Goal: Task Accomplishment & Management: Use online tool/utility

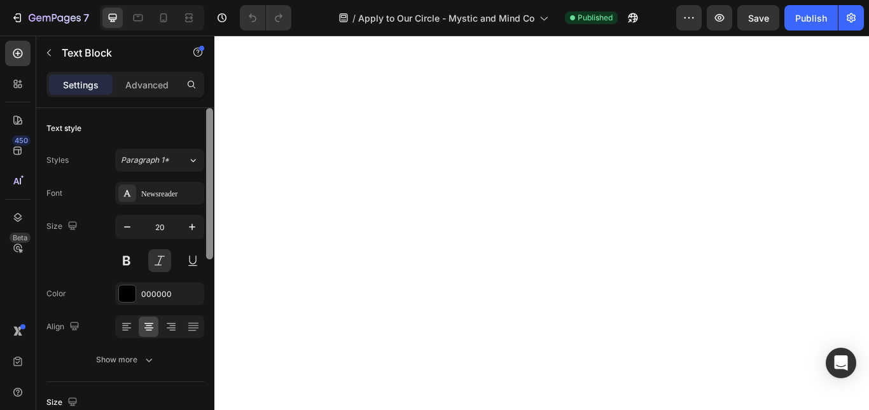
scroll to position [339, 0]
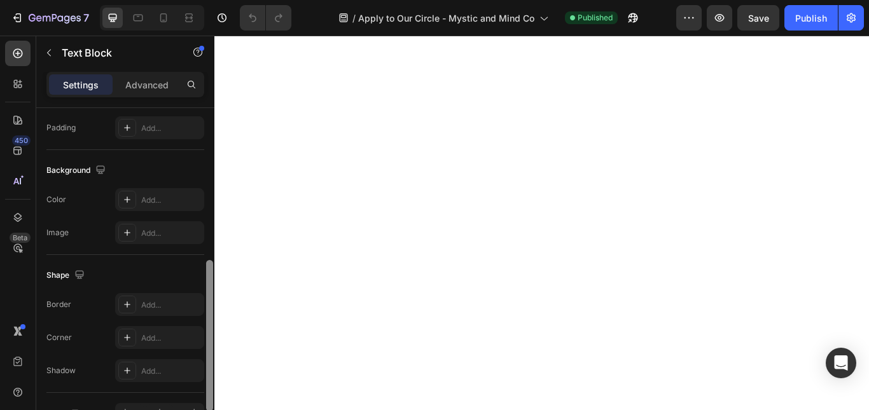
click at [210, 269] on div at bounding box center [210, 277] width 10 height 339
click at [156, 131] on div "Add..." at bounding box center [171, 128] width 60 height 11
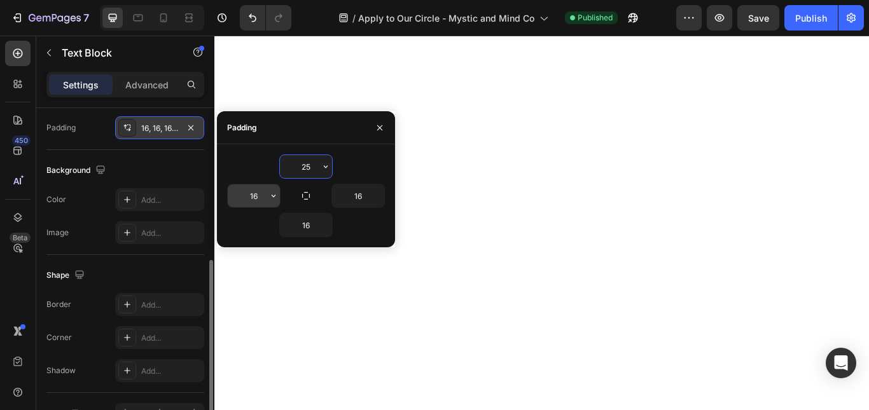
type input "25"
click at [258, 198] on input "16" at bounding box center [254, 196] width 52 height 23
type input "25"
click at [301, 169] on input "25" at bounding box center [306, 166] width 52 height 23
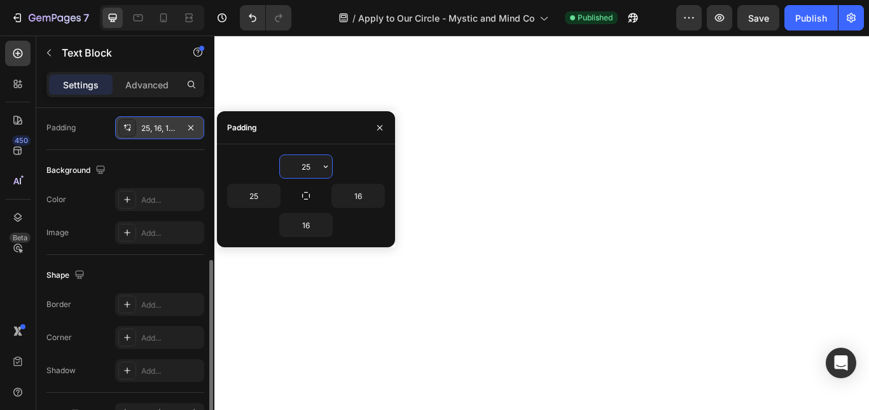
click at [301, 169] on input "25" at bounding box center [306, 166] width 52 height 23
type input "0"
click at [361, 202] on input "16" at bounding box center [358, 196] width 52 height 23
type input "25"
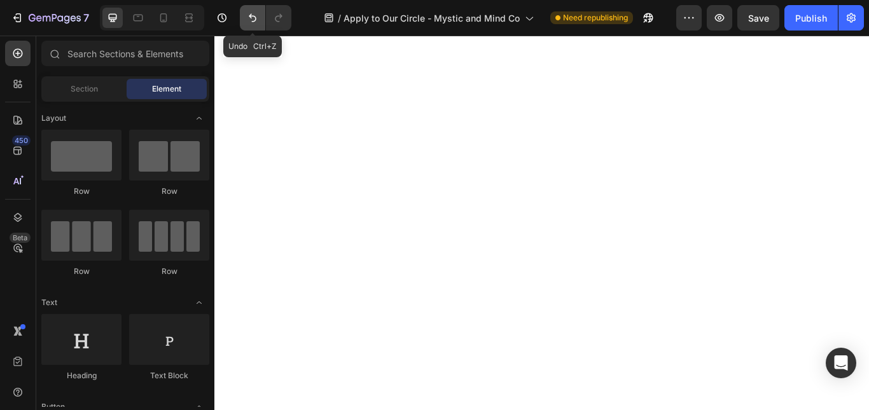
click at [248, 13] on icon "Undo/Redo" at bounding box center [252, 17] width 13 height 13
click at [263, 16] on button "Undo/Redo" at bounding box center [252, 17] width 25 height 25
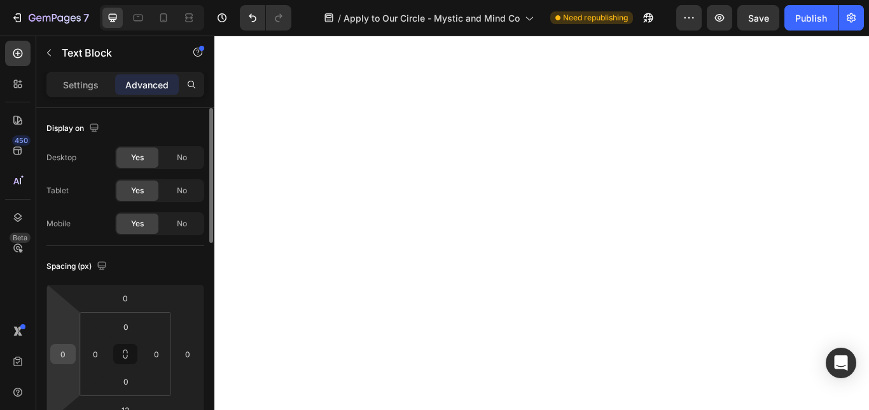
click at [63, 361] on input "0" at bounding box center [62, 354] width 19 height 19
type input "20"
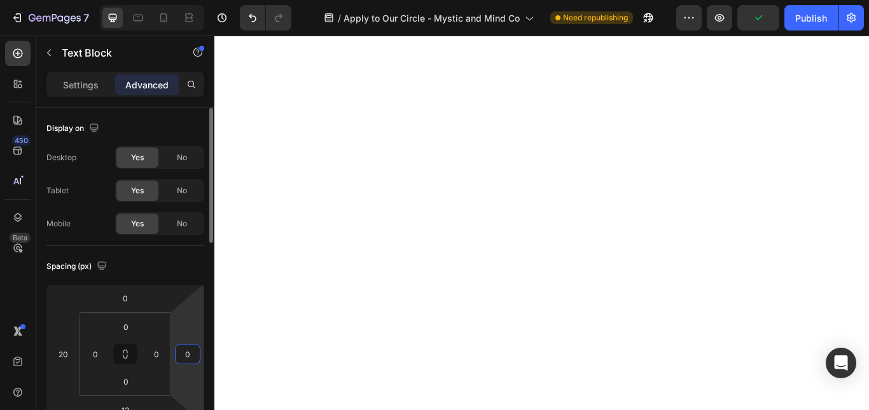
click at [193, 355] on input "0" at bounding box center [187, 354] width 19 height 19
type input "20"
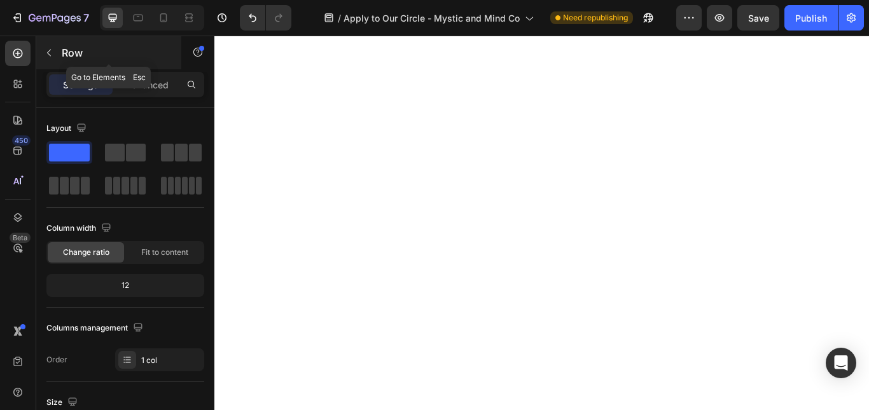
click at [43, 52] on button "button" at bounding box center [49, 53] width 20 height 20
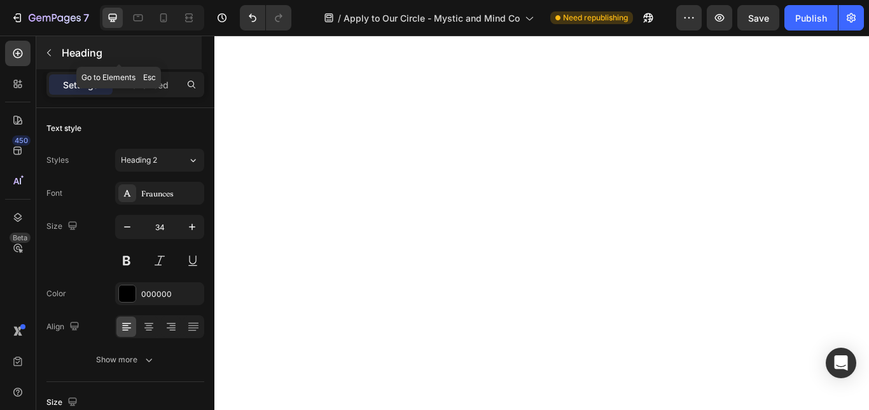
click at [52, 50] on icon "button" at bounding box center [49, 53] width 10 height 10
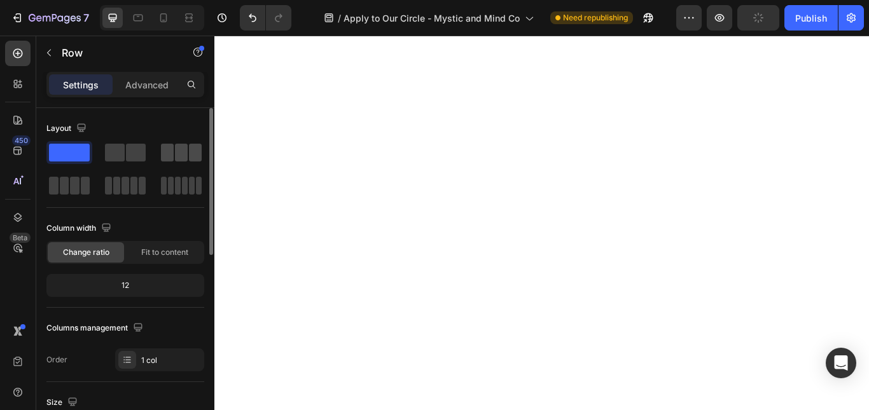
click at [190, 153] on span at bounding box center [195, 153] width 13 height 18
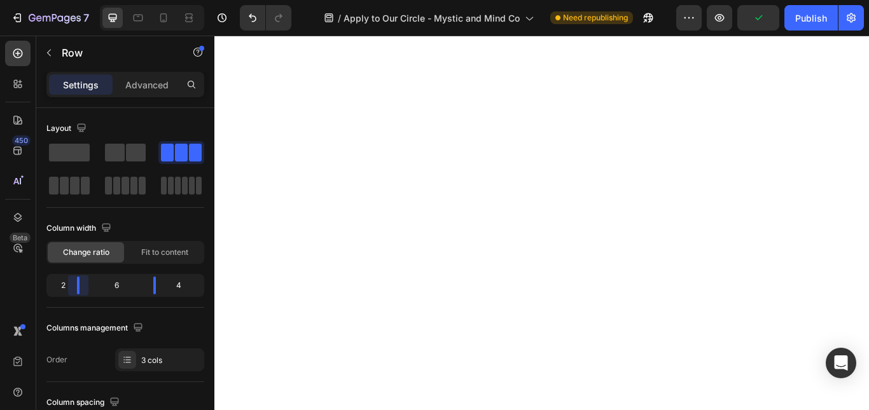
drag, startPoint x: 94, startPoint y: 282, endPoint x: 72, endPoint y: 281, distance: 22.3
click at [72, 0] on body "7 Version history / Apply to Our Circle - Mystic and Mind Co Need republishing …" at bounding box center [434, 0] width 869 height 0
drag, startPoint x: 154, startPoint y: 283, endPoint x: 176, endPoint y: 284, distance: 22.3
click at [176, 0] on body "7 Version history / Apply to Our Circle - Mystic and Mind Co Need republishing …" at bounding box center [434, 0] width 869 height 0
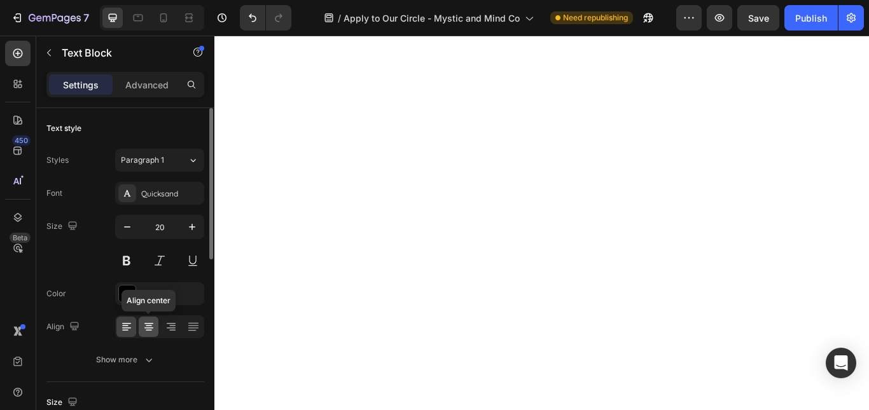
click at [146, 333] on icon at bounding box center [149, 327] width 13 height 13
click at [127, 331] on icon at bounding box center [125, 330] width 6 height 1
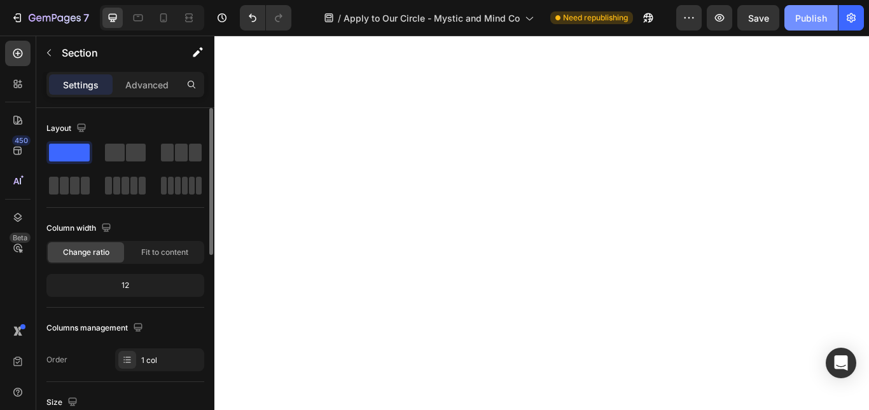
click at [794, 17] on button "Publish" at bounding box center [811, 17] width 53 height 25
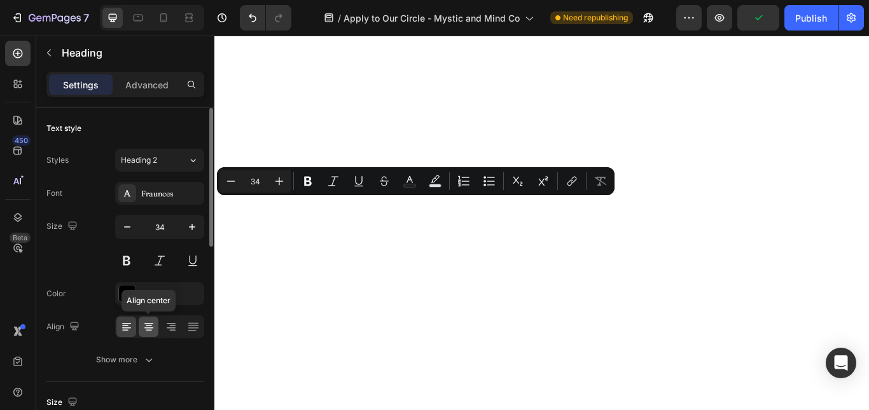
click at [150, 321] on icon at bounding box center [149, 327] width 13 height 13
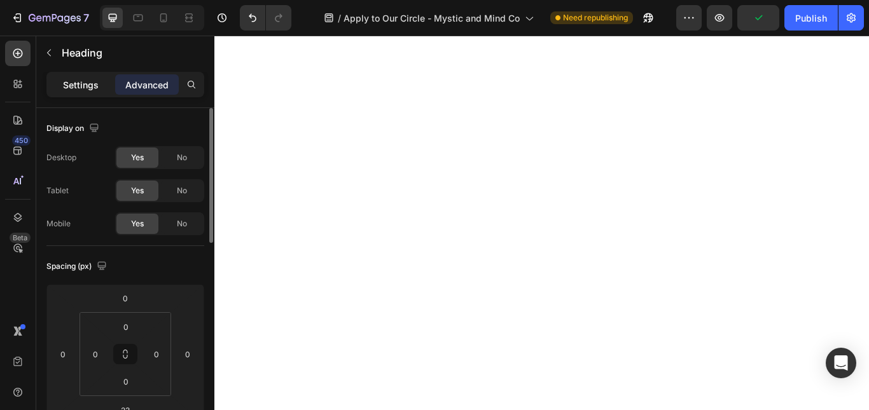
click at [88, 85] on p "Settings" at bounding box center [81, 84] width 36 height 13
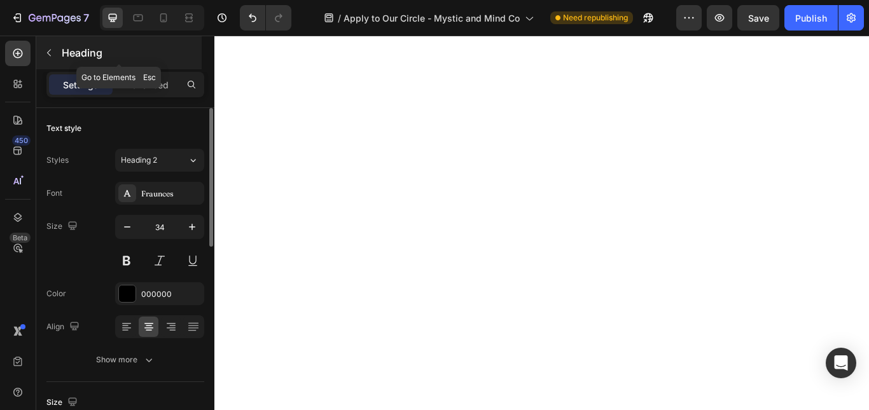
click at [54, 57] on button "button" at bounding box center [49, 53] width 20 height 20
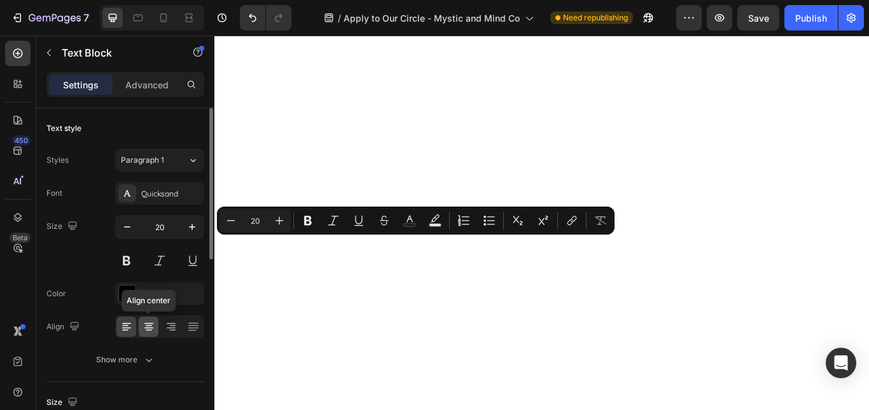
click at [151, 330] on icon at bounding box center [149, 327] width 13 height 13
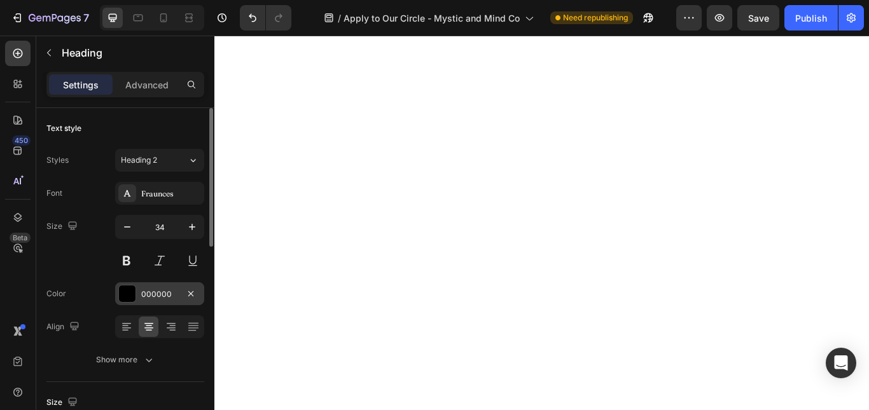
click at [145, 297] on div "000000" at bounding box center [159, 294] width 37 height 11
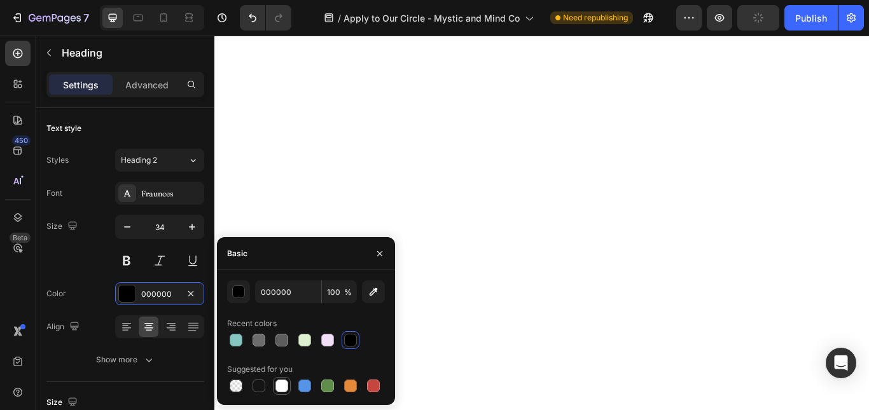
click at [284, 384] on div at bounding box center [282, 386] width 13 height 13
type input "FFFFFF"
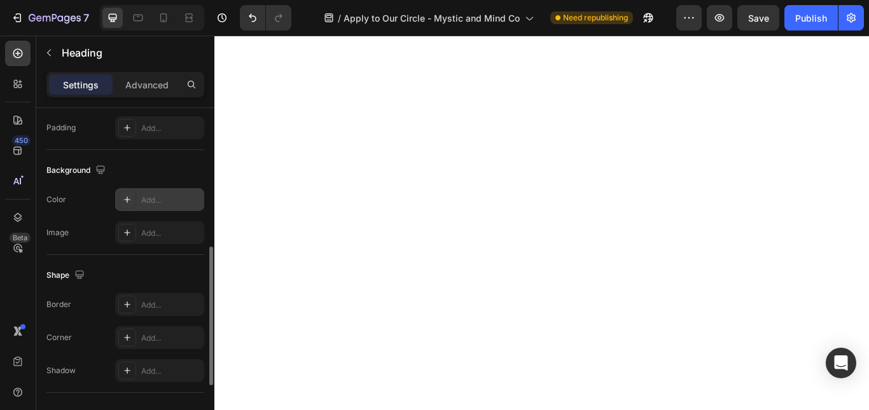
click at [131, 201] on icon at bounding box center [127, 200] width 10 height 10
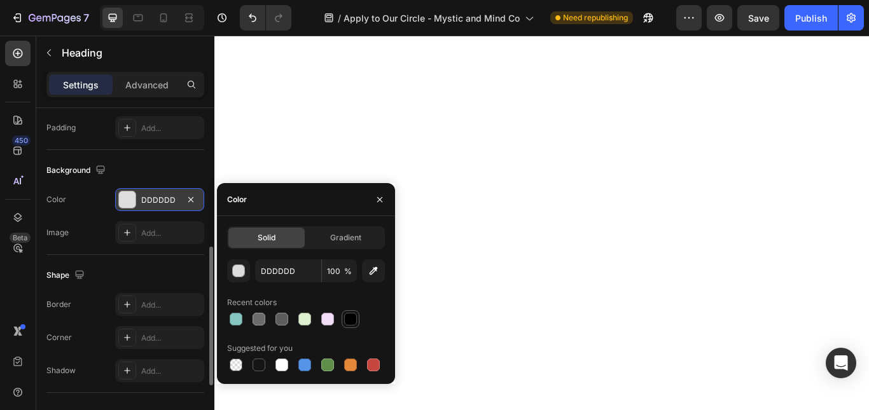
click at [352, 320] on div at bounding box center [350, 319] width 13 height 13
type input "000000"
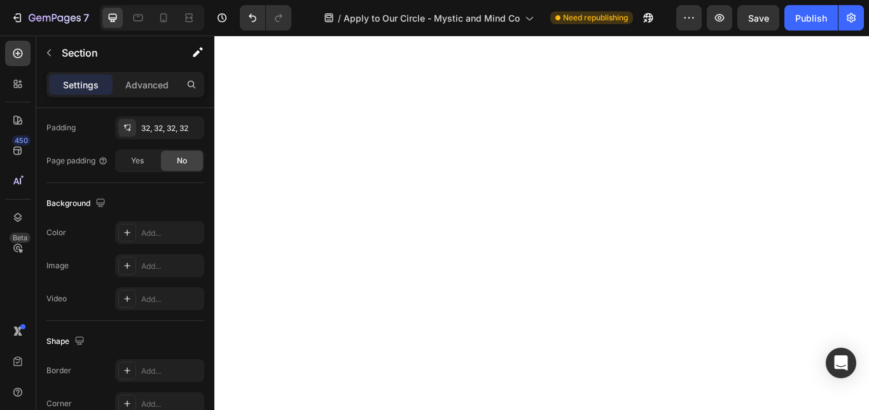
scroll to position [0, 0]
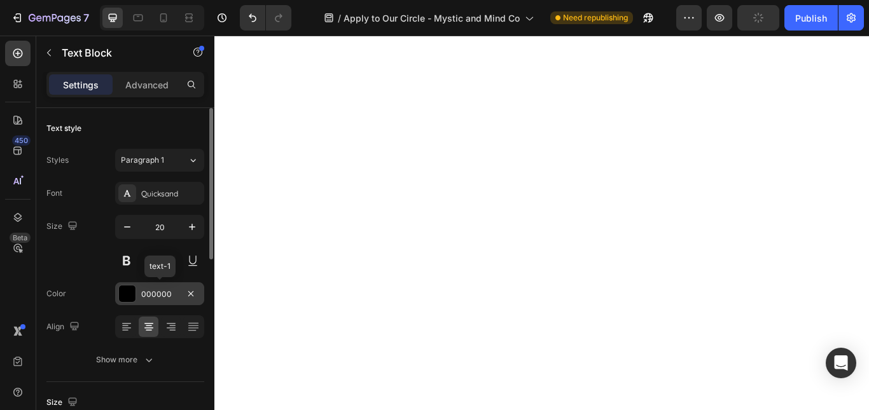
click at [150, 292] on div "000000" at bounding box center [159, 294] width 37 height 11
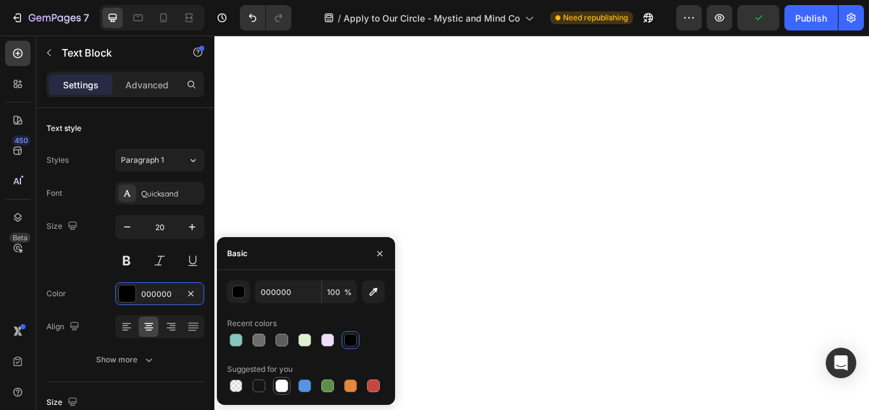
click at [277, 390] on div at bounding box center [282, 386] width 13 height 13
type input "FFFFFF"
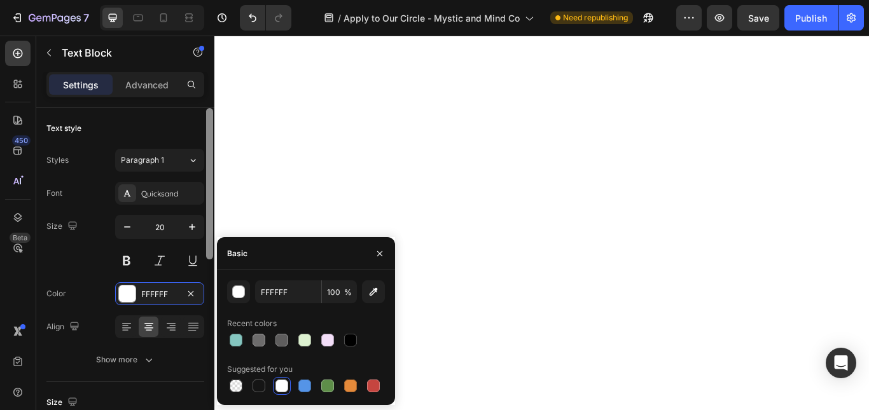
scroll to position [339, 0]
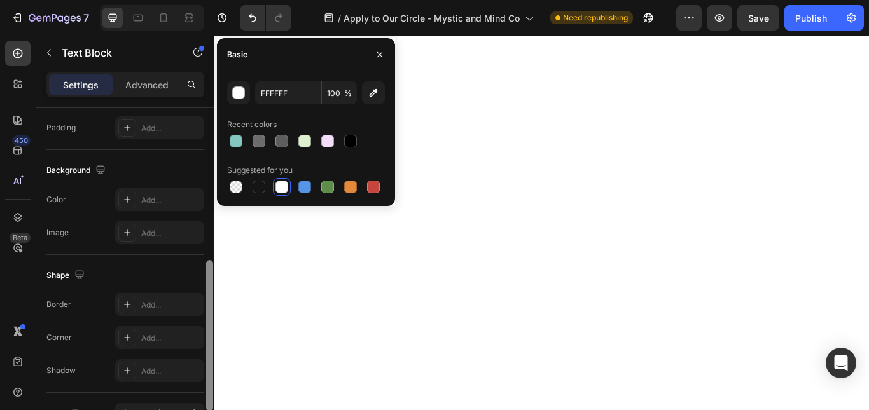
click at [207, 323] on div at bounding box center [210, 277] width 10 height 339
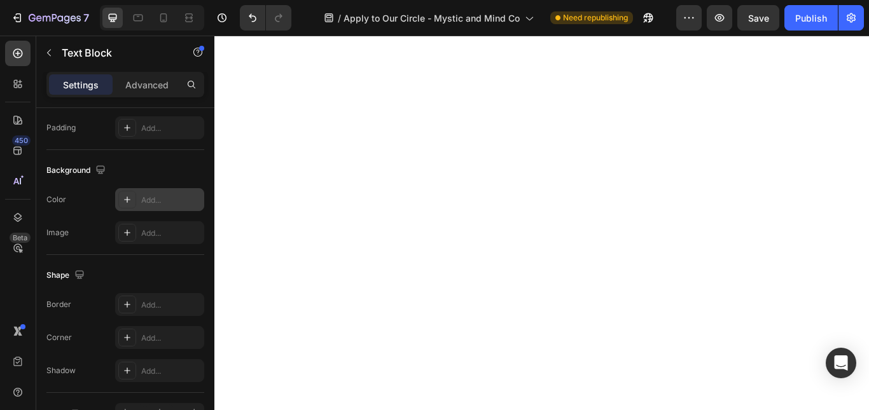
click at [160, 208] on div "Add..." at bounding box center [159, 199] width 89 height 23
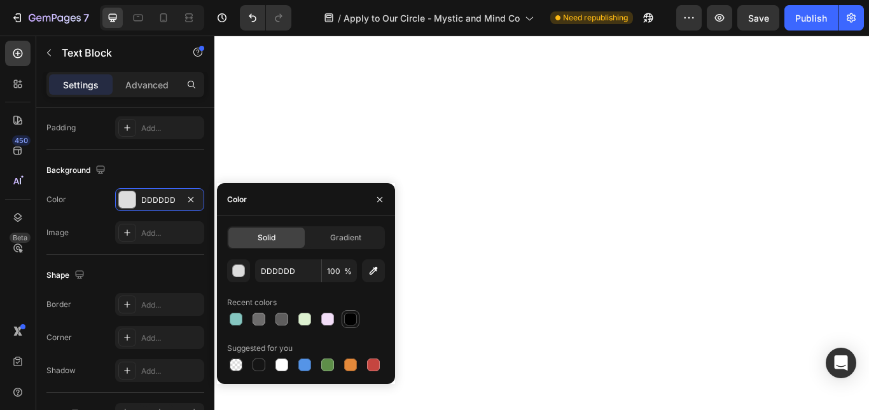
click at [352, 319] on div at bounding box center [350, 319] width 13 height 13
type input "000000"
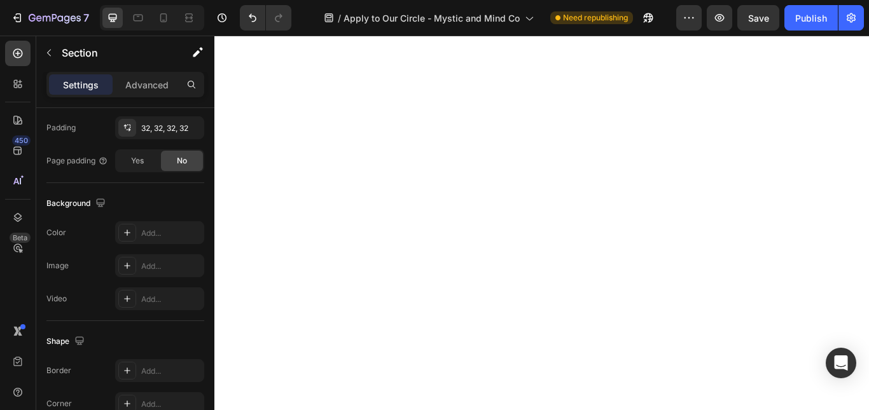
scroll to position [0, 0]
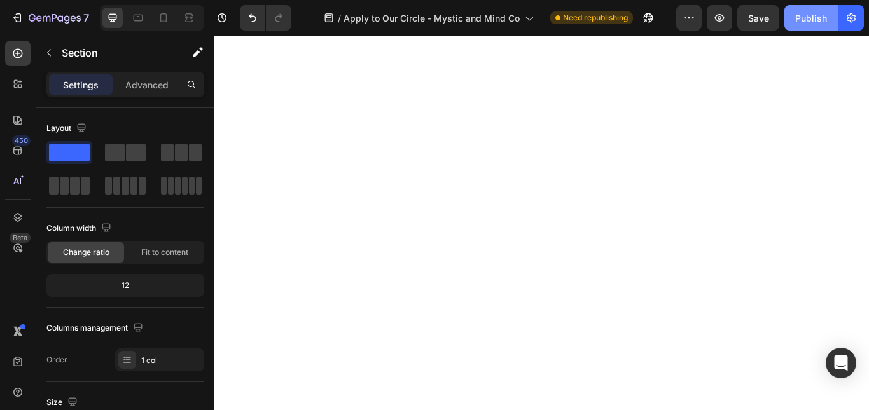
click at [792, 18] on button "Publish" at bounding box center [811, 17] width 53 height 25
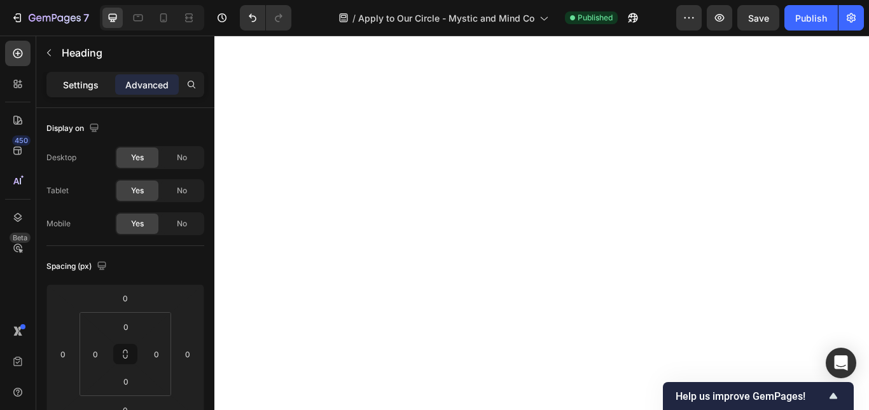
click at [75, 81] on p "Settings" at bounding box center [81, 84] width 36 height 13
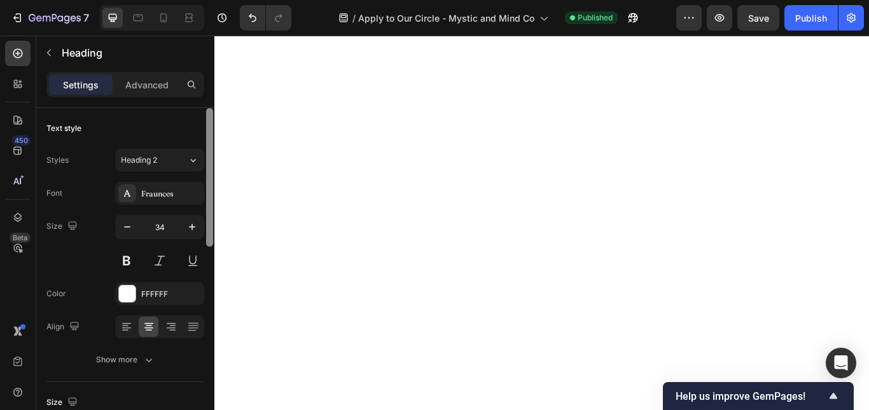
scroll to position [339, 0]
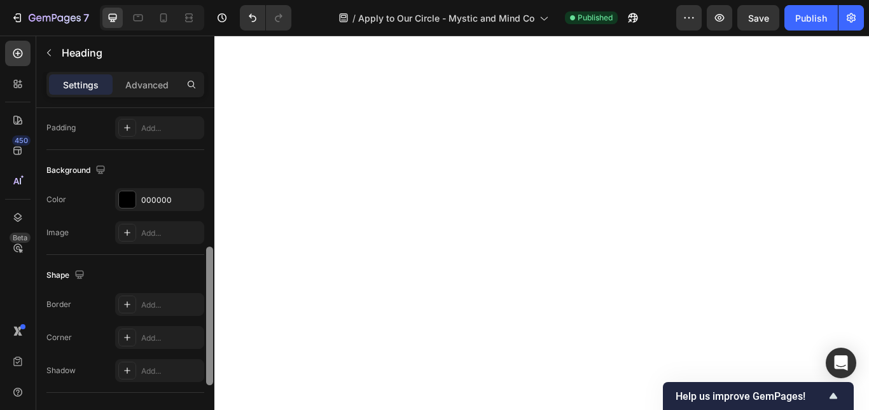
click at [207, 255] on div at bounding box center [210, 277] width 10 height 339
click at [143, 333] on div "Add..." at bounding box center [171, 338] width 60 height 11
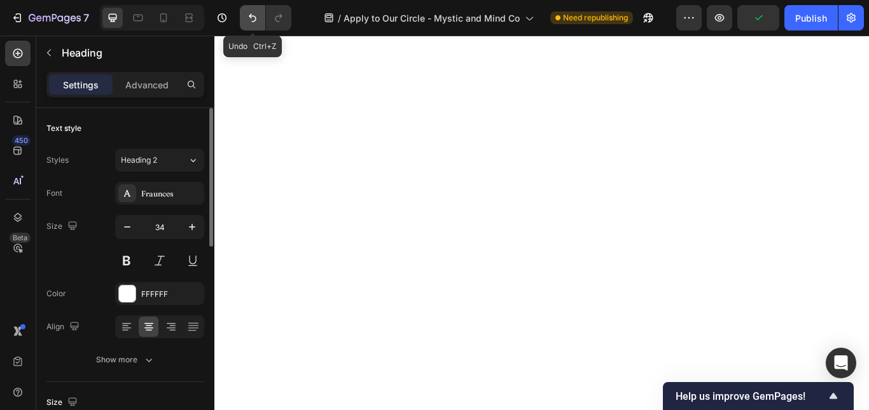
click at [251, 20] on icon "Undo/Redo" at bounding box center [252, 17] width 13 height 13
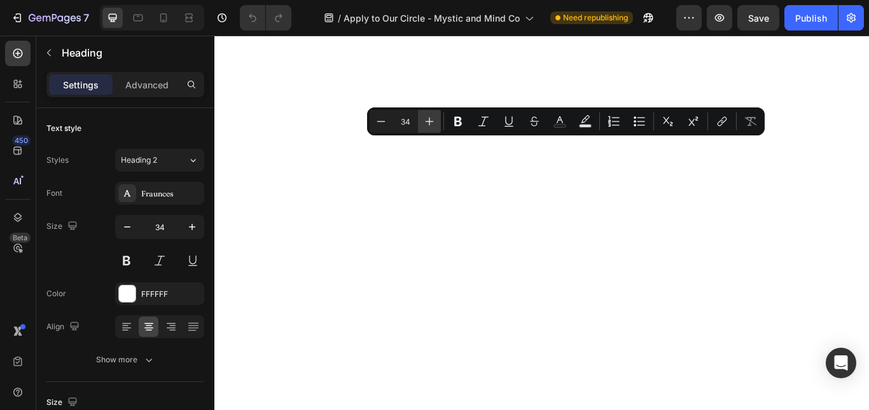
click at [428, 125] on icon "Editor contextual toolbar" at bounding box center [429, 121] width 13 height 13
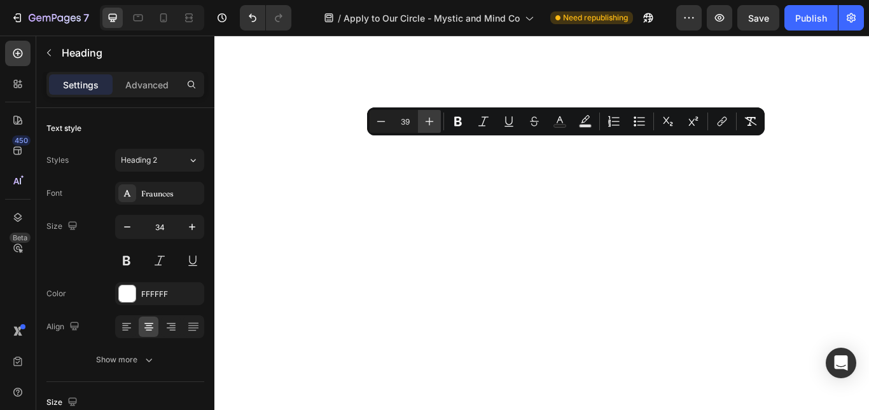
click at [428, 125] on icon "Editor contextual toolbar" at bounding box center [429, 121] width 13 height 13
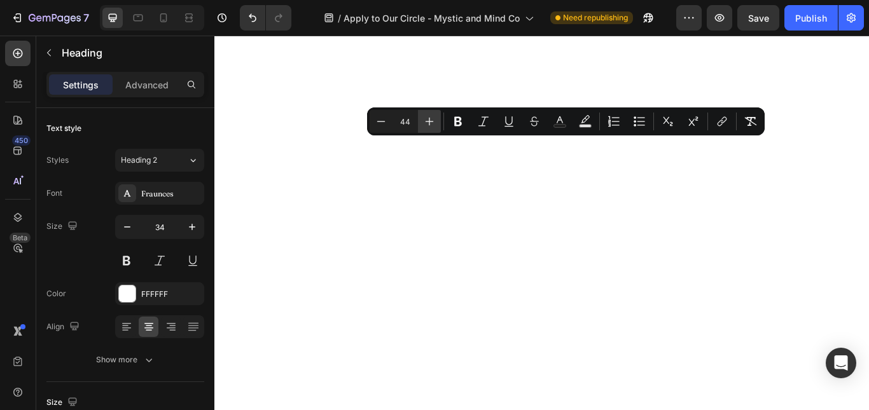
click at [428, 125] on icon "Editor contextual toolbar" at bounding box center [429, 121] width 13 height 13
click at [384, 127] on icon "Editor contextual toolbar" at bounding box center [381, 121] width 13 height 13
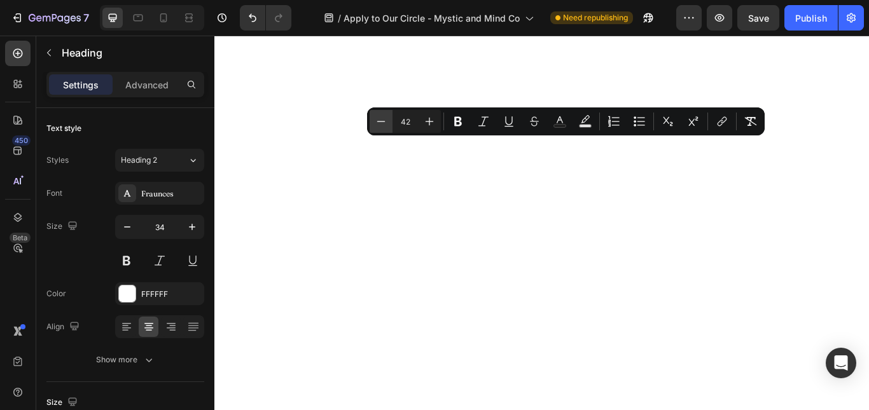
type input "41"
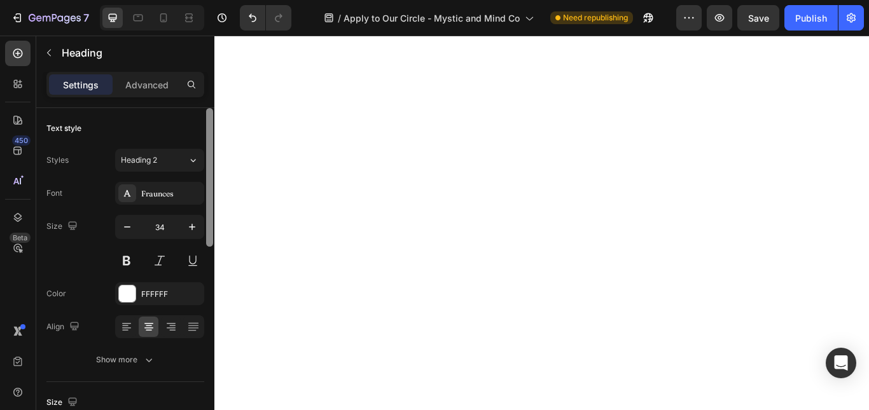
scroll to position [339, 0]
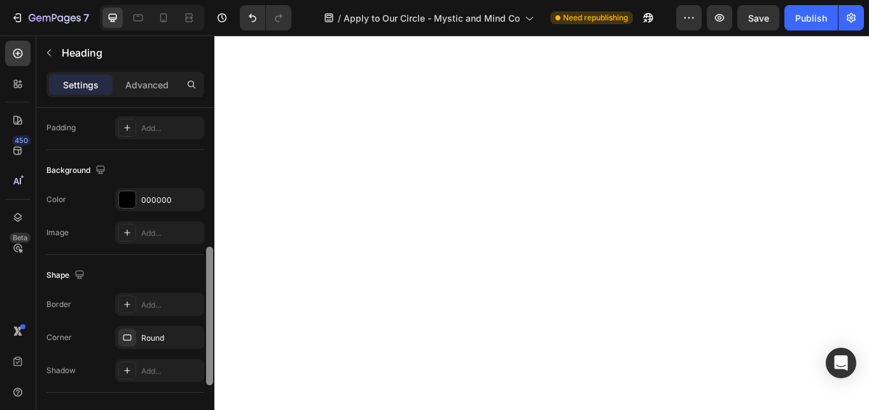
click at [210, 281] on div at bounding box center [210, 277] width 10 height 339
click at [158, 335] on div "Round" at bounding box center [159, 338] width 37 height 11
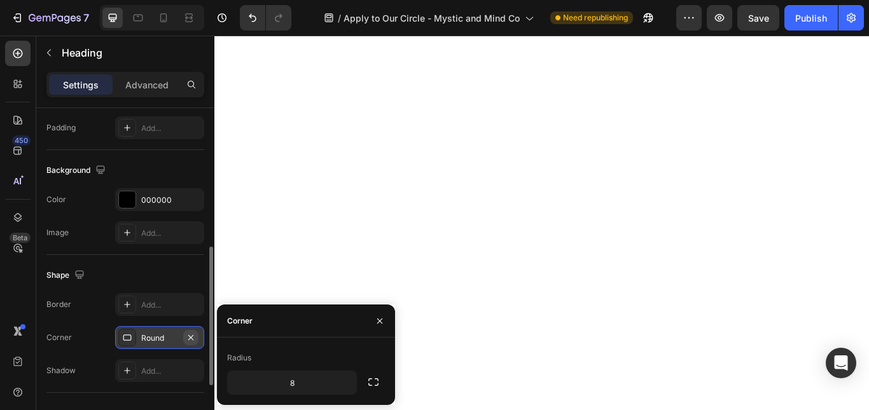
click at [188, 336] on icon "button" at bounding box center [191, 338] width 10 height 10
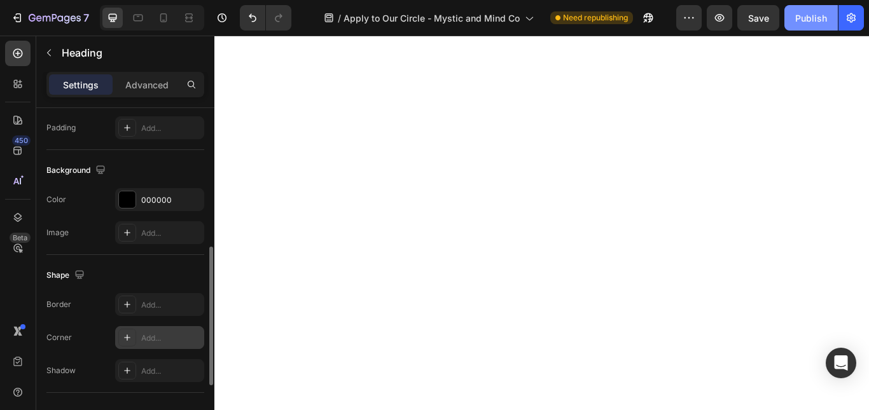
click at [796, 22] on div "Publish" at bounding box center [811, 17] width 32 height 13
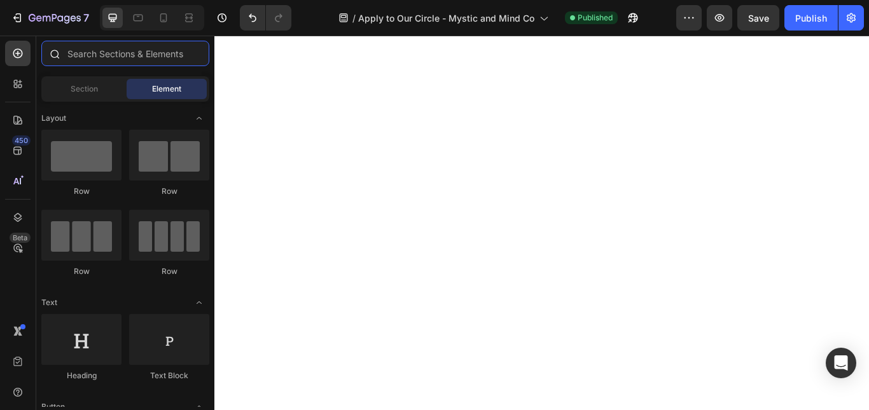
click at [95, 55] on input "text" at bounding box center [125, 53] width 168 height 25
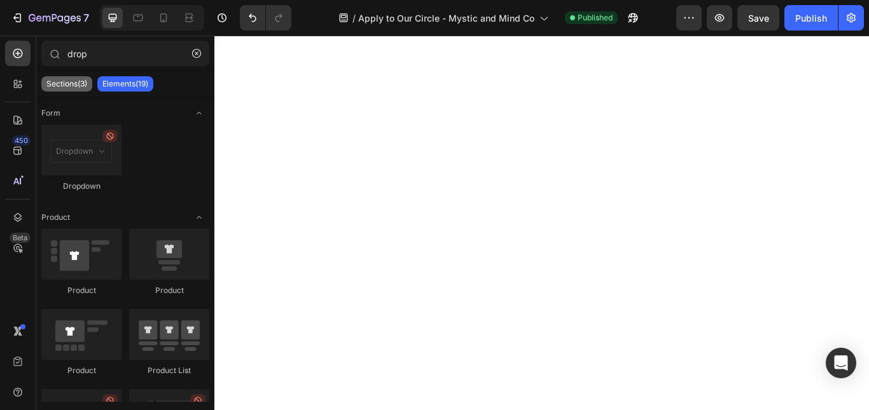
click at [74, 84] on p "Sections(3)" at bounding box center [66, 84] width 41 height 10
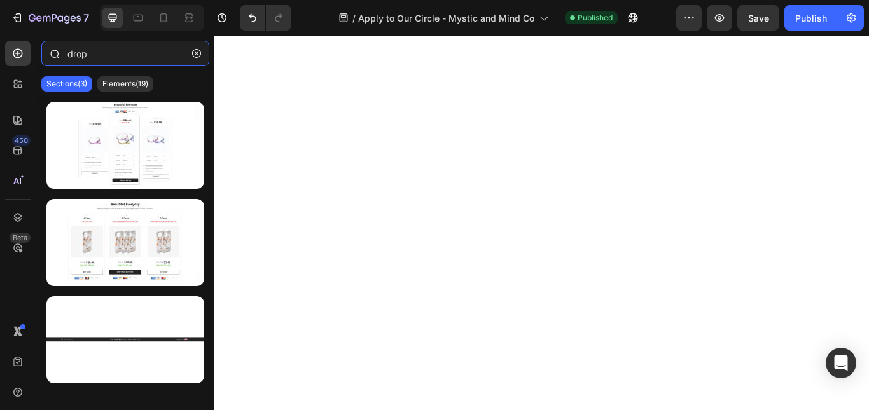
click at [162, 48] on input "drop" at bounding box center [125, 53] width 168 height 25
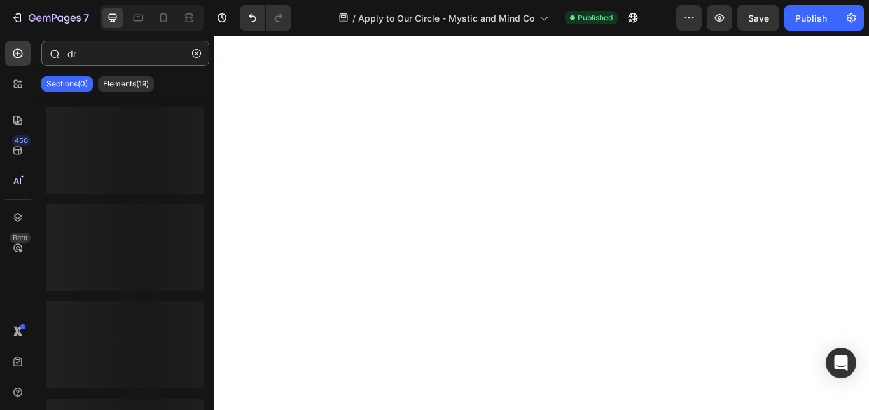
type input "d"
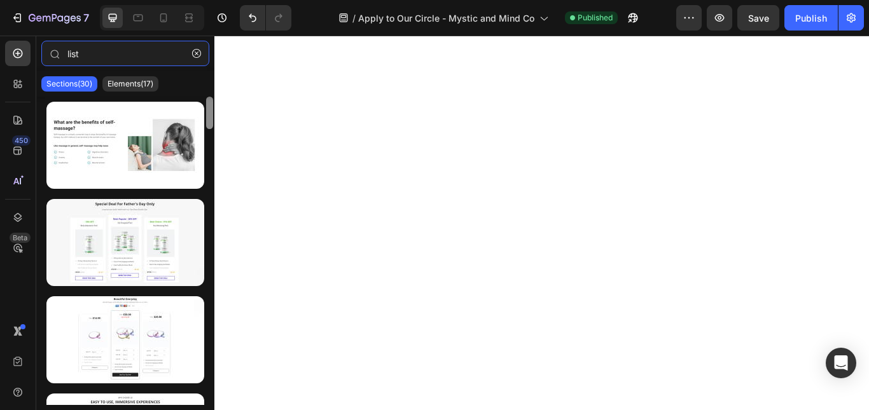
type input "list"
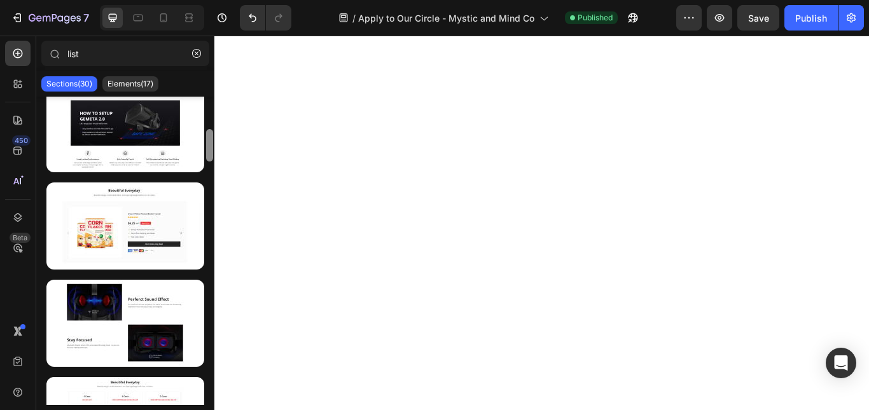
click at [211, 178] on div at bounding box center [210, 251] width 10 height 309
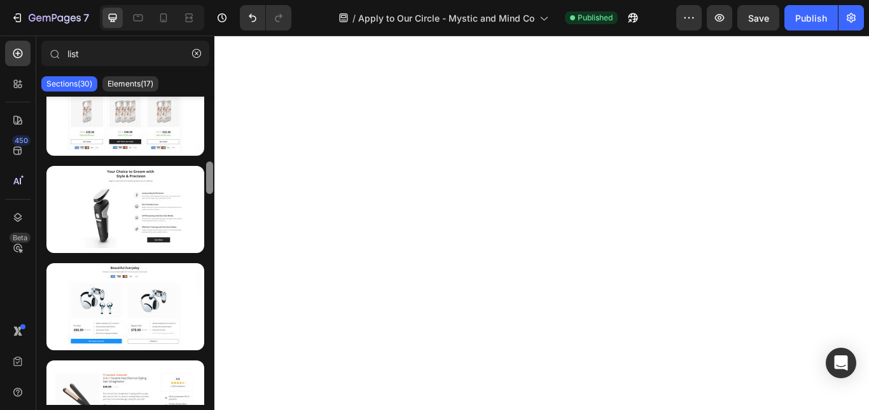
click at [211, 178] on div at bounding box center [210, 251] width 10 height 309
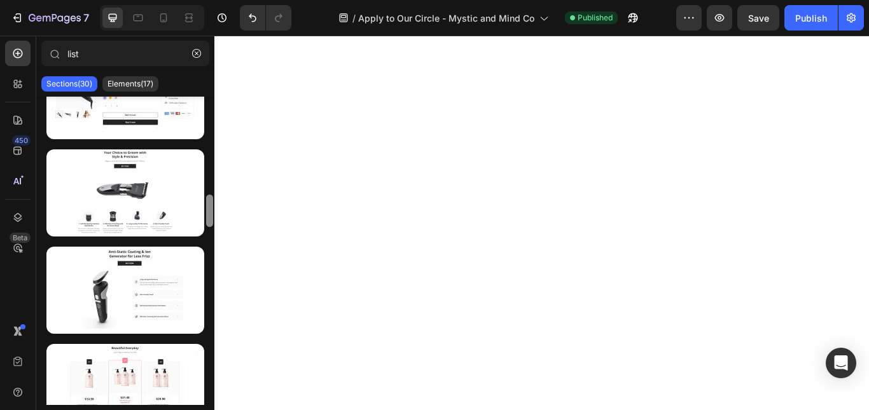
click at [209, 207] on div at bounding box center [210, 251] width 10 height 309
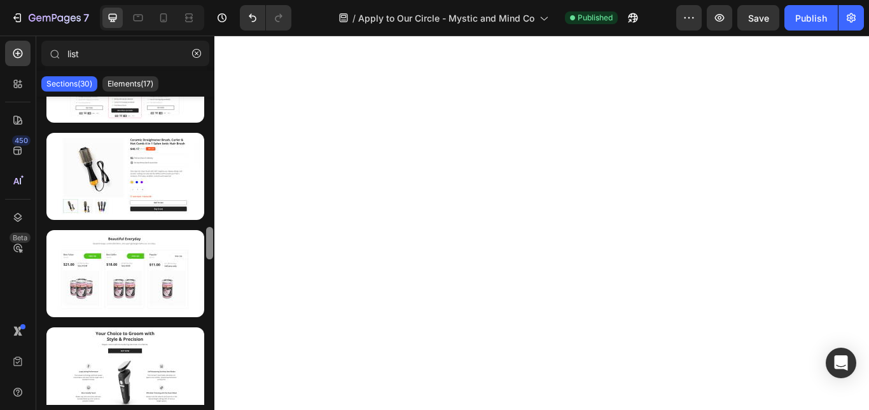
click at [210, 268] on div at bounding box center [210, 251] width 10 height 309
click at [125, 88] on p "Elements(17)" at bounding box center [131, 84] width 46 height 10
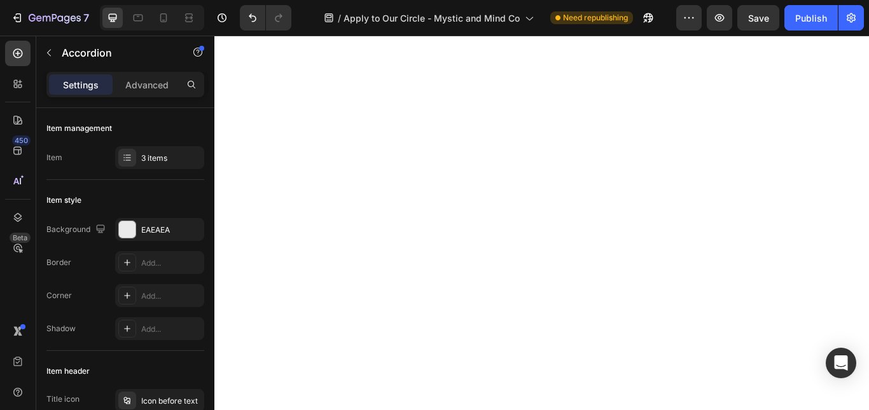
scroll to position [339, 0]
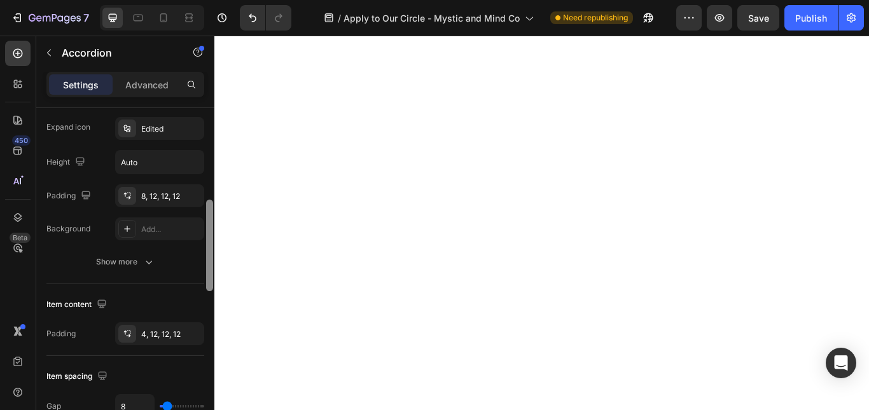
click at [209, 213] on div at bounding box center [210, 277] width 10 height 339
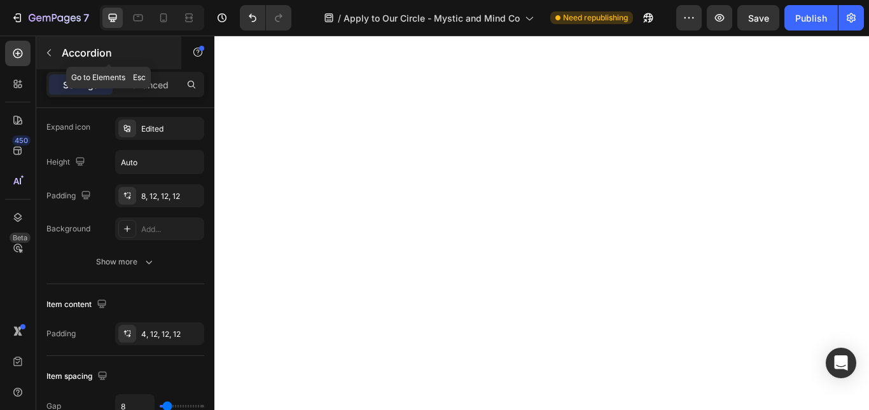
click at [55, 53] on button "button" at bounding box center [49, 53] width 20 height 20
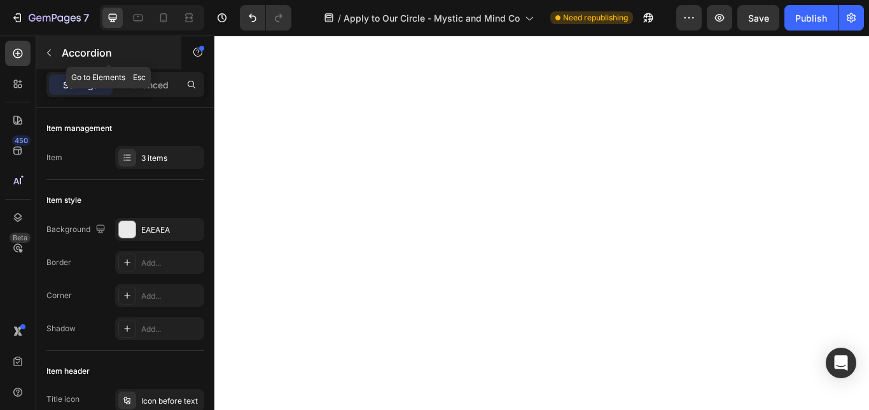
click at [46, 50] on icon "button" at bounding box center [49, 53] width 10 height 10
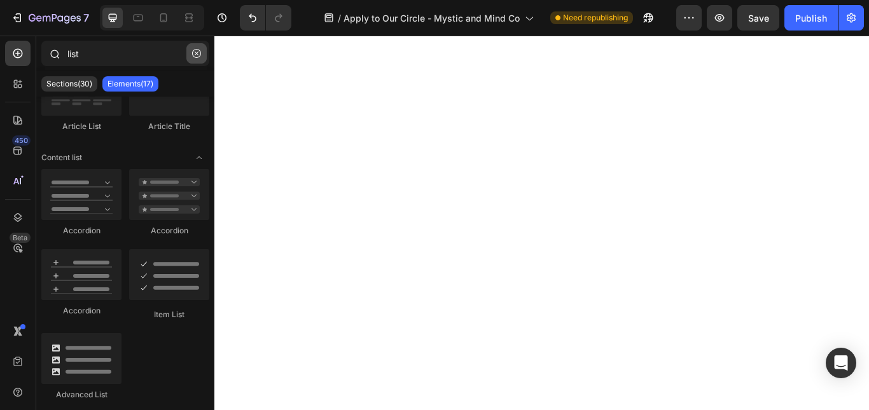
click at [194, 53] on icon "button" at bounding box center [196, 53] width 9 height 9
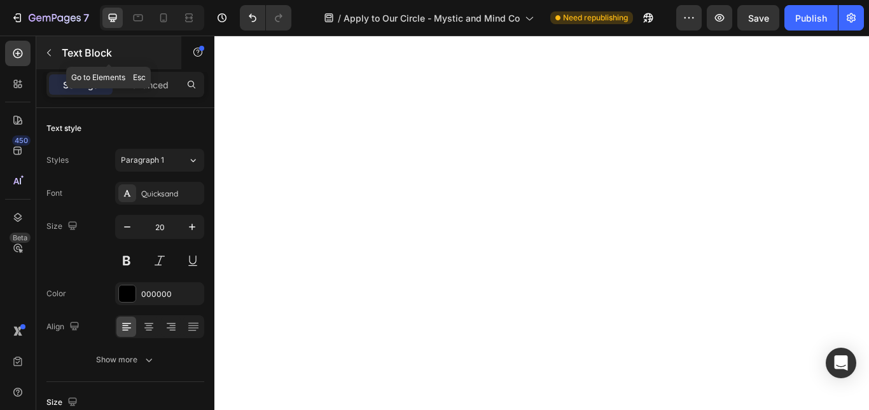
click at [53, 49] on icon "button" at bounding box center [49, 53] width 10 height 10
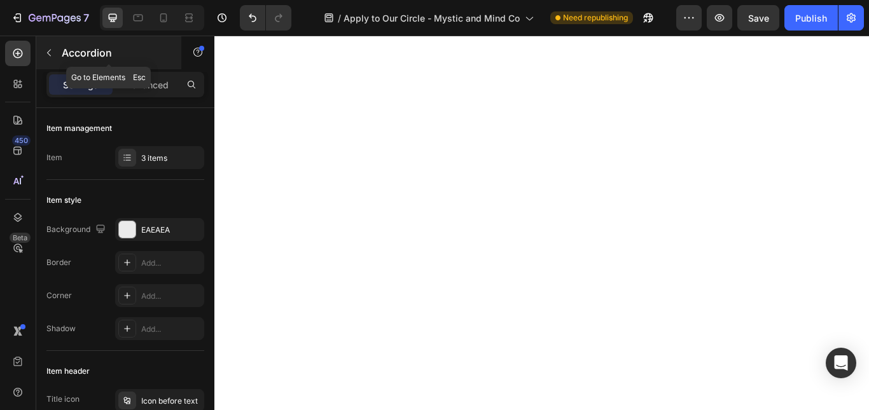
click at [47, 56] on icon "button" at bounding box center [49, 53] width 10 height 10
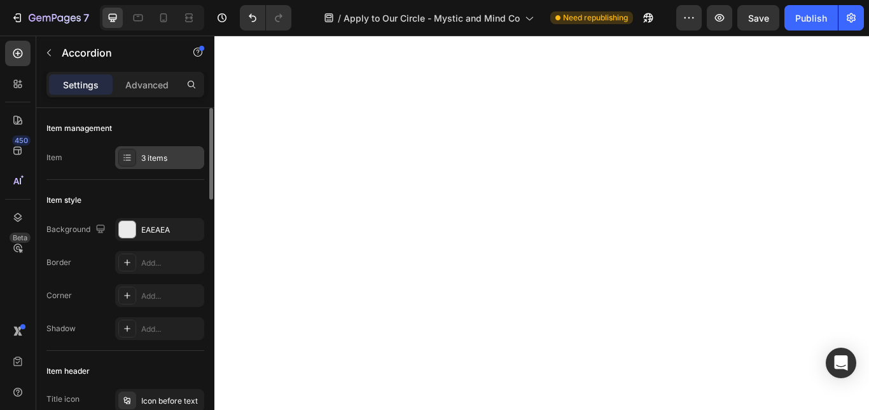
click at [159, 151] on div "3 items" at bounding box center [159, 157] width 89 height 23
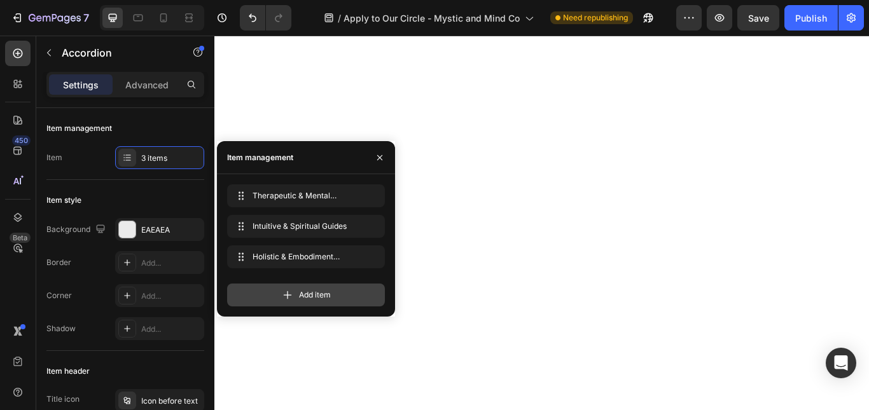
click at [264, 293] on div "Add item" at bounding box center [306, 295] width 158 height 23
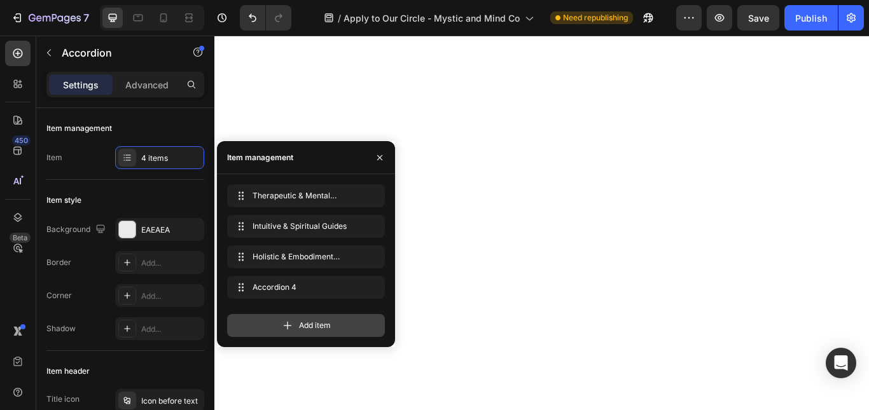
click at [305, 326] on span "Add item" at bounding box center [315, 325] width 32 height 11
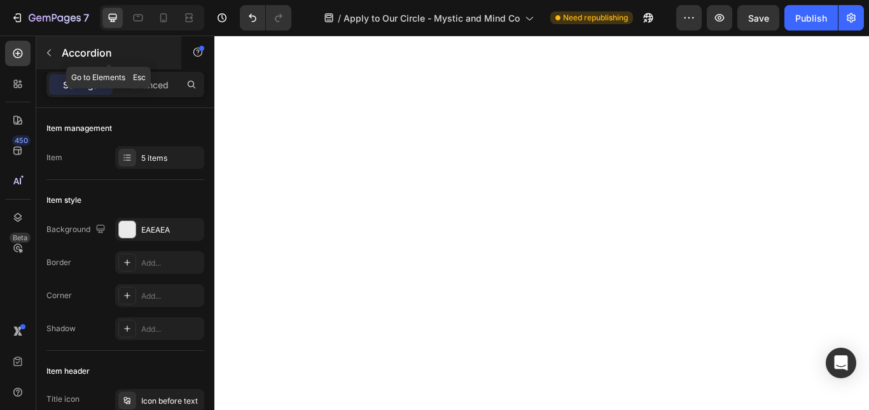
click at [50, 56] on icon "button" at bounding box center [49, 53] width 10 height 10
click at [43, 48] on button "button" at bounding box center [49, 53] width 20 height 20
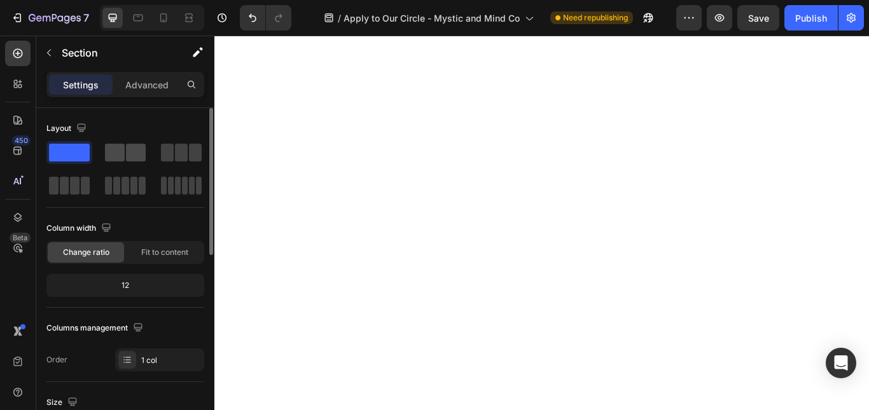
click at [139, 157] on span at bounding box center [136, 153] width 20 height 18
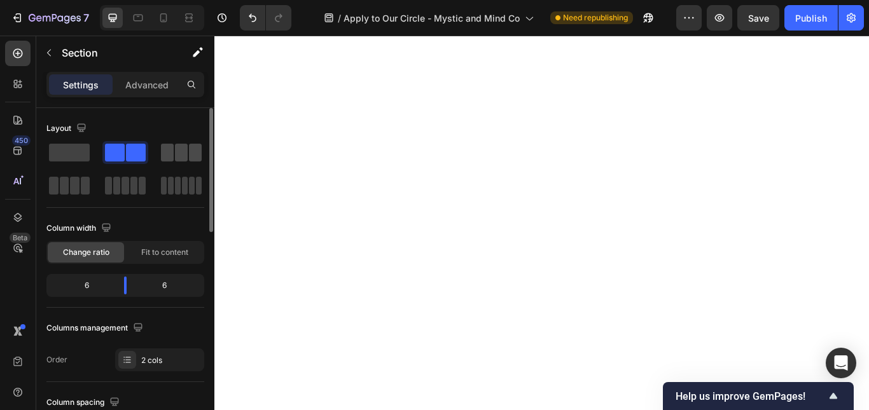
click at [172, 149] on span at bounding box center [167, 153] width 13 height 18
drag, startPoint x: 157, startPoint y: 286, endPoint x: 122, endPoint y: 285, distance: 34.4
click at [181, 0] on body "7 Version history / Apply to Our Circle - Mystic and Mind Co Need republishing …" at bounding box center [434, 0] width 869 height 0
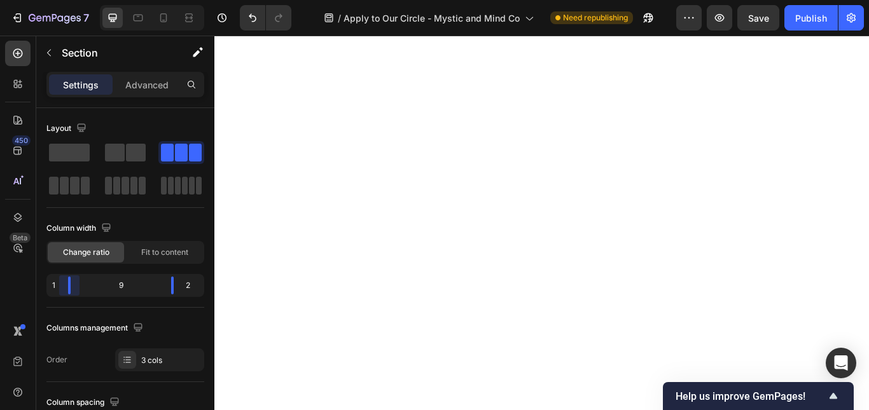
drag, startPoint x: 98, startPoint y: 288, endPoint x: 66, endPoint y: 288, distance: 32.5
click at [66, 0] on body "7 Version history / Apply to Our Circle - Mystic and Mind Co Need republishing …" at bounding box center [434, 0] width 869 height 0
click at [174, 0] on body "7 Version history / Apply to Our Circle - Mystic and Mind Co Need republishing …" at bounding box center [434, 0] width 869 height 0
click at [73, 0] on body "7 Version history / Apply to Our Circle - Mystic and Mind Co Need republishing …" at bounding box center [434, 0] width 869 height 0
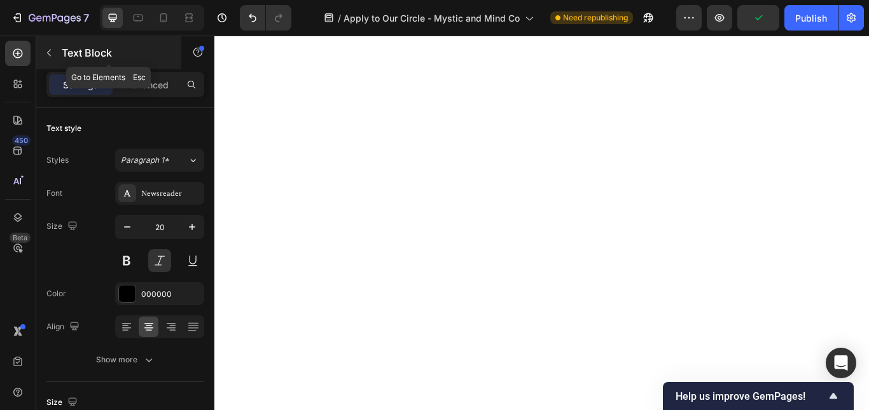
click at [47, 51] on icon "button" at bounding box center [49, 53] width 10 height 10
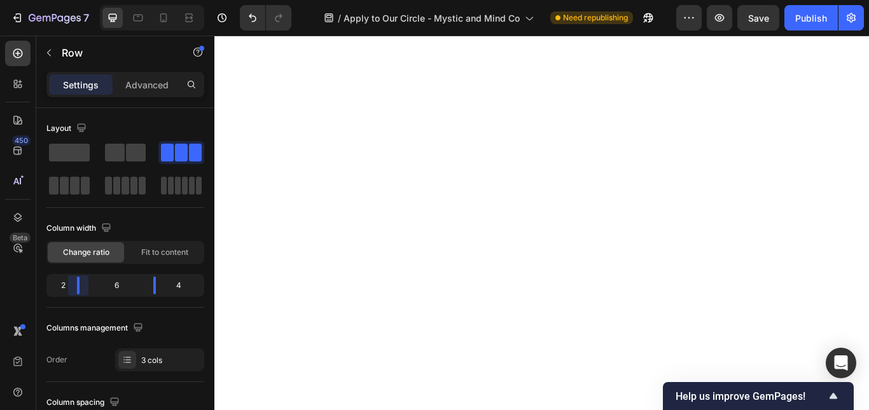
drag, startPoint x: 94, startPoint y: 291, endPoint x: 69, endPoint y: 290, distance: 25.5
click at [69, 0] on body "7 Version history / Apply to Our Circle - Mystic and Mind Co Need republishing …" at bounding box center [434, 0] width 869 height 0
drag, startPoint x: 154, startPoint y: 290, endPoint x: 169, endPoint y: 287, distance: 15.0
click at [169, 0] on body "7 Version history / Apply to Our Circle - Mystic and Mind Co Need republishing …" at bounding box center [434, 0] width 869 height 0
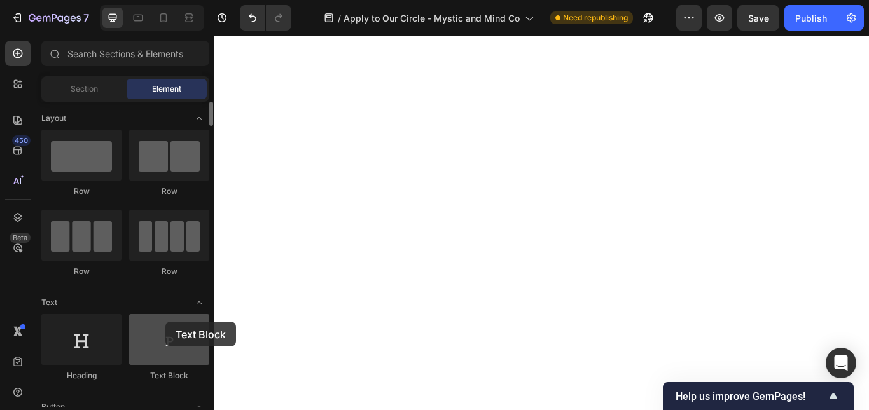
drag, startPoint x: 162, startPoint y: 337, endPoint x: 159, endPoint y: 329, distance: 8.9
click at [159, 329] on div at bounding box center [169, 339] width 80 height 51
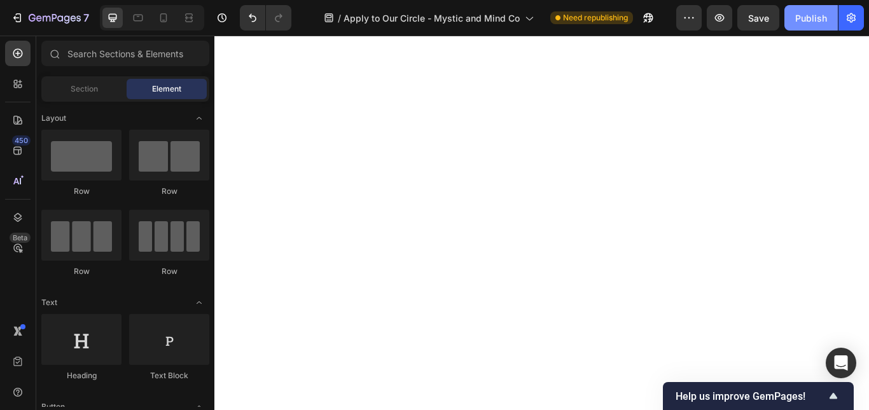
click at [808, 27] on button "Publish" at bounding box center [811, 17] width 53 height 25
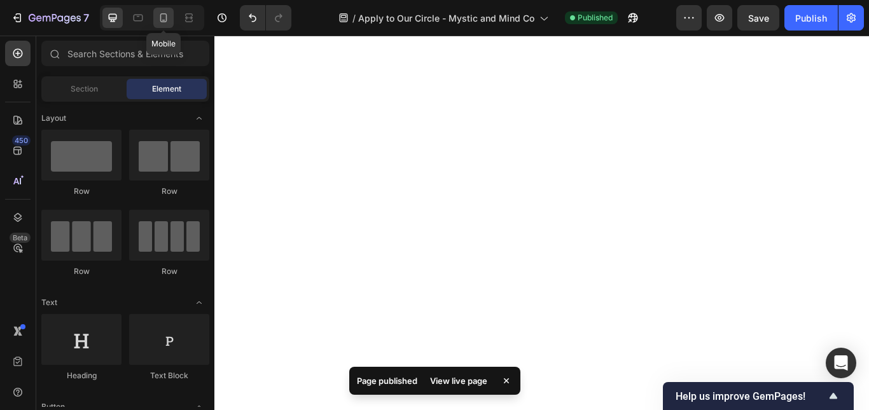
click at [164, 15] on icon at bounding box center [163, 17] width 13 height 13
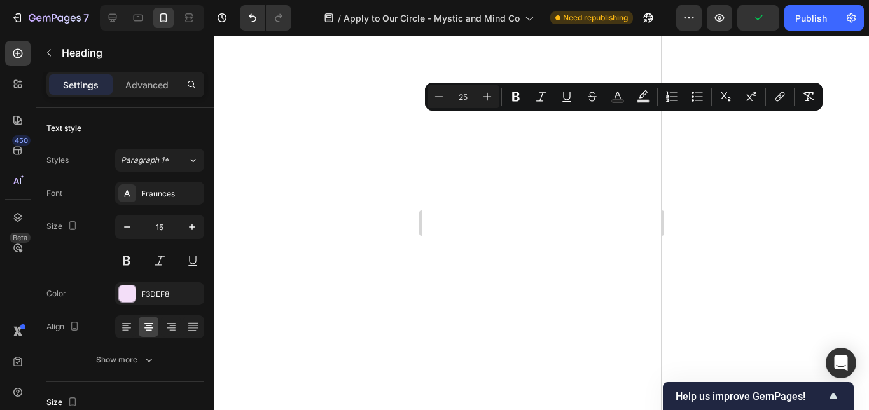
click at [458, 95] on input "25" at bounding box center [463, 96] width 25 height 15
click at [458, 95] on input "12" at bounding box center [463, 96] width 25 height 15
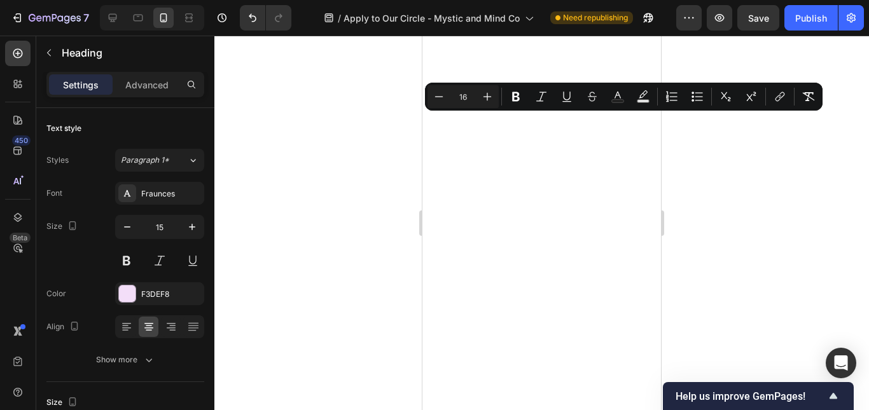
type input "16"
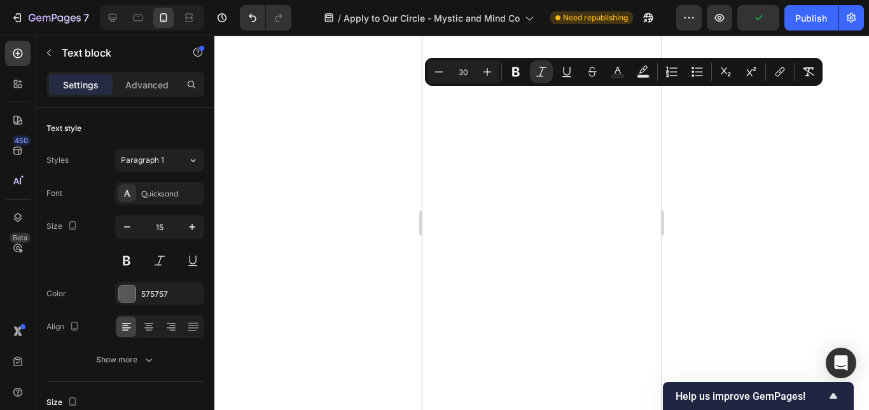
click at [458, 71] on input "30" at bounding box center [463, 71] width 25 height 15
type input "1"
type input "20"
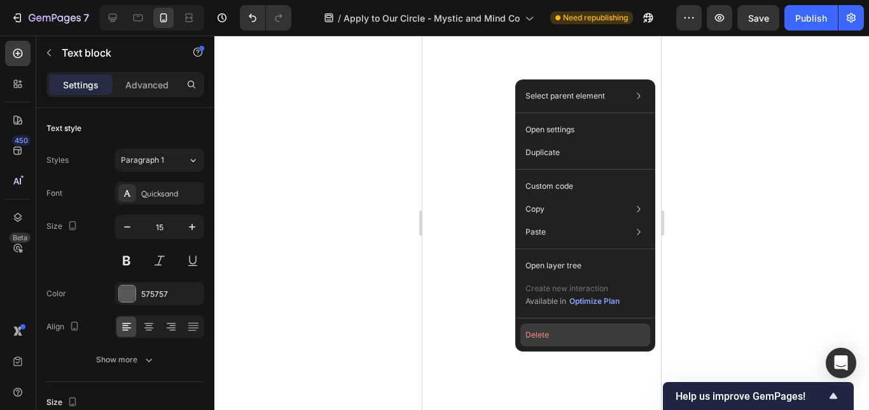
click at [552, 333] on button "Delete" at bounding box center [586, 335] width 130 height 23
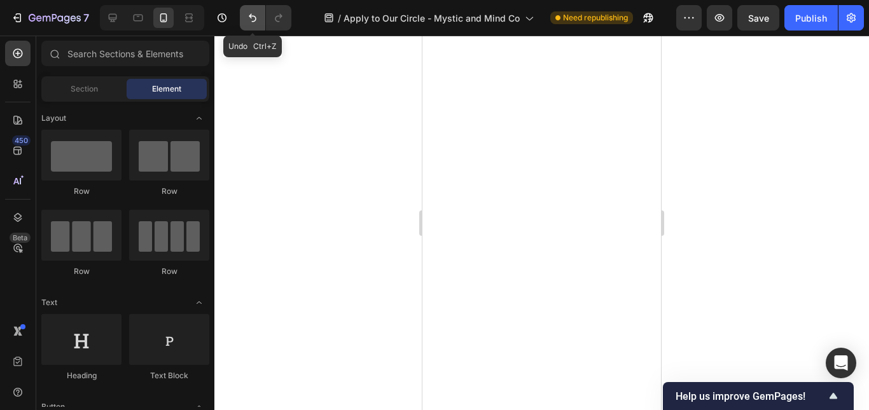
click at [253, 20] on icon "Undo/Redo" at bounding box center [252, 17] width 13 height 13
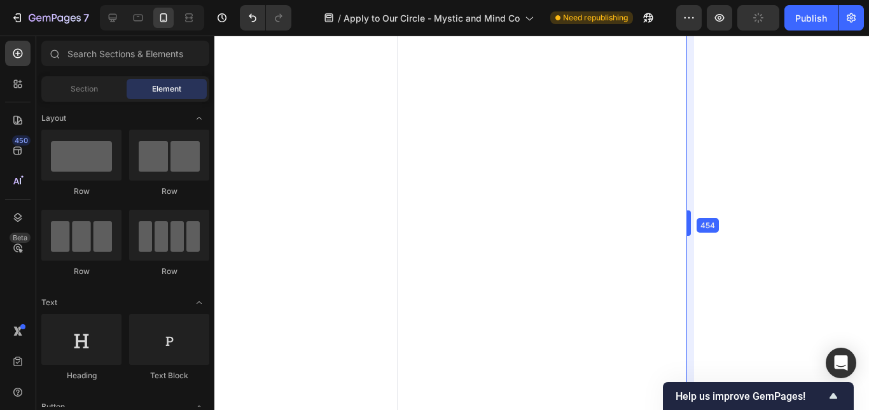
drag, startPoint x: 661, startPoint y: 223, endPoint x: 713, endPoint y: 211, distance: 53.1
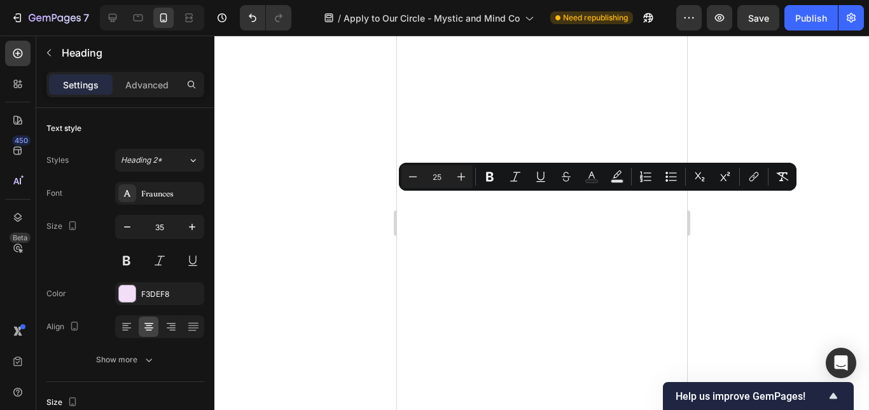
click at [445, 177] on input "25" at bounding box center [436, 176] width 25 height 15
type input "18"
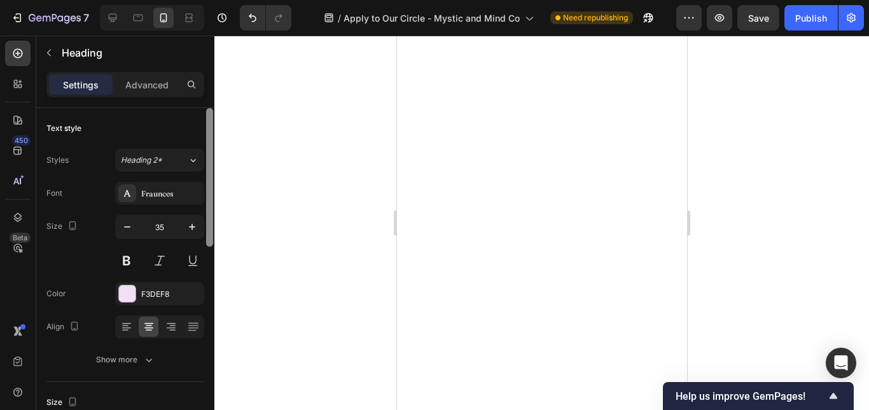
scroll to position [339, 0]
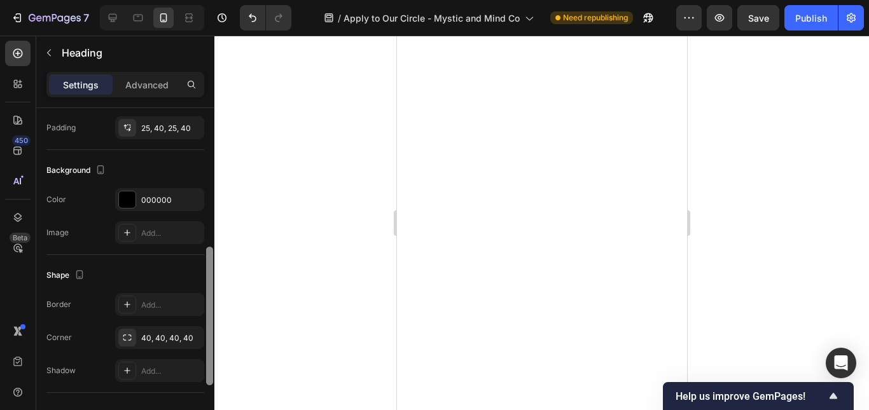
click at [209, 265] on div at bounding box center [210, 277] width 10 height 339
click at [183, 129] on div "25, 40, 25, 40" at bounding box center [159, 127] width 89 height 23
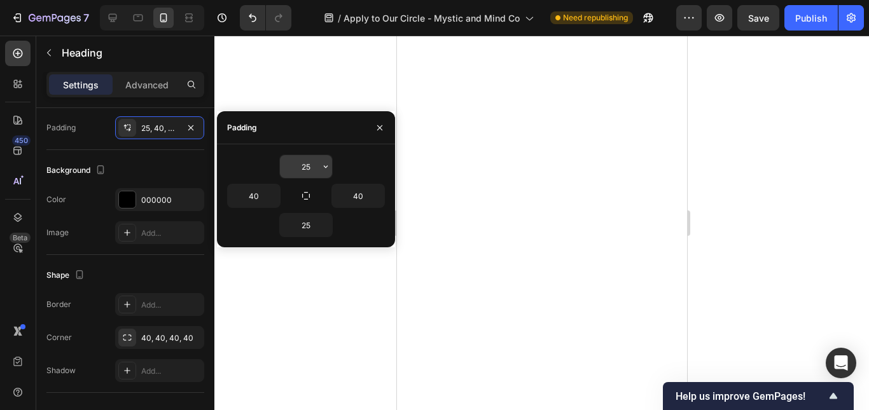
click at [301, 166] on input "25" at bounding box center [306, 166] width 52 height 23
type input "1"
click at [302, 232] on input "25" at bounding box center [306, 225] width 52 height 23
type input "1"
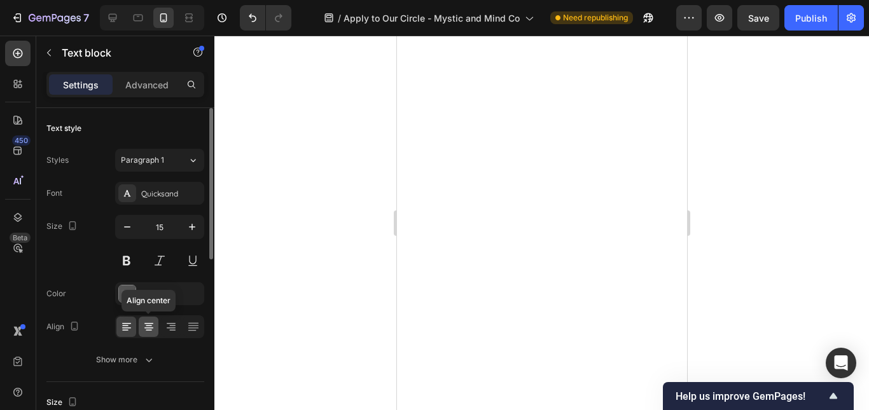
click at [155, 330] on div at bounding box center [149, 327] width 20 height 20
click at [123, 328] on icon at bounding box center [126, 328] width 9 height 1
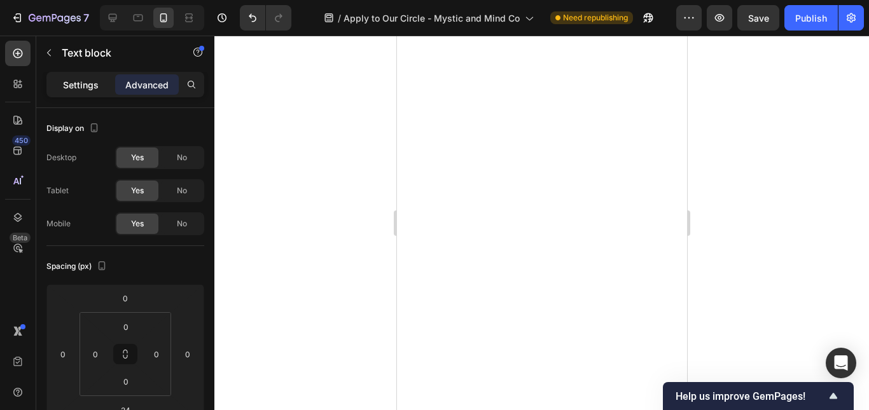
drag, startPoint x: 370, startPoint y: 222, endPoint x: 78, endPoint y: 82, distance: 323.9
click at [78, 82] on p "Settings" at bounding box center [81, 84] width 36 height 13
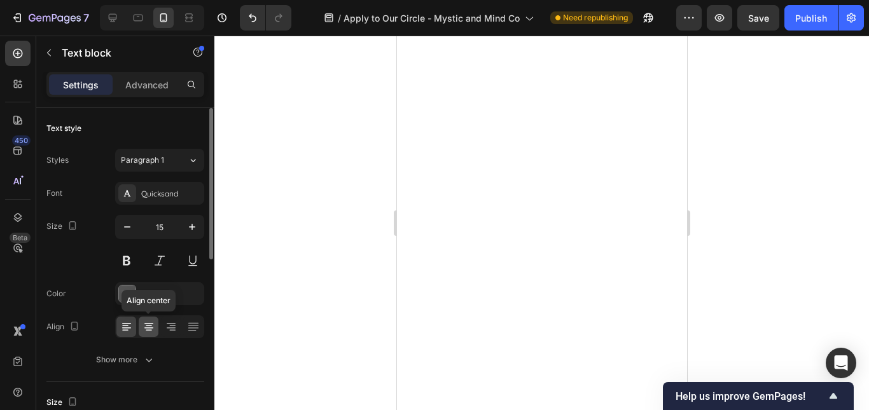
click at [150, 323] on icon at bounding box center [148, 323] width 9 height 1
click at [153, 290] on div "575757" at bounding box center [159, 294] width 37 height 11
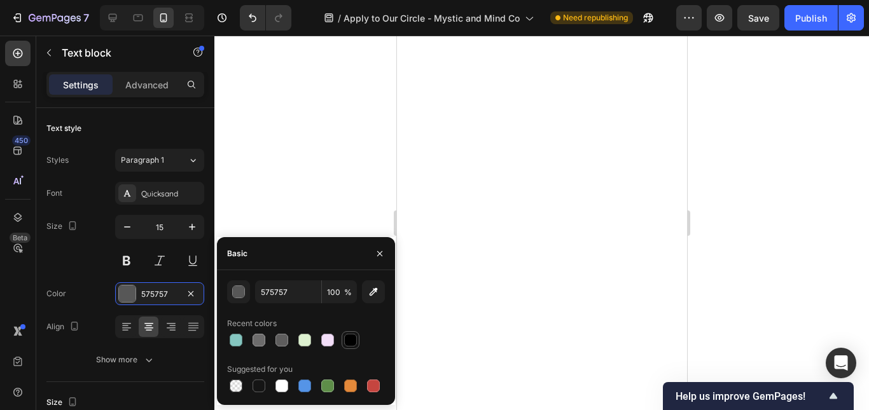
click at [345, 341] on div at bounding box center [350, 340] width 13 height 13
type input "000000"
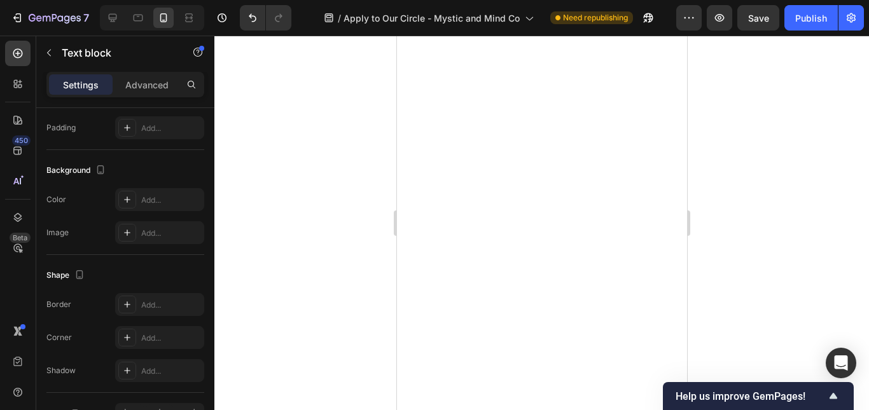
click at [89, 92] on div "Settings" at bounding box center [81, 84] width 64 height 20
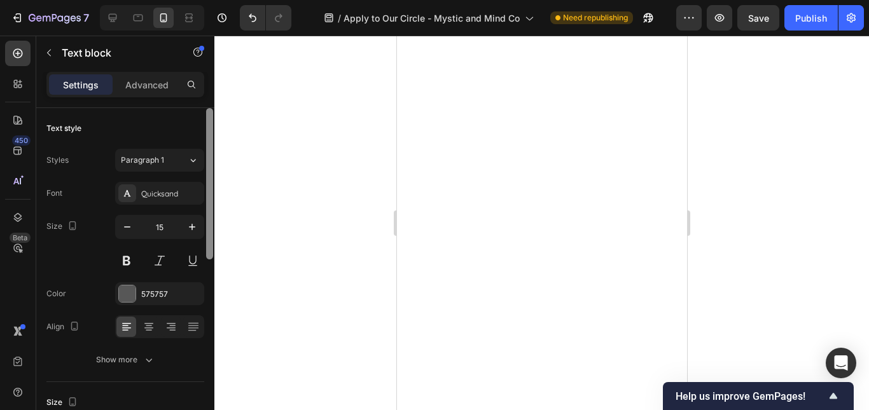
click at [213, 237] on div at bounding box center [210, 277] width 10 height 339
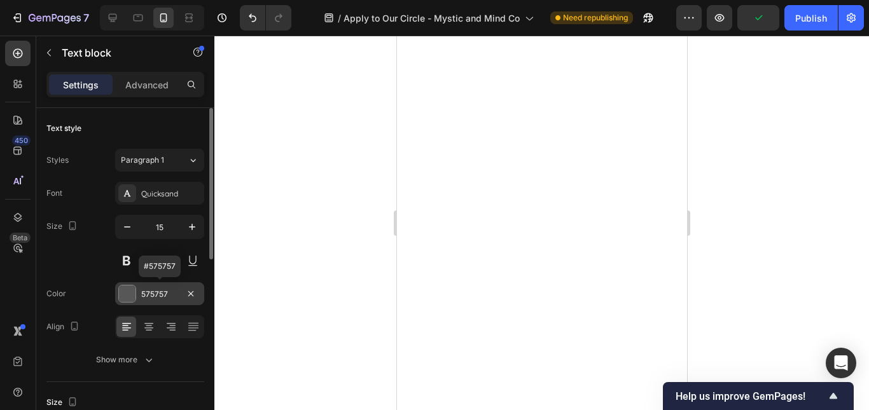
click at [151, 300] on div "575757" at bounding box center [159, 294] width 37 height 11
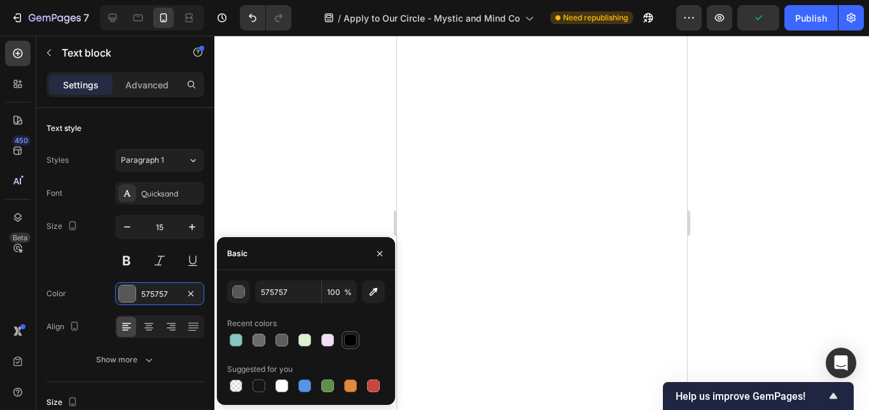
click at [350, 342] on div at bounding box center [350, 340] width 13 height 13
type input "000000"
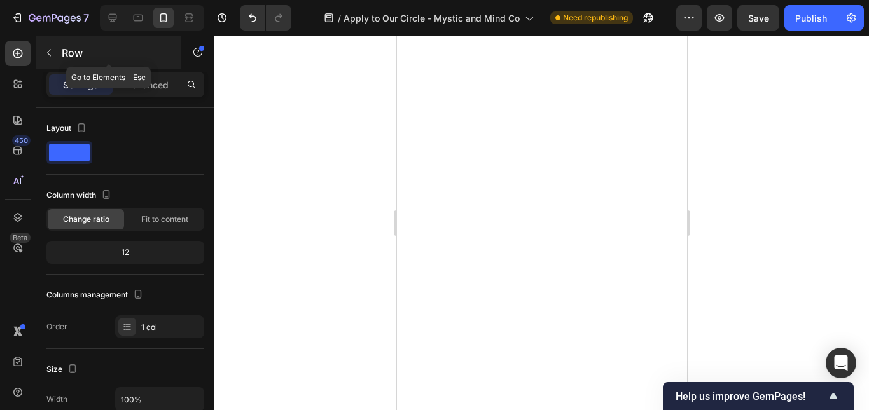
click at [52, 48] on icon "button" at bounding box center [49, 53] width 10 height 10
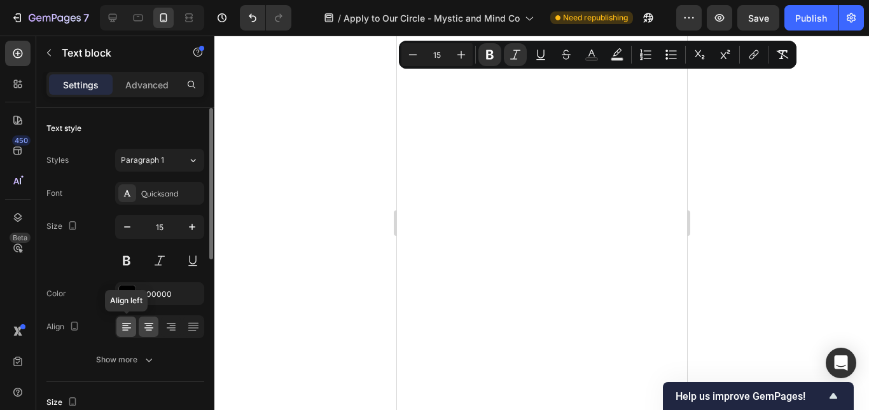
click at [122, 321] on icon at bounding box center [126, 327] width 13 height 13
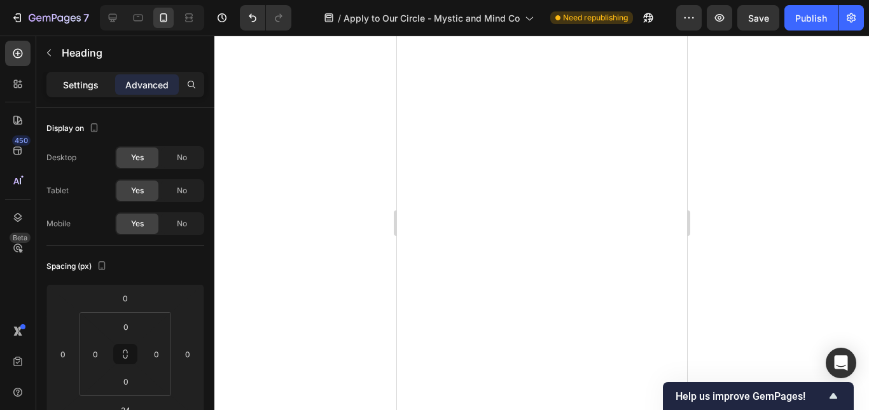
click at [88, 85] on p "Settings" at bounding box center [81, 84] width 36 height 13
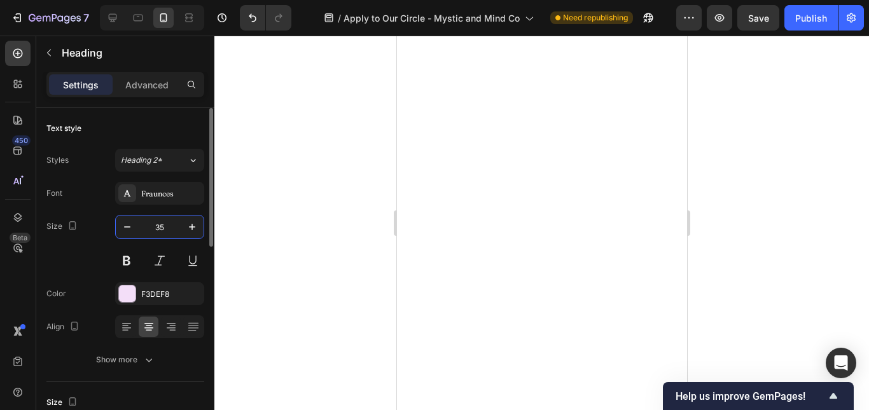
click at [158, 223] on input "35" at bounding box center [160, 227] width 42 height 23
type input "20"
click at [132, 321] on icon at bounding box center [126, 327] width 13 height 13
click at [146, 322] on icon at bounding box center [149, 327] width 13 height 13
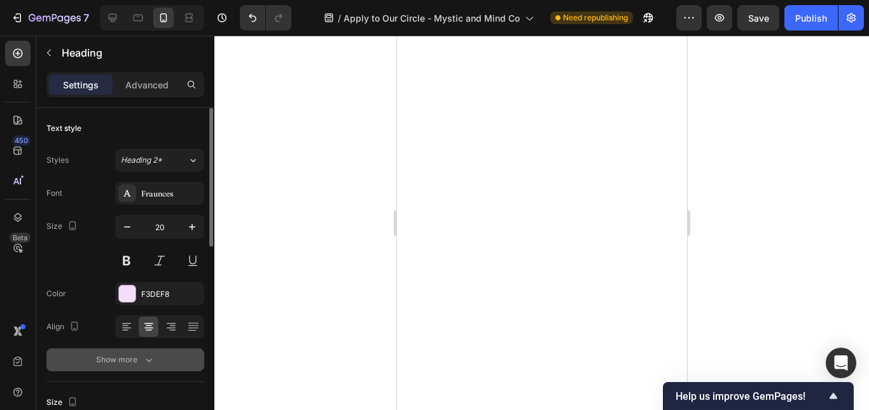
click at [141, 356] on div "Show more" at bounding box center [125, 360] width 59 height 13
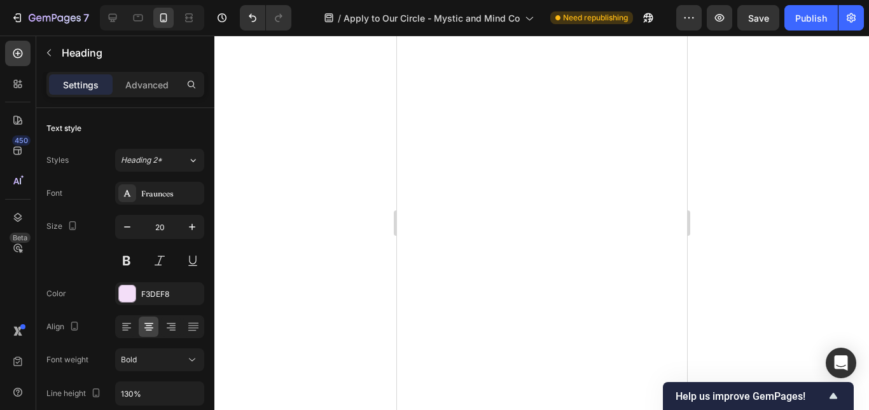
scroll to position [339, 0]
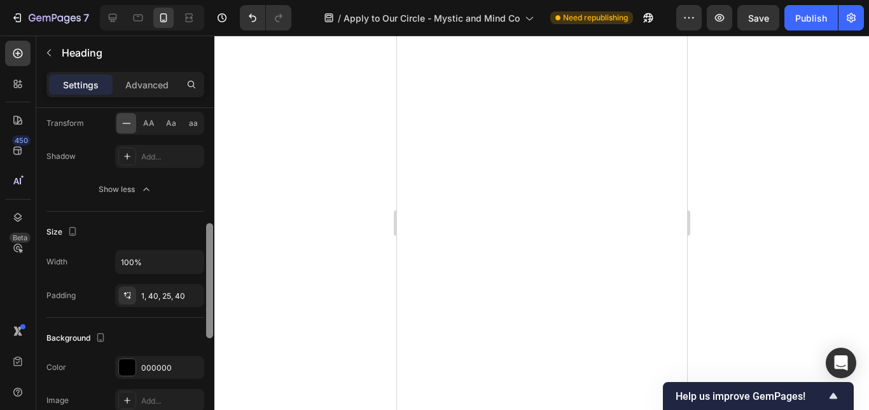
click at [211, 296] on div at bounding box center [210, 277] width 10 height 339
click at [167, 288] on div "1, 40, 25, 40" at bounding box center [159, 295] width 89 height 23
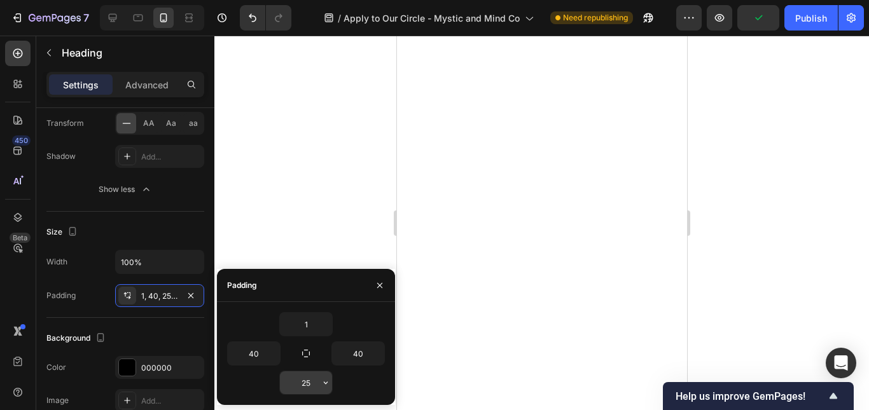
click at [300, 371] on div "25" at bounding box center [305, 383] width 53 height 24
click at [304, 381] on input "25" at bounding box center [306, 383] width 52 height 23
type input "1"
type input "10"
drag, startPoint x: 310, startPoint y: 336, endPoint x: 309, endPoint y: 328, distance: 8.3
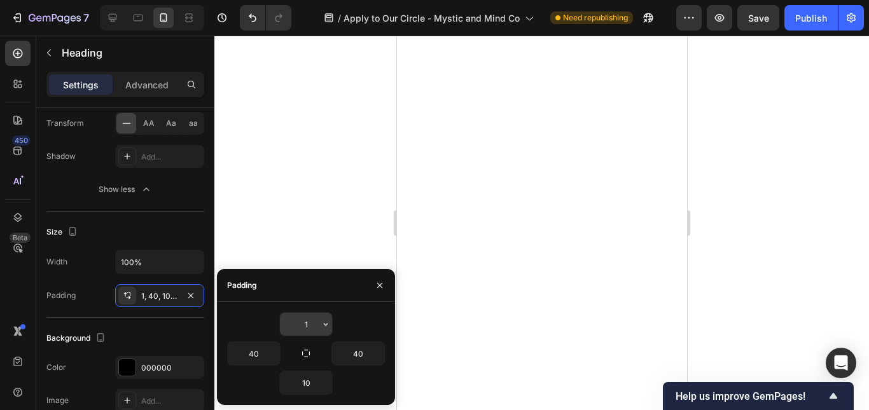
click at [309, 328] on div "1" at bounding box center [305, 324] width 53 height 24
click at [309, 328] on input "1" at bounding box center [306, 324] width 52 height 23
type input "10"
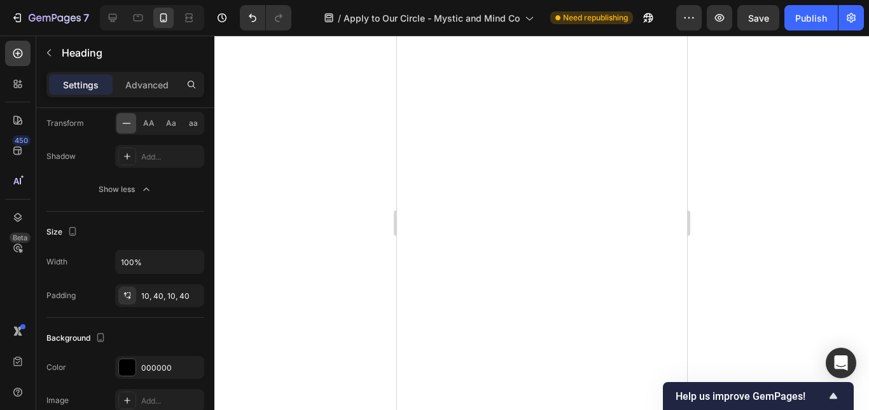
click at [277, 234] on div at bounding box center [541, 223] width 655 height 375
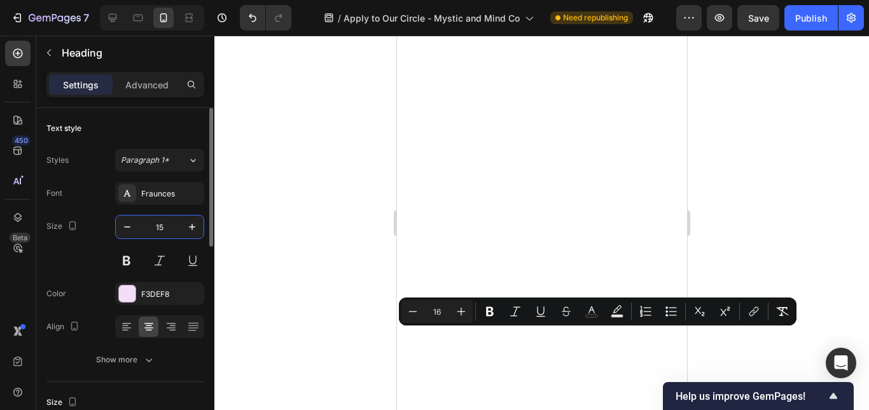
click at [157, 231] on input "15" at bounding box center [160, 227] width 42 height 23
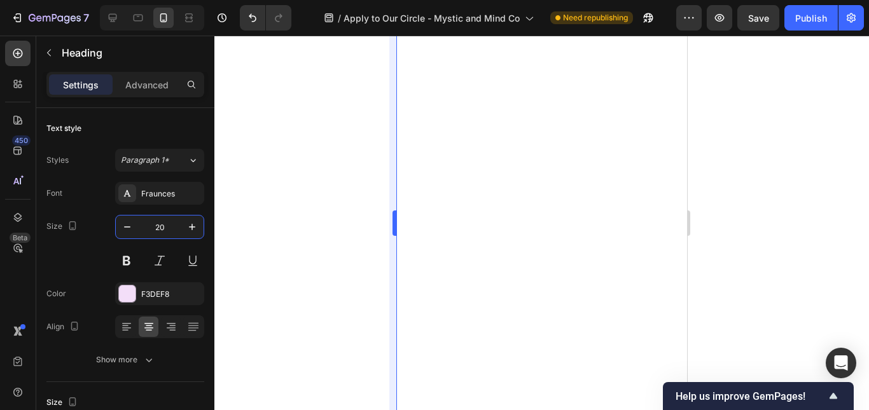
type input "20"
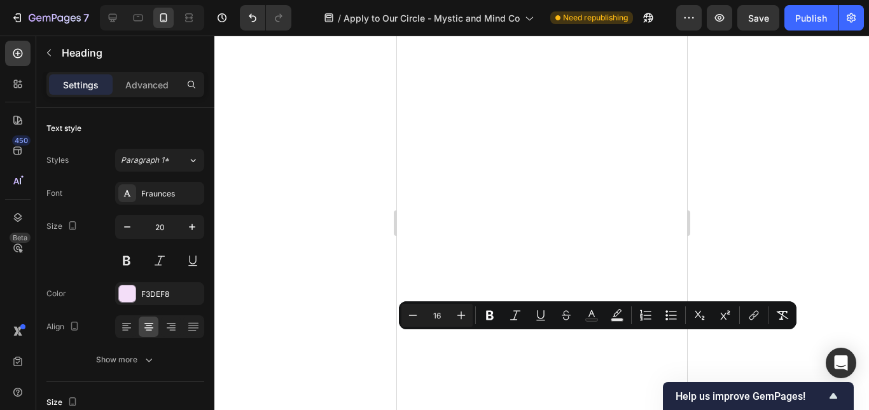
click at [441, 318] on input "16" at bounding box center [436, 315] width 25 height 15
type input "1"
type input "20"
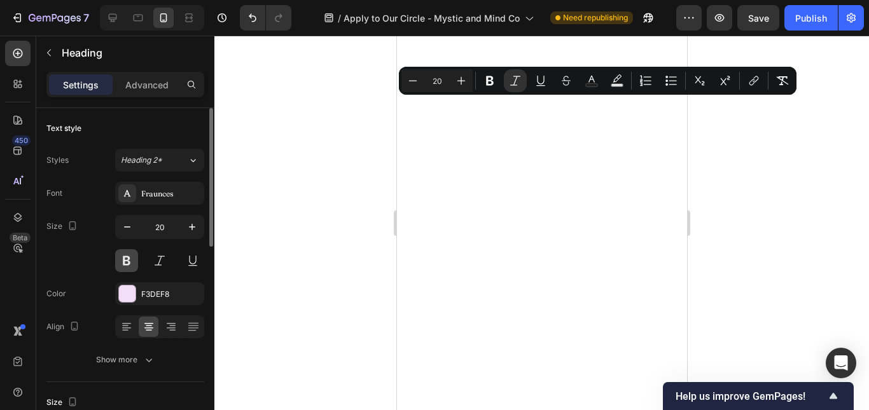
click at [125, 258] on button at bounding box center [126, 260] width 23 height 23
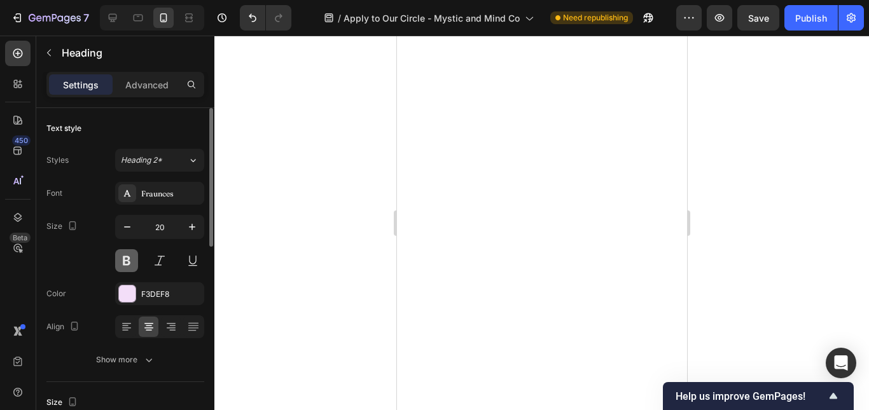
click at [125, 258] on button at bounding box center [126, 260] width 23 height 23
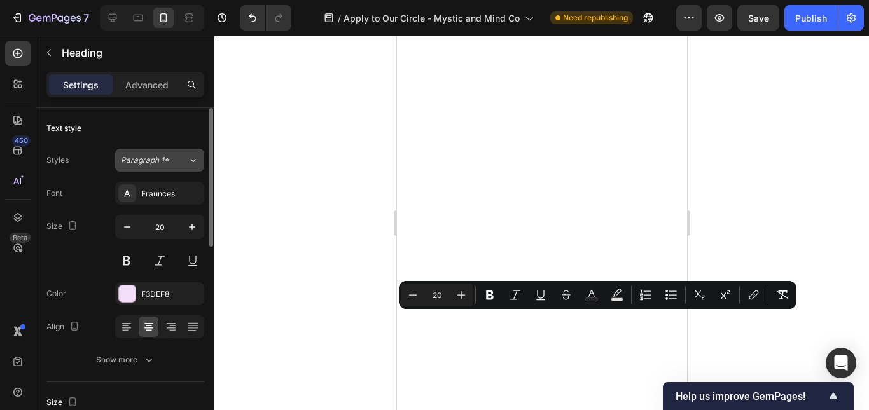
click at [162, 163] on span "Paragraph 1*" at bounding box center [145, 160] width 48 height 11
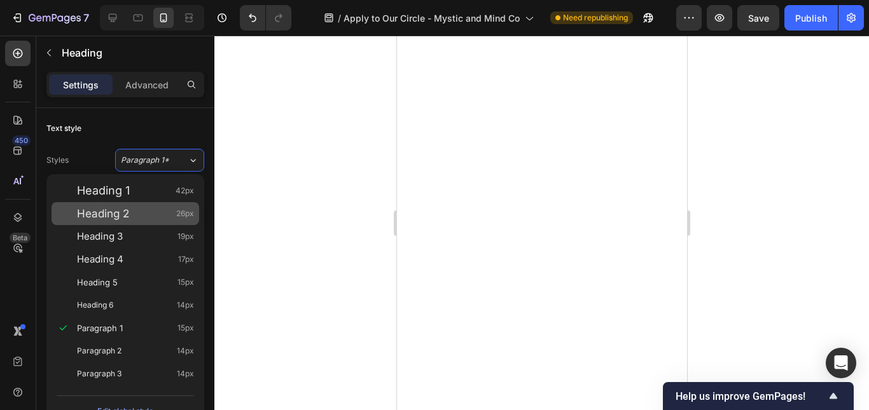
click at [138, 220] on div "Heading 2 26px" at bounding box center [135, 213] width 117 height 13
type input "26"
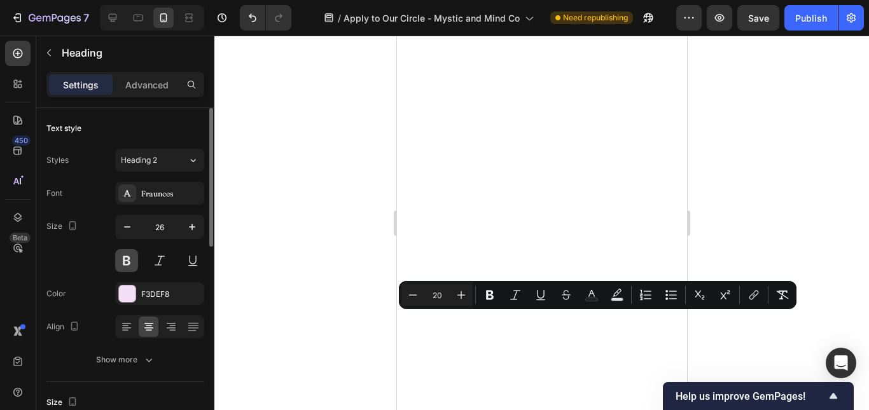
click at [122, 251] on button at bounding box center [126, 260] width 23 height 23
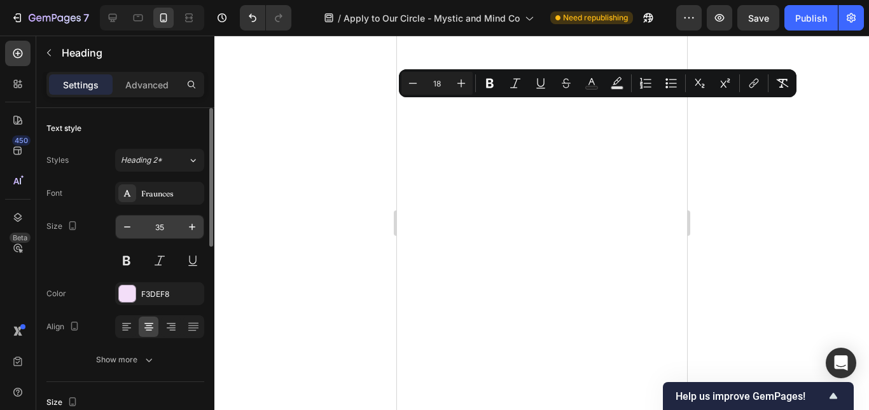
click at [166, 228] on input "35" at bounding box center [160, 227] width 42 height 23
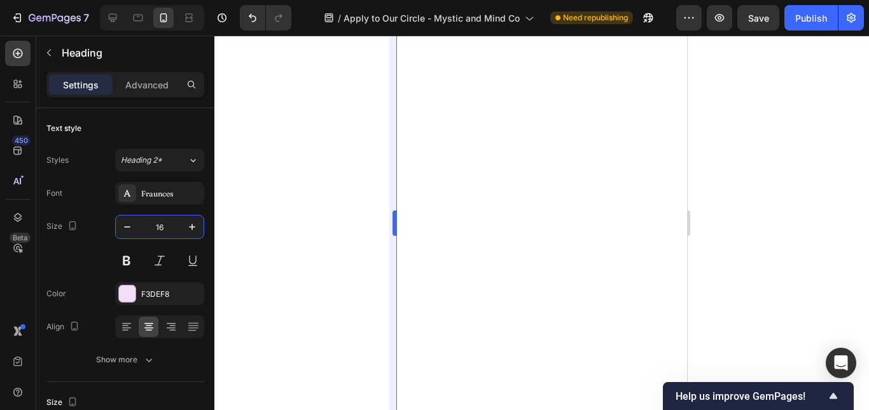
type input "16"
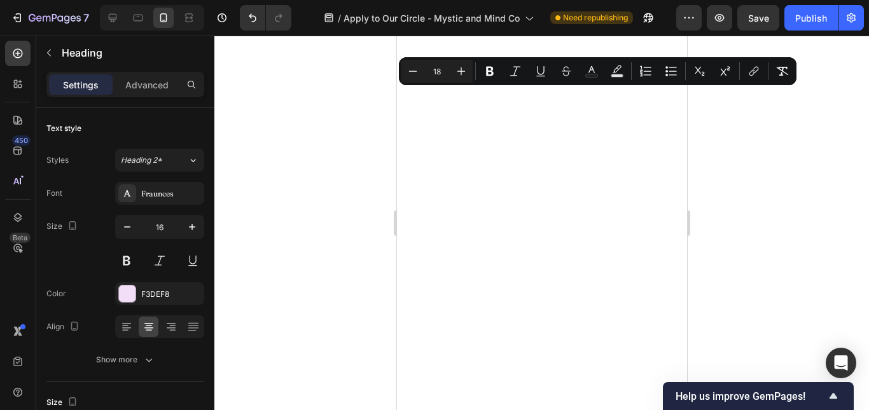
click at [442, 68] on input "18" at bounding box center [436, 71] width 25 height 15
type input "16"
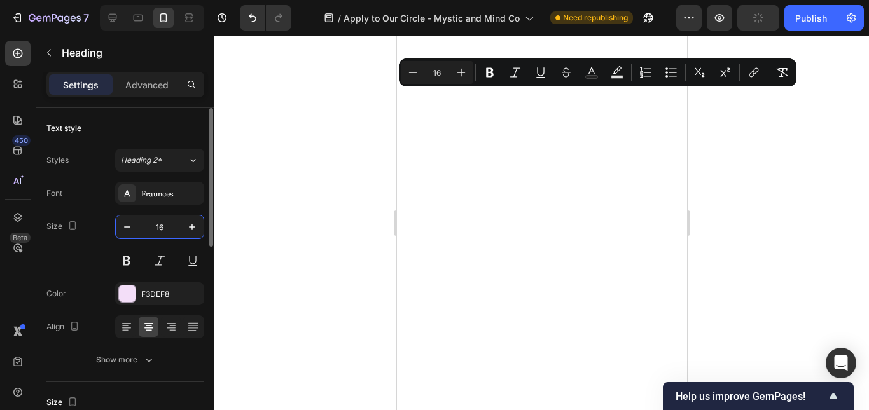
click at [163, 227] on input "16" at bounding box center [160, 227] width 42 height 23
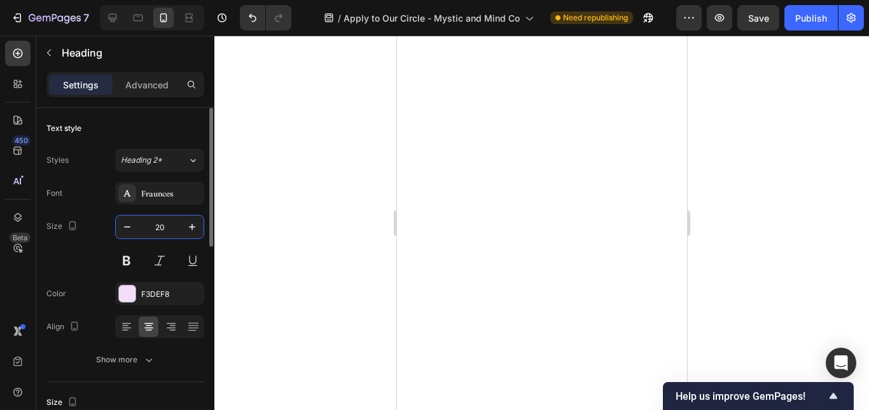
type input "2"
type input "30"
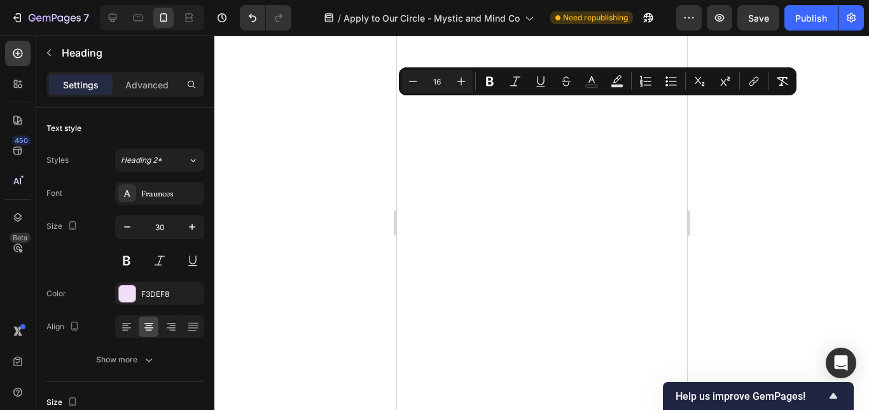
click at [444, 80] on input "16" at bounding box center [436, 81] width 25 height 15
type input "30"
click at [151, 85] on p "Advanced" at bounding box center [146, 84] width 43 height 13
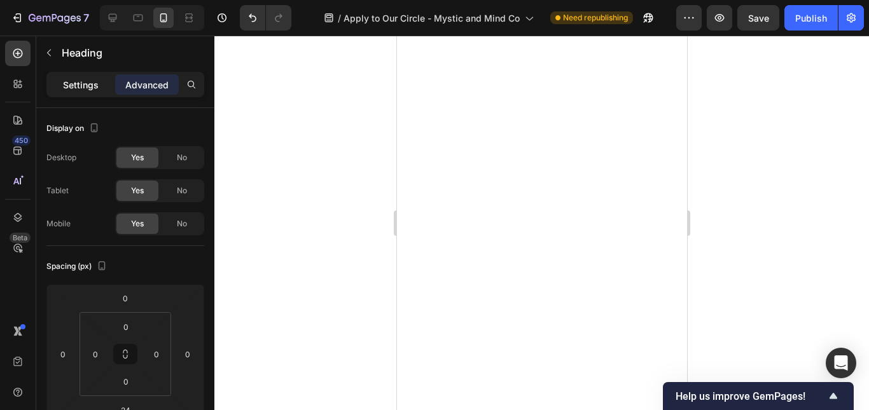
click at [92, 83] on p "Settings" at bounding box center [81, 84] width 36 height 13
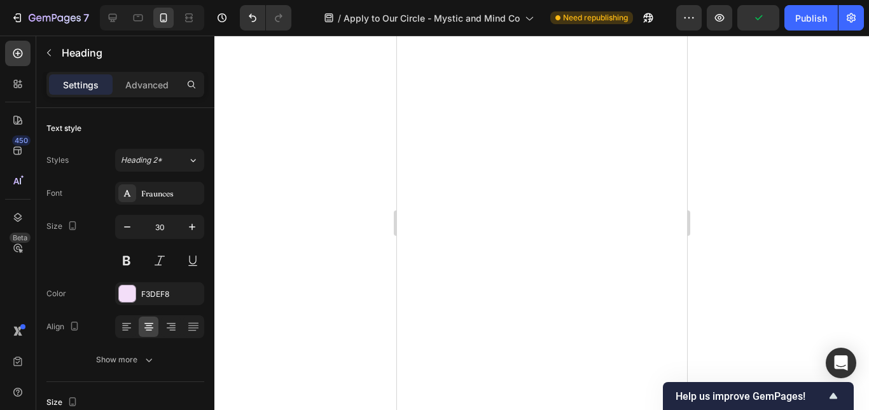
scroll to position [339, 0]
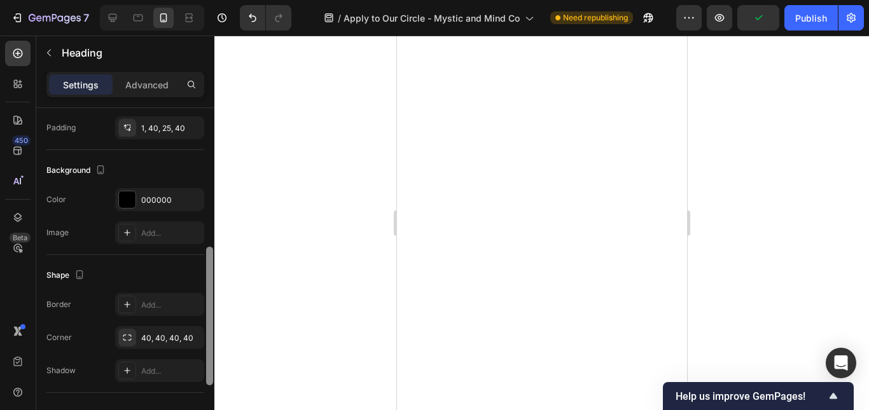
click at [208, 342] on div at bounding box center [210, 277] width 10 height 339
click at [169, 130] on div "1, 40, 25, 40" at bounding box center [159, 128] width 37 height 11
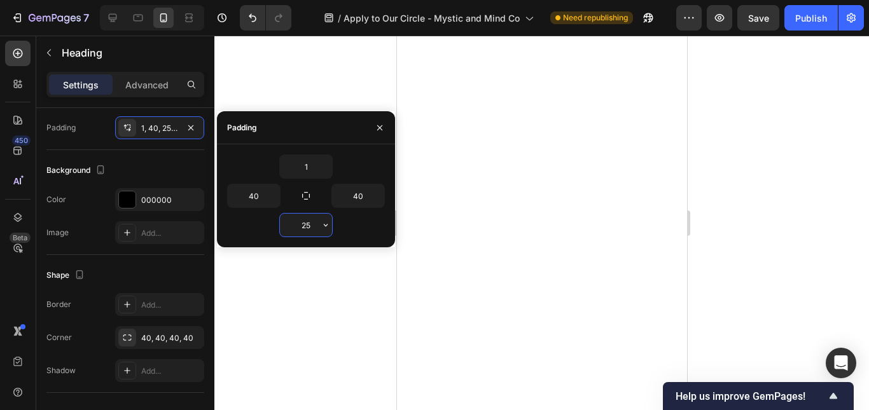
click at [316, 228] on input "25" at bounding box center [306, 225] width 52 height 23
type input "10"
click at [306, 165] on input "1" at bounding box center [306, 166] width 52 height 23
type input "10"
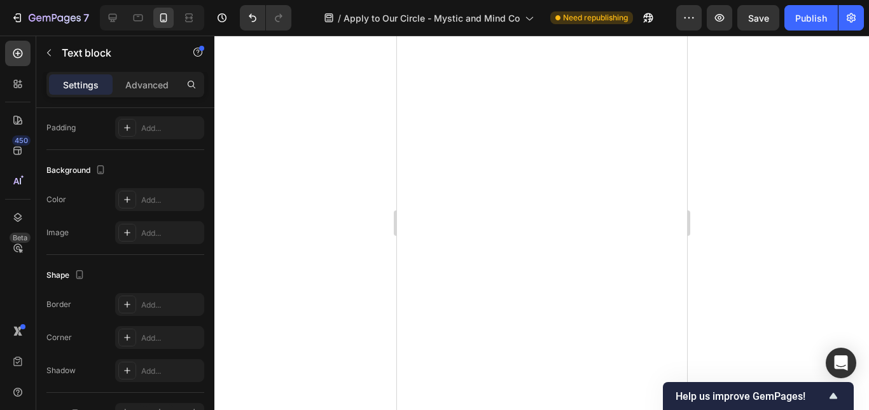
scroll to position [0, 0]
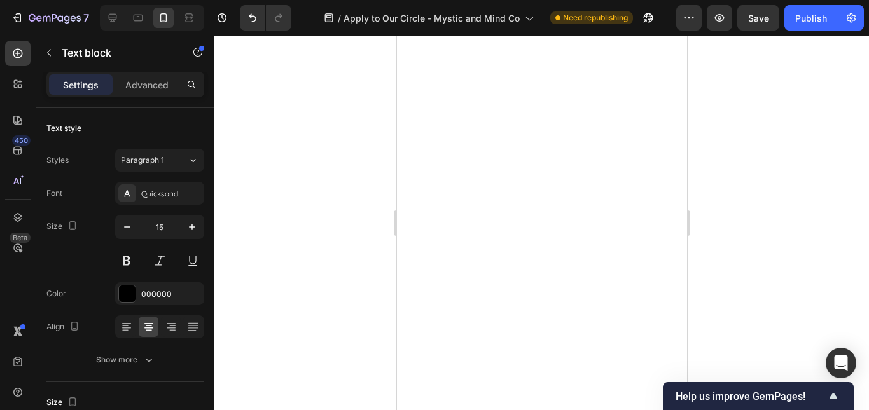
click at [864, 227] on div at bounding box center [541, 223] width 655 height 375
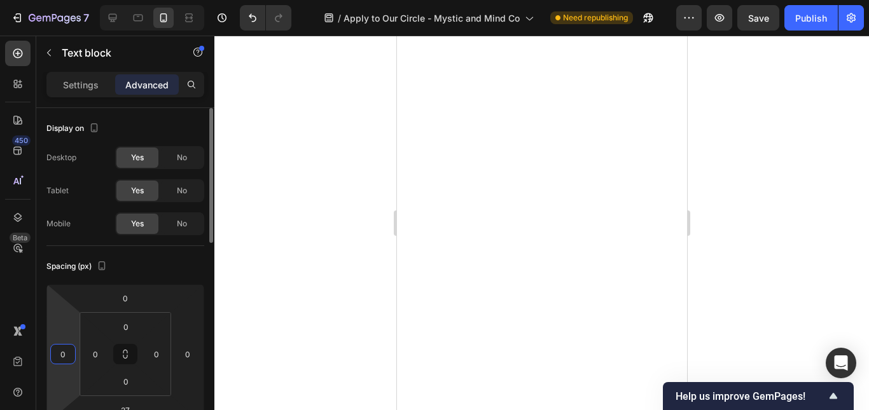
click at [63, 351] on input "0" at bounding box center [62, 354] width 19 height 19
type input "20"
click at [158, 356] on input "0" at bounding box center [156, 354] width 19 height 19
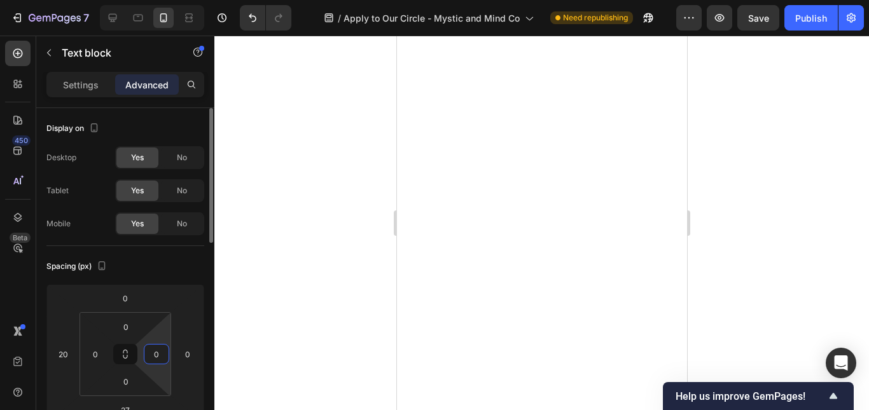
click at [158, 356] on input "0" at bounding box center [156, 354] width 19 height 19
click at [158, 356] on input "20" at bounding box center [156, 354] width 19 height 19
type input "30"
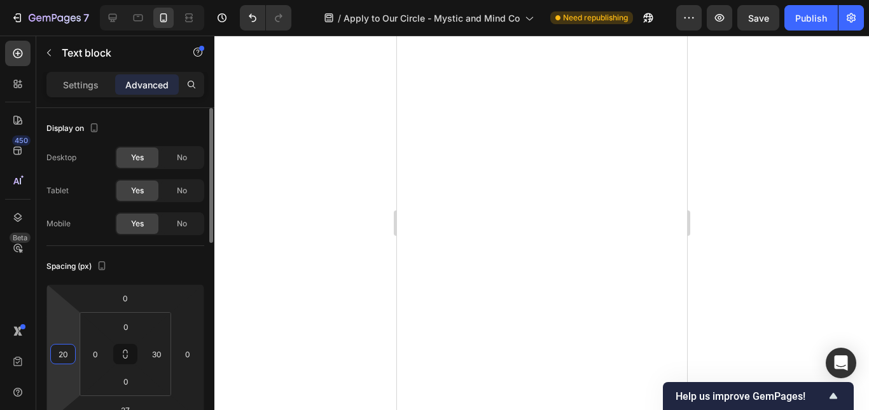
click at [60, 352] on input "20" at bounding box center [62, 354] width 19 height 19
type input "30"
click at [94, 355] on input "0" at bounding box center [95, 354] width 19 height 19
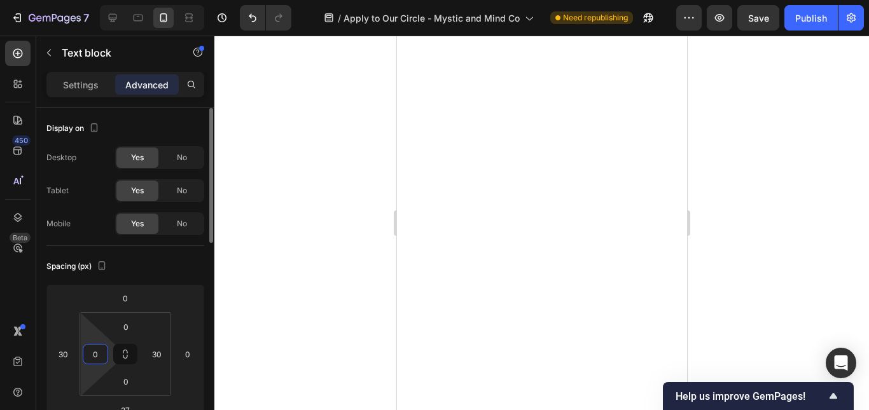
click at [94, 355] on input "0" at bounding box center [95, 354] width 19 height 19
type input "30"
click at [67, 353] on input "30" at bounding box center [62, 354] width 19 height 19
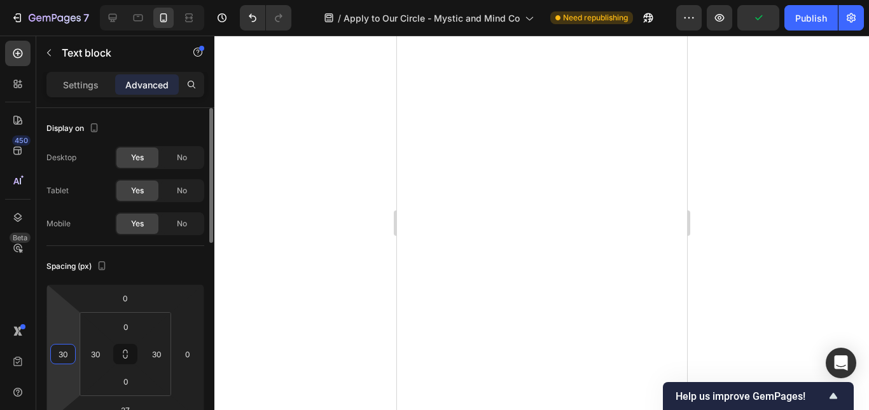
click at [67, 353] on input "30" at bounding box center [62, 354] width 19 height 19
type input "10"
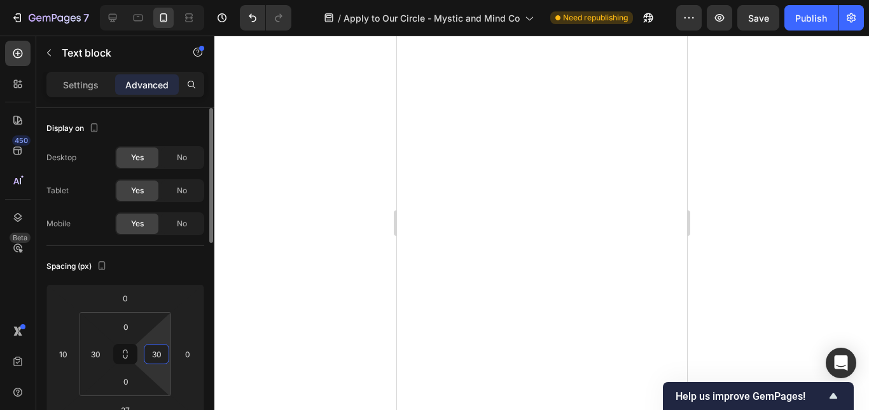
click at [155, 360] on input "30" at bounding box center [156, 354] width 19 height 19
click at [182, 354] on input "0" at bounding box center [187, 354] width 19 height 19
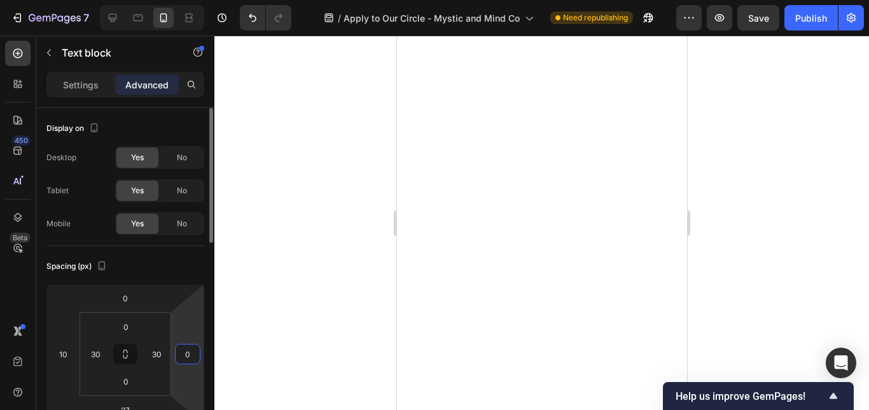
click at [182, 354] on input "0" at bounding box center [187, 354] width 19 height 19
type input "10"
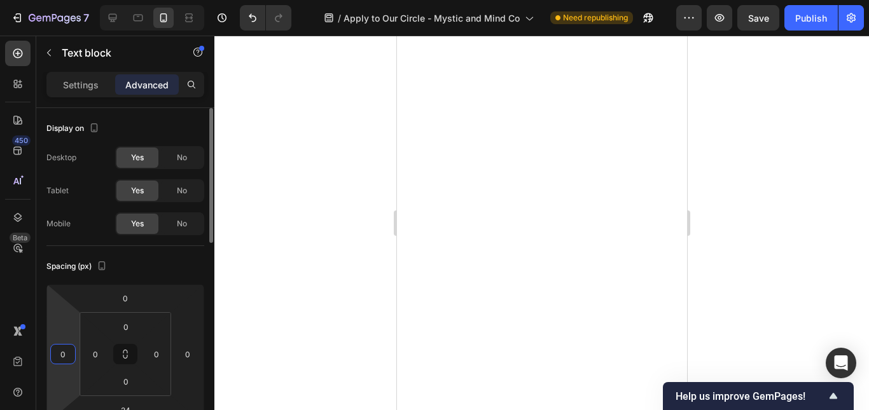
click at [68, 361] on input "0" at bounding box center [62, 354] width 19 height 19
type input "3"
type input "10"
click at [95, 360] on input "0" at bounding box center [95, 354] width 19 height 19
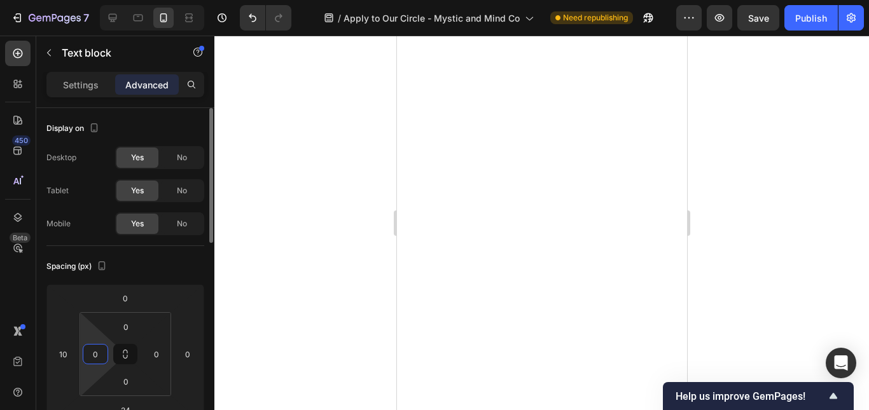
click at [95, 360] on input "0" at bounding box center [95, 354] width 19 height 19
type input "2"
type input "30"
click at [146, 353] on div "0" at bounding box center [156, 354] width 25 height 20
click at [156, 353] on input "0" at bounding box center [156, 354] width 19 height 19
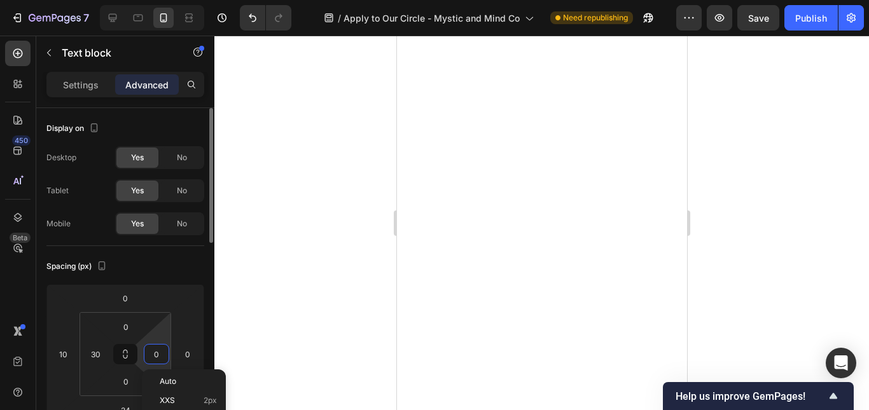
click at [156, 353] on input "0" at bounding box center [156, 354] width 19 height 19
type input "30"
click at [191, 350] on input "0" at bounding box center [187, 354] width 19 height 19
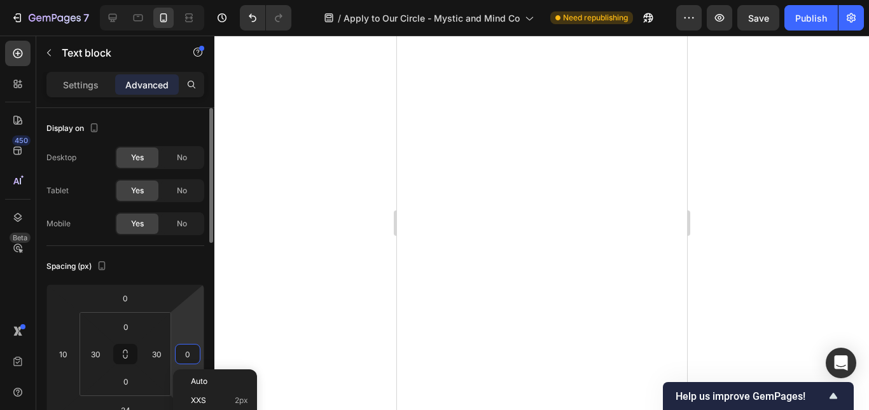
click at [191, 350] on input "0" at bounding box center [187, 354] width 19 height 19
type input "10"
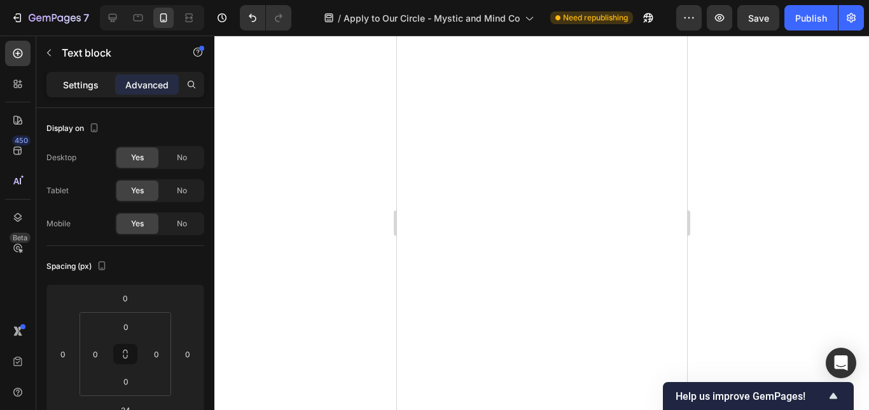
click at [76, 83] on p "Settings" at bounding box center [81, 84] width 36 height 13
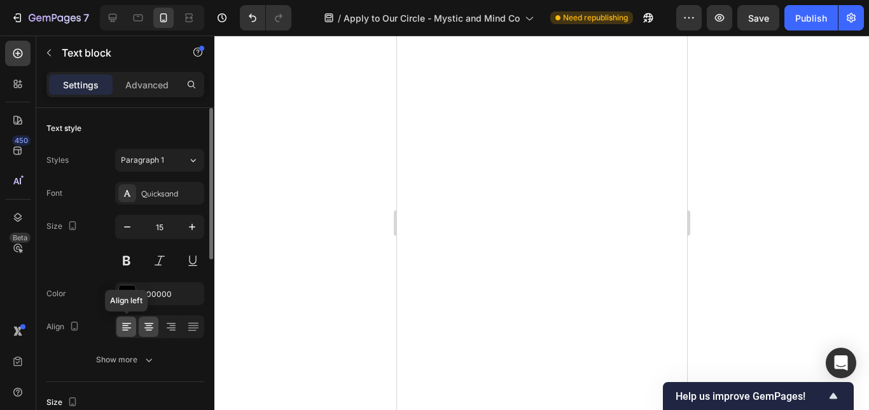
click at [129, 328] on icon at bounding box center [126, 328] width 9 height 1
click at [158, 193] on div "Quicksand" at bounding box center [171, 193] width 60 height 11
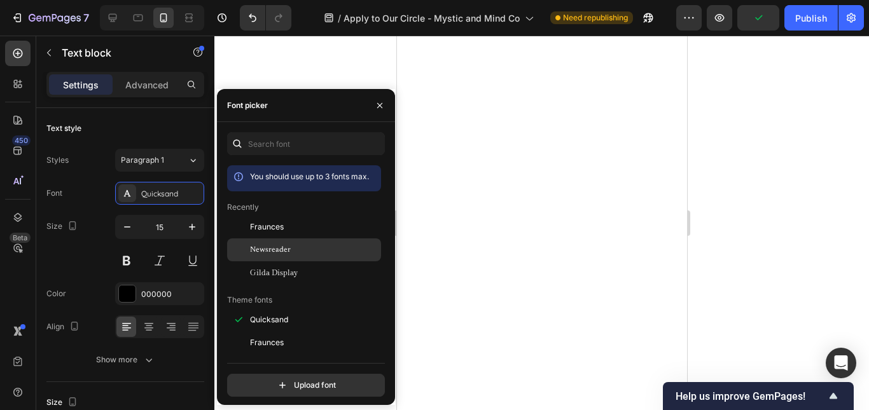
click at [293, 253] on div "Newsreader" at bounding box center [314, 249] width 129 height 11
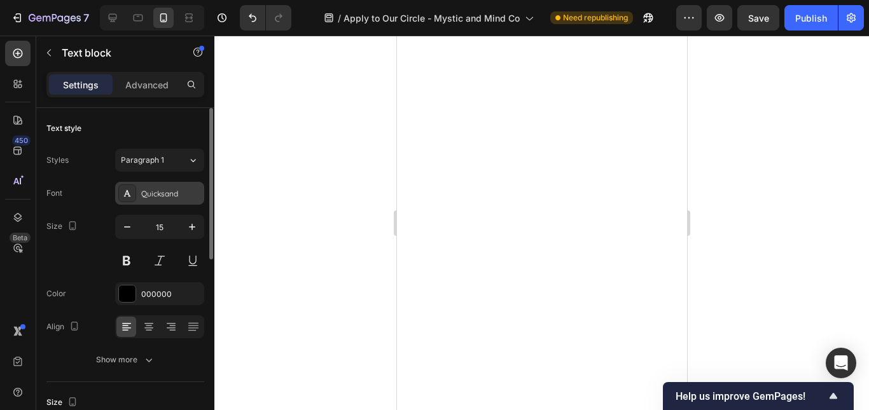
click at [168, 194] on div "Quicksand" at bounding box center [171, 193] width 60 height 11
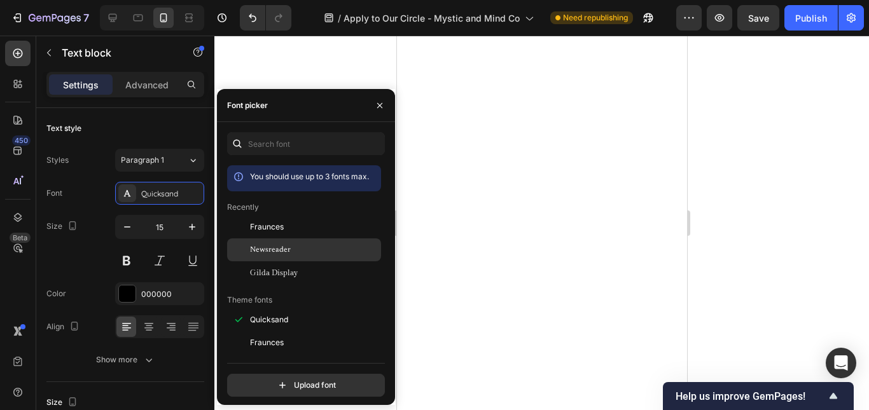
click at [270, 249] on span "Newsreader" at bounding box center [270, 249] width 41 height 11
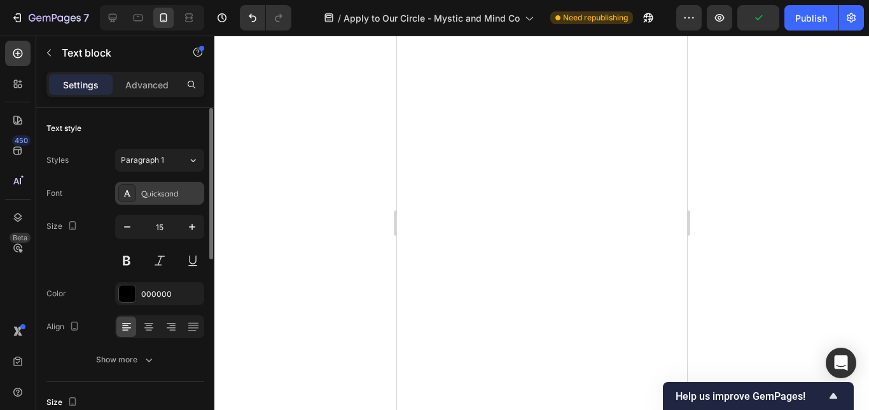
click at [162, 197] on div "Quicksand" at bounding box center [171, 193] width 60 height 11
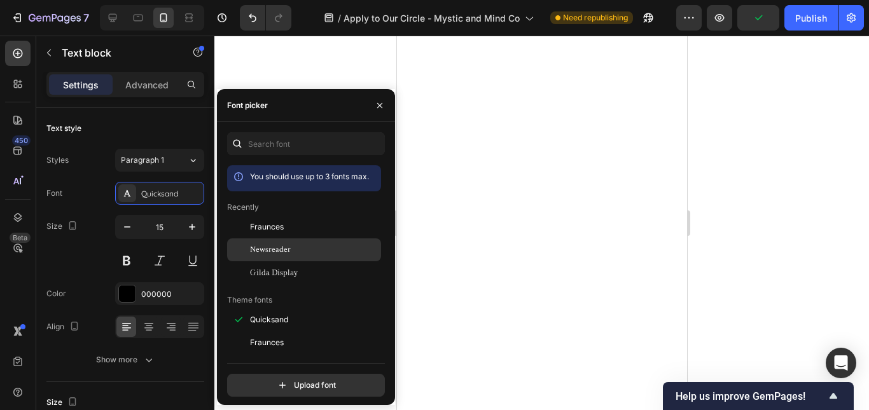
click at [286, 253] on span "Newsreader" at bounding box center [270, 249] width 41 height 11
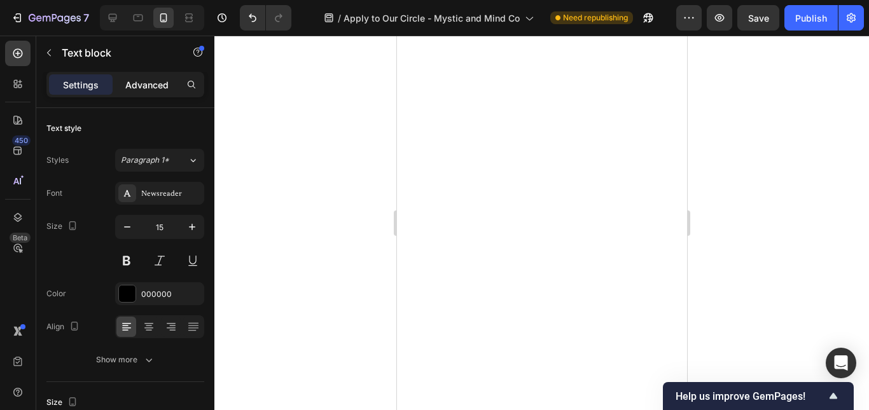
click at [139, 77] on div "Advanced" at bounding box center [147, 84] width 64 height 20
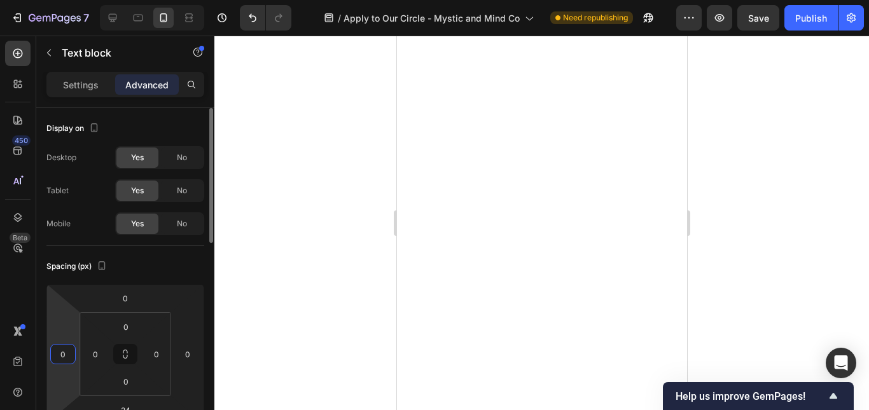
click at [69, 353] on input "0" at bounding box center [62, 354] width 19 height 19
type input "10"
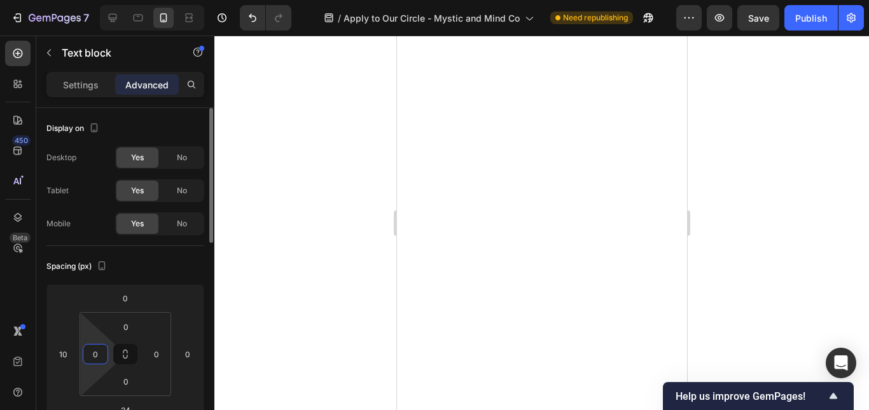
click at [88, 353] on input "0" at bounding box center [95, 354] width 19 height 19
type input "30"
click at [156, 352] on input "0" at bounding box center [156, 354] width 19 height 19
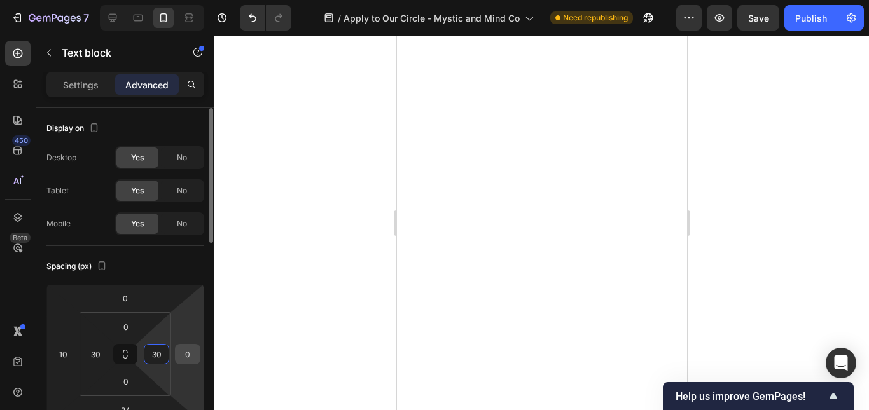
type input "30"
click at [190, 354] on input "0" at bounding box center [187, 354] width 19 height 19
type input "10"
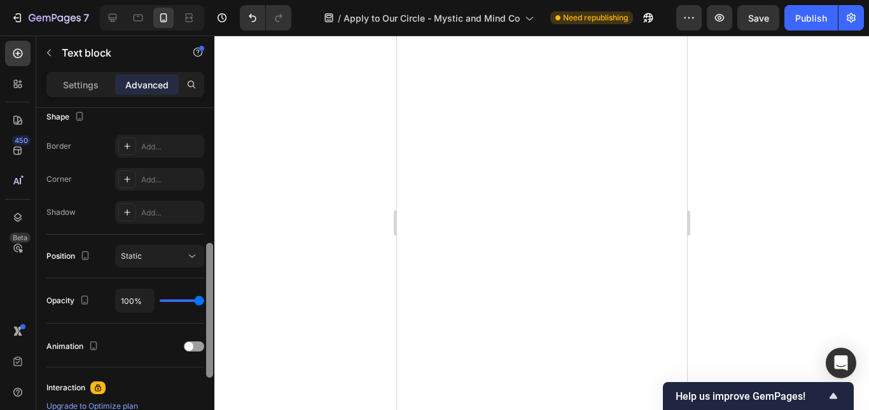
click at [211, 276] on div at bounding box center [210, 277] width 10 height 339
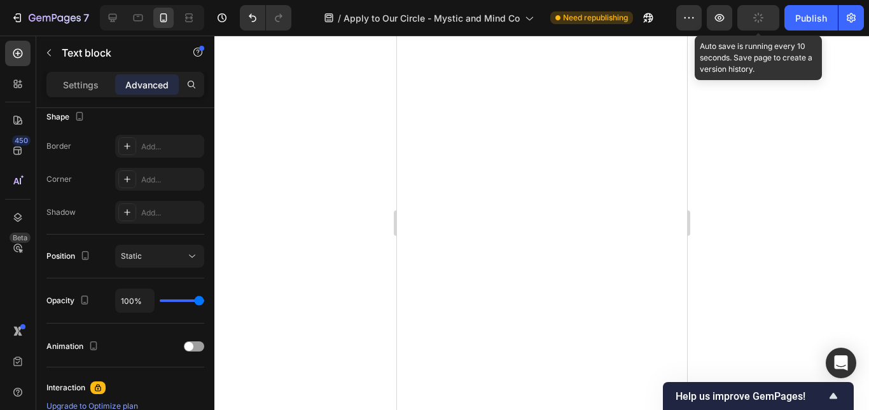
click at [764, 22] on button "button" at bounding box center [759, 17] width 42 height 25
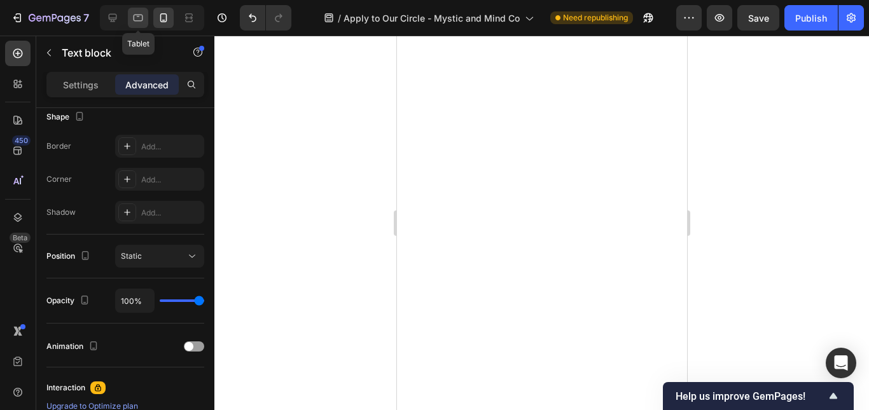
click at [137, 16] on icon at bounding box center [138, 16] width 3 height 1
type input "0"
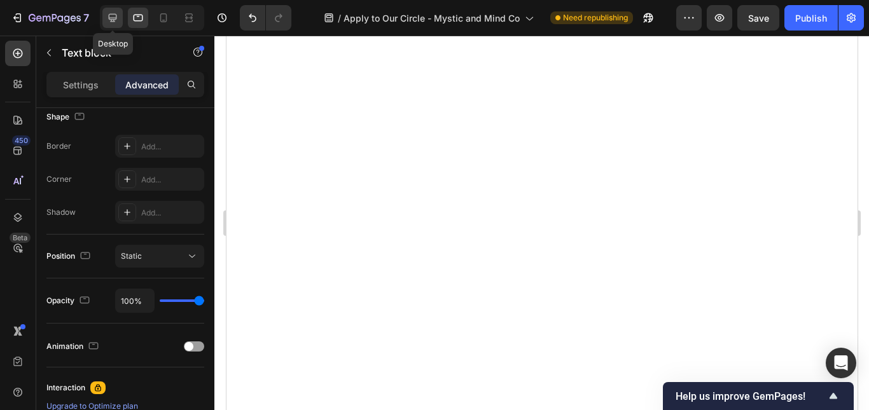
click at [113, 15] on icon at bounding box center [113, 18] width 8 height 8
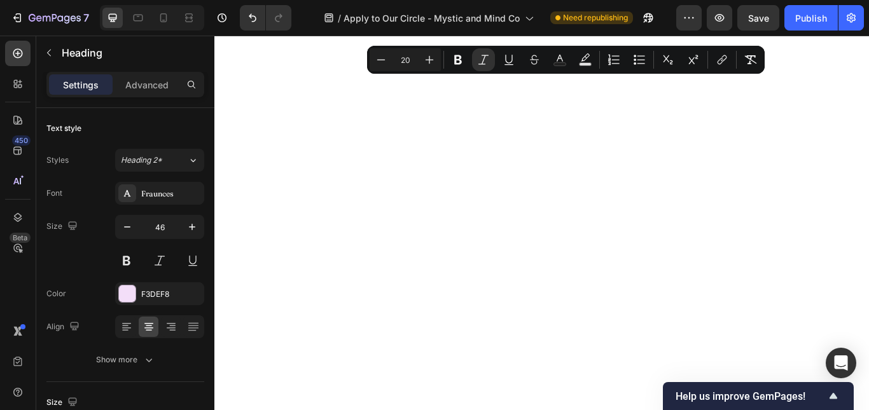
click at [410, 54] on input "20" at bounding box center [405, 59] width 25 height 15
click at [410, 54] on input "46" at bounding box center [405, 59] width 25 height 15
type input "30"
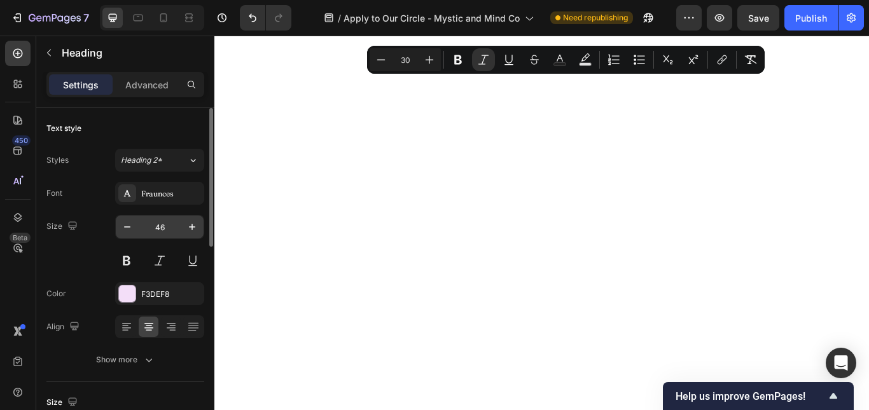
click at [158, 227] on input "46" at bounding box center [160, 227] width 42 height 23
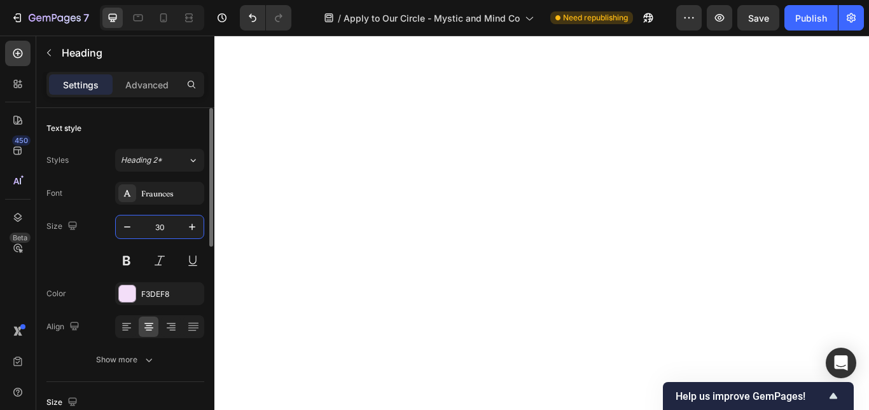
type input "30"
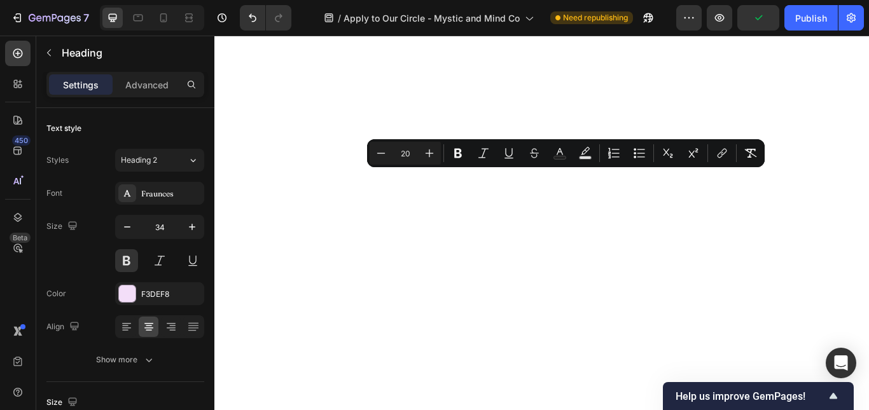
click at [409, 151] on input "20" at bounding box center [405, 153] width 25 height 15
type input "2"
type input "30"
click at [155, 228] on input "34" at bounding box center [160, 227] width 42 height 23
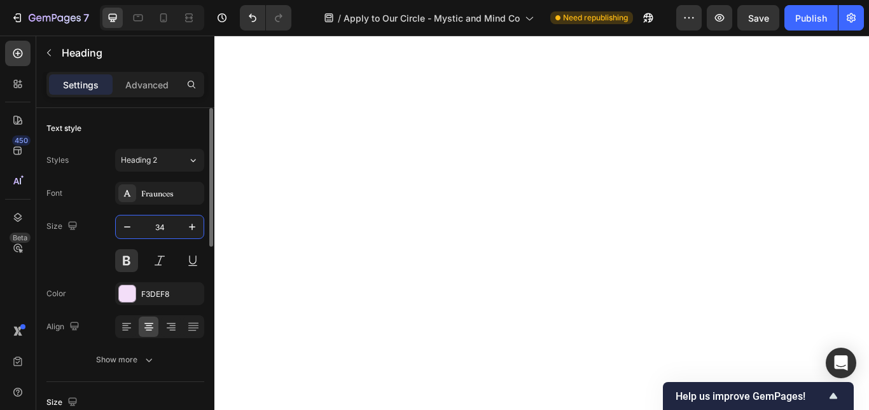
click at [155, 228] on input "34" at bounding box center [160, 227] width 42 height 23
type input "30"
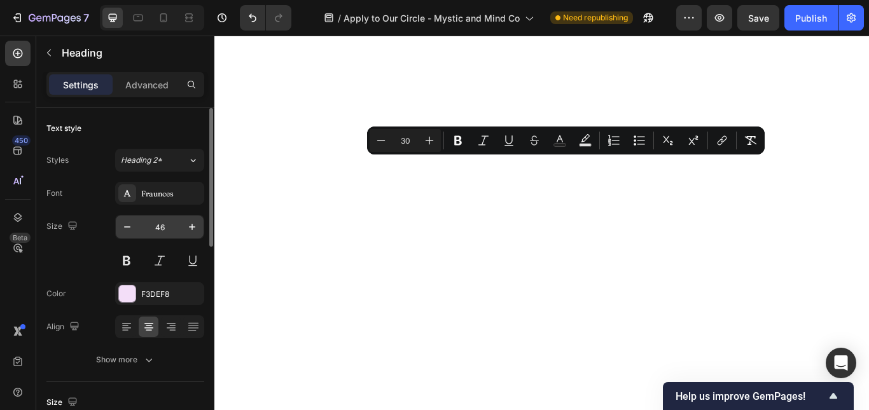
click at [155, 227] on input "46" at bounding box center [160, 227] width 42 height 23
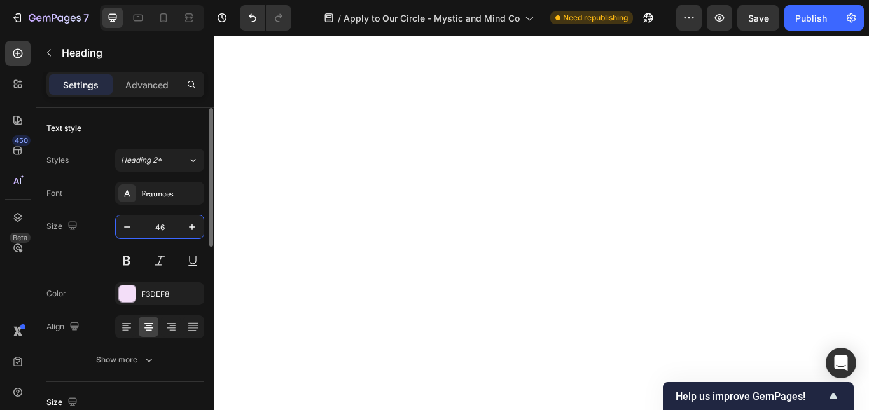
click at [155, 227] on input "46" at bounding box center [160, 227] width 42 height 23
type input "30"
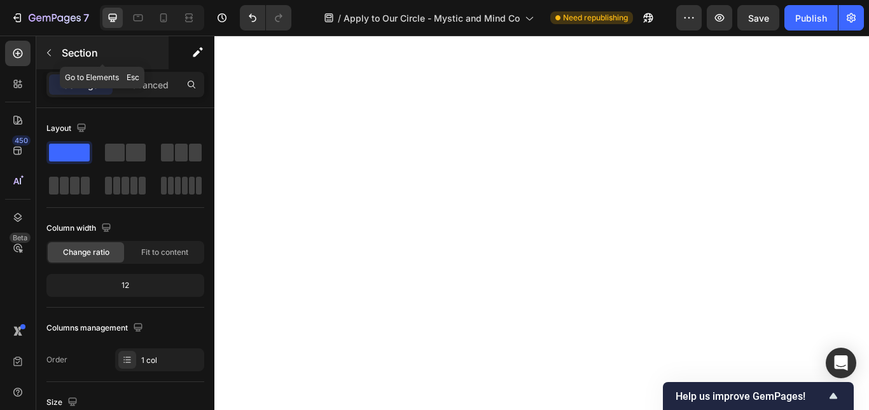
click at [46, 54] on icon "button" at bounding box center [49, 53] width 10 height 10
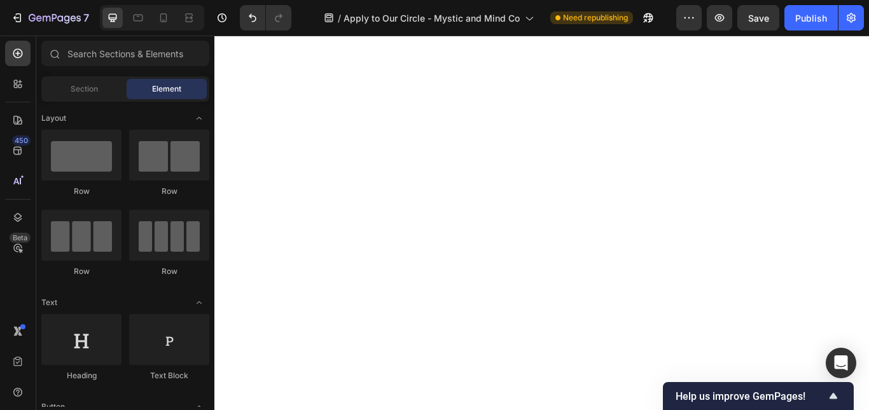
click at [97, 39] on div "Sections(30) Elements(83) Section Element Hero Section Product Detail Brands Tr…" at bounding box center [125, 223] width 178 height 375
click at [97, 50] on input "text" at bounding box center [125, 53] width 168 height 25
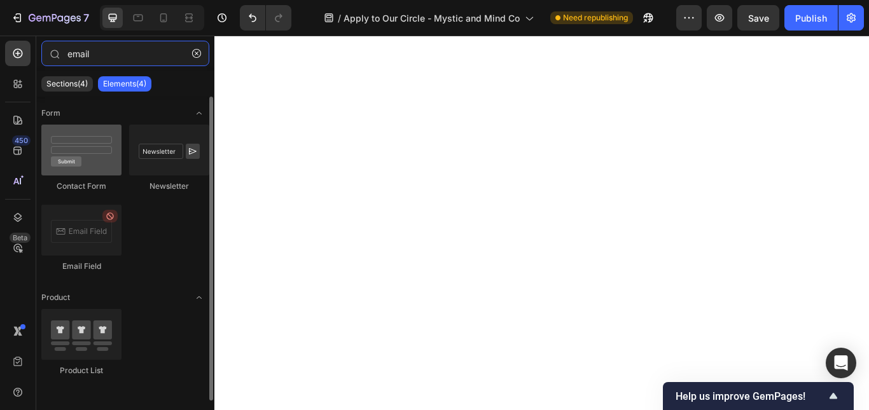
type input "email"
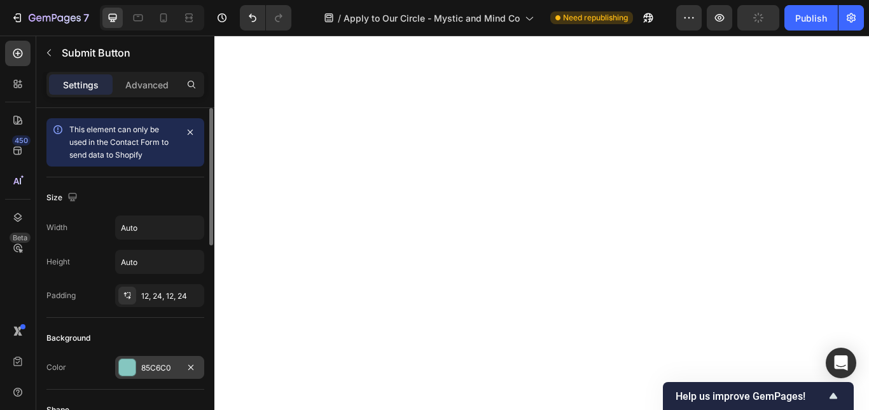
click at [143, 368] on div "85C6C0" at bounding box center [159, 368] width 37 height 11
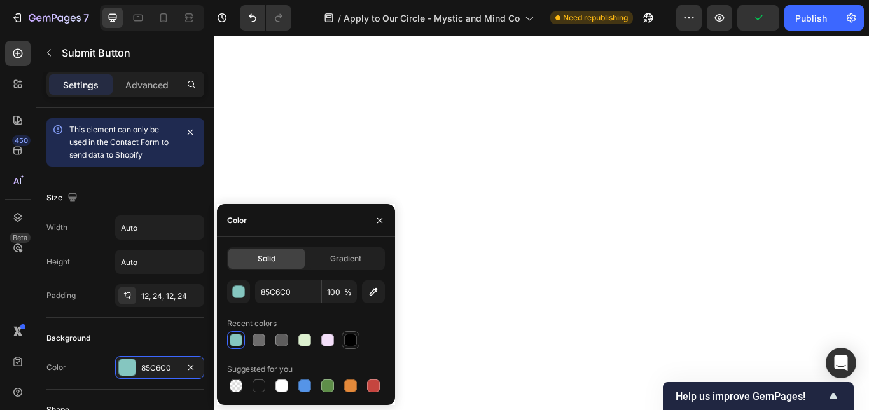
click at [351, 342] on div at bounding box center [350, 340] width 13 height 13
type input "000000"
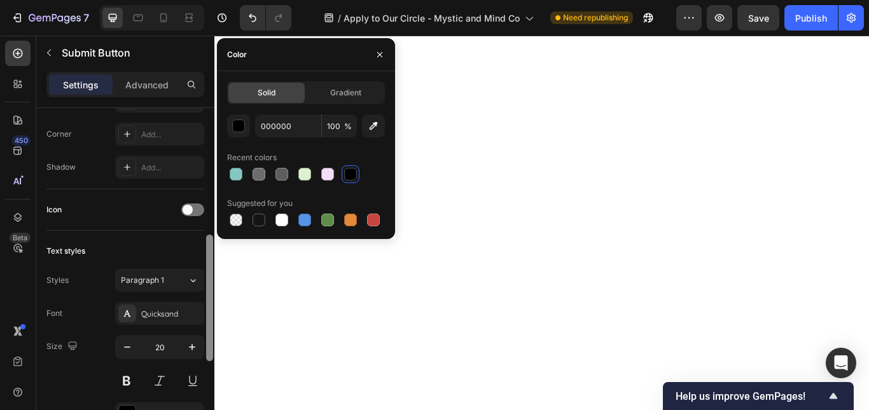
click at [210, 249] on div at bounding box center [210, 277] width 10 height 339
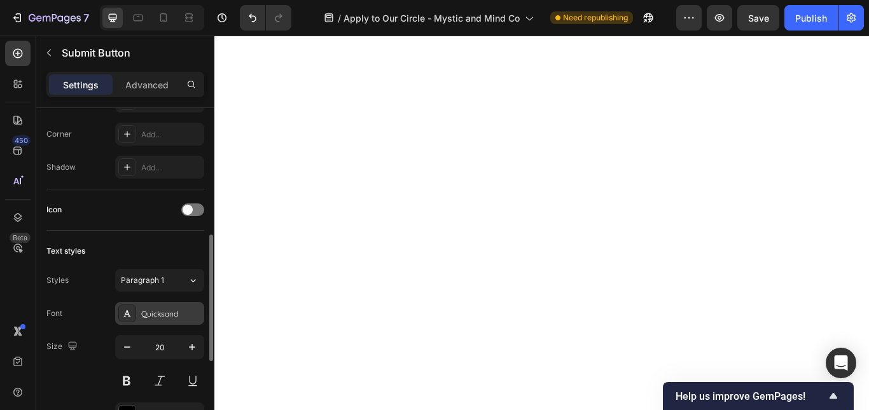
click at [157, 312] on div "Quicksand" at bounding box center [171, 314] width 60 height 11
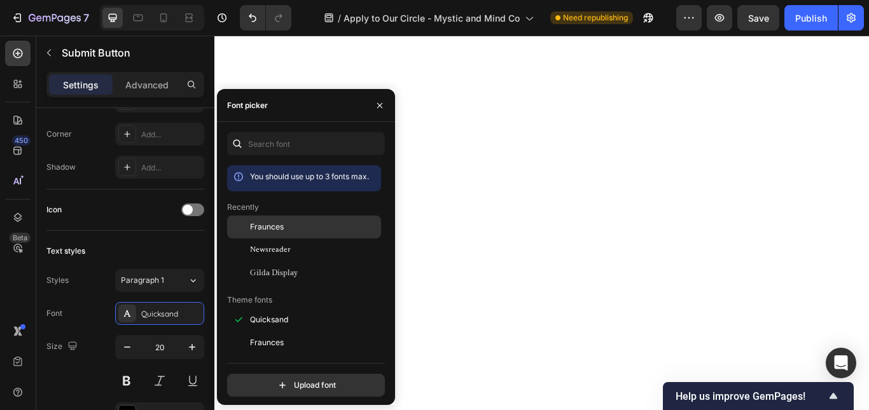
click at [288, 233] on div "Fraunces" at bounding box center [304, 227] width 154 height 23
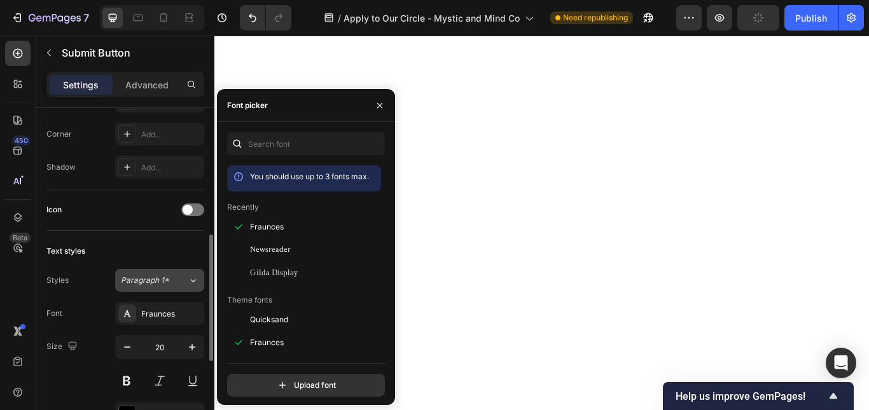
click at [172, 279] on div "Paragraph 1*" at bounding box center [154, 280] width 67 height 11
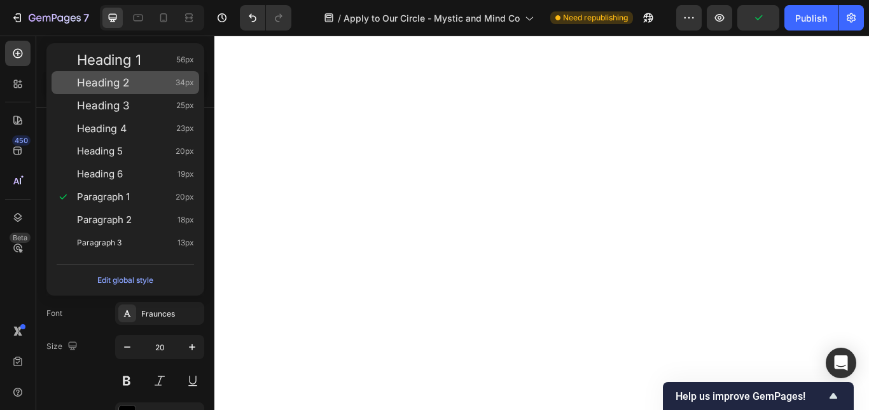
click at [144, 81] on div "Heading 2 34px" at bounding box center [135, 82] width 117 height 13
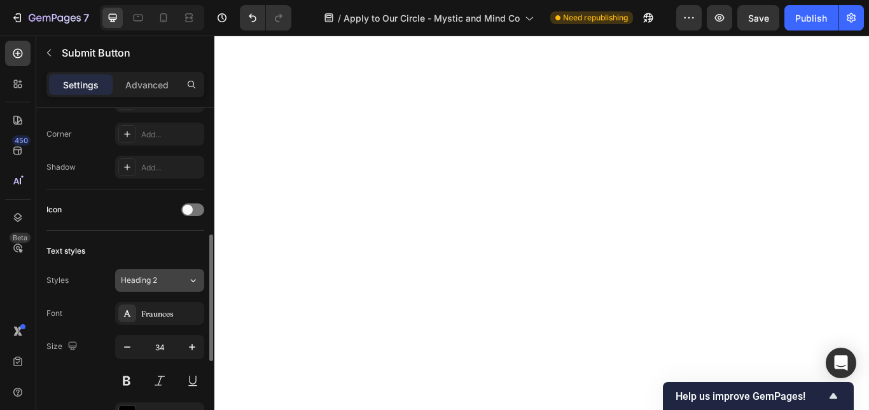
click at [165, 275] on div "Heading 2" at bounding box center [147, 280] width 52 height 11
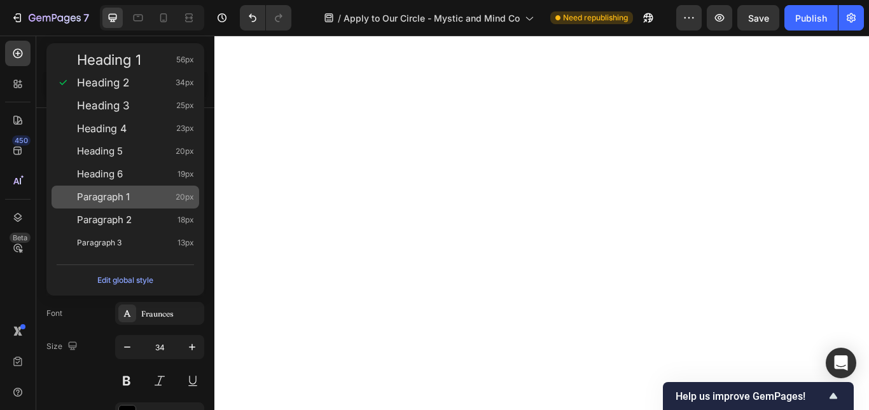
click at [148, 202] on div "Paragraph 1 20px" at bounding box center [135, 197] width 117 height 13
type input "20"
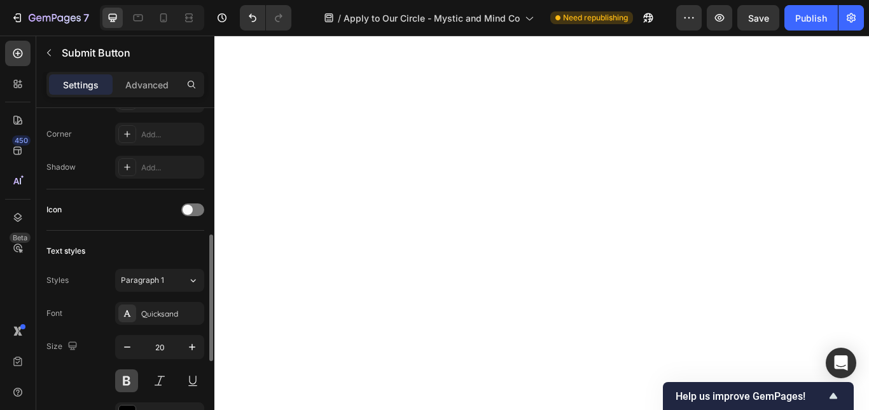
click at [125, 373] on button at bounding box center [126, 381] width 23 height 23
click at [186, 312] on div "Quicksand" at bounding box center [171, 314] width 60 height 11
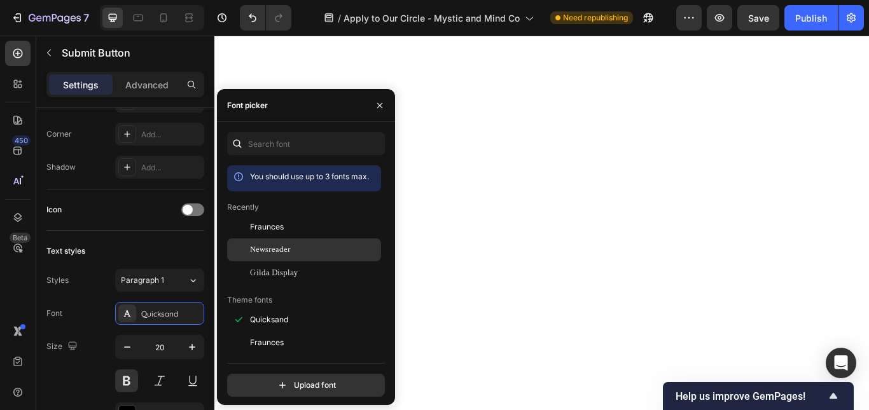
click at [268, 253] on span "Newsreader" at bounding box center [270, 249] width 41 height 11
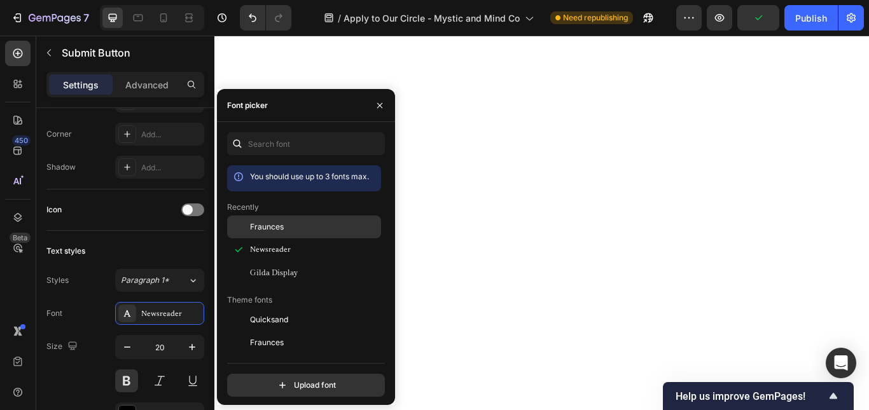
click at [266, 222] on span "Fraunces" at bounding box center [267, 226] width 34 height 11
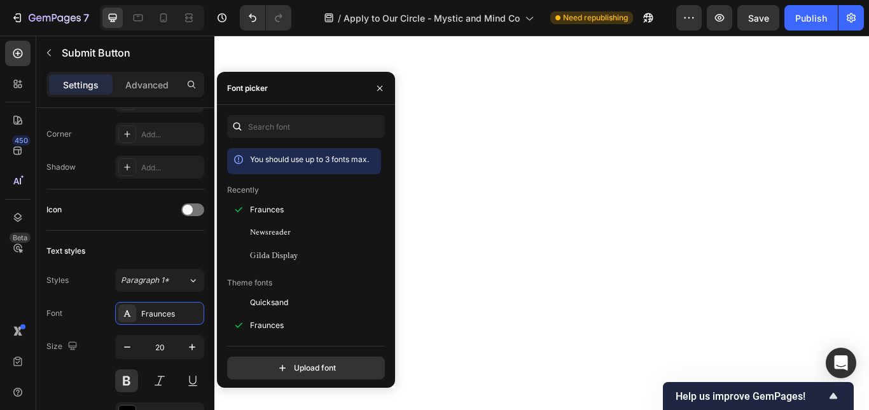
scroll to position [564, 0]
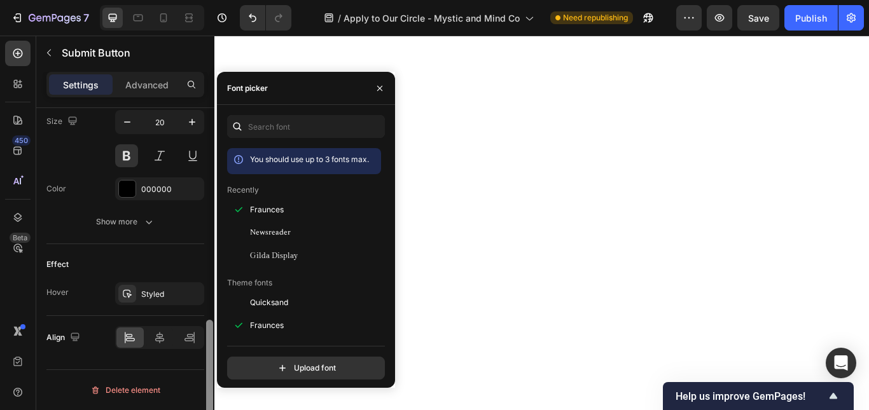
click at [207, 365] on div at bounding box center [210, 277] width 10 height 339
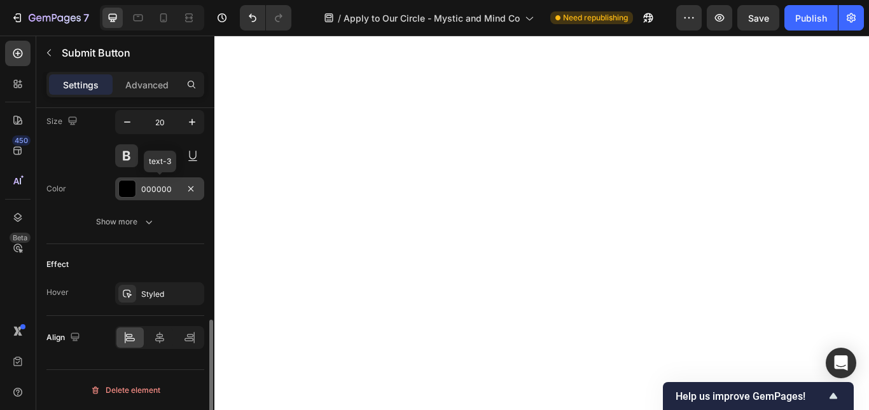
click at [145, 184] on div "000000" at bounding box center [159, 189] width 37 height 11
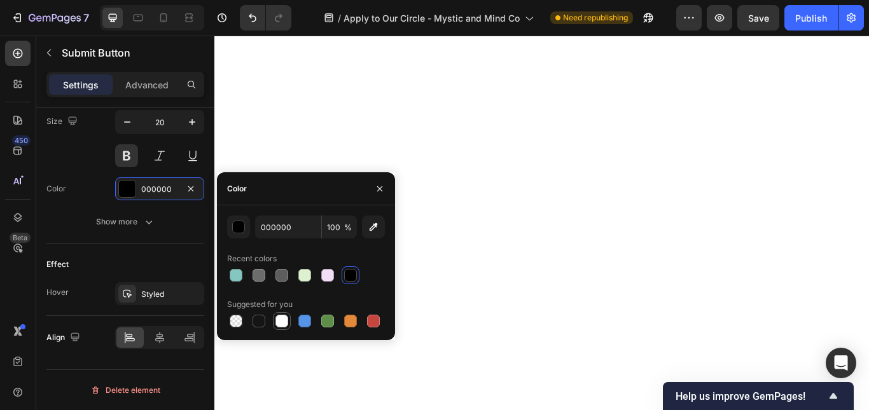
click at [284, 317] on div at bounding box center [282, 321] width 13 height 13
type input "FFFFFF"
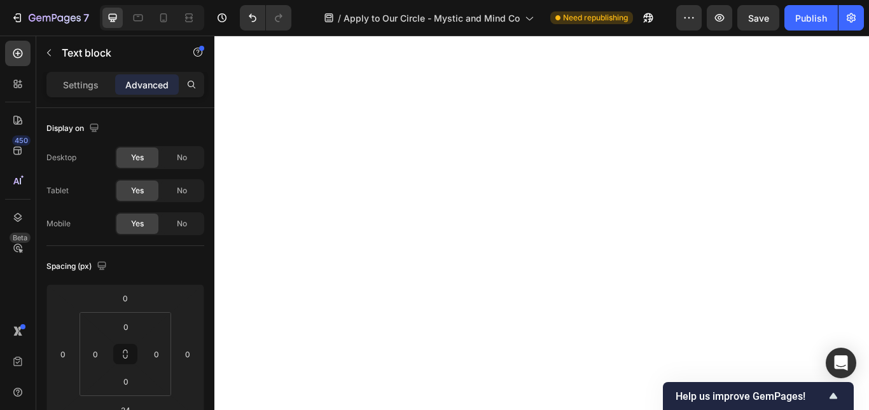
type input "87"
click at [87, 91] on p "Settings" at bounding box center [81, 84] width 36 height 13
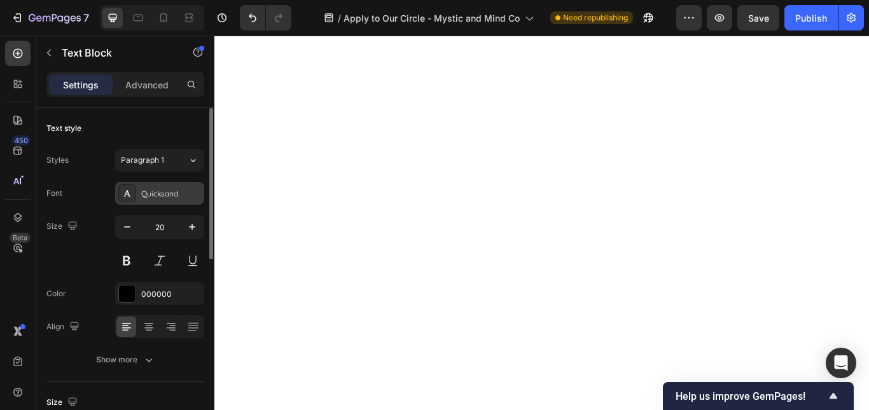
click at [165, 204] on div "Quicksand" at bounding box center [159, 193] width 89 height 23
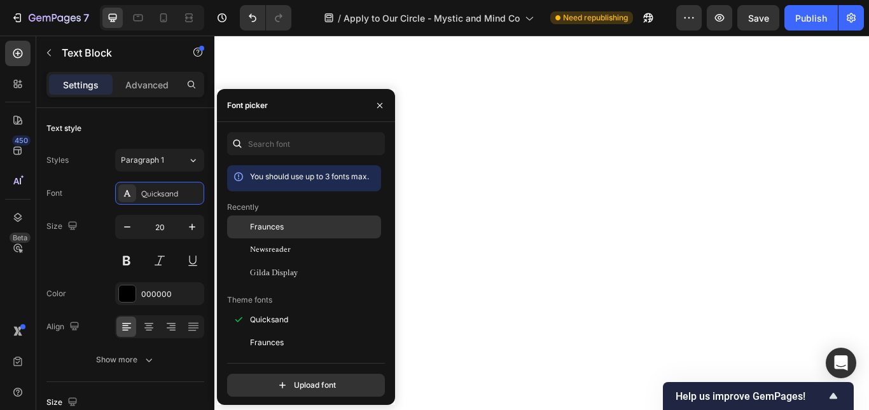
click at [249, 227] on div at bounding box center [238, 227] width 23 height 23
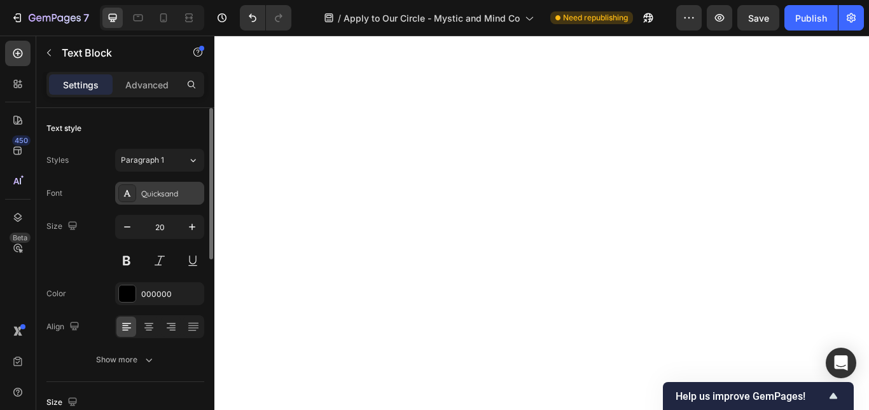
click at [165, 184] on div "Quicksand" at bounding box center [159, 193] width 89 height 23
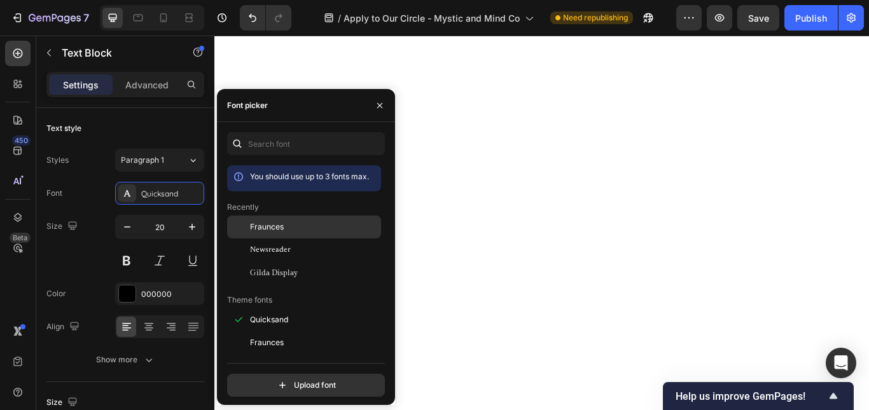
click at [265, 234] on div "Fraunces" at bounding box center [304, 227] width 154 height 23
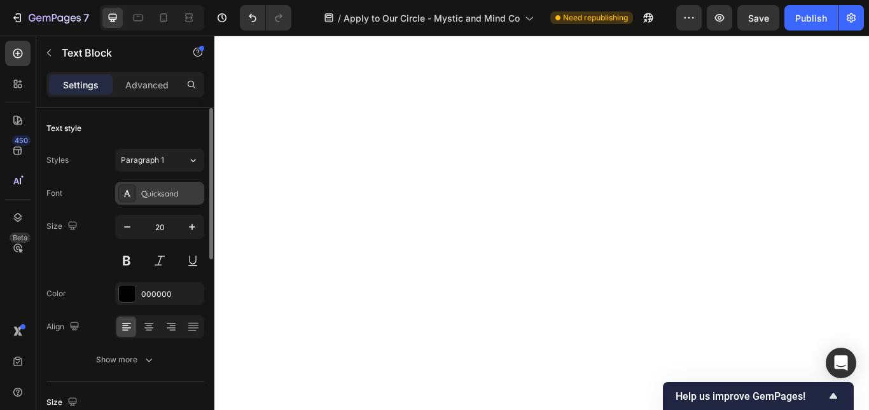
click at [148, 190] on div "Quicksand" at bounding box center [171, 193] width 60 height 11
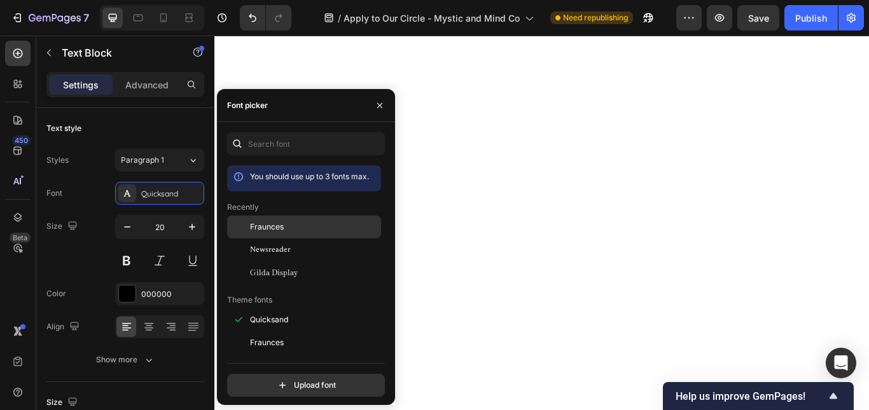
click at [258, 234] on div "Fraunces" at bounding box center [304, 227] width 154 height 23
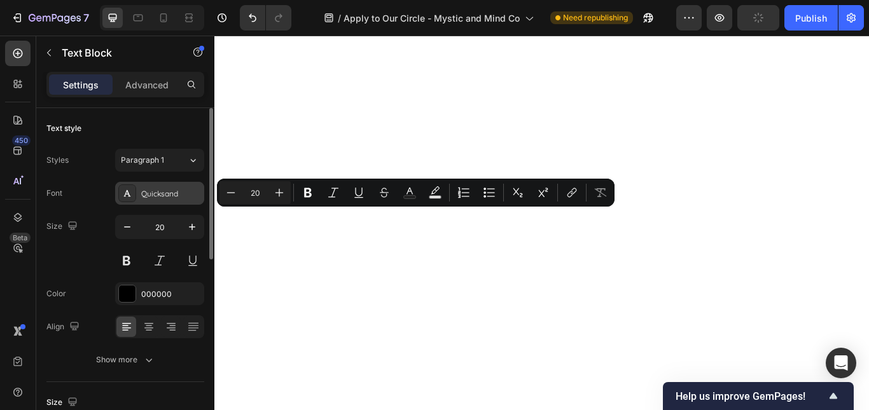
click at [181, 183] on div "Quicksand" at bounding box center [159, 193] width 89 height 23
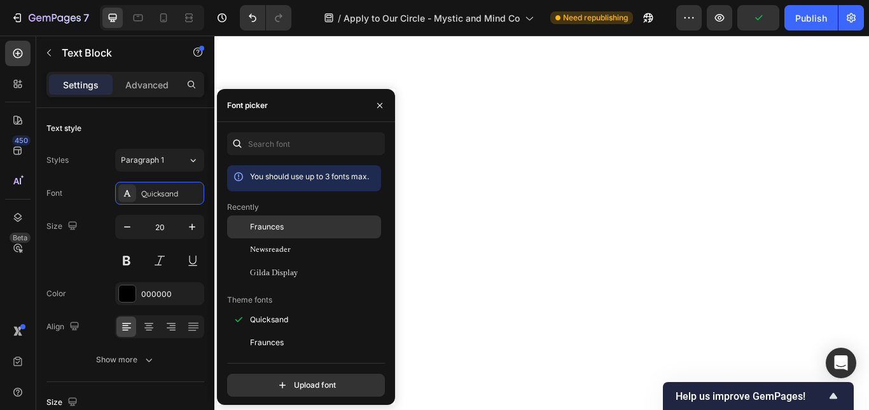
click at [285, 227] on div "Fraunces" at bounding box center [314, 226] width 129 height 11
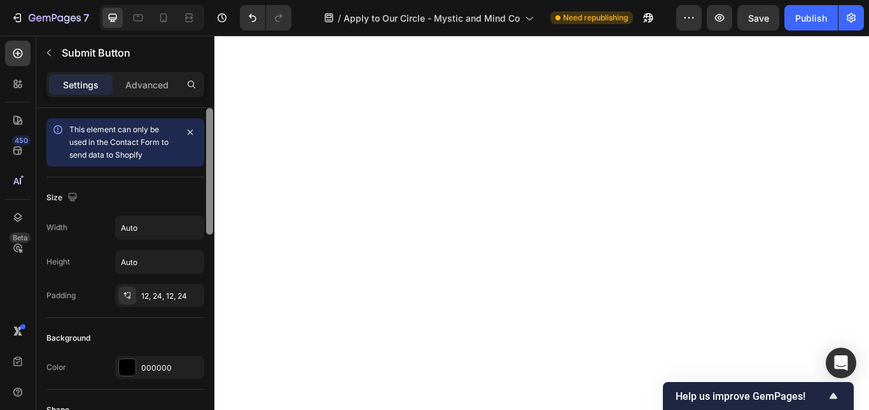
scroll to position [339, 0]
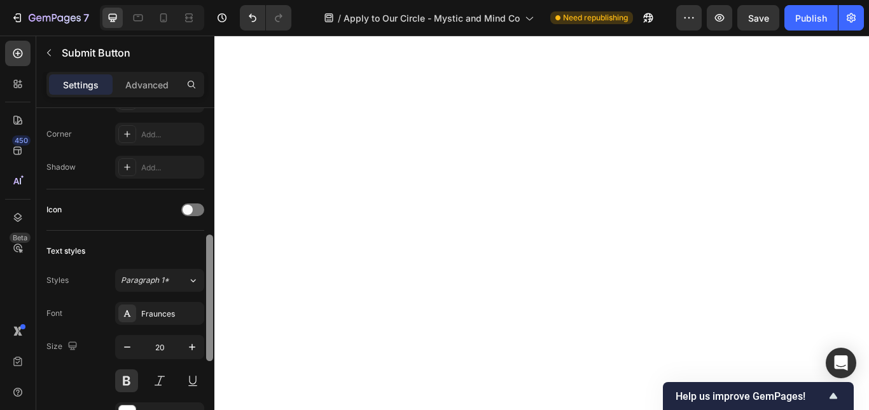
click at [211, 279] on div at bounding box center [210, 277] width 10 height 339
click at [172, 132] on div "Add..." at bounding box center [171, 134] width 60 height 11
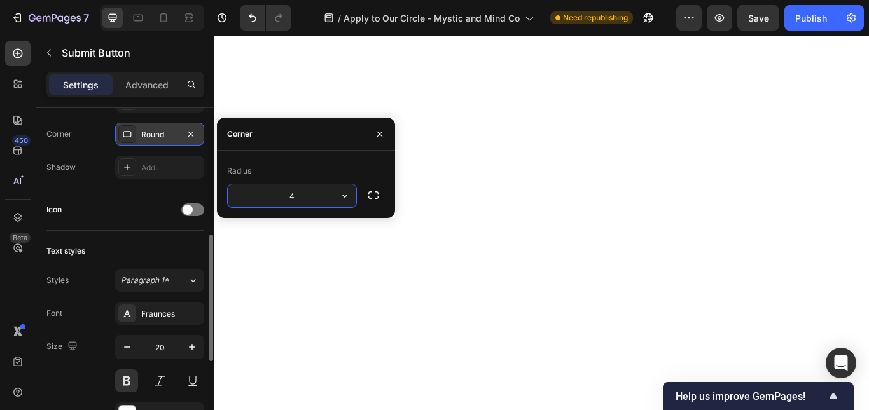
type input "40"
click at [121, 342] on icon "button" at bounding box center [127, 347] width 13 height 13
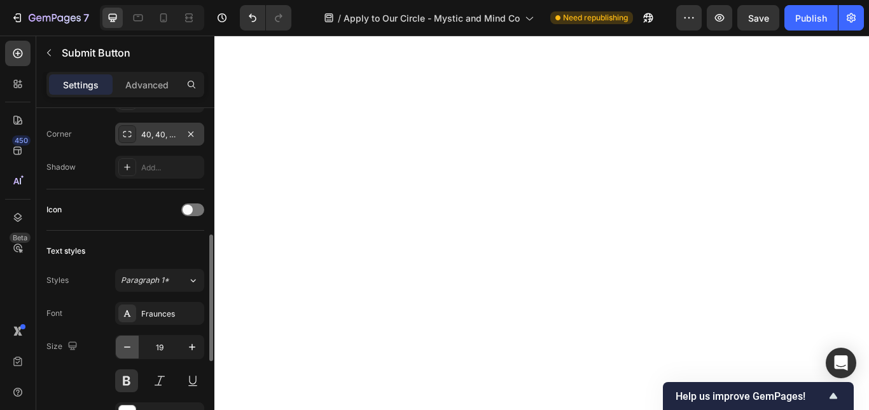
click at [121, 342] on icon "button" at bounding box center [127, 347] width 13 height 13
type input "17"
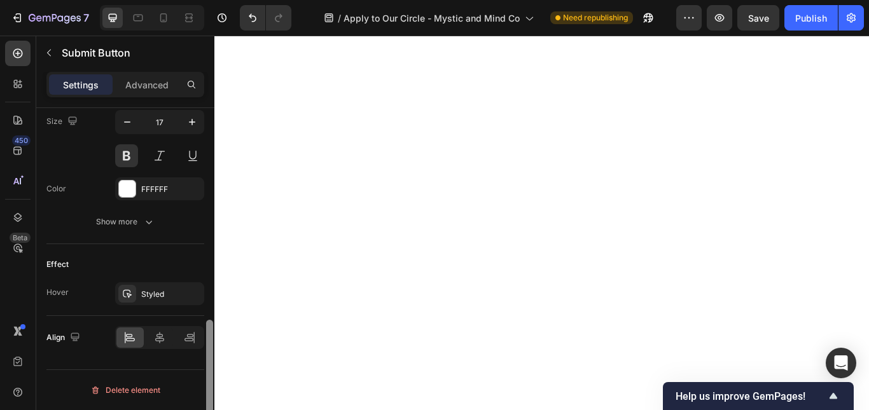
click at [207, 370] on div at bounding box center [210, 277] width 10 height 339
click at [161, 291] on div "Styled" at bounding box center [159, 294] width 37 height 11
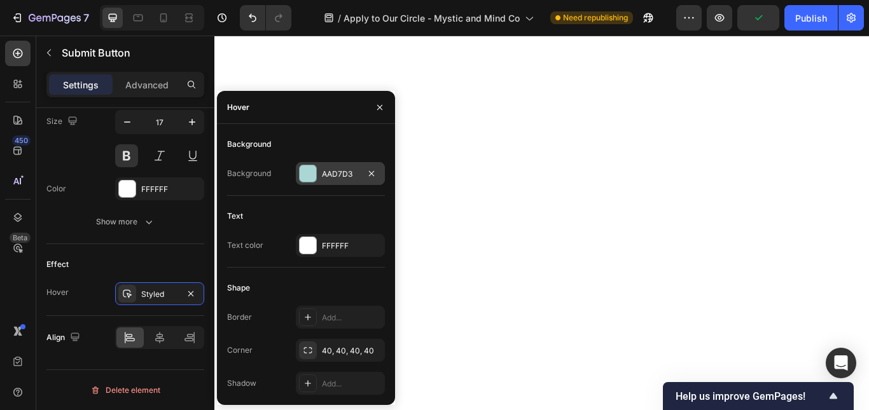
click at [330, 165] on div "AAD7D3" at bounding box center [340, 173] width 89 height 23
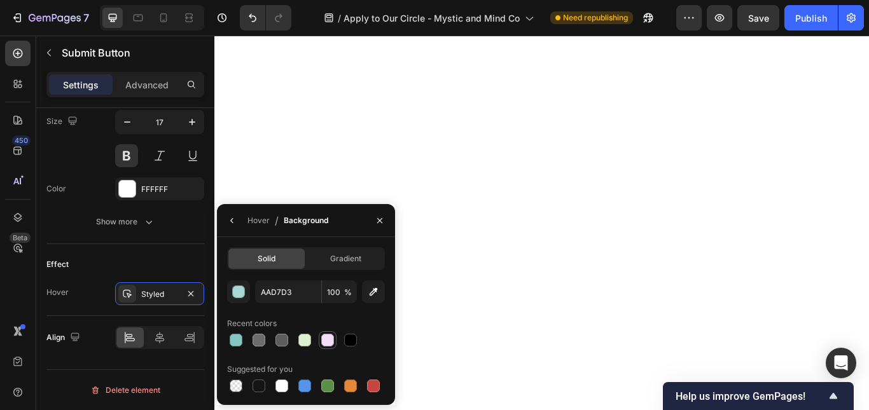
click at [332, 340] on div at bounding box center [327, 340] width 13 height 13
type input "F3DEF8"
click at [262, 218] on div "Hover" at bounding box center [259, 220] width 22 height 11
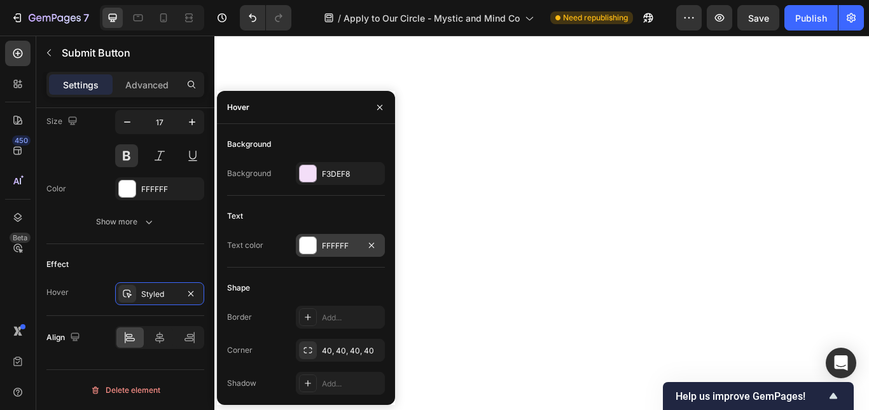
click at [321, 249] on div "FFFFFF" at bounding box center [340, 245] width 89 height 23
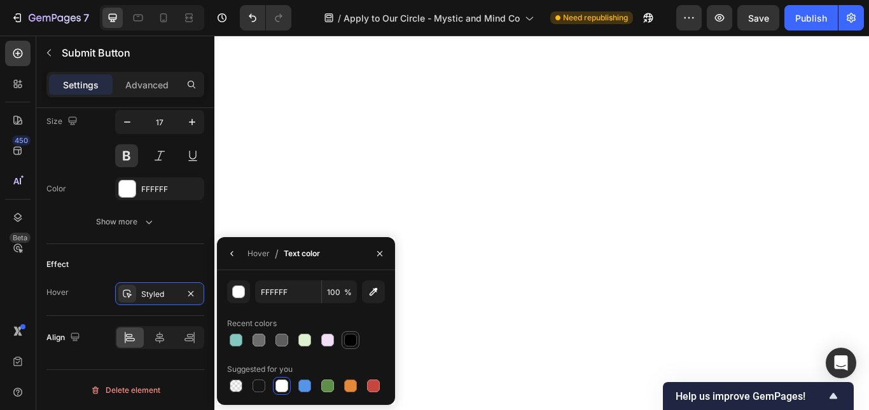
click at [355, 339] on div at bounding box center [350, 340] width 13 height 13
type input "000000"
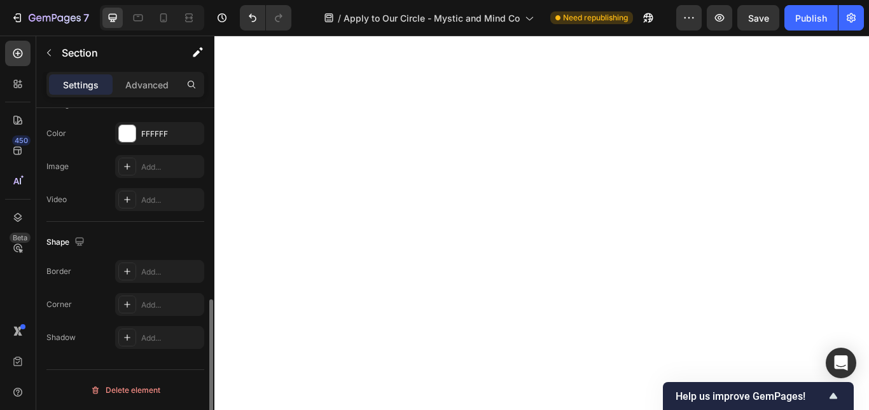
scroll to position [0, 0]
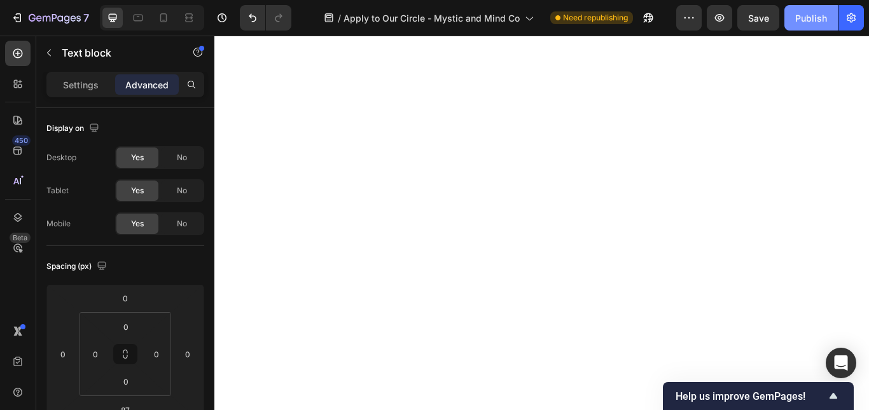
click at [796, 21] on div "Publish" at bounding box center [811, 17] width 32 height 13
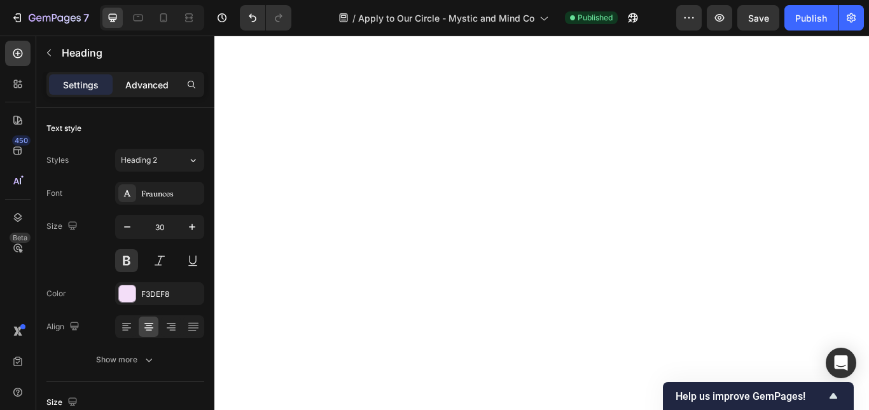
click at [157, 90] on p "Advanced" at bounding box center [146, 84] width 43 height 13
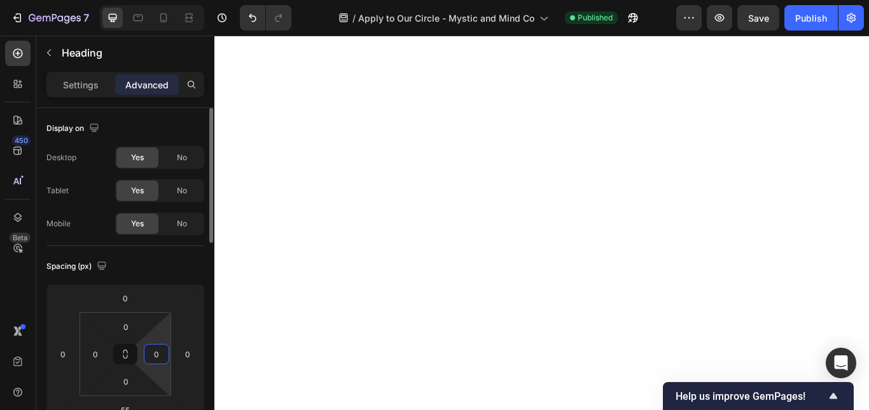
click at [164, 354] on input "0" at bounding box center [156, 354] width 19 height 19
type input "4"
click at [164, 354] on input "20" at bounding box center [156, 354] width 19 height 19
click at [164, 354] on input "25" at bounding box center [156, 354] width 19 height 19
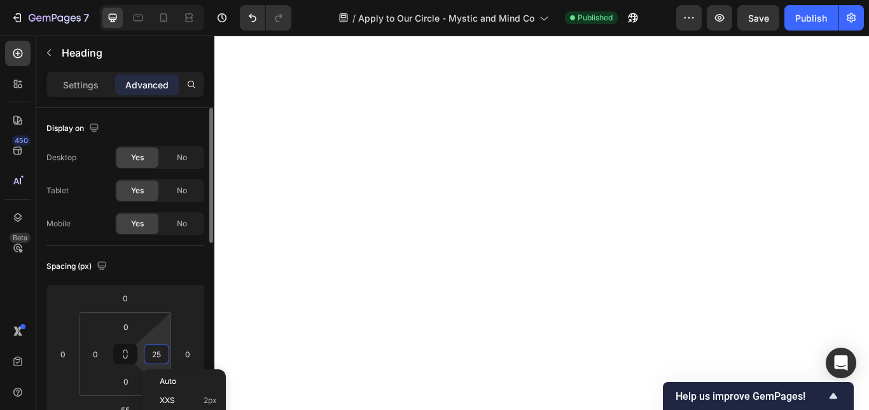
click at [164, 354] on input "25" at bounding box center [156, 354] width 19 height 19
type input "30"
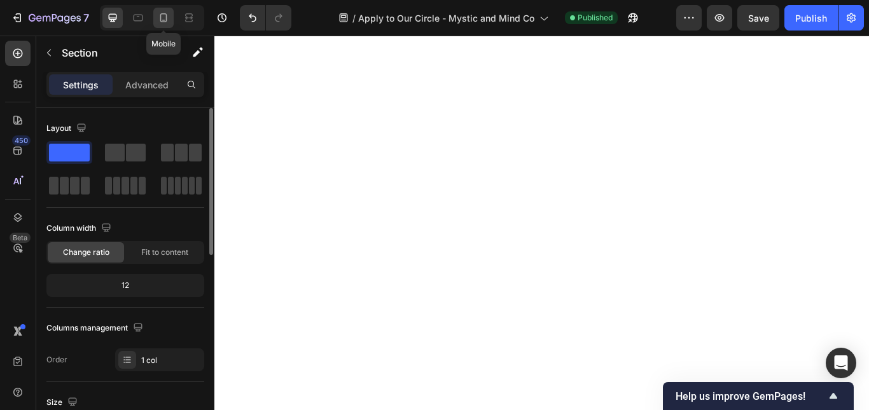
click at [158, 20] on icon at bounding box center [163, 17] width 13 height 13
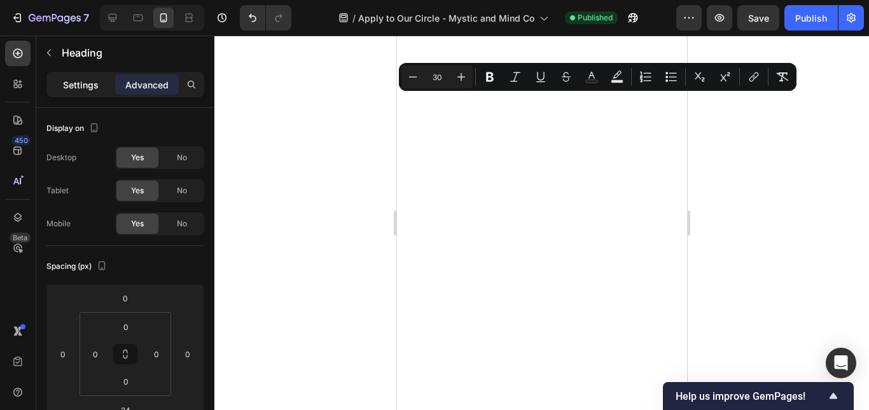
click at [90, 80] on p "Settings" at bounding box center [81, 84] width 36 height 13
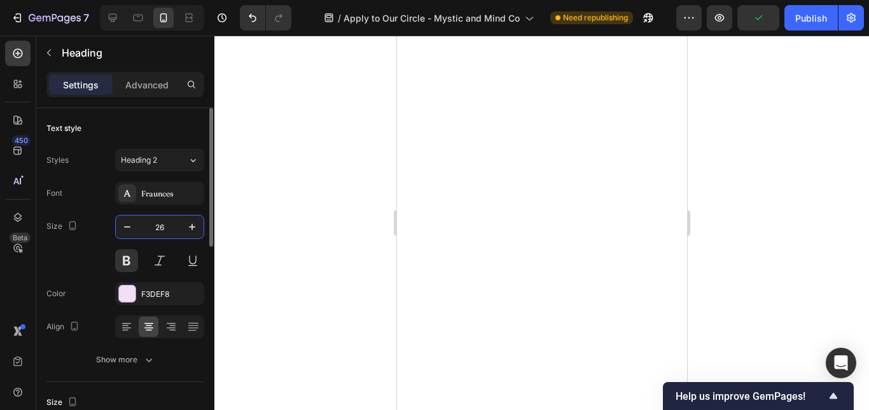
click at [162, 229] on input "26" at bounding box center [160, 227] width 42 height 23
type input "15"
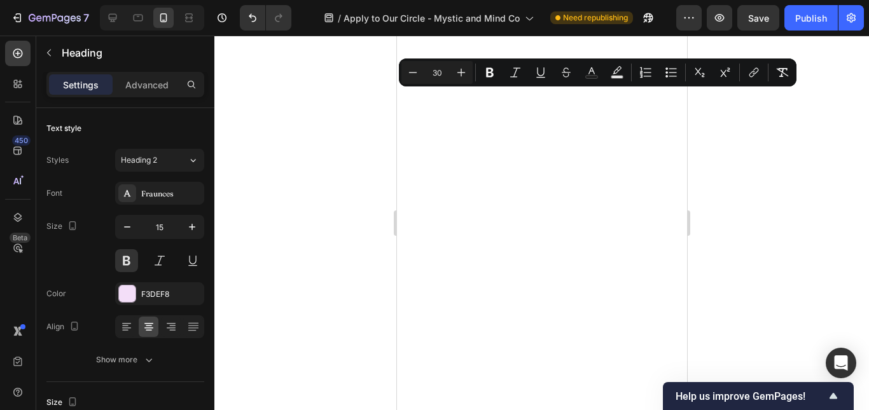
click at [435, 73] on input "30" at bounding box center [436, 72] width 25 height 15
type input "15"
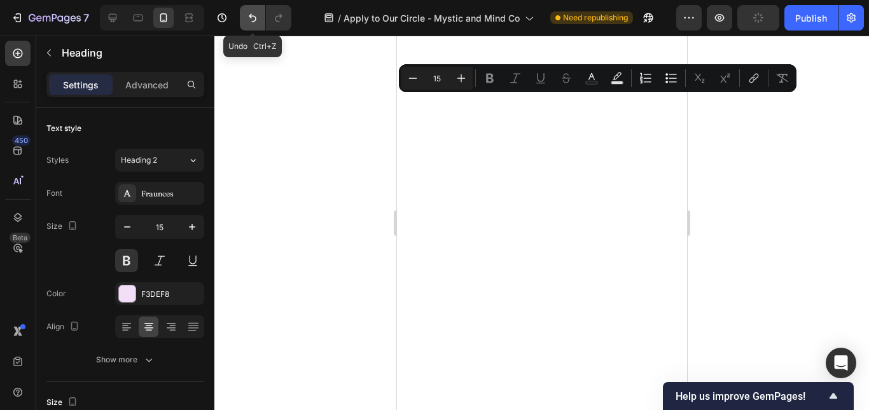
click at [255, 10] on button "Undo/Redo" at bounding box center [252, 17] width 25 height 25
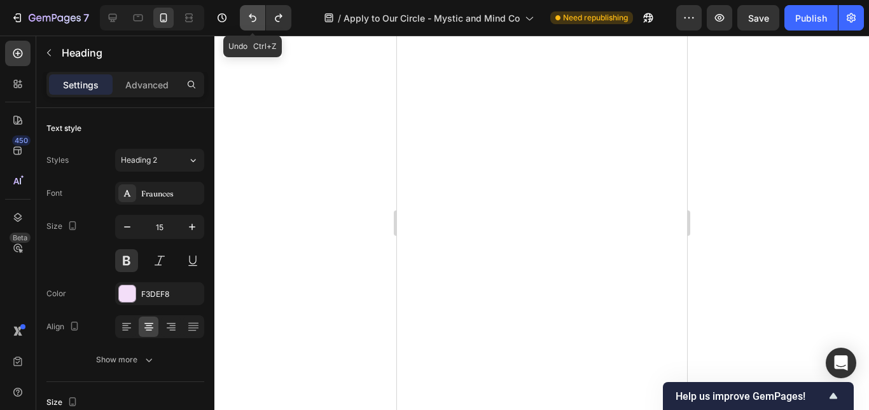
click at [249, 16] on icon "Undo/Redo" at bounding box center [252, 17] width 13 height 13
type input "26"
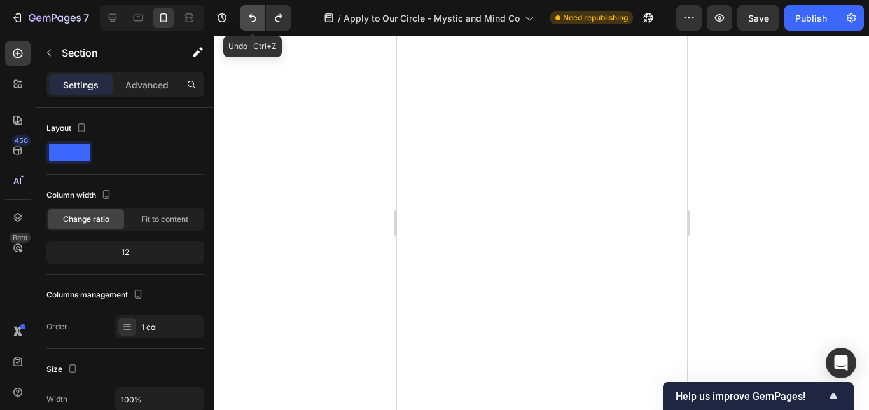
click at [256, 15] on icon "Undo/Redo" at bounding box center [252, 17] width 13 height 13
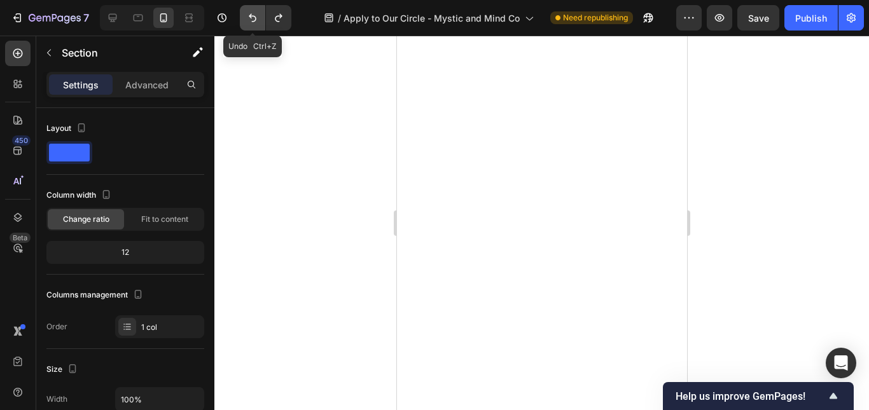
click at [256, 15] on icon "Undo/Redo" at bounding box center [252, 17] width 13 height 13
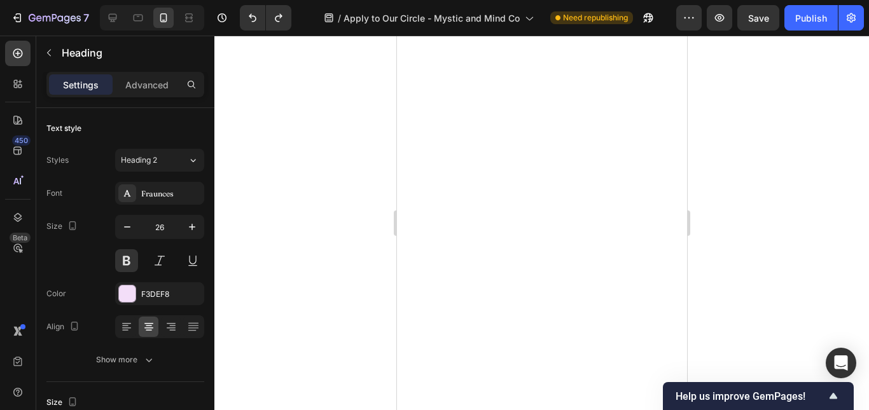
click at [243, 67] on div at bounding box center [541, 223] width 655 height 375
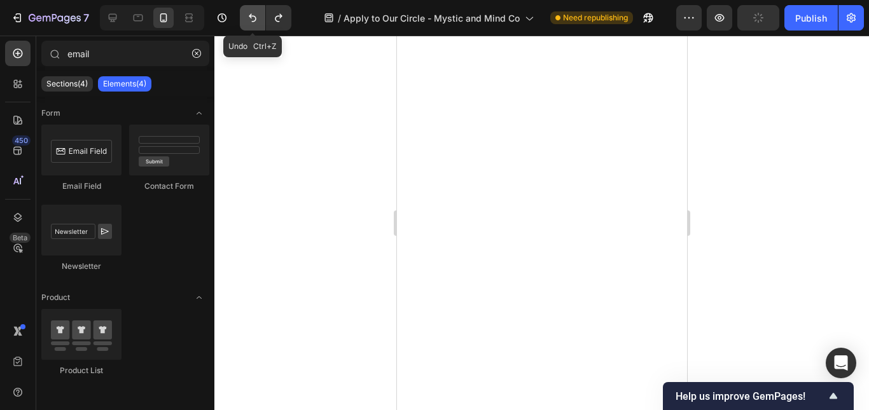
click at [256, 18] on icon "Undo/Redo" at bounding box center [253, 18] width 8 height 8
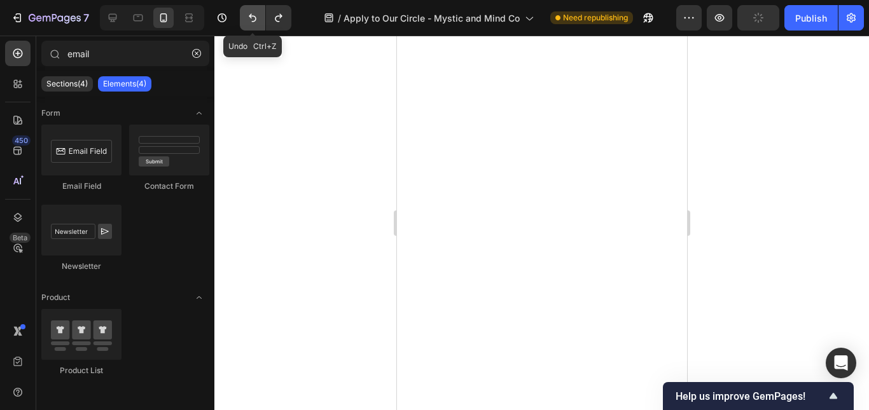
click at [256, 18] on icon "Undo/Redo" at bounding box center [253, 18] width 8 height 8
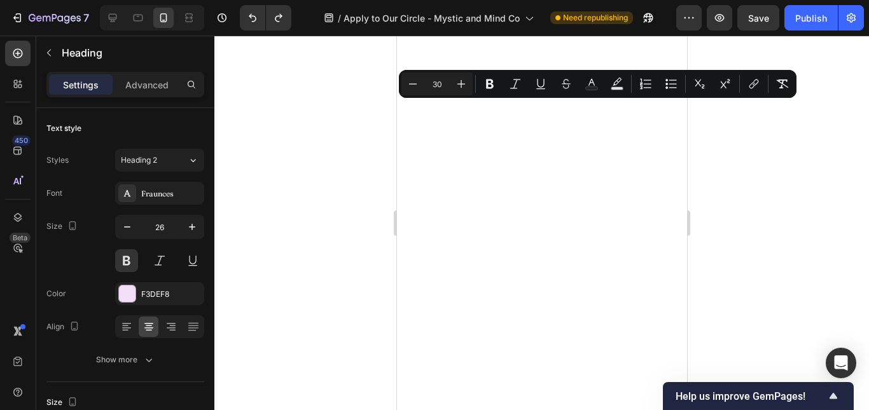
click at [439, 87] on input "30" at bounding box center [436, 83] width 25 height 15
type input "15"
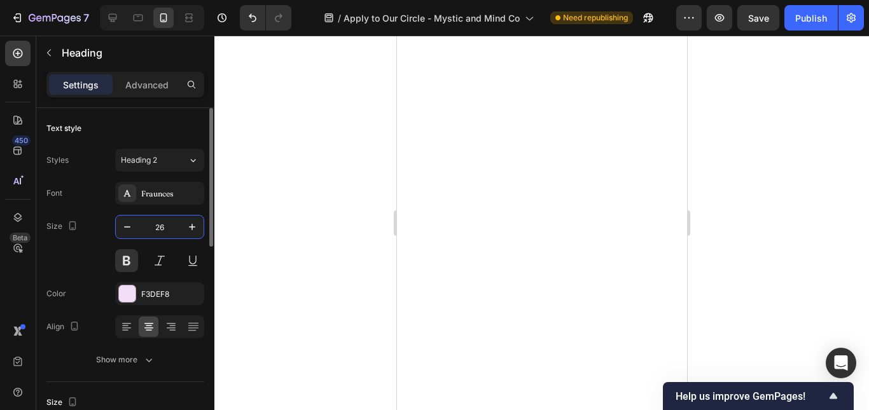
click at [154, 225] on input "26" at bounding box center [160, 227] width 42 height 23
click at [154, 225] on input "25" at bounding box center [160, 227] width 42 height 23
type input "15"
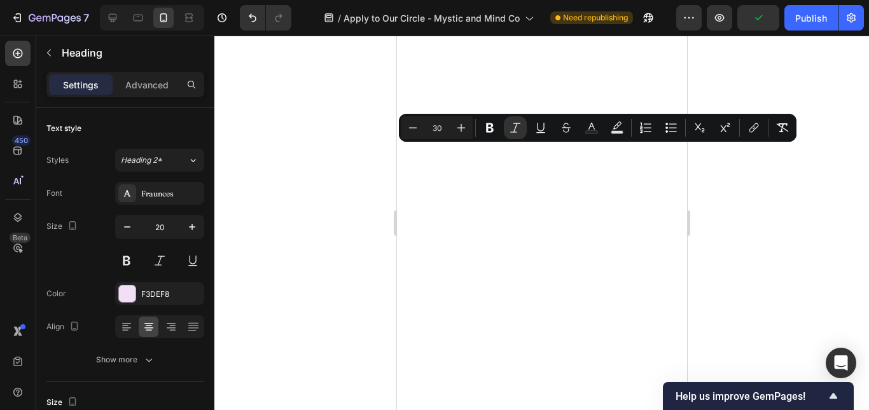
click at [443, 124] on input "30" at bounding box center [436, 127] width 25 height 15
type input "3"
type input "15"
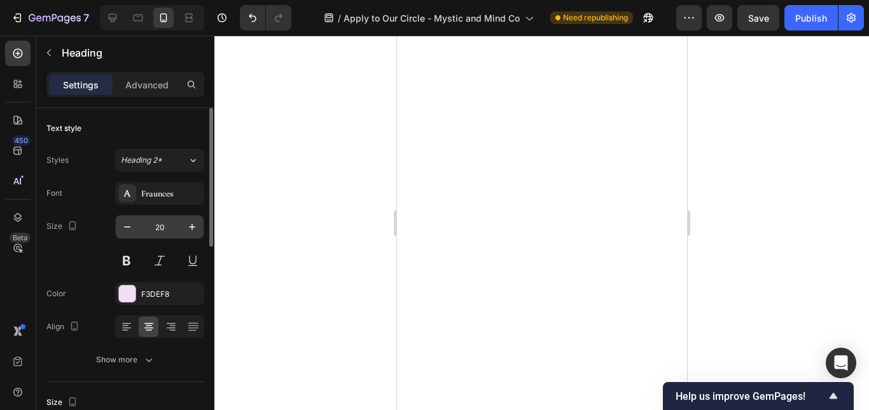
click at [157, 226] on input "20" at bounding box center [160, 227] width 42 height 23
type input "15"
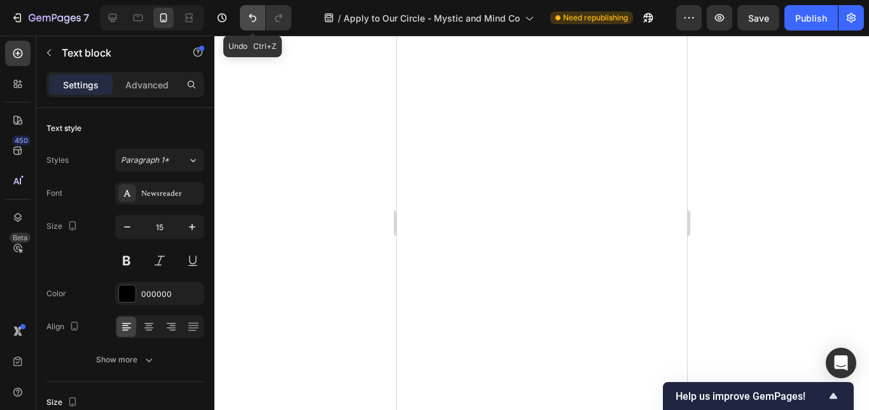
click at [245, 22] on button "Undo/Redo" at bounding box center [252, 17] width 25 height 25
click at [252, 10] on button "Undo/Redo" at bounding box center [252, 17] width 25 height 25
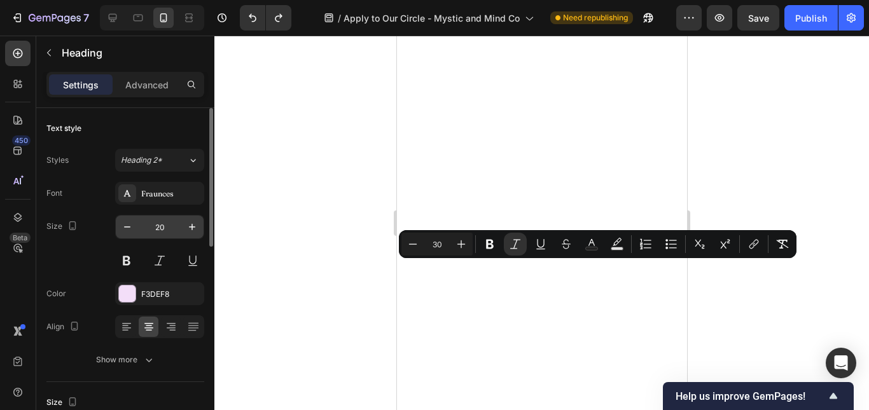
click at [159, 225] on input "20" at bounding box center [160, 227] width 42 height 23
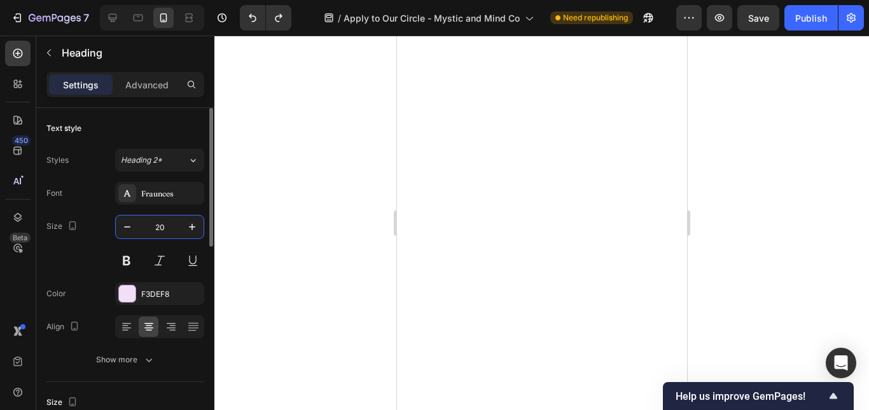
click at [159, 225] on input "20" at bounding box center [160, 227] width 42 height 23
type input "15"
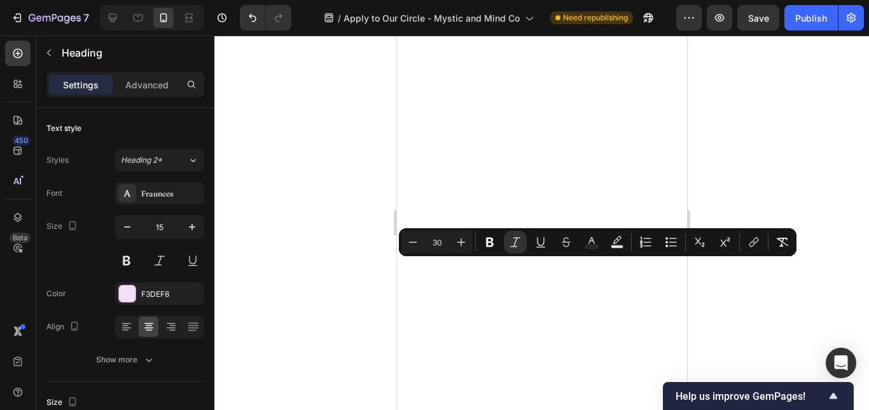
click at [443, 241] on input "30" at bounding box center [436, 242] width 25 height 15
type input "15"
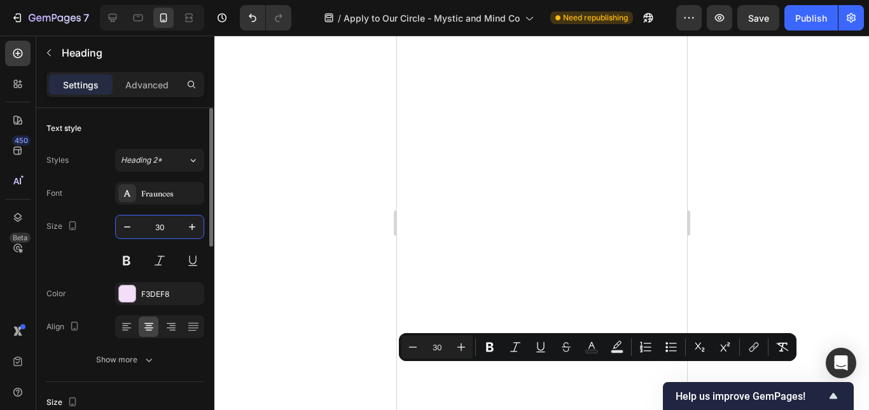
click at [168, 230] on input "30" at bounding box center [160, 227] width 42 height 23
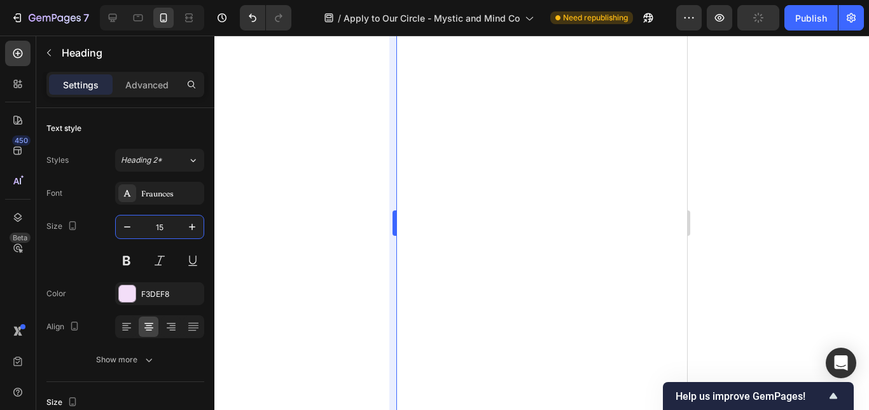
type input "15"
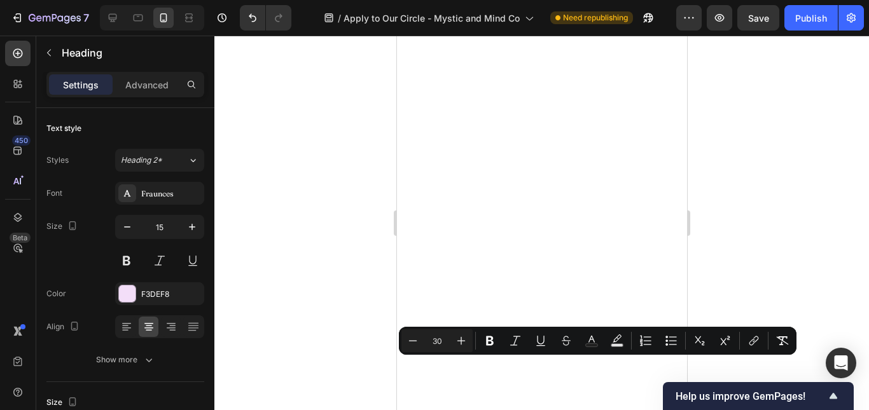
click at [439, 340] on input "30" at bounding box center [436, 340] width 25 height 15
type input "15"
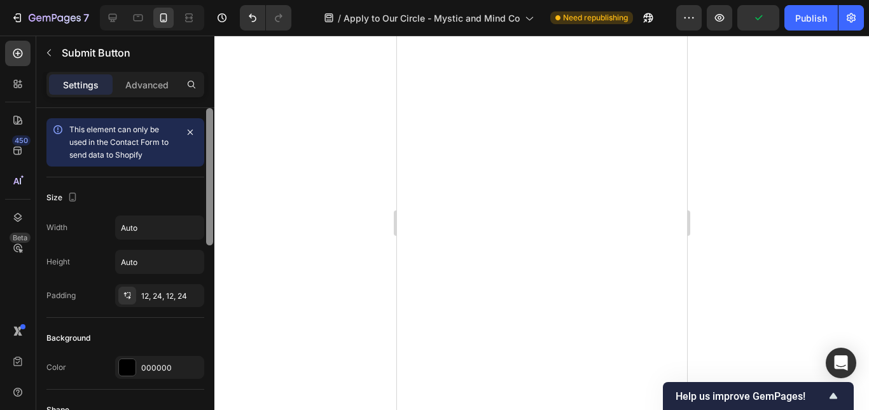
scroll to position [339, 0]
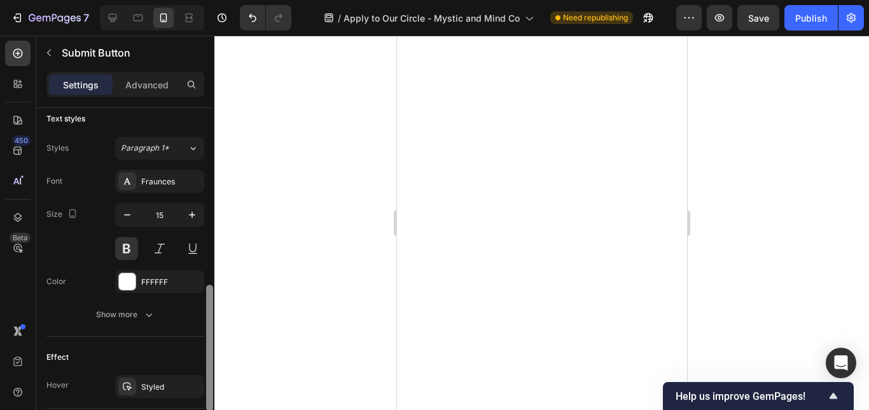
drag, startPoint x: 211, startPoint y: 293, endPoint x: 209, endPoint y: 345, distance: 51.6
click at [209, 345] on div at bounding box center [209, 348] width 7 height 127
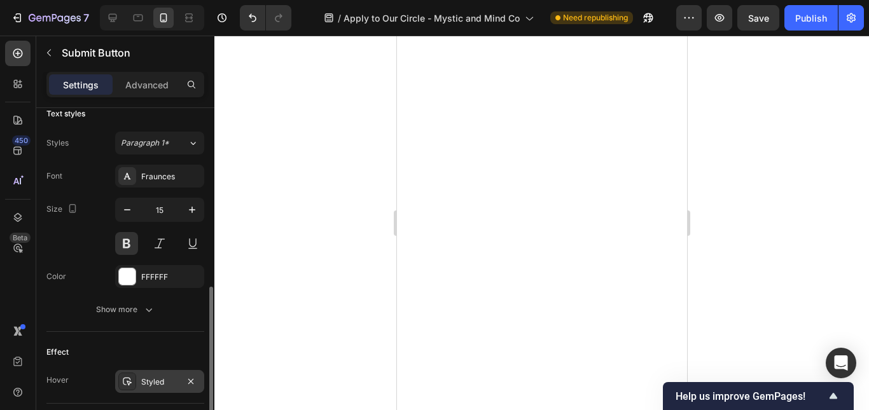
click at [174, 381] on div "Styled" at bounding box center [159, 382] width 37 height 11
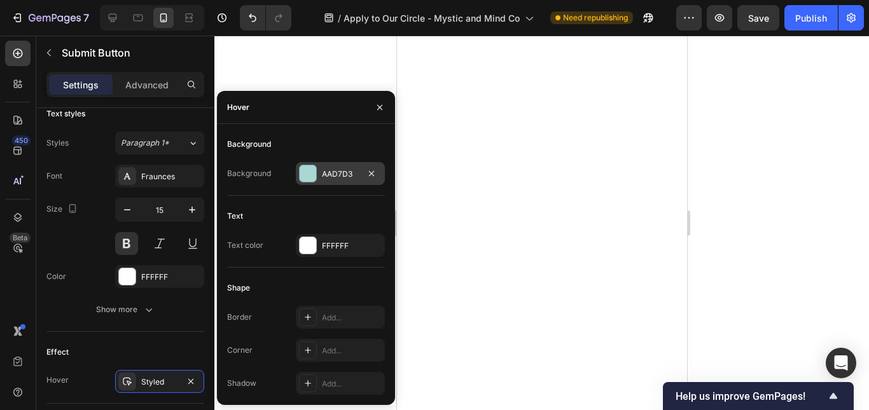
click at [341, 176] on div "AAD7D3" at bounding box center [340, 174] width 37 height 11
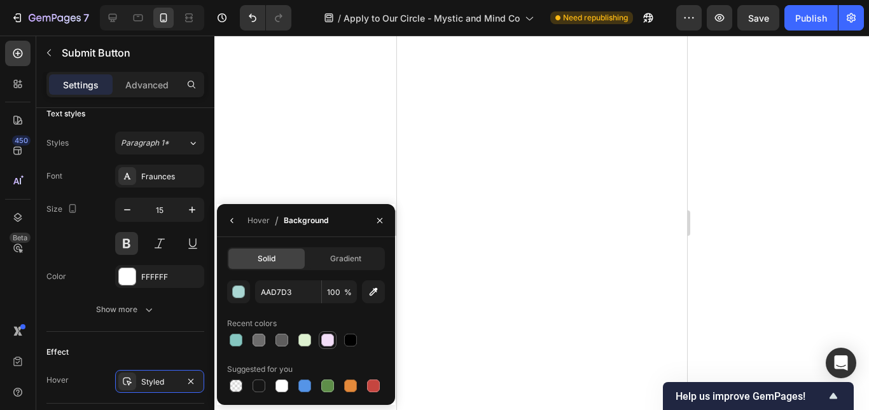
click at [327, 340] on div at bounding box center [327, 340] width 13 height 13
type input "F3DEF8"
click at [229, 225] on icon "button" at bounding box center [232, 221] width 10 height 10
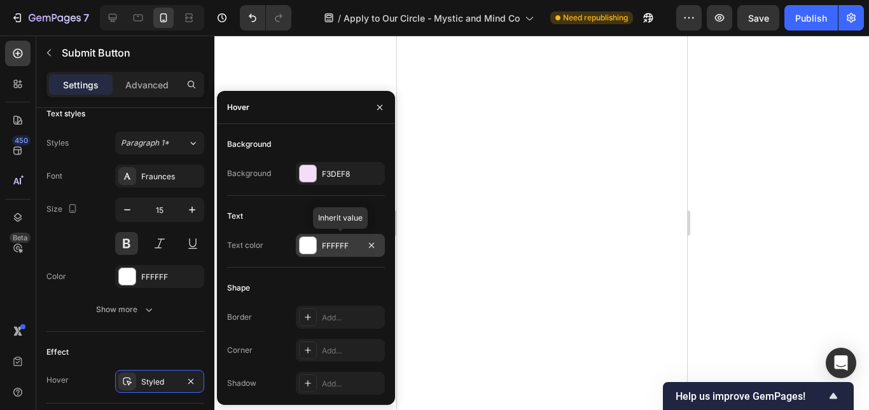
click at [323, 244] on div "FFFFFF" at bounding box center [340, 246] width 37 height 11
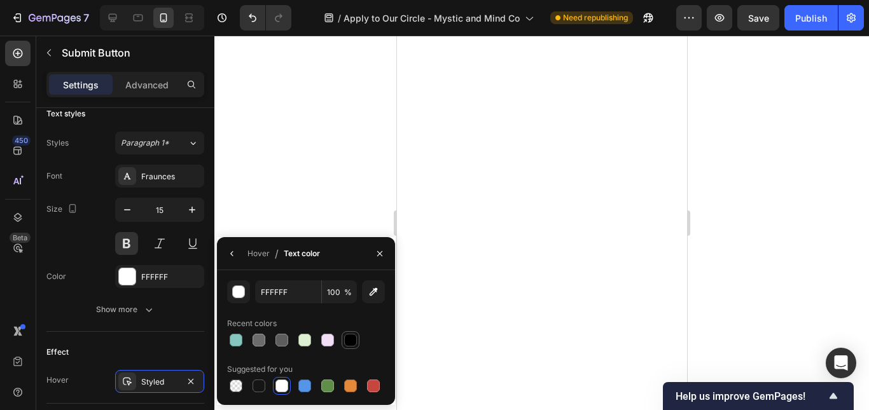
click at [351, 346] on div at bounding box center [350, 340] width 13 height 13
type input "000000"
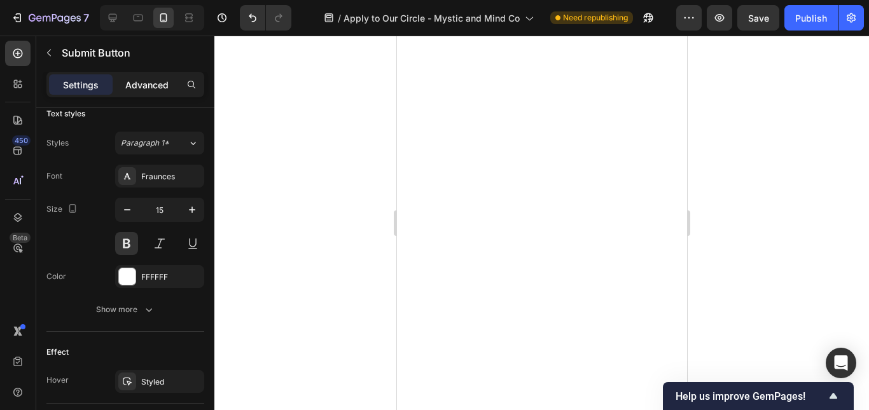
click at [149, 88] on p "Advanced" at bounding box center [146, 84] width 43 height 13
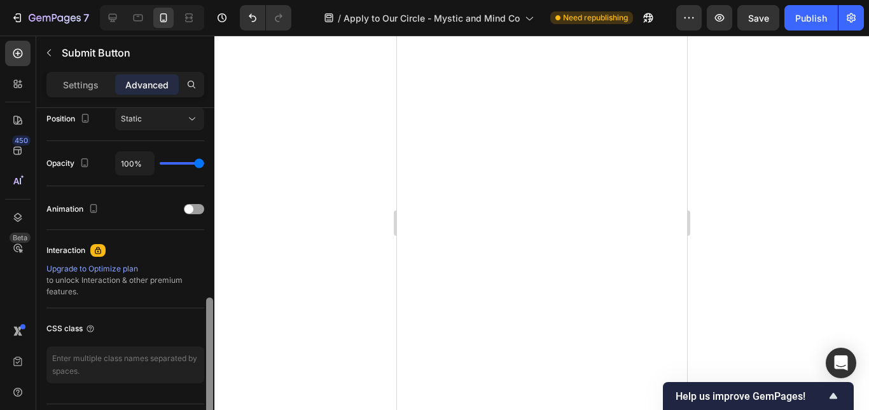
scroll to position [137, 0]
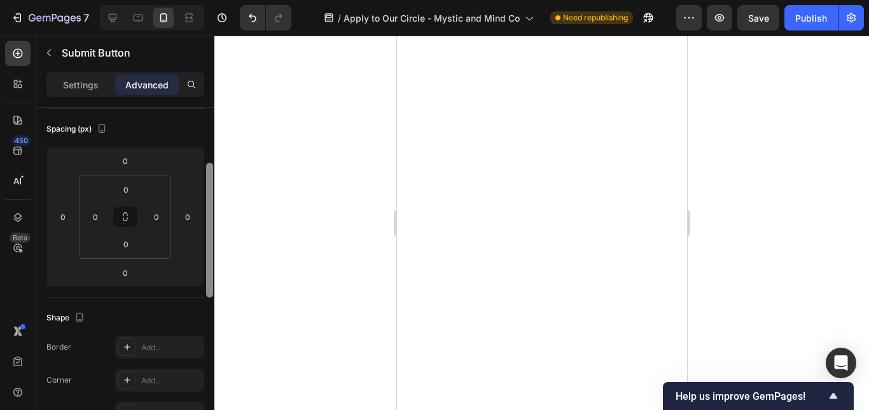
click at [210, 228] on div at bounding box center [210, 277] width 10 height 339
click at [130, 380] on icon at bounding box center [127, 380] width 10 height 10
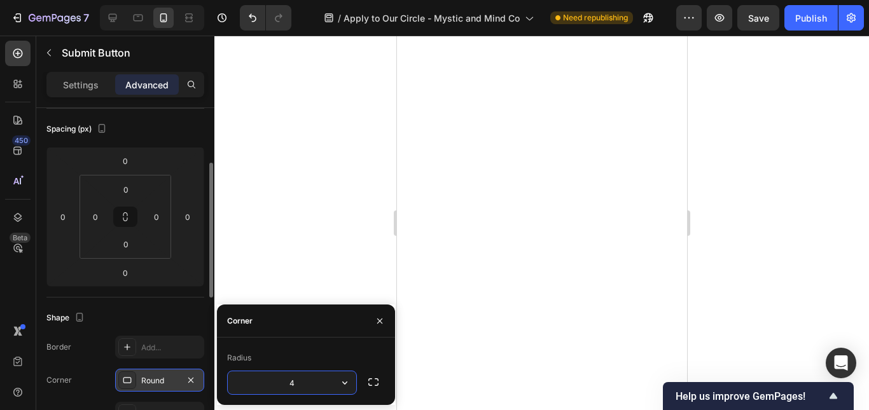
type input "40"
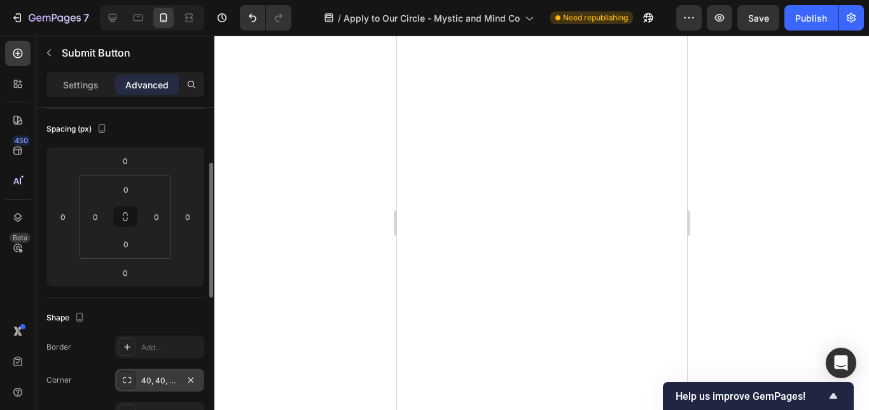
click at [171, 307] on div "Shape Border Add... Corner 40, 40, 40, 40 Shadow Add..." at bounding box center [125, 367] width 158 height 138
click at [81, 82] on p "Settings" at bounding box center [81, 84] width 36 height 13
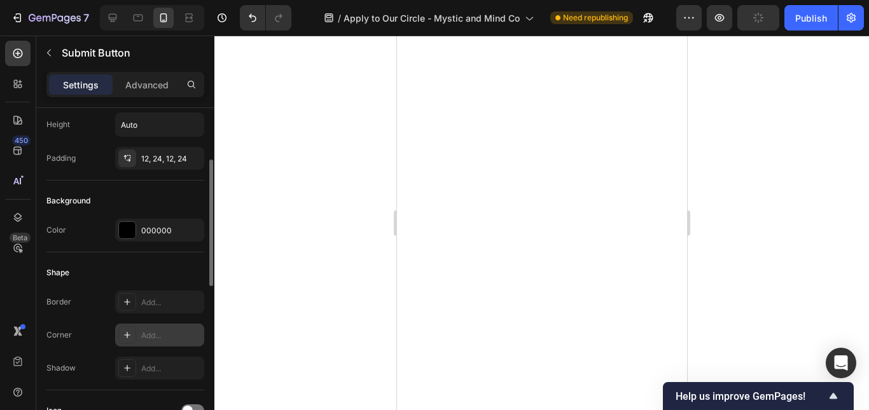
click at [132, 336] on div at bounding box center [127, 335] width 18 height 18
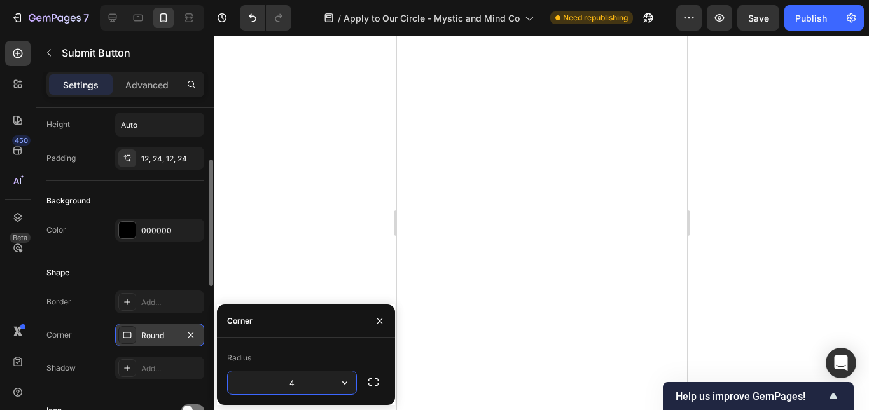
type input "40"
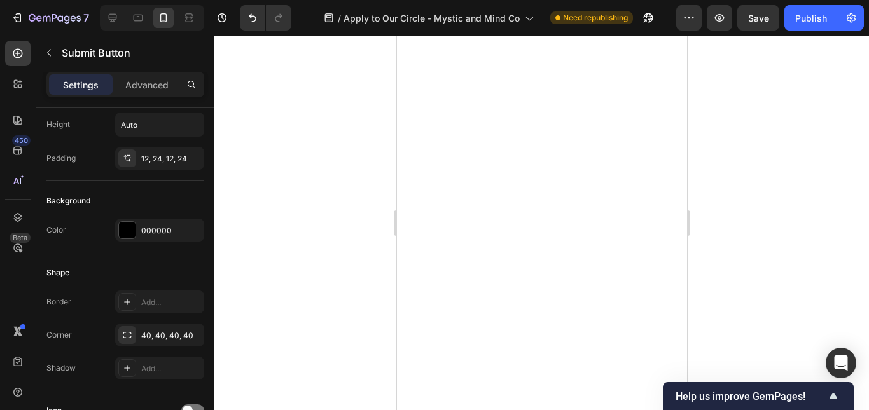
click at [306, 252] on div at bounding box center [541, 223] width 655 height 375
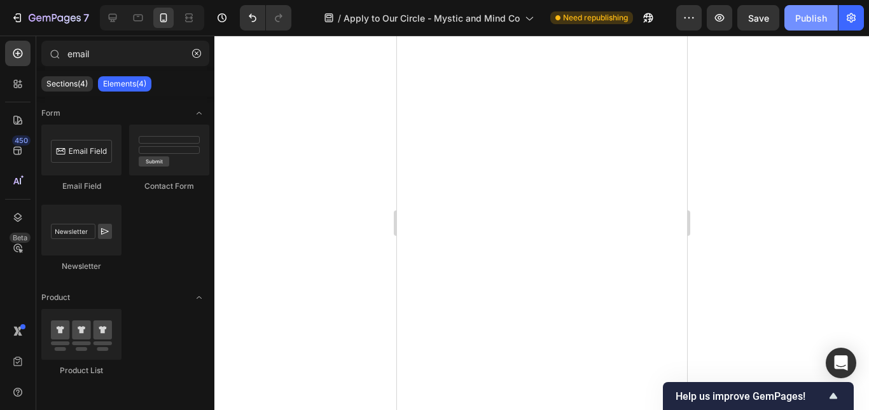
click at [802, 25] on button "Publish" at bounding box center [811, 17] width 53 height 25
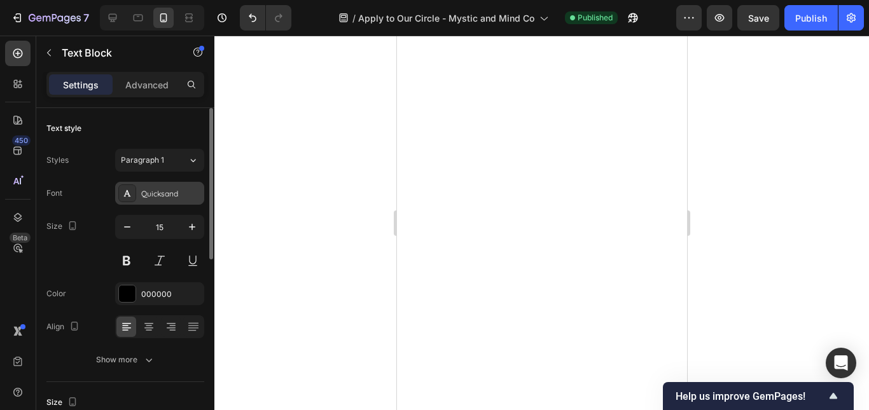
click at [151, 191] on div "Quicksand" at bounding box center [171, 193] width 60 height 11
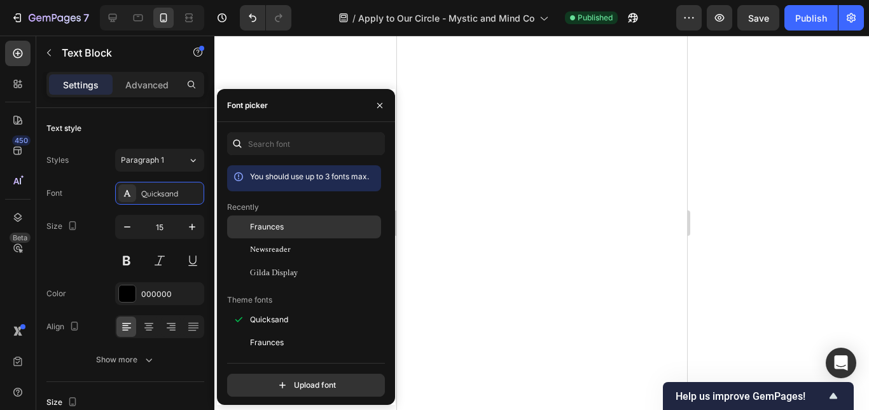
click at [279, 227] on span "Fraunces" at bounding box center [267, 226] width 34 height 11
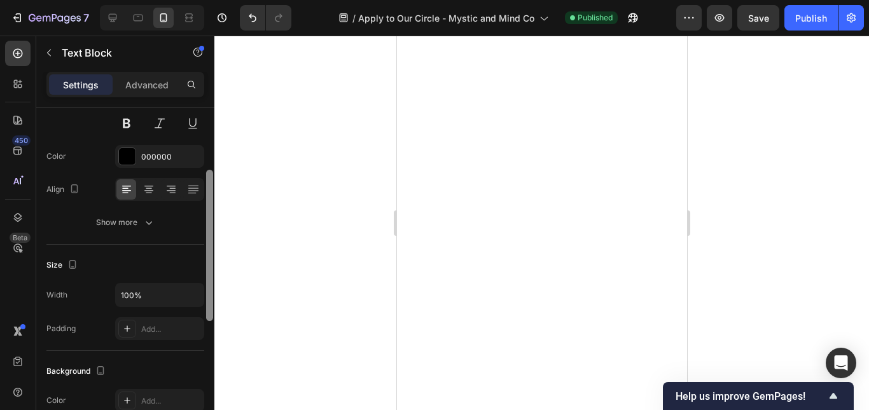
scroll to position [0, 0]
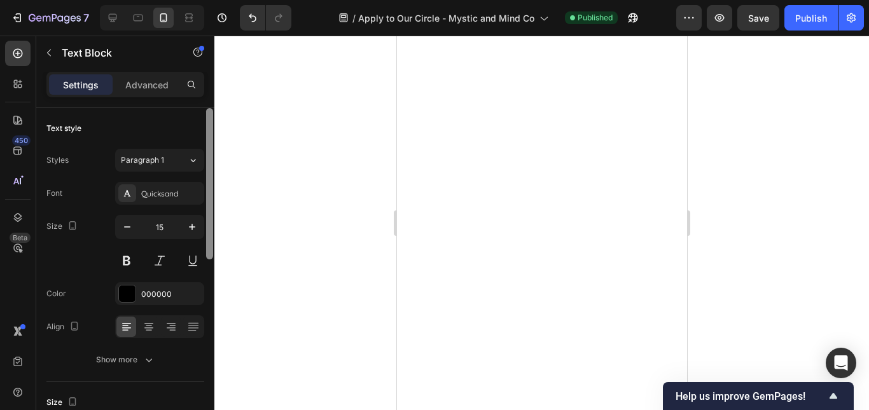
click at [213, 165] on div at bounding box center [210, 277] width 10 height 339
click at [172, 196] on div "Quicksand" at bounding box center [171, 193] width 60 height 11
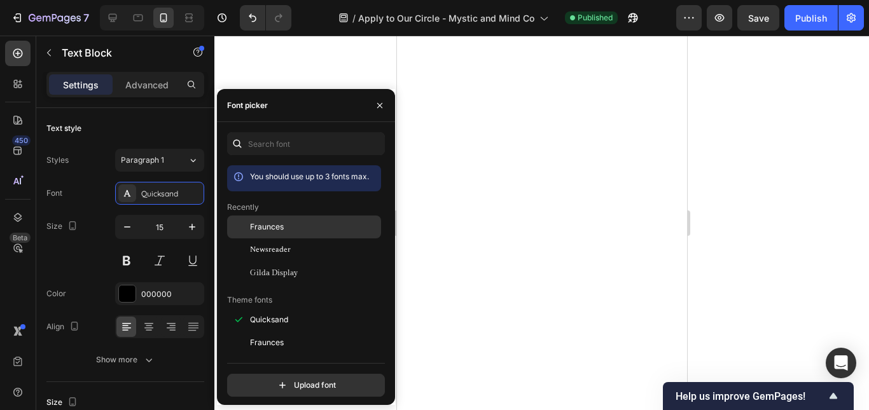
click at [278, 227] on span "Fraunces" at bounding box center [267, 226] width 34 height 11
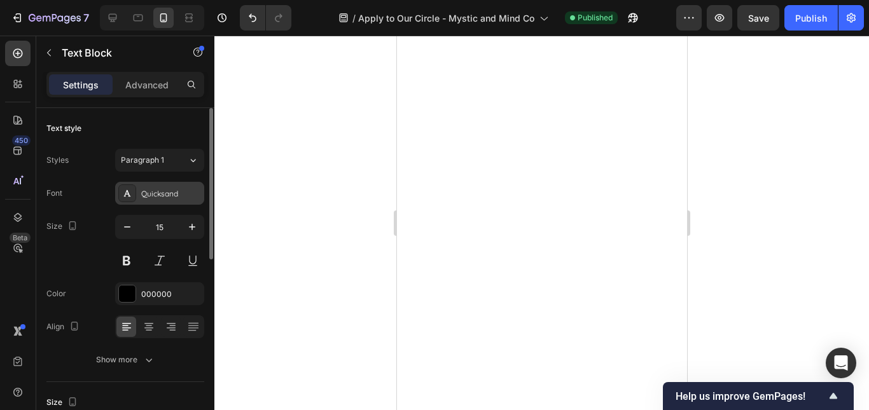
click at [168, 185] on div "Quicksand" at bounding box center [159, 193] width 89 height 23
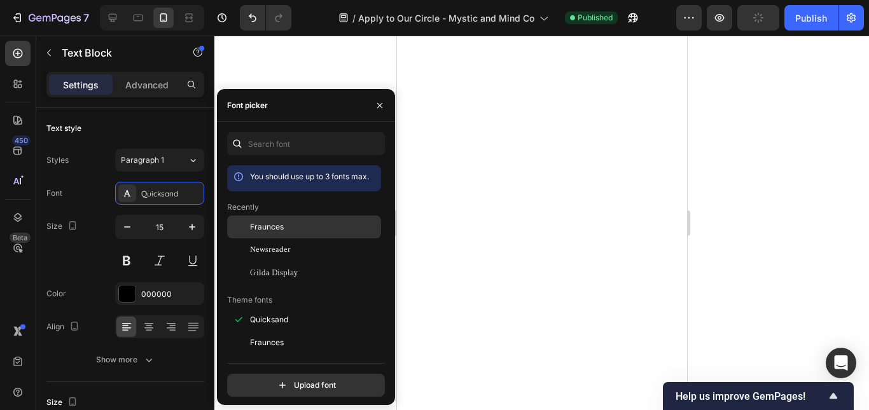
click at [286, 216] on div "Fraunces" at bounding box center [304, 227] width 154 height 23
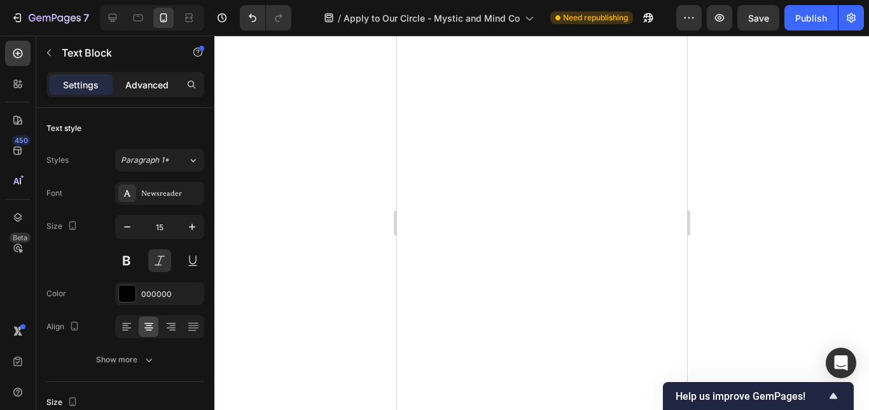
click at [153, 75] on div "Advanced" at bounding box center [147, 84] width 64 height 20
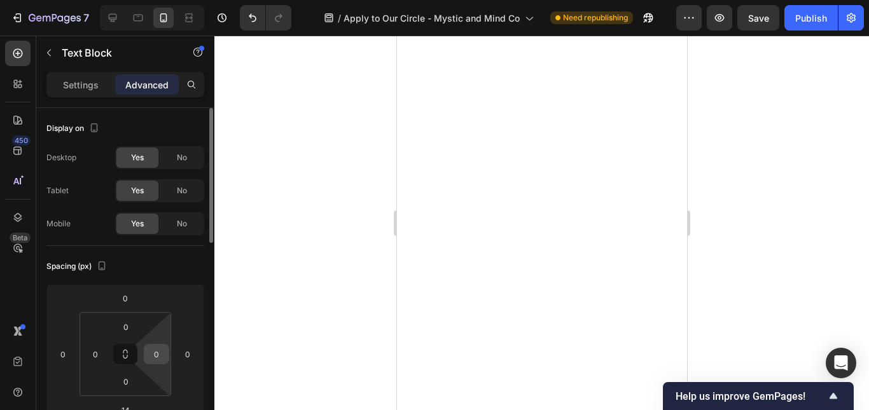
click at [160, 354] on input "0" at bounding box center [156, 354] width 19 height 19
type input "12"
click at [100, 349] on input "0" at bounding box center [95, 354] width 19 height 19
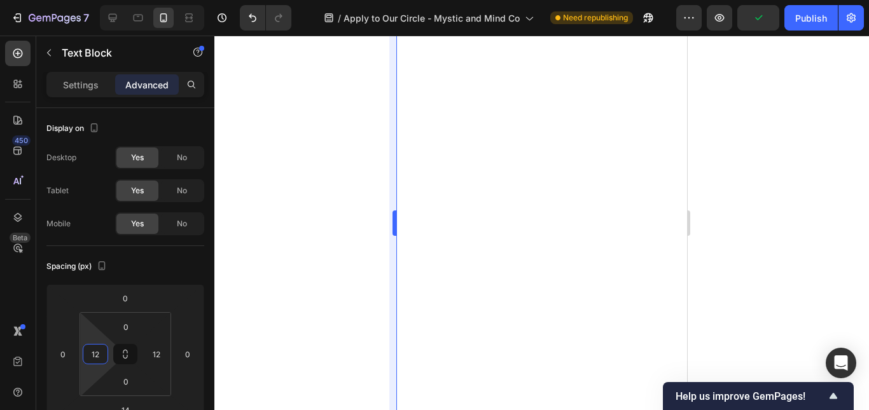
type input "12"
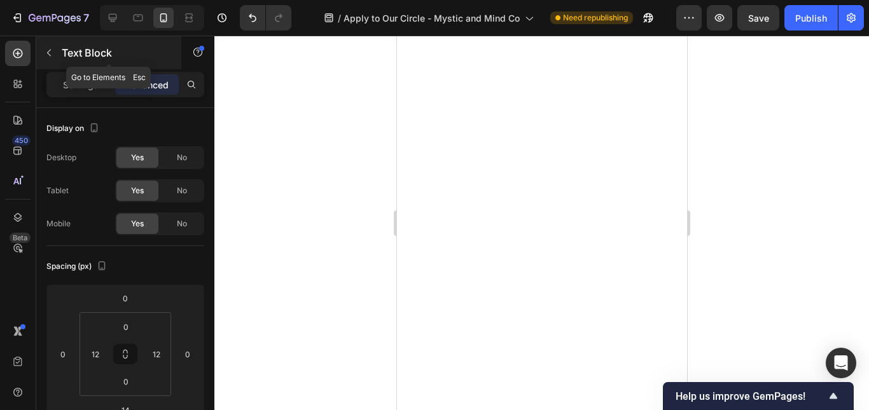
click at [52, 56] on icon "button" at bounding box center [49, 53] width 10 height 10
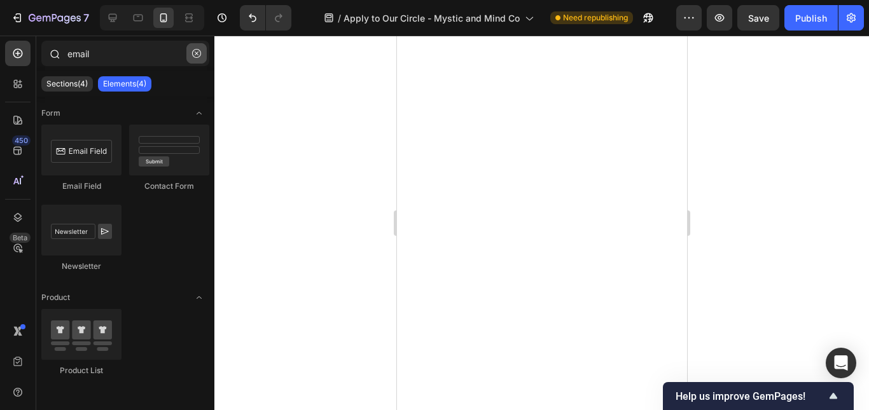
click at [196, 55] on icon "button" at bounding box center [196, 53] width 9 height 9
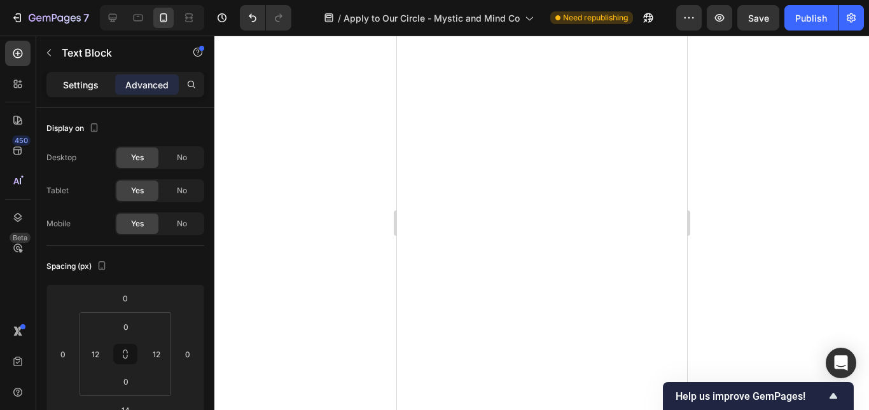
click at [73, 86] on p "Settings" at bounding box center [81, 84] width 36 height 13
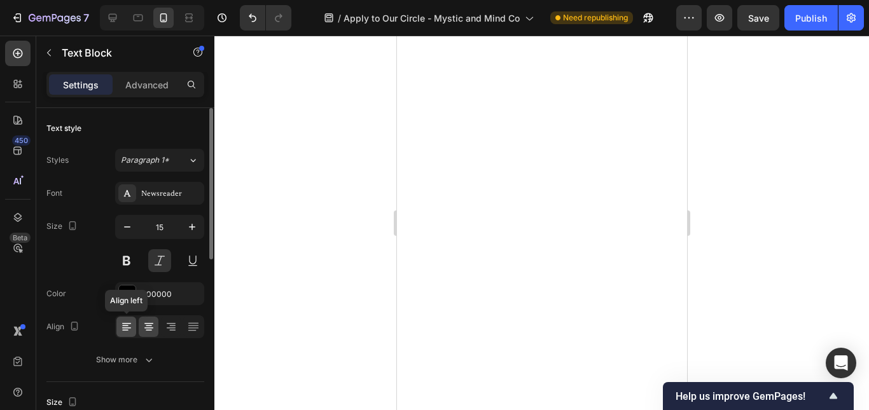
click at [132, 325] on icon at bounding box center [126, 327] width 13 height 13
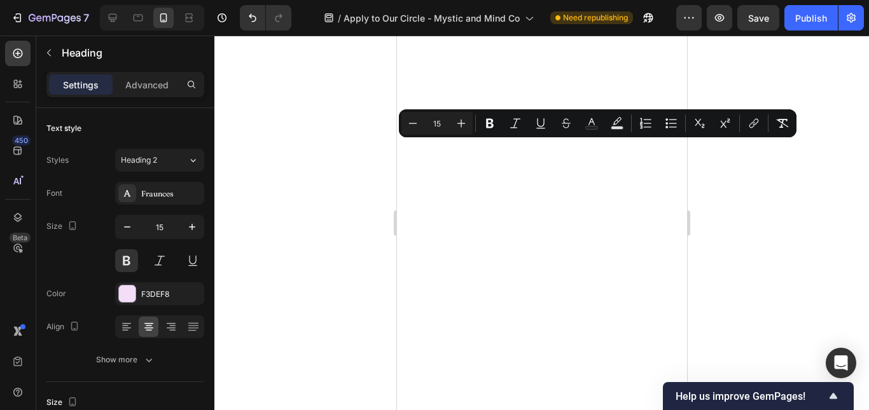
click at [442, 121] on input "15" at bounding box center [436, 123] width 25 height 15
type input "15"
click at [162, 225] on input "15" at bounding box center [160, 227] width 42 height 23
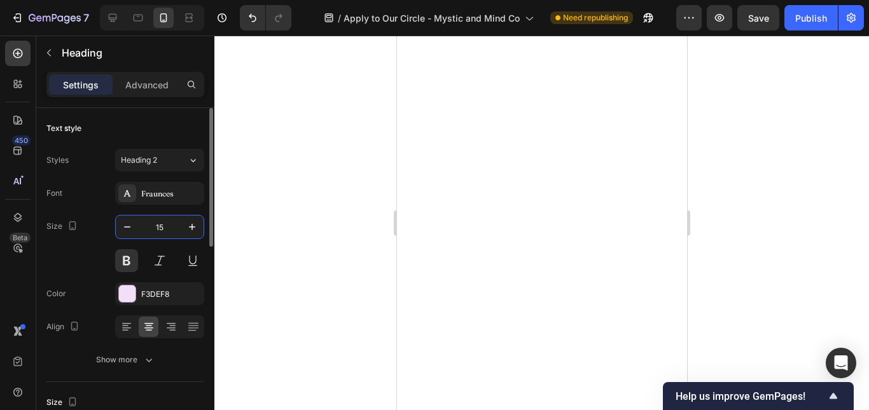
click at [162, 225] on input "15" at bounding box center [160, 227] width 42 height 23
type input "15"
click at [158, 151] on button "Heading 2" at bounding box center [159, 160] width 89 height 23
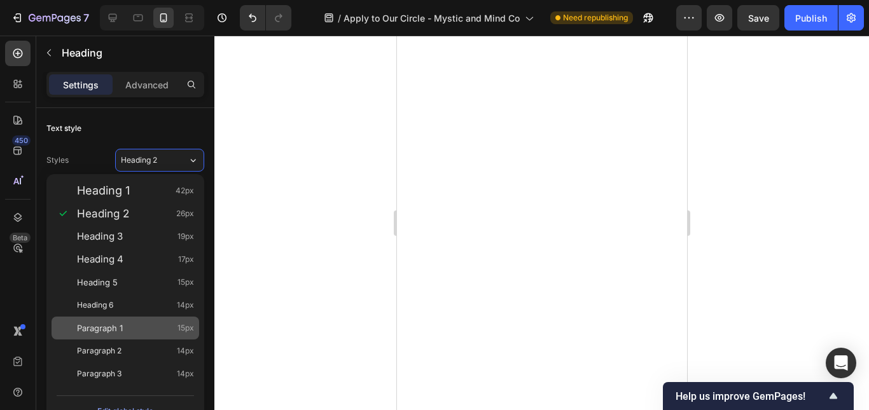
click at [126, 324] on div "Paragraph 1 15px" at bounding box center [135, 328] width 117 height 13
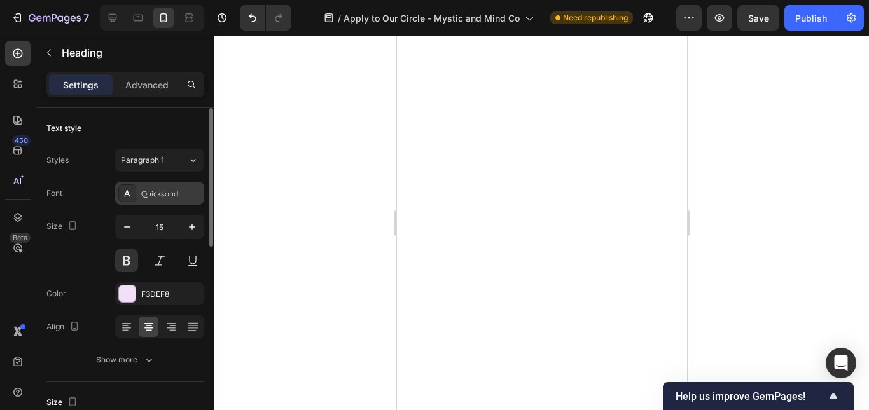
click at [166, 199] on div "Quicksand" at bounding box center [171, 193] width 60 height 11
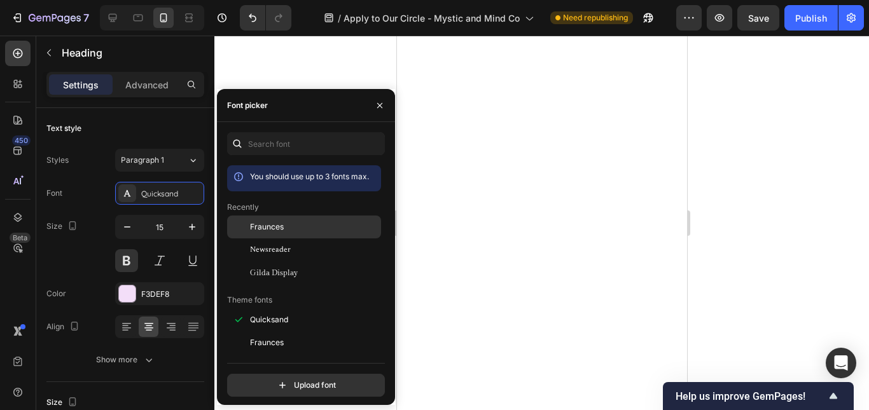
click at [280, 223] on span "Fraunces" at bounding box center [267, 226] width 34 height 11
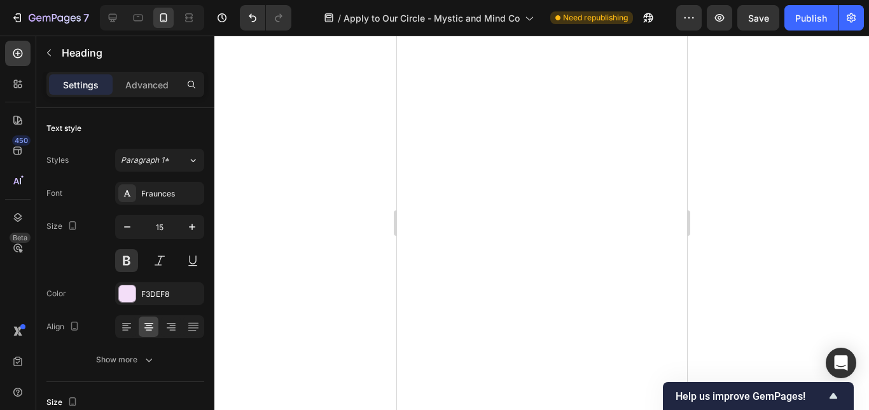
scroll to position [339, 0]
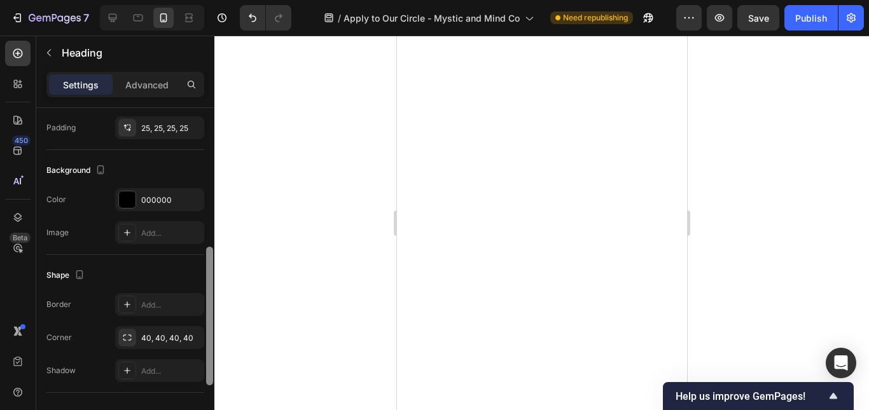
click at [211, 258] on div at bounding box center [210, 277] width 10 height 339
click at [150, 133] on div "25, 25, 25, 25" at bounding box center [159, 128] width 37 height 11
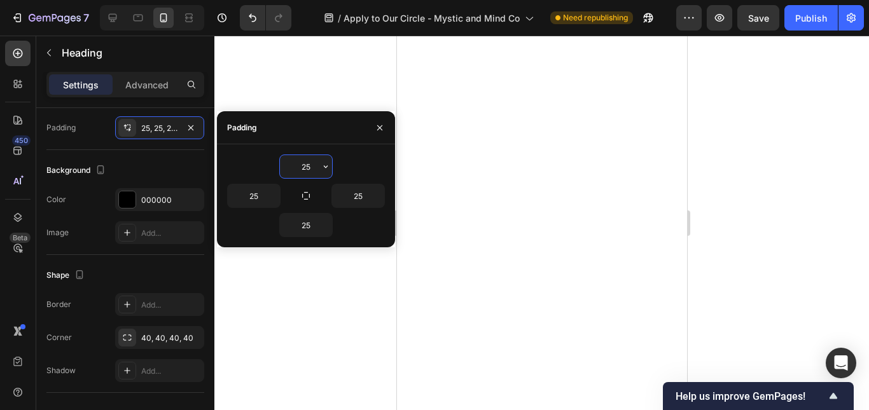
click at [314, 169] on input "25" at bounding box center [306, 166] width 52 height 23
type input "1"
click at [306, 226] on input "25" at bounding box center [306, 225] width 52 height 23
type input "10"
click at [307, 171] on input "1" at bounding box center [306, 166] width 52 height 23
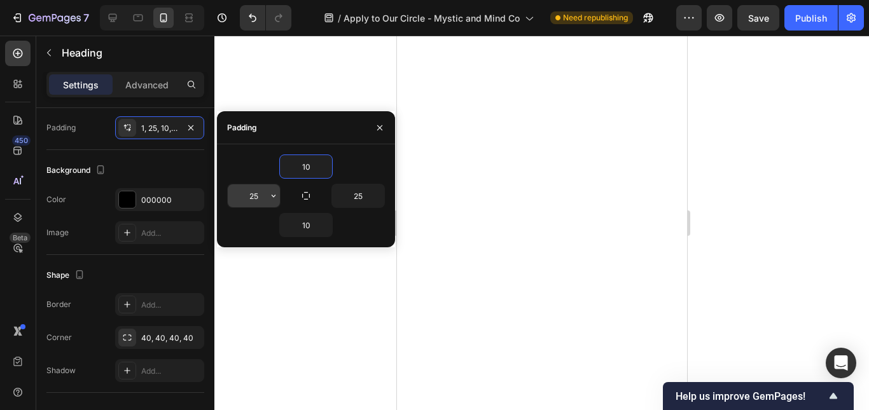
type input "10"
click at [251, 195] on input "25" at bounding box center [254, 196] width 52 height 23
type input "10"
click at [362, 190] on input "25" at bounding box center [358, 196] width 52 height 23
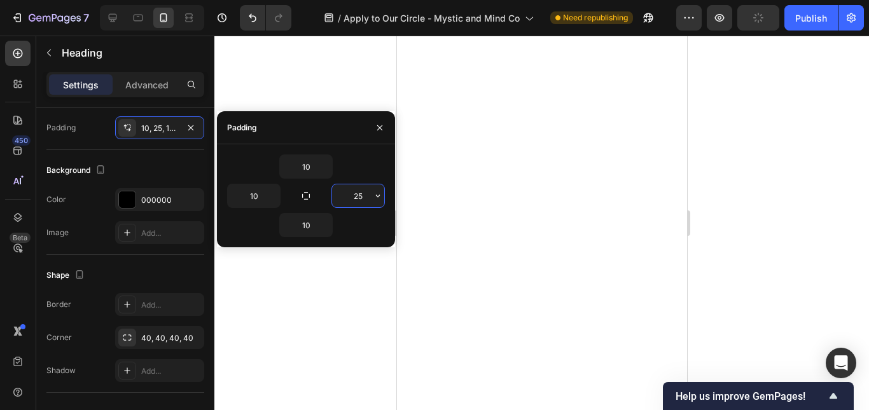
click at [362, 190] on input "25" at bounding box center [358, 196] width 52 height 23
type input "10"
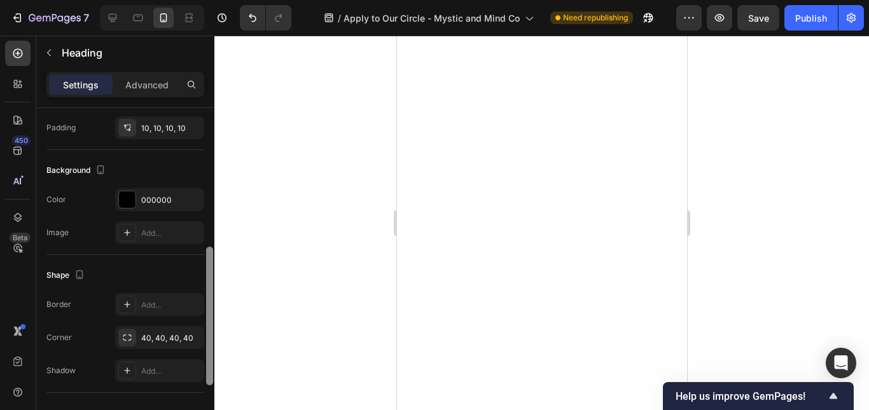
click at [211, 259] on div at bounding box center [210, 277] width 10 height 339
click at [157, 123] on div "10, 10, 10, 10" at bounding box center [159, 128] width 37 height 11
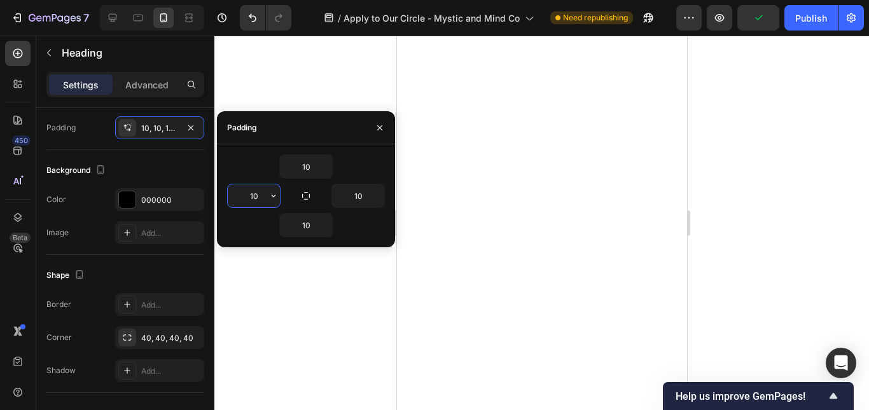
click at [260, 190] on input "10" at bounding box center [254, 196] width 52 height 23
type input "25"
click at [368, 203] on input "10" at bounding box center [358, 196] width 52 height 23
type input "25"
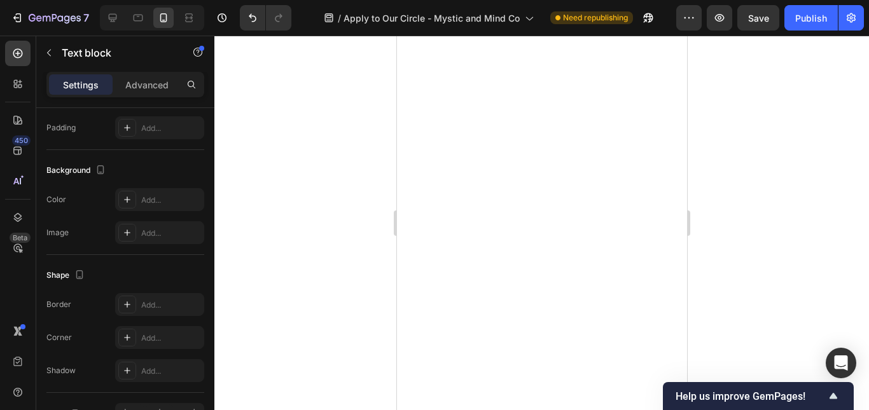
scroll to position [0, 0]
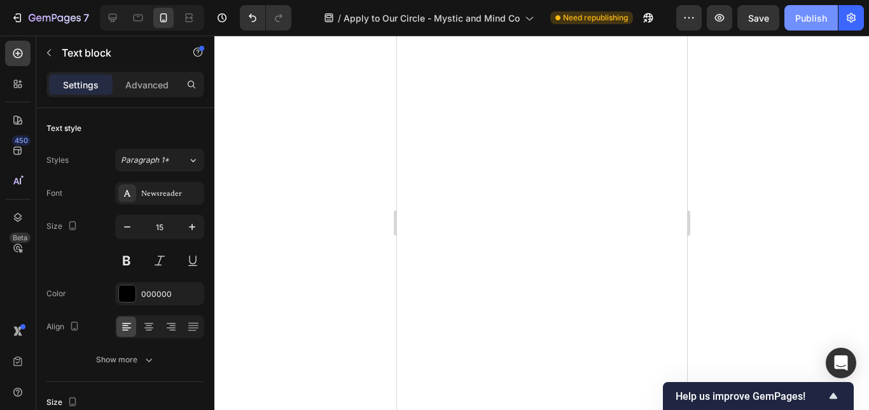
click at [808, 22] on div "Publish" at bounding box center [811, 17] width 32 height 13
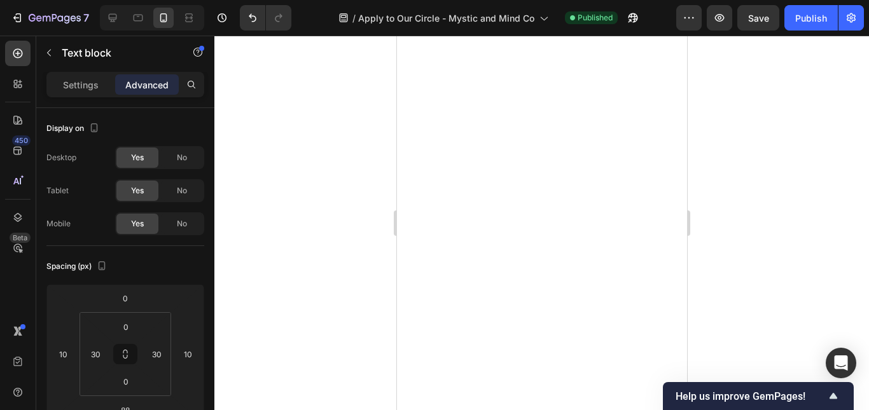
click at [741, 274] on div at bounding box center [541, 223] width 655 height 375
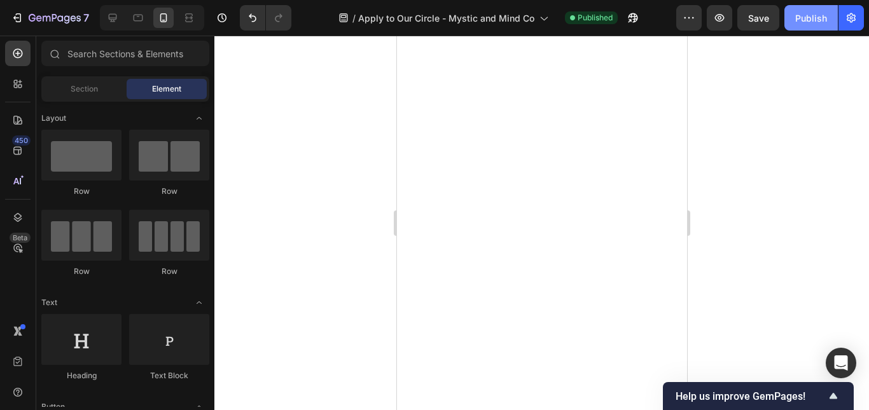
click at [804, 25] on button "Publish" at bounding box center [811, 17] width 53 height 25
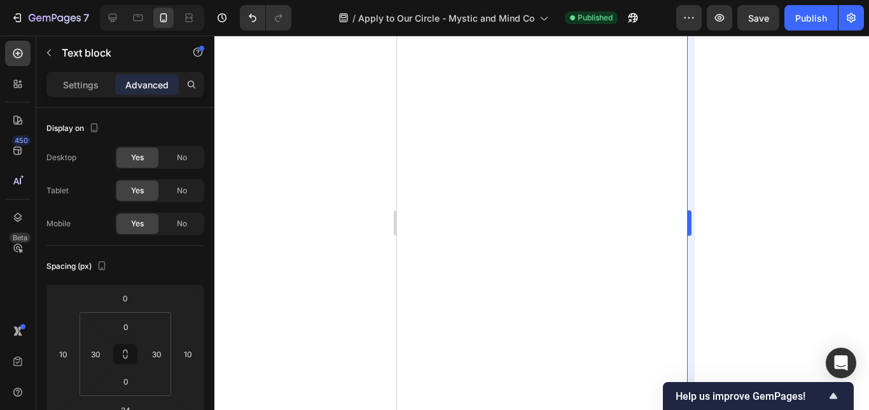
type input "4"
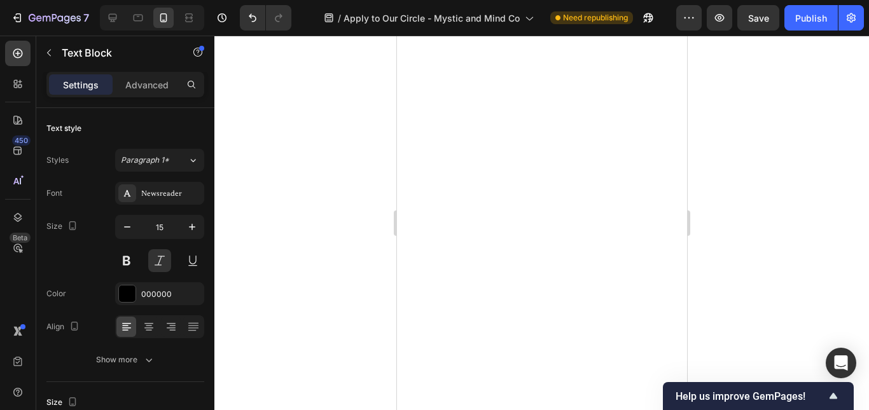
click at [78, 88] on p "Settings" at bounding box center [81, 84] width 36 height 13
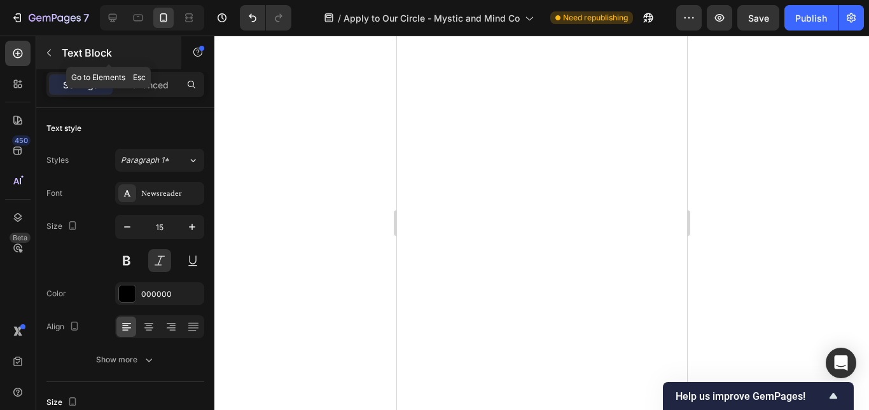
click at [51, 48] on icon "button" at bounding box center [49, 53] width 10 height 10
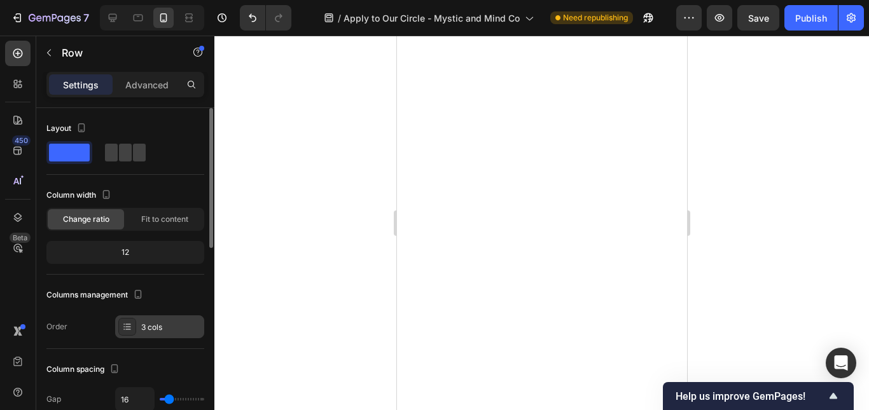
click at [151, 329] on div "3 cols" at bounding box center [171, 327] width 60 height 11
click at [134, 17] on icon at bounding box center [139, 18] width 10 height 7
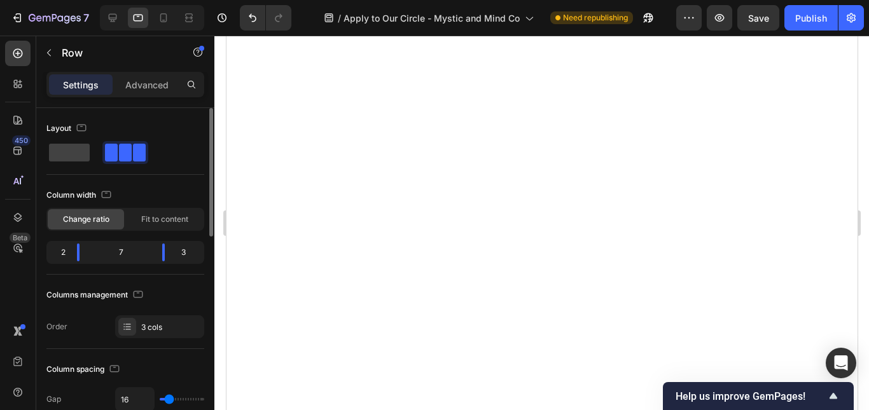
click at [164, 159] on div at bounding box center [125, 152] width 158 height 23
click at [806, 20] on div "Publish" at bounding box center [811, 17] width 32 height 13
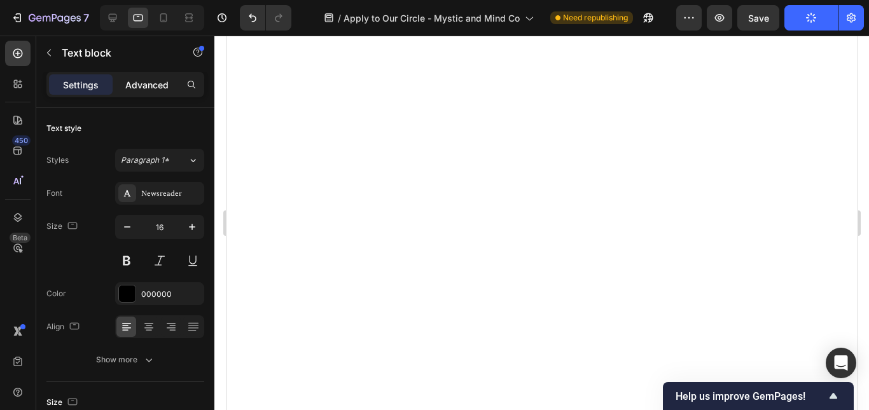
click at [155, 85] on p "Advanced" at bounding box center [146, 84] width 43 height 13
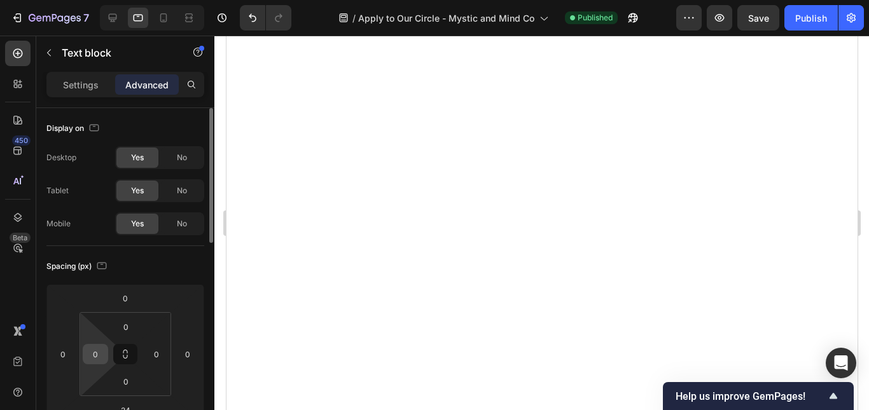
click at [93, 360] on input "0" at bounding box center [95, 354] width 19 height 19
type input "20"
click at [159, 355] on input "0" at bounding box center [156, 354] width 19 height 19
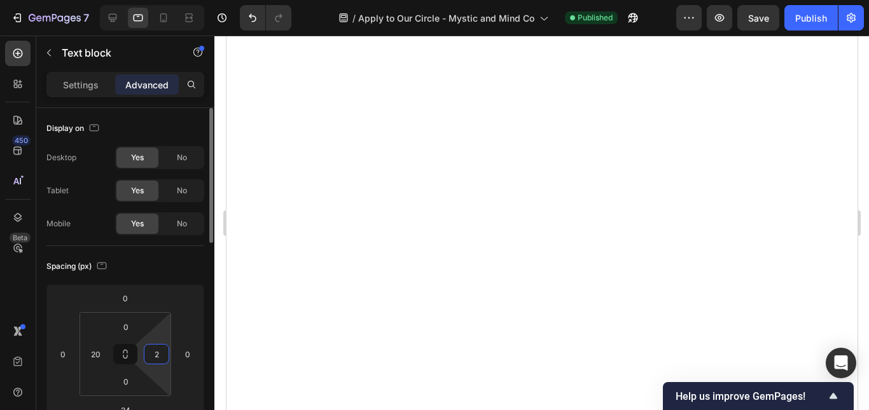
type input "20"
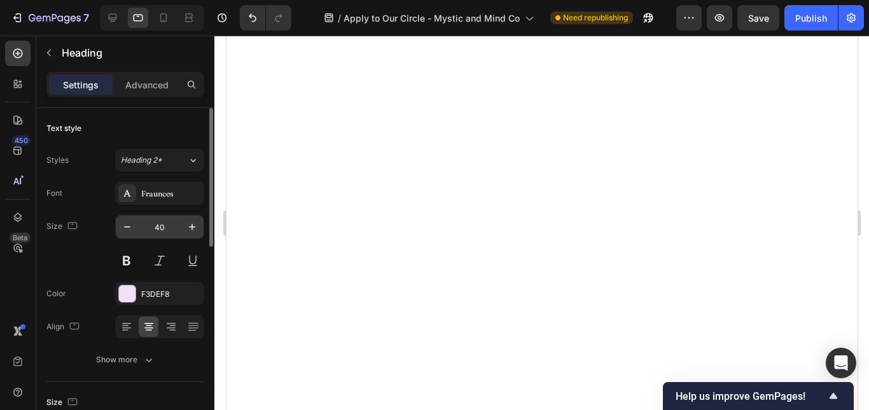
click at [160, 221] on input "40" at bounding box center [160, 227] width 42 height 23
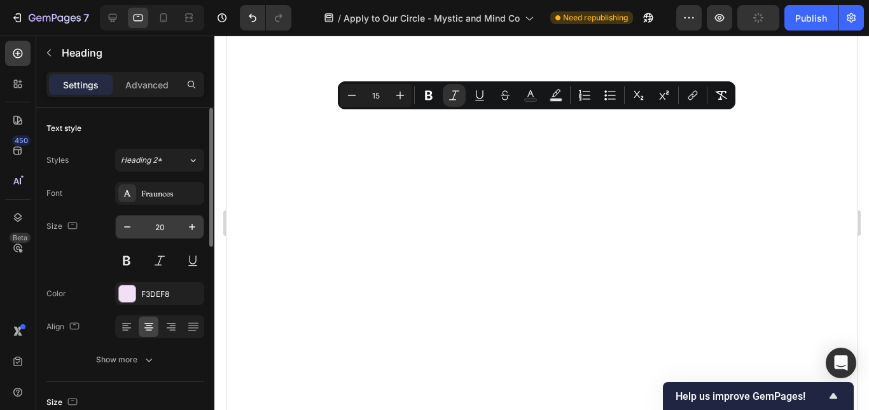
click at [163, 229] on input "20" at bounding box center [160, 227] width 42 height 23
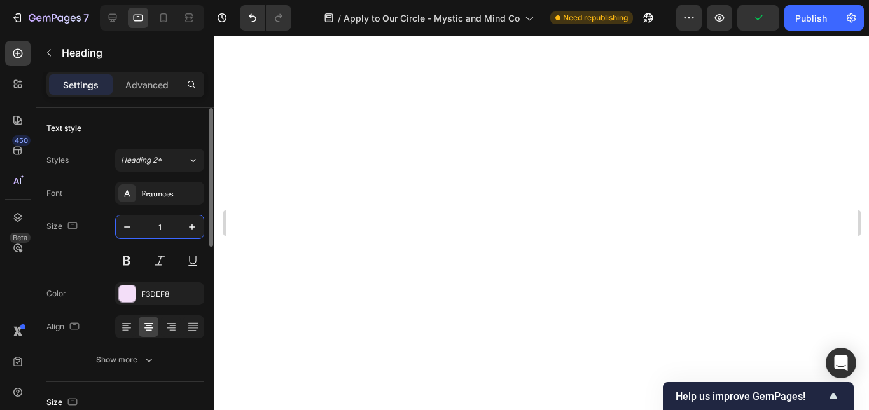
type input "15"
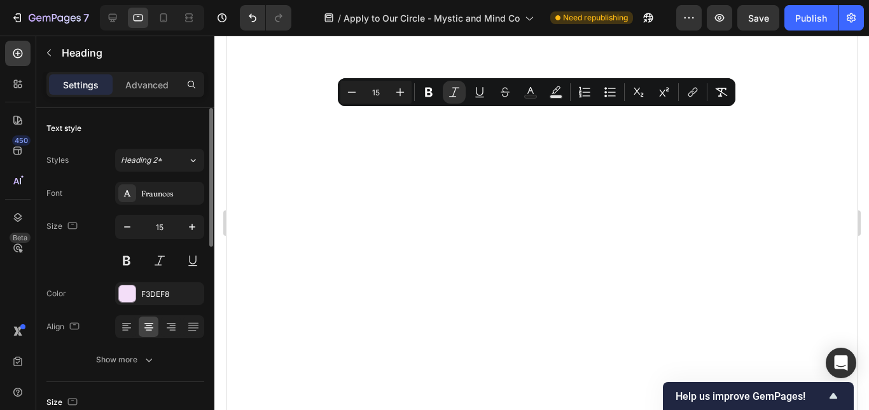
click at [374, 95] on input "15" at bounding box center [375, 92] width 25 height 15
click at [376, 91] on input "15" at bounding box center [375, 92] width 25 height 15
type input "20"
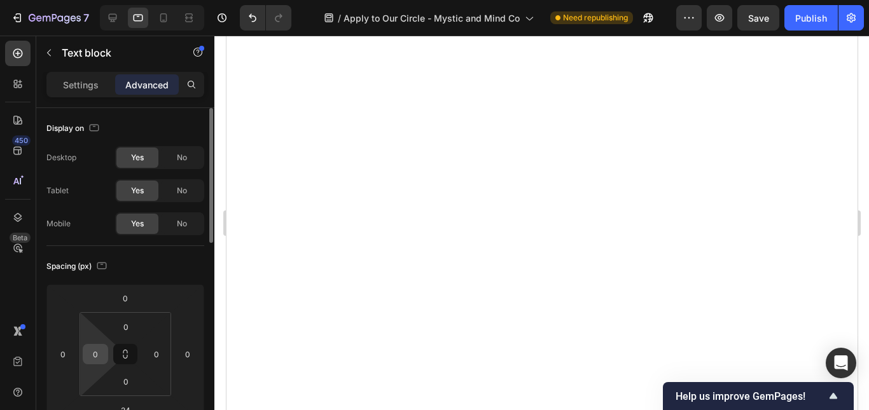
click at [101, 360] on input "0" at bounding box center [95, 354] width 19 height 19
type input "20"
click at [162, 349] on input "0" at bounding box center [156, 354] width 19 height 19
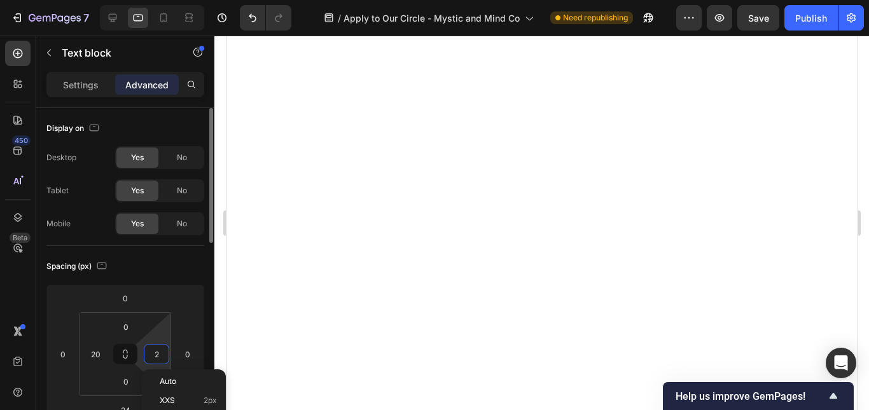
type input "20"
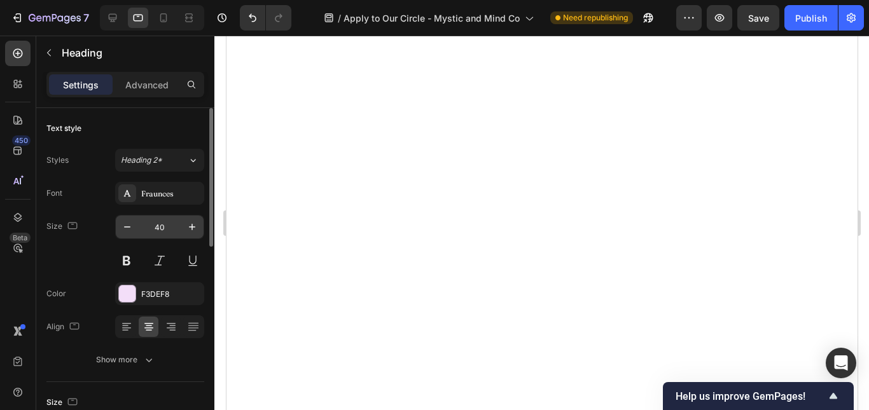
click at [150, 225] on input "40" at bounding box center [160, 227] width 42 height 23
type input "15"
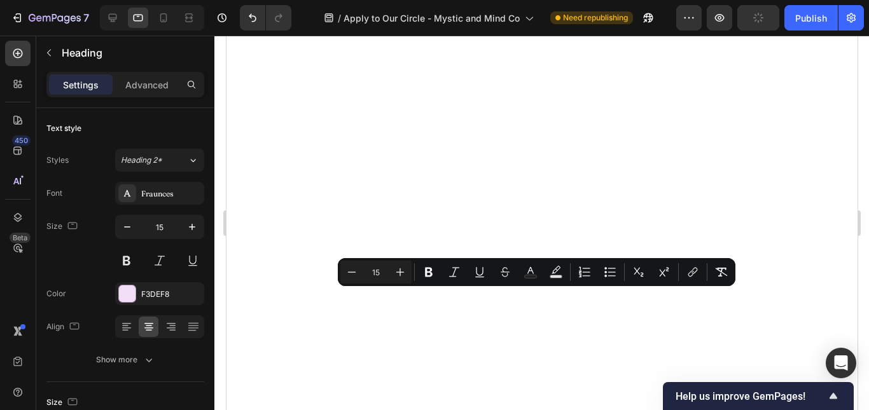
click at [381, 277] on input "15" at bounding box center [375, 272] width 25 height 15
type input "1"
type input "2"
type input "5"
type input "25"
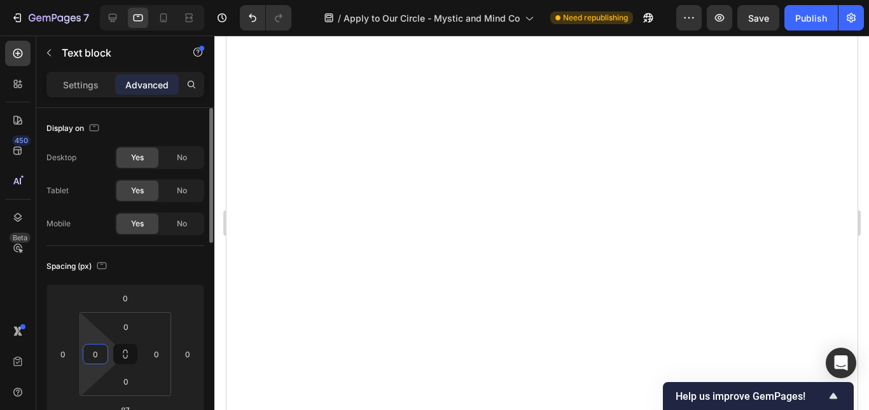
click at [97, 349] on input "0" at bounding box center [95, 354] width 19 height 19
type input "20"
click at [155, 355] on input "0" at bounding box center [156, 354] width 19 height 19
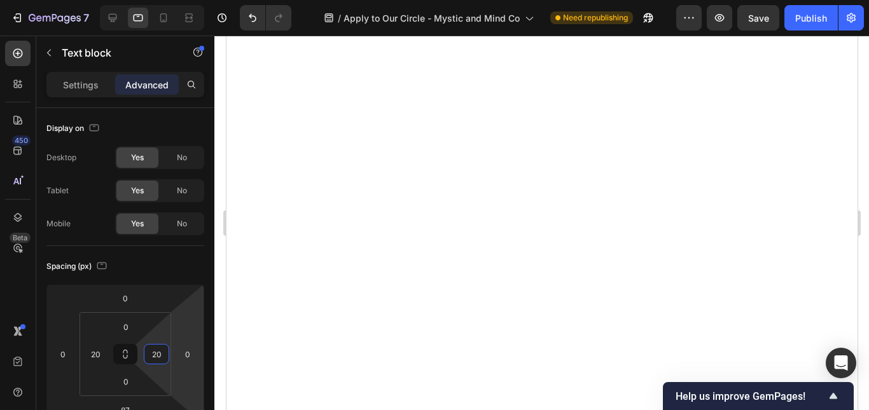
type input "20"
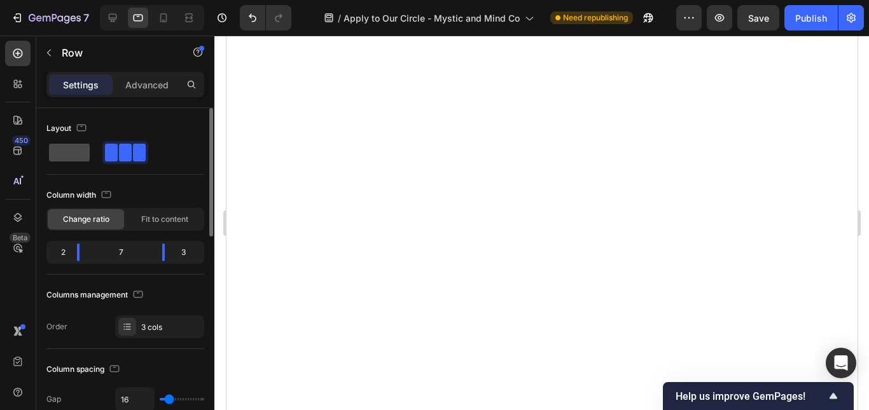
click at [77, 151] on span at bounding box center [69, 153] width 41 height 18
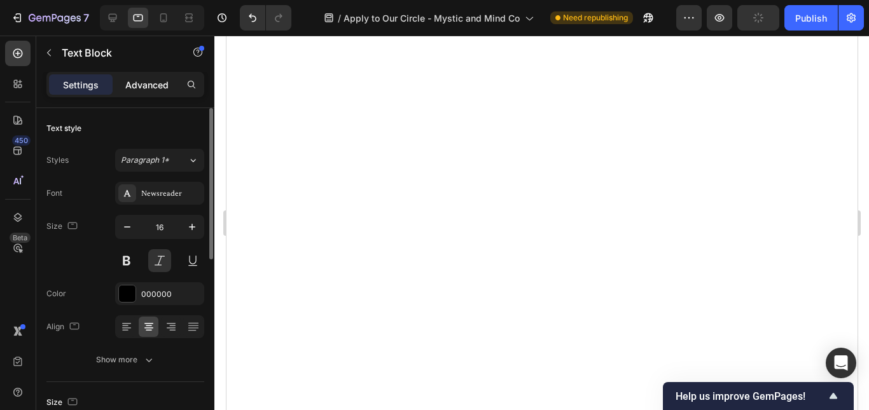
click at [150, 83] on p "Advanced" at bounding box center [146, 84] width 43 height 13
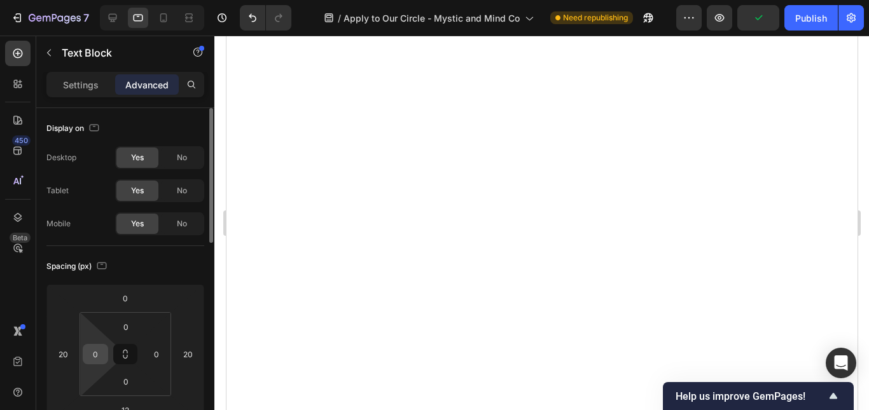
click at [97, 356] on input "0" at bounding box center [95, 354] width 19 height 19
type input "20"
click at [159, 353] on input "0" at bounding box center [156, 354] width 19 height 19
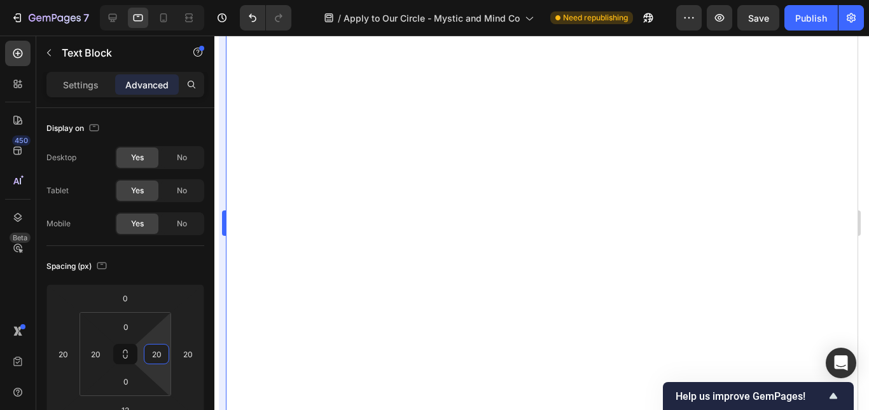
type input "20"
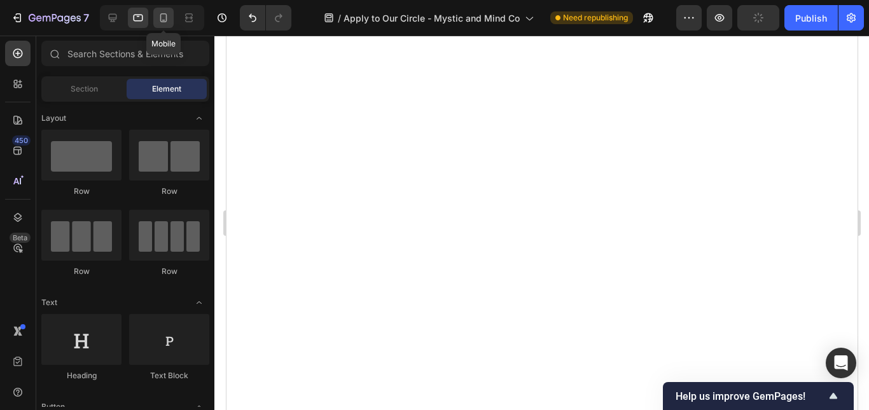
click at [166, 17] on icon at bounding box center [163, 17] width 7 height 9
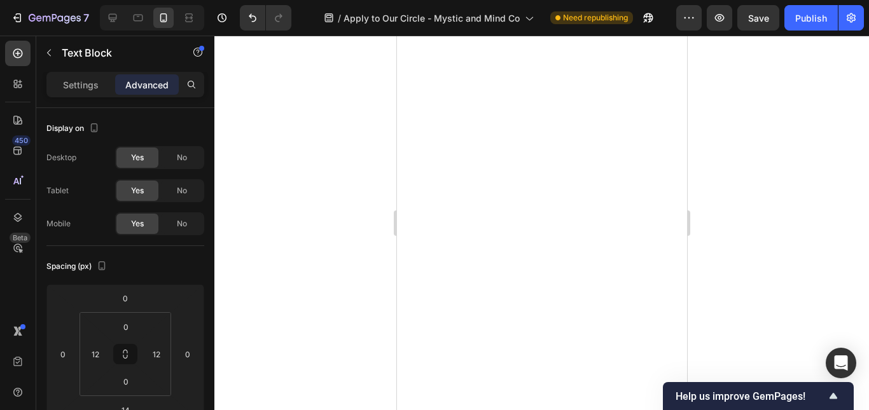
type input "4"
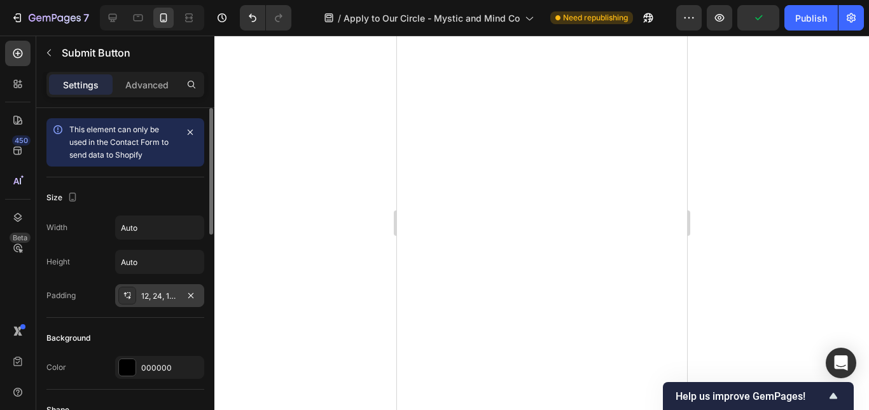
click at [150, 301] on div "12, 24, 12, 24" at bounding box center [159, 296] width 37 height 11
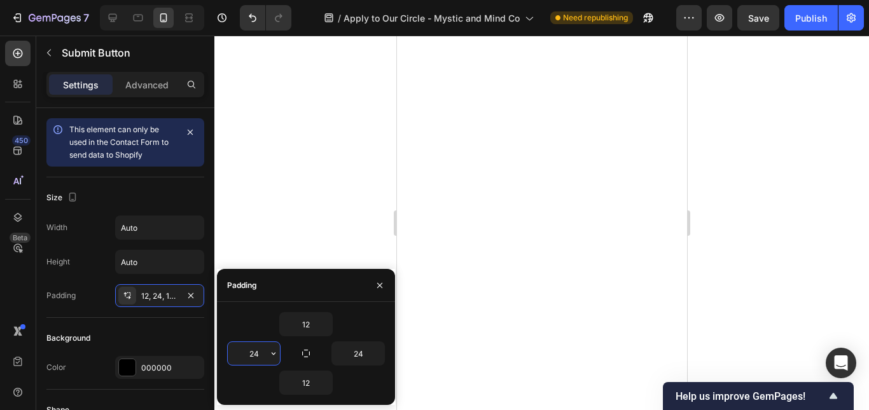
click at [257, 353] on input "24" at bounding box center [254, 353] width 52 height 23
type input "5"
type input "24"
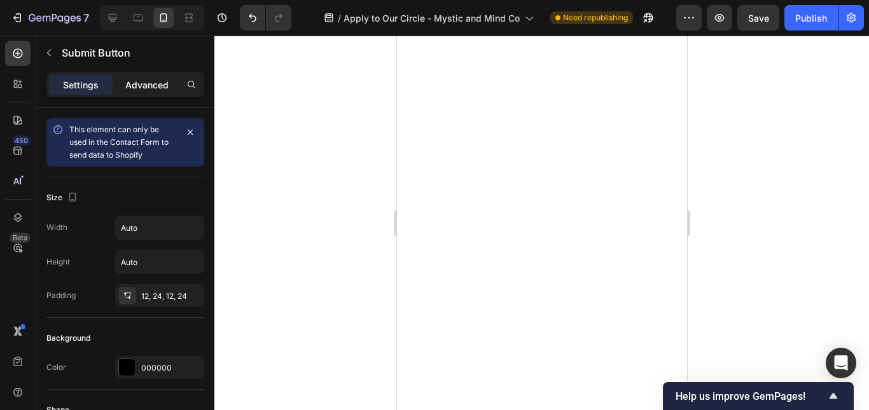
click at [153, 87] on p "Advanced" at bounding box center [146, 84] width 43 height 13
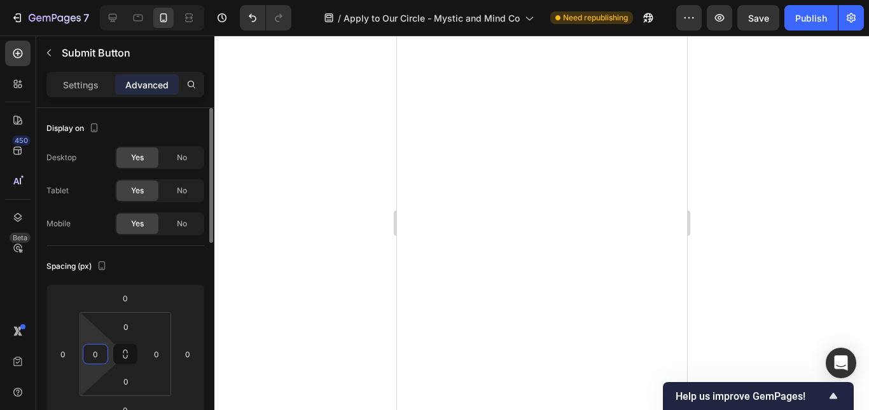
click at [104, 351] on input "0" at bounding box center [95, 354] width 19 height 19
type input "20"
click at [97, 349] on input "0" at bounding box center [95, 354] width 19 height 19
type input "20"
click at [148, 353] on input "0" at bounding box center [156, 354] width 19 height 19
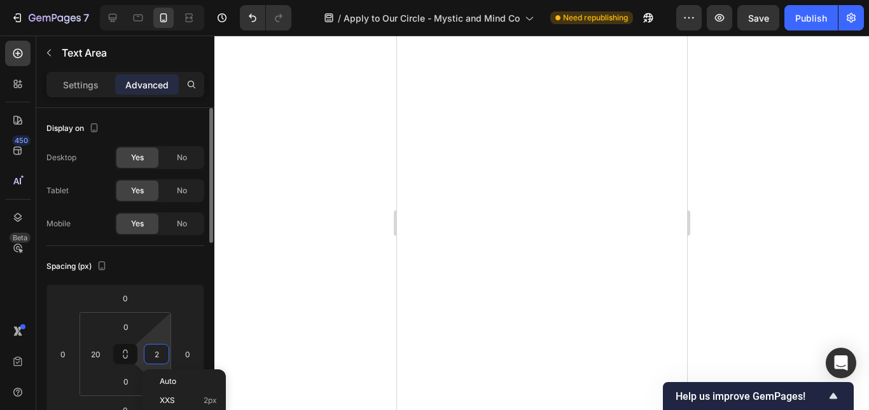
type input "20"
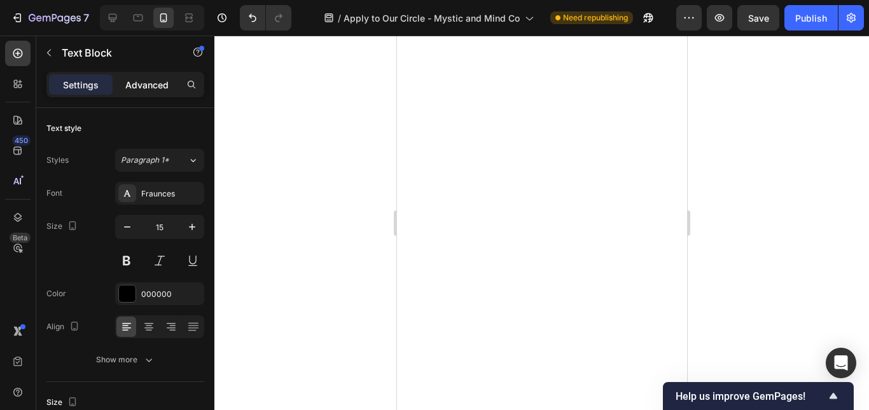
click at [143, 85] on p "Advanced" at bounding box center [146, 84] width 43 height 13
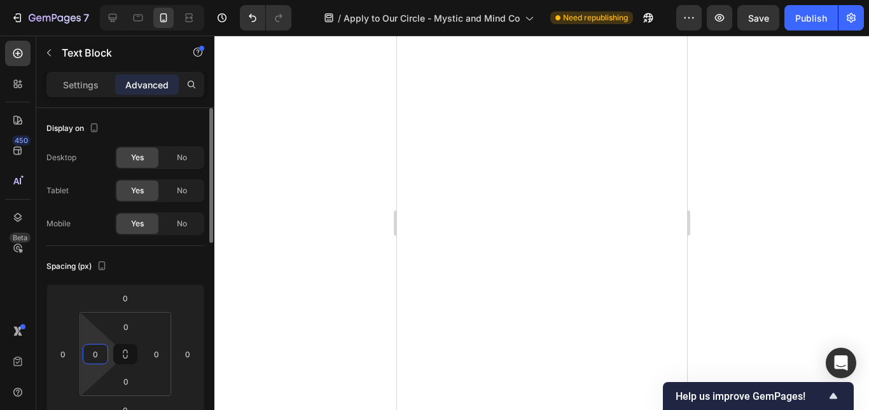
click at [104, 356] on input "0" at bounding box center [95, 354] width 19 height 19
type input "20"
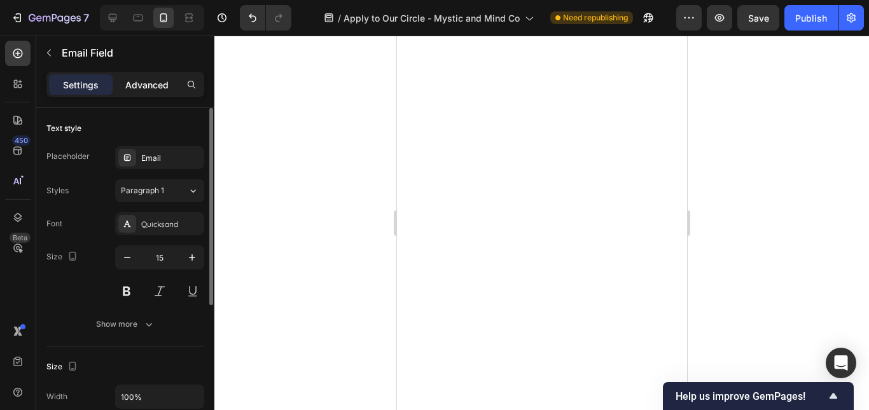
click at [144, 93] on div "Advanced" at bounding box center [147, 84] width 64 height 20
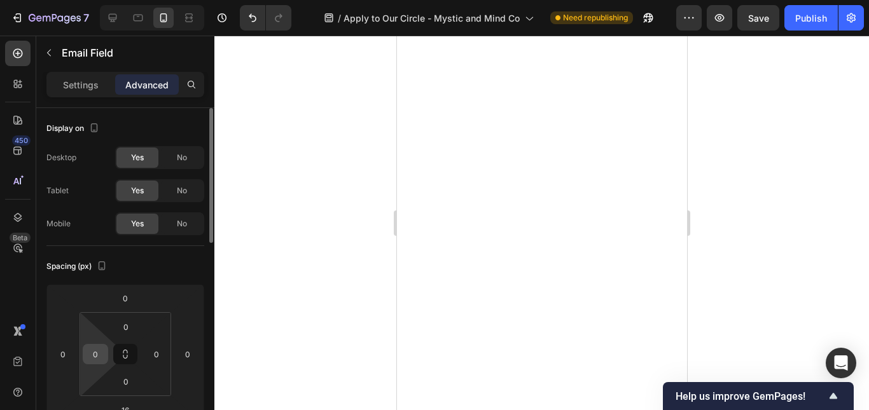
click at [92, 351] on input "0" at bounding box center [95, 354] width 19 height 19
type input "20"
click at [153, 357] on input "0" at bounding box center [156, 354] width 19 height 19
type input "20"
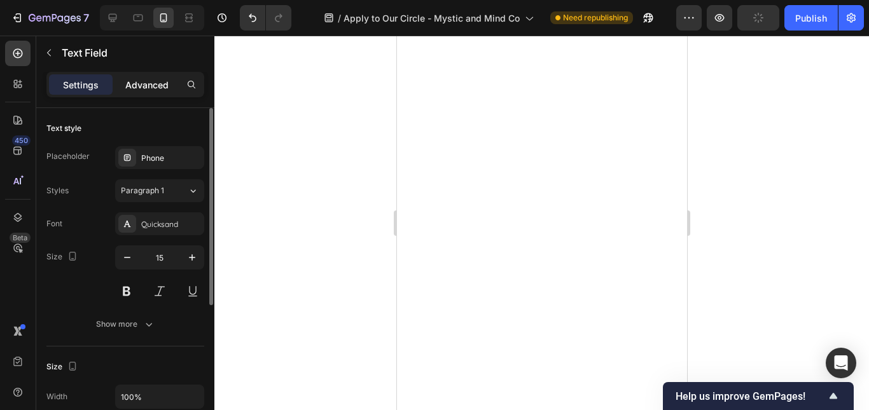
click at [137, 82] on p "Advanced" at bounding box center [146, 84] width 43 height 13
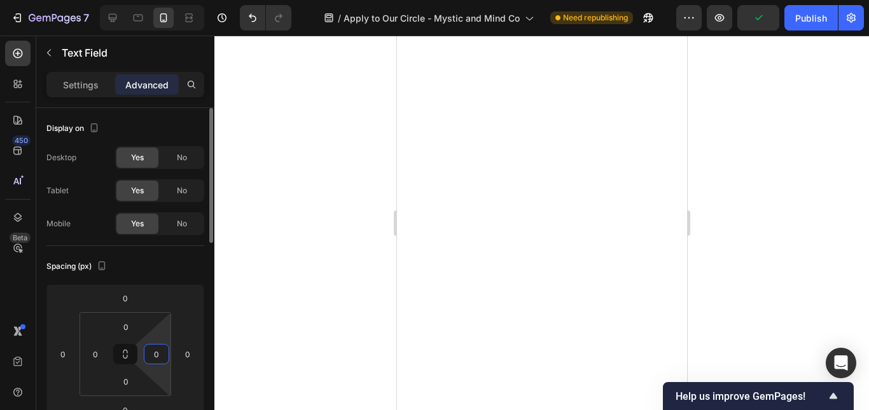
click at [164, 356] on input "0" at bounding box center [156, 354] width 19 height 19
type input "20"
click at [94, 351] on input "0" at bounding box center [95, 354] width 19 height 19
type input "20"
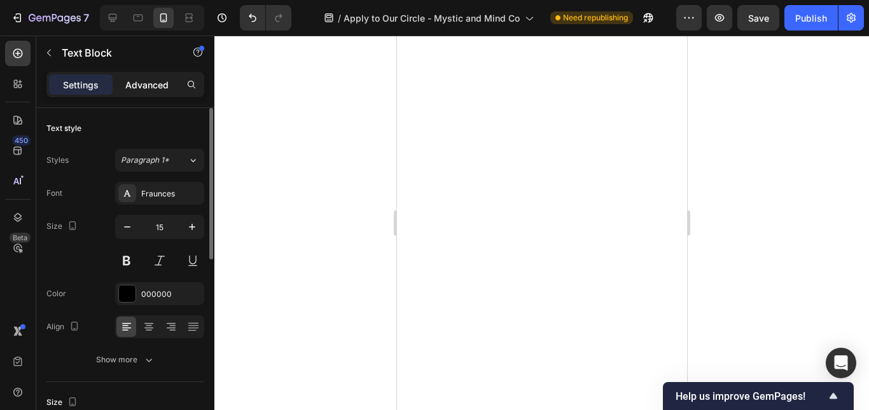
click at [150, 81] on p "Advanced" at bounding box center [146, 84] width 43 height 13
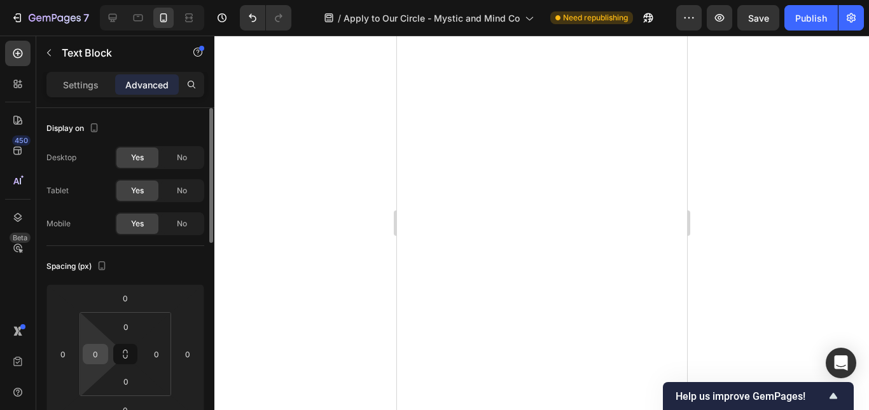
click at [97, 349] on input "0" at bounding box center [95, 354] width 19 height 19
type input "20"
click at [95, 360] on input "0" at bounding box center [95, 354] width 19 height 19
type input "20"
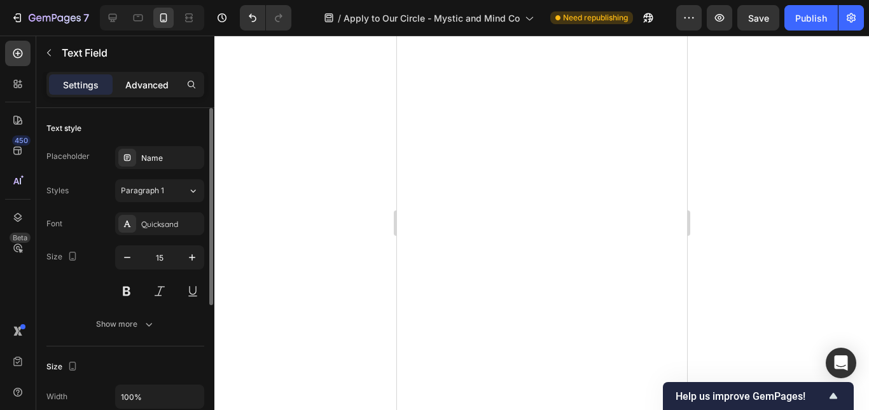
click at [169, 87] on div "Advanced" at bounding box center [147, 84] width 64 height 20
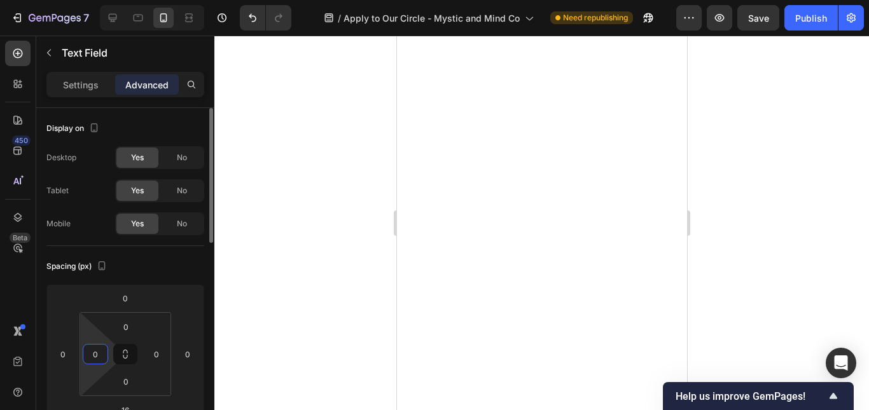
click at [87, 354] on input "0" at bounding box center [95, 354] width 19 height 19
type input "20"
click at [156, 358] on input "0" at bounding box center [156, 354] width 19 height 19
type input "20"
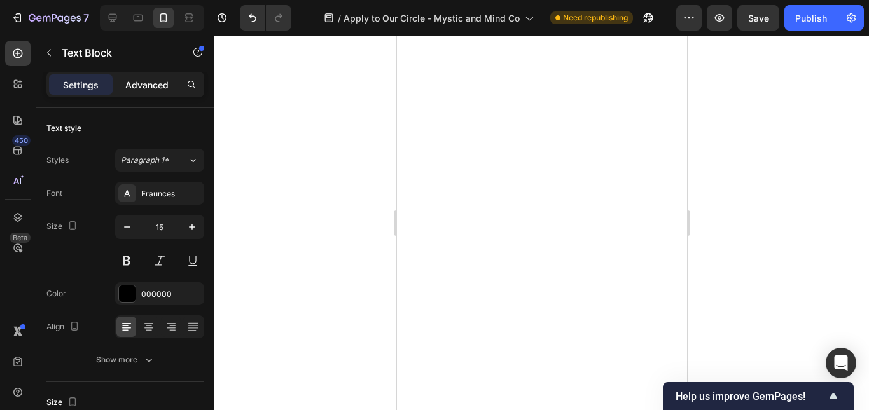
click at [147, 94] on div "Advanced" at bounding box center [147, 84] width 64 height 20
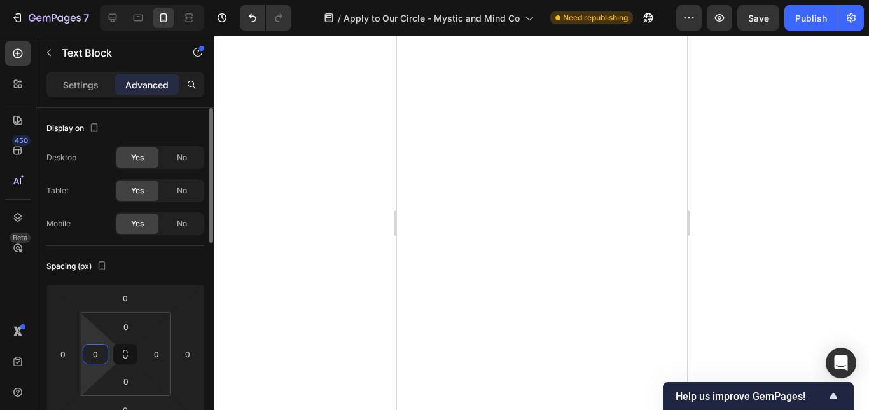
click at [94, 359] on input "0" at bounding box center [95, 354] width 19 height 19
type input "20"
click at [83, 88] on p "Settings" at bounding box center [81, 84] width 36 height 13
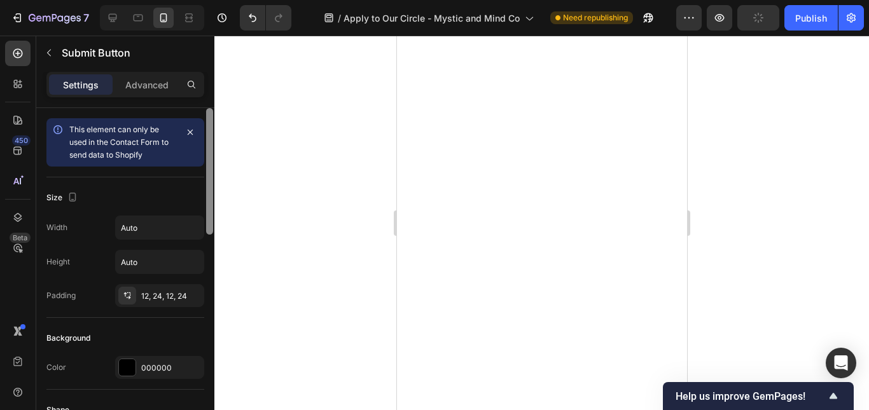
scroll to position [339, 0]
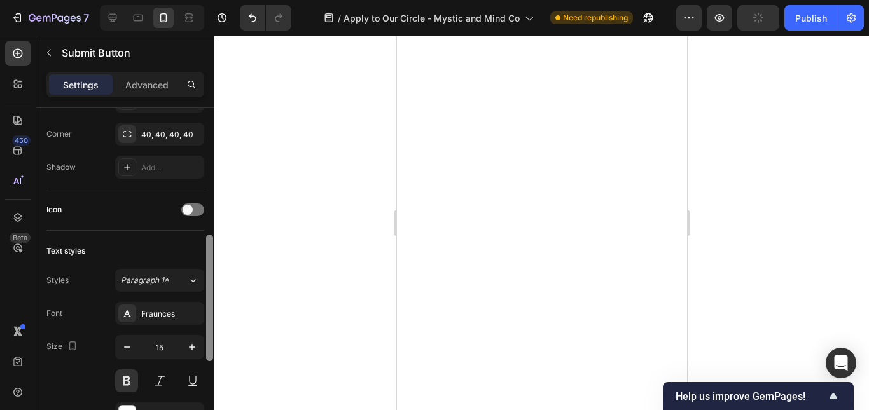
click at [209, 246] on div at bounding box center [210, 277] width 10 height 339
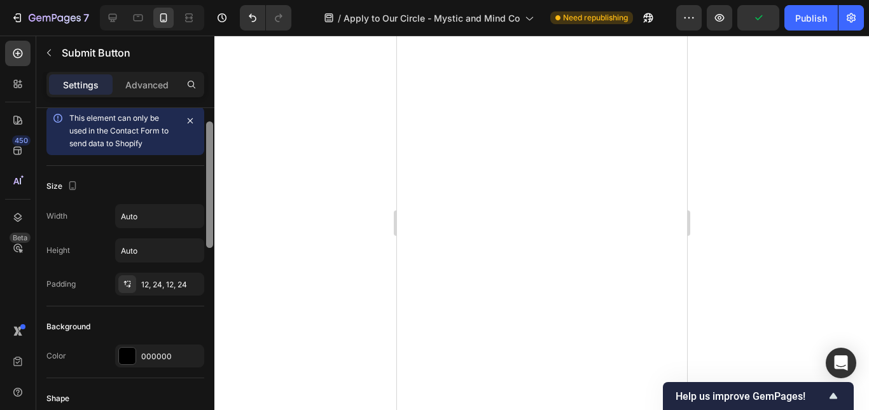
drag, startPoint x: 209, startPoint y: 246, endPoint x: 267, endPoint y: 122, distance: 137.2
click at [267, 0] on div "7 Version history / Apply to Our Circle - Mystic and Mind Co Need republishing …" at bounding box center [434, 0] width 869 height 0
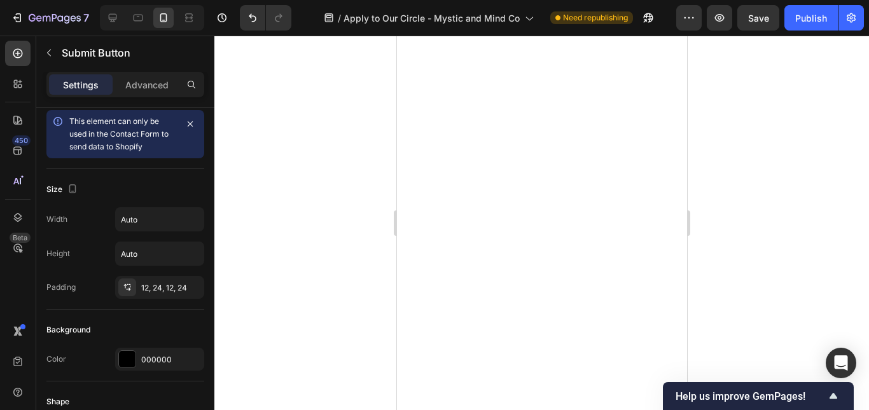
scroll to position [347, 0]
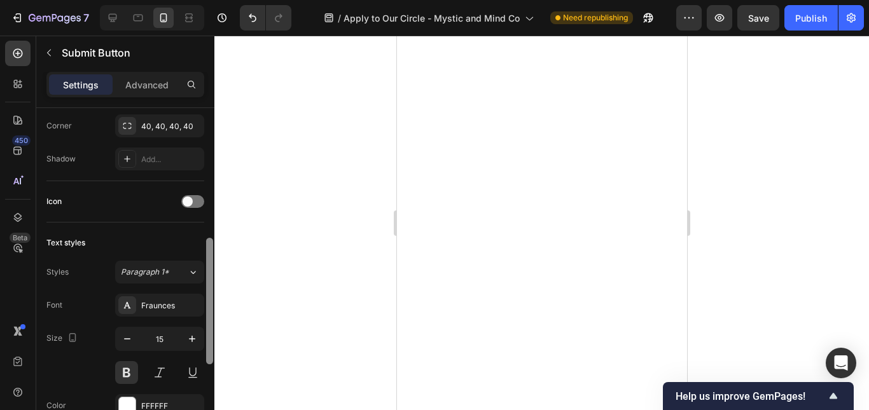
click at [212, 262] on div at bounding box center [210, 277] width 10 height 339
click at [118, 344] on button "button" at bounding box center [127, 339] width 23 height 23
type input "14"
click at [382, 183] on div at bounding box center [541, 223] width 655 height 375
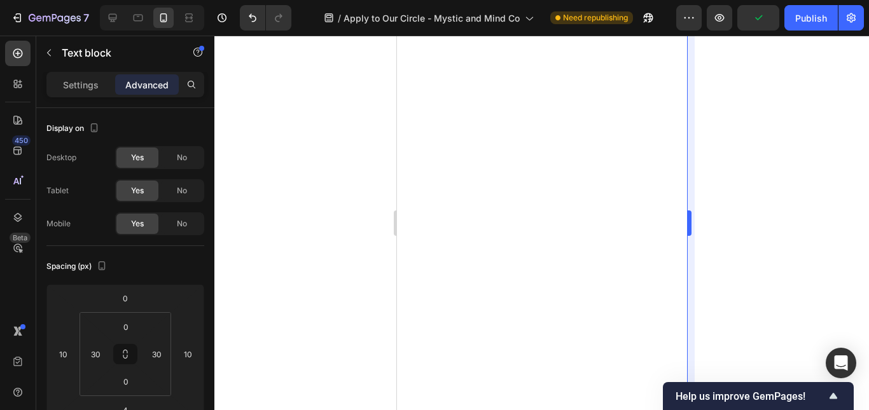
type input "44"
type input "36"
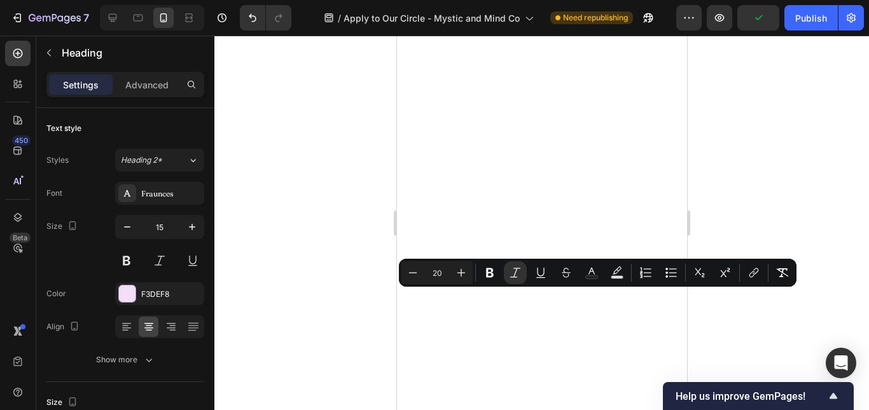
click at [437, 280] on input "20" at bounding box center [436, 272] width 25 height 15
type input "0"
click at [437, 280] on input "0" at bounding box center [436, 272] width 25 height 15
type input "15"
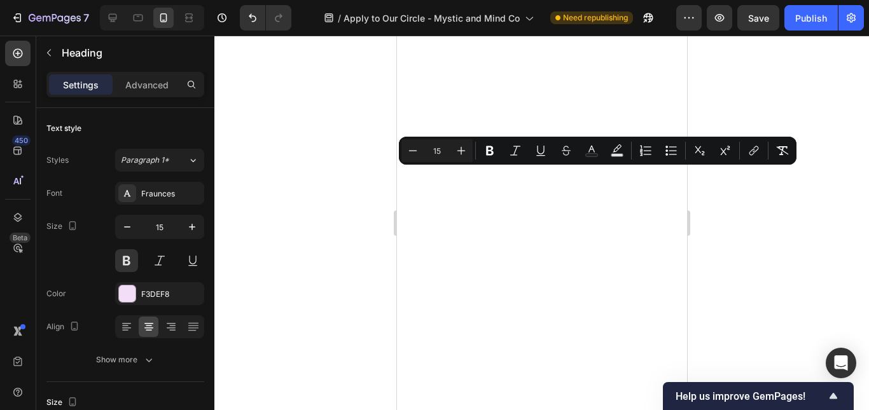
click at [431, 153] on input "15" at bounding box center [436, 150] width 25 height 15
click at [170, 225] on input "15" at bounding box center [160, 227] width 42 height 23
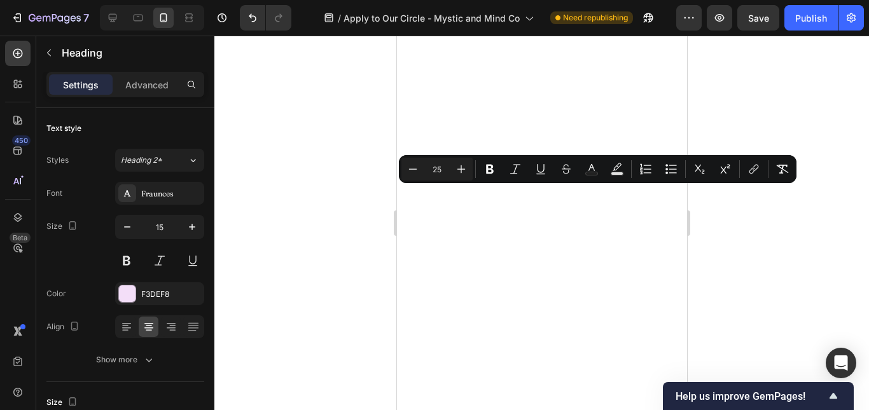
click at [445, 171] on input "25" at bounding box center [436, 169] width 25 height 15
type input "2"
type input "15"
click at [174, 227] on input "15" at bounding box center [160, 227] width 42 height 23
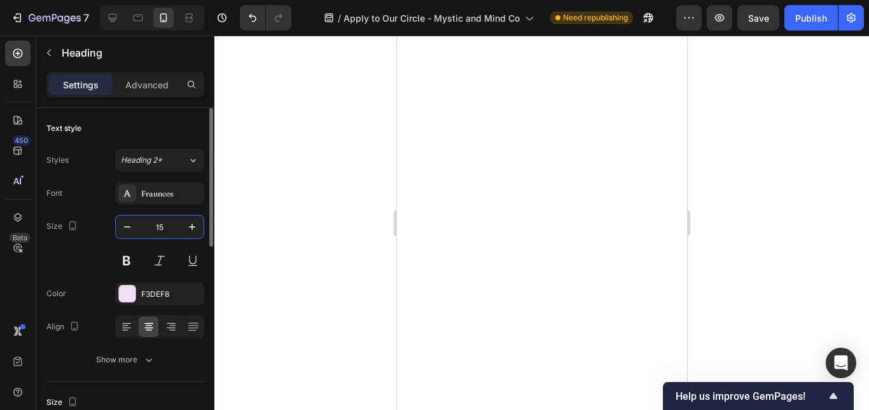
click at [174, 227] on input "15" at bounding box center [160, 227] width 42 height 23
type input "15"
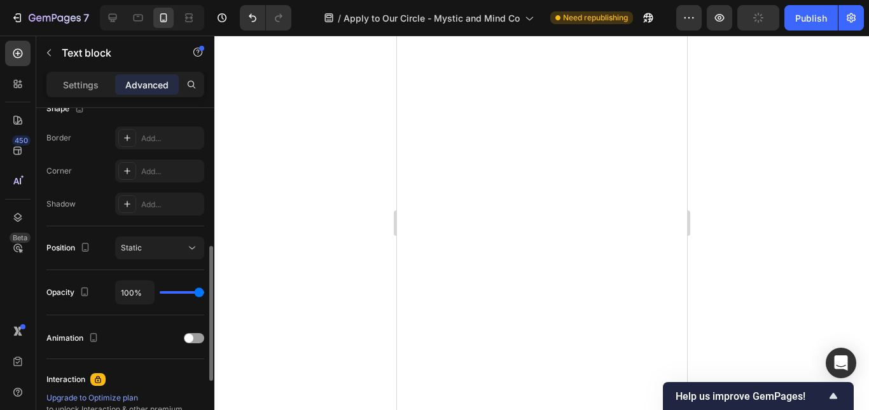
type input "52"
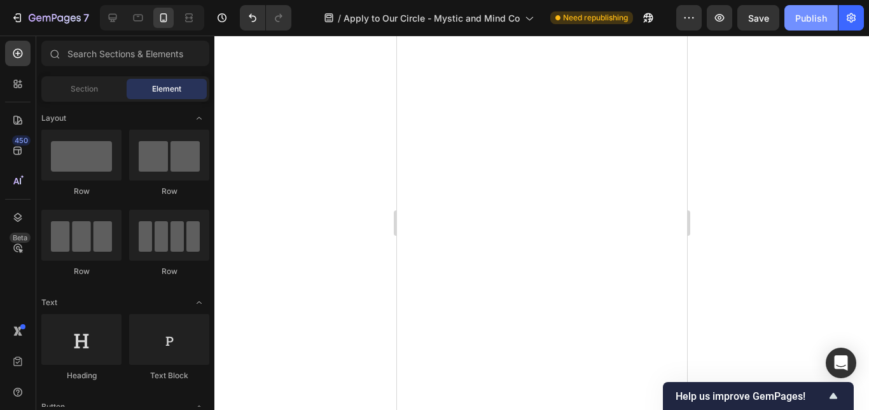
click at [799, 22] on div "Publish" at bounding box center [811, 17] width 32 height 13
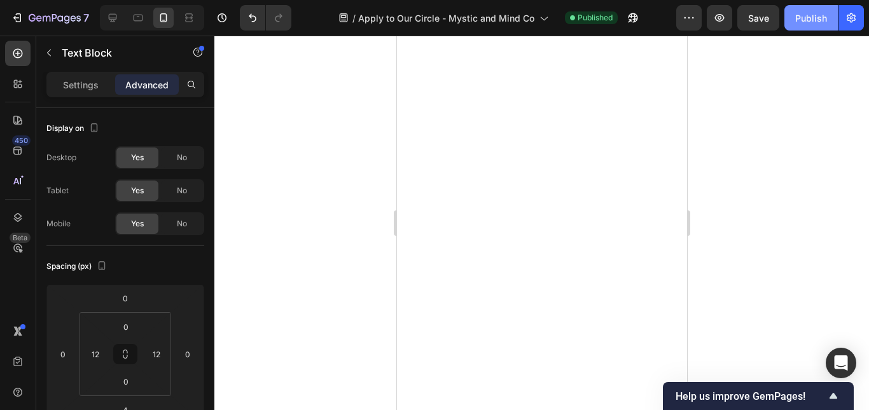
click at [810, 20] on div "Publish" at bounding box center [811, 17] width 32 height 13
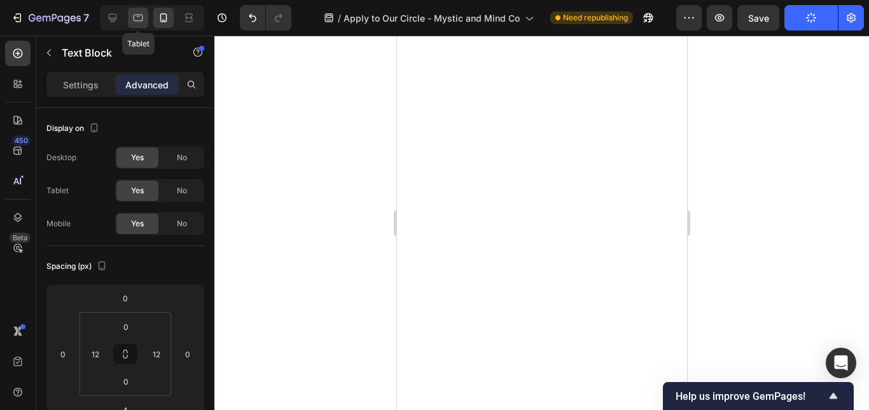
click at [138, 12] on icon at bounding box center [138, 17] width 13 height 13
type input "20"
type input "12"
type input "20"
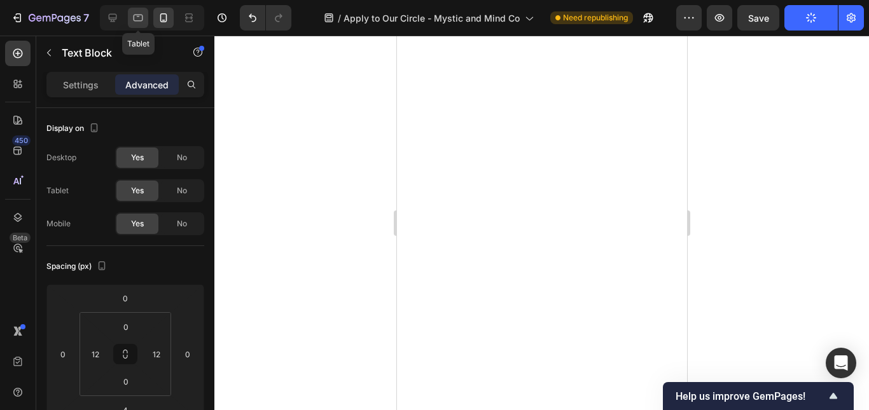
type input "20"
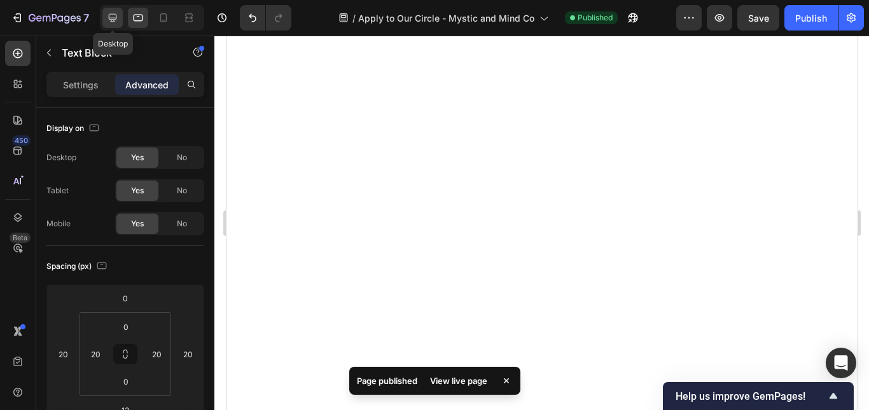
click at [112, 16] on icon at bounding box center [112, 17] width 13 height 13
type input "0"
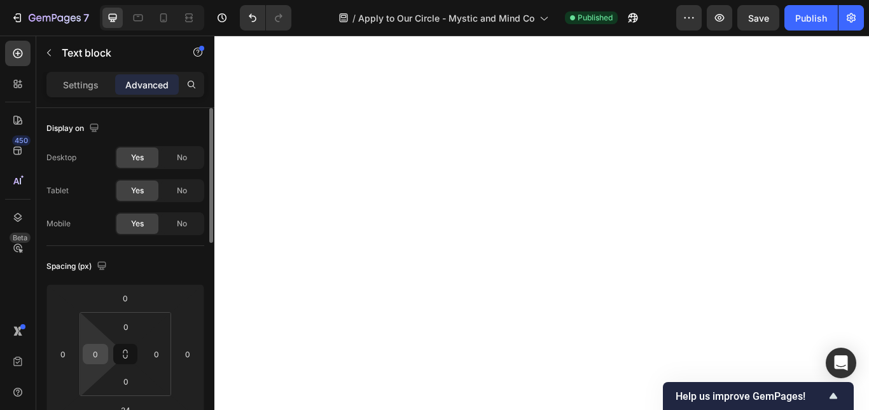
click at [92, 361] on input "0" at bounding box center [95, 354] width 19 height 19
type input "2"
type input "40"
click at [160, 350] on input "0" at bounding box center [156, 354] width 19 height 19
type input "4"
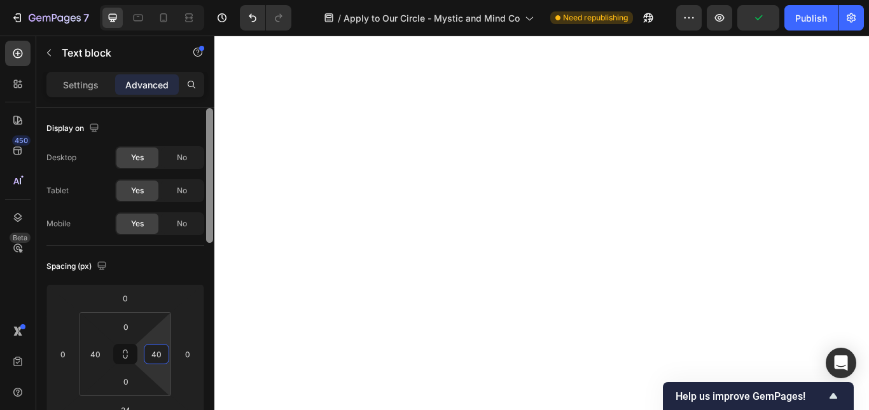
type input "40"
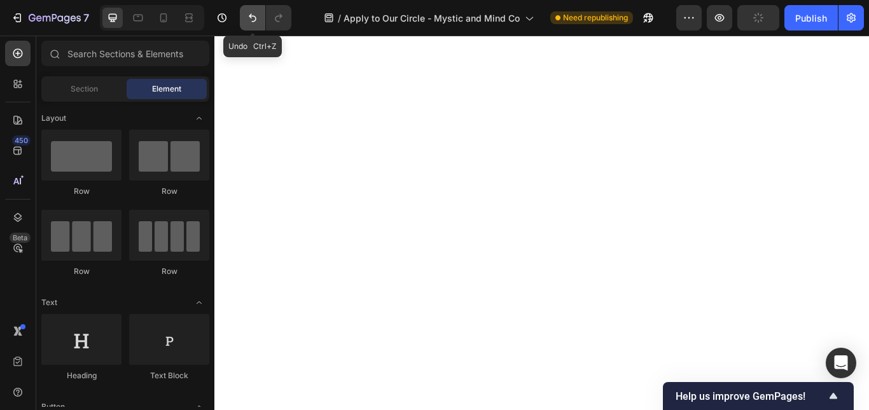
click at [244, 25] on button "Undo/Redo" at bounding box center [252, 17] width 25 height 25
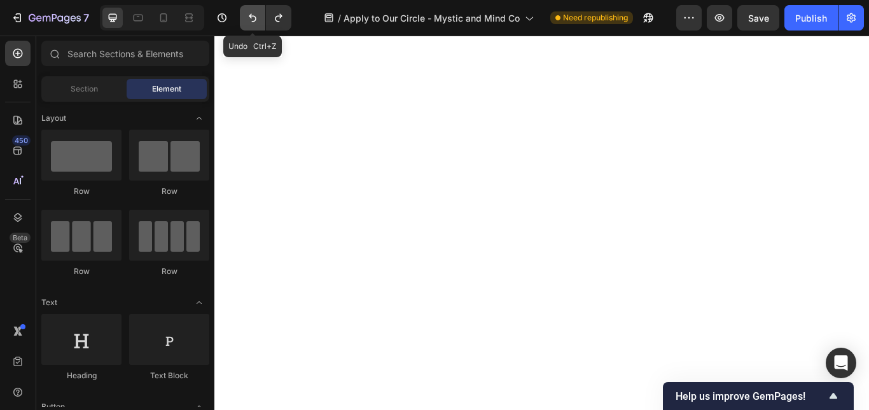
click at [244, 25] on button "Undo/Redo" at bounding box center [252, 17] width 25 height 25
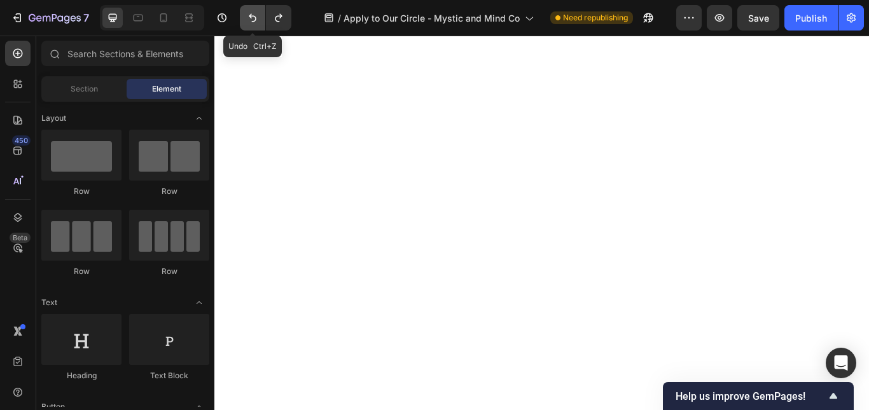
click at [244, 25] on button "Undo/Redo" at bounding box center [252, 17] width 25 height 25
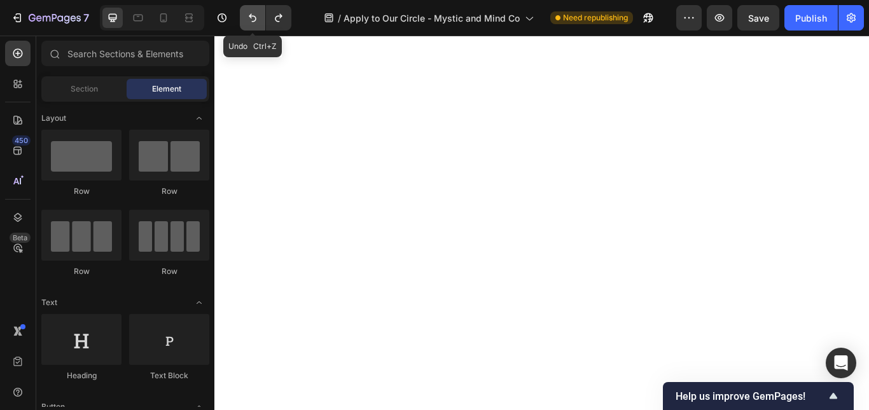
click at [244, 25] on button "Undo/Redo" at bounding box center [252, 17] width 25 height 25
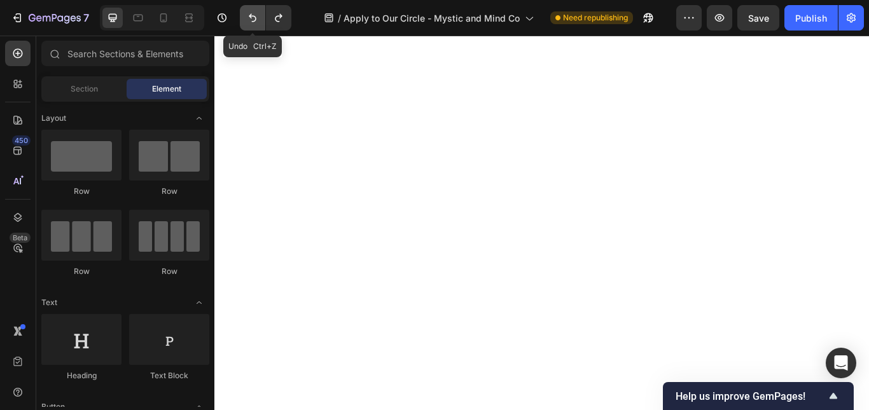
click at [244, 25] on button "Undo/Redo" at bounding box center [252, 17] width 25 height 25
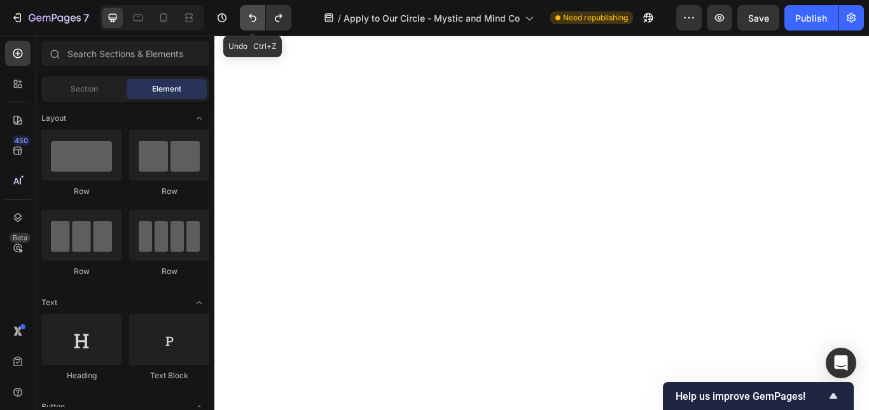
click at [244, 25] on button "Undo/Redo" at bounding box center [252, 17] width 25 height 25
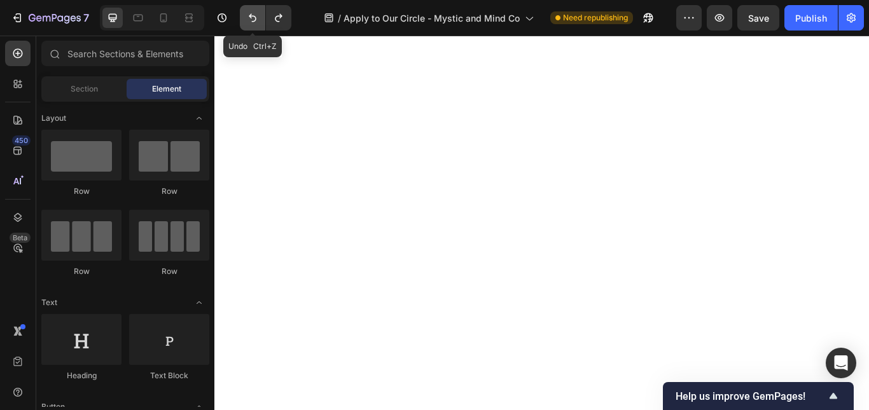
click at [244, 25] on button "Undo/Redo" at bounding box center [252, 17] width 25 height 25
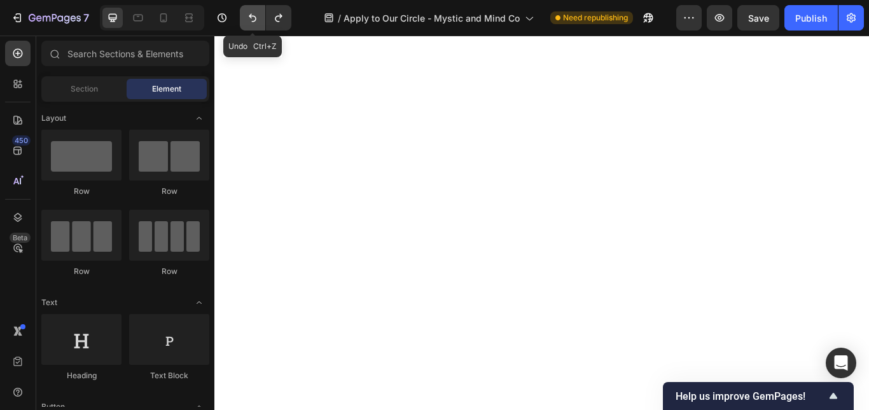
click at [244, 25] on button "Undo/Redo" at bounding box center [252, 17] width 25 height 25
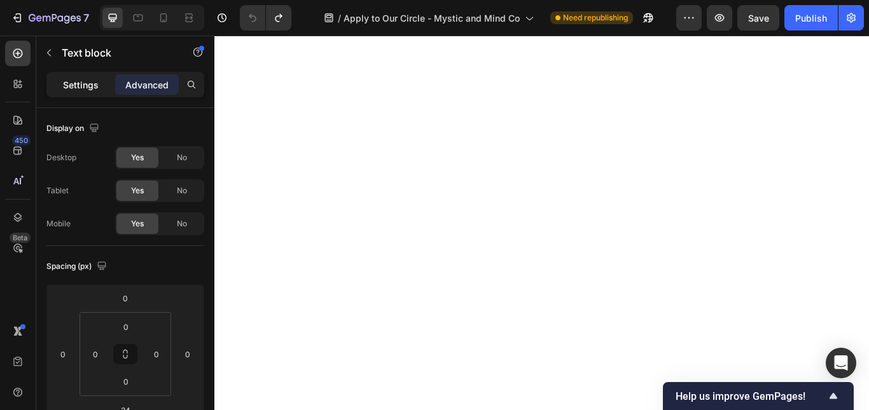
click at [93, 78] on p "Settings" at bounding box center [81, 84] width 36 height 13
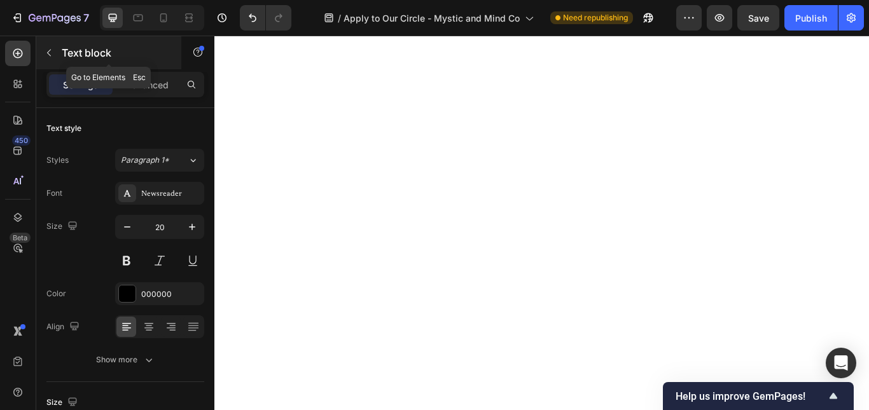
click at [54, 50] on button "button" at bounding box center [49, 53] width 20 height 20
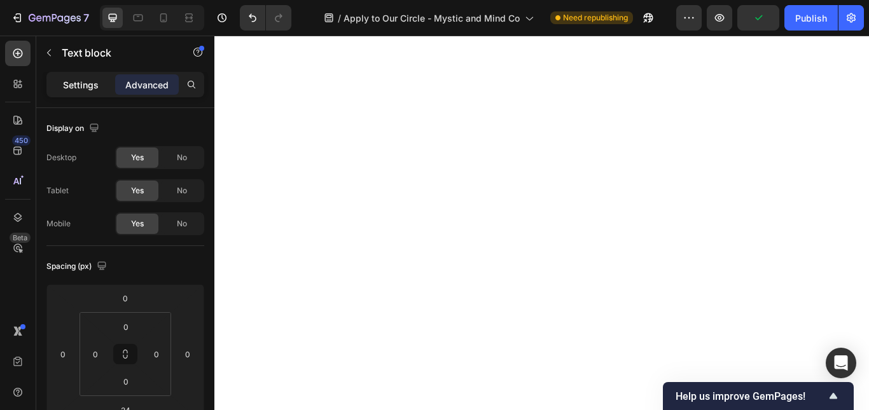
click at [67, 84] on p "Settings" at bounding box center [81, 84] width 36 height 13
click at [84, 94] on div "Settings" at bounding box center [81, 84] width 64 height 20
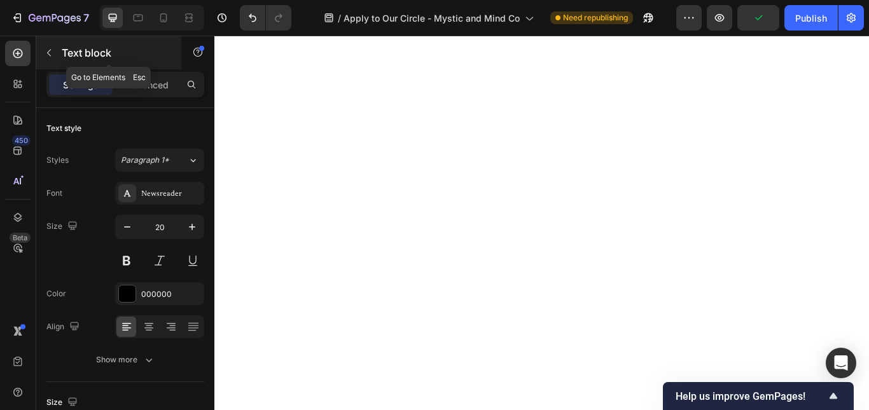
click at [52, 55] on icon "button" at bounding box center [49, 53] width 10 height 10
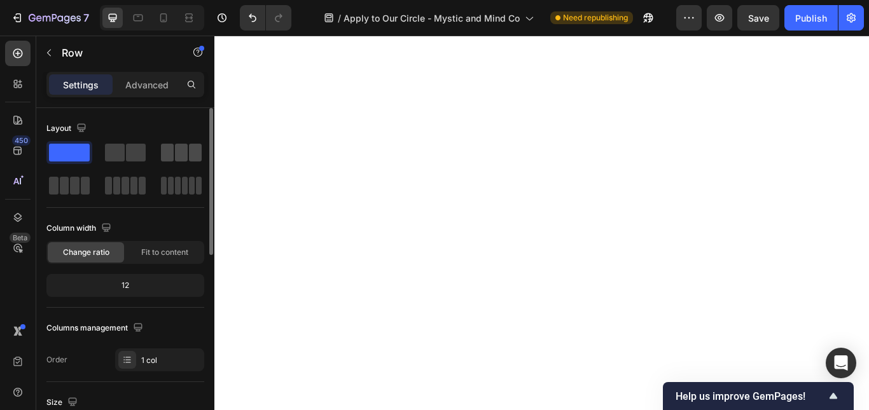
click at [167, 150] on span at bounding box center [167, 153] width 13 height 18
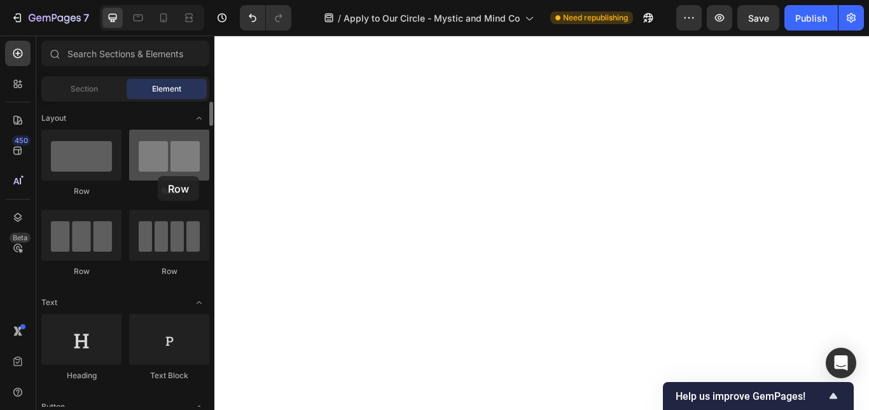
click at [158, 176] on div at bounding box center [169, 155] width 80 height 51
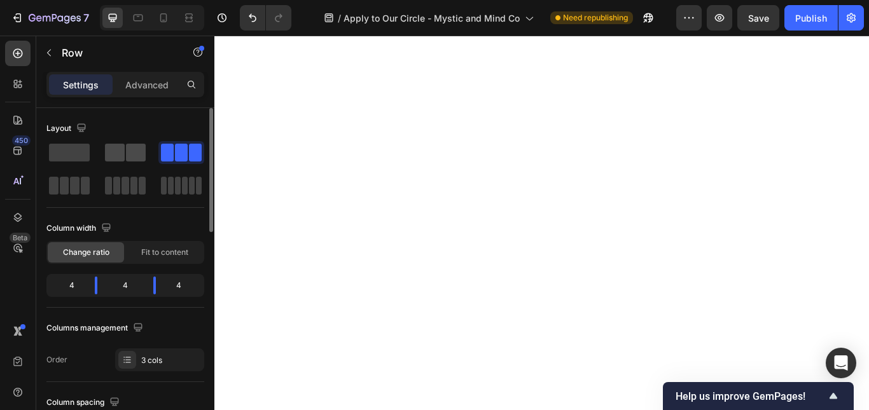
click at [121, 151] on span at bounding box center [115, 153] width 20 height 18
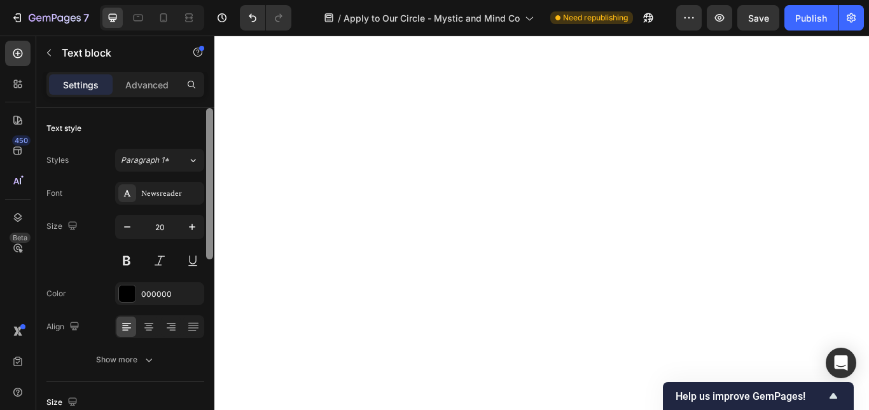
scroll to position [339, 0]
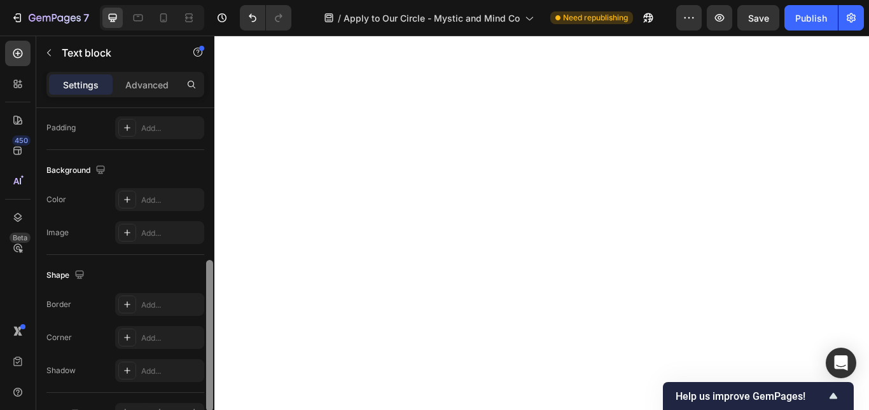
click at [207, 295] on div at bounding box center [210, 277] width 10 height 339
click at [146, 133] on div "Add..." at bounding box center [171, 128] width 60 height 11
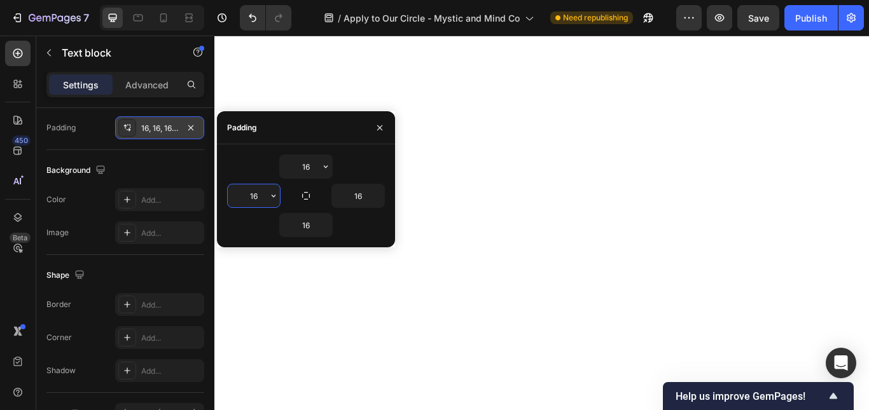
click at [262, 195] on input "16" at bounding box center [254, 196] width 52 height 23
type input "2"
type input "40"
click at [353, 191] on input "16" at bounding box center [358, 196] width 52 height 23
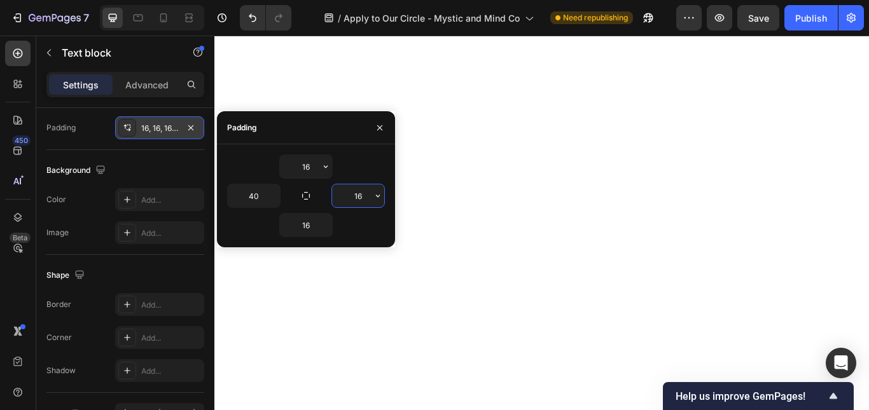
click at [353, 191] on input "16" at bounding box center [358, 196] width 52 height 23
type input "40"
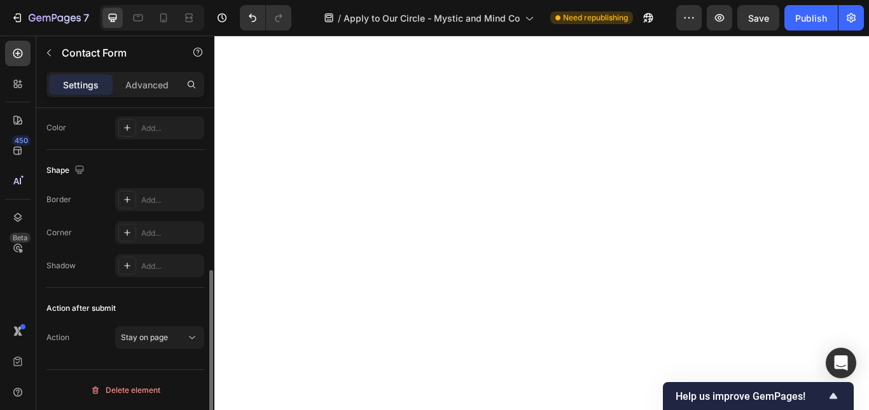
scroll to position [0, 0]
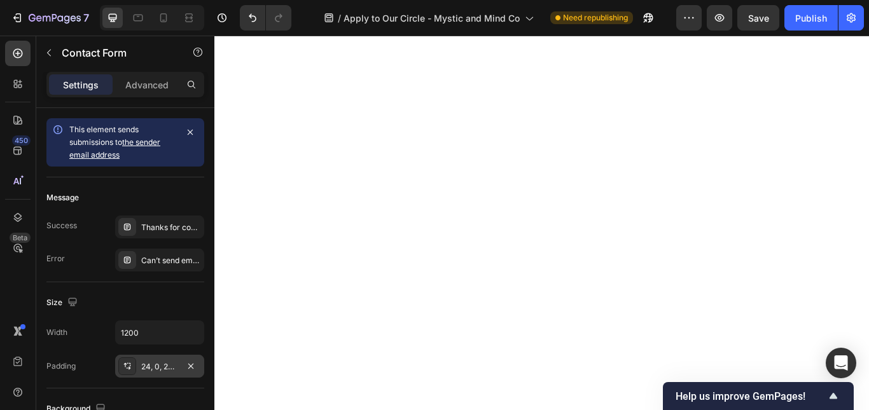
click at [148, 358] on div "24, 0, 24, 0" at bounding box center [159, 366] width 89 height 23
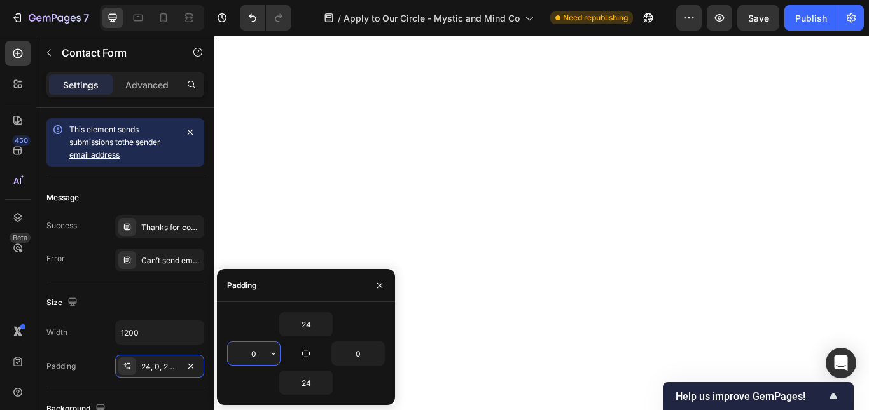
click at [244, 350] on input "0" at bounding box center [254, 353] width 52 height 23
type input "40"
click at [368, 354] on input "0" at bounding box center [358, 353] width 52 height 23
type input "40"
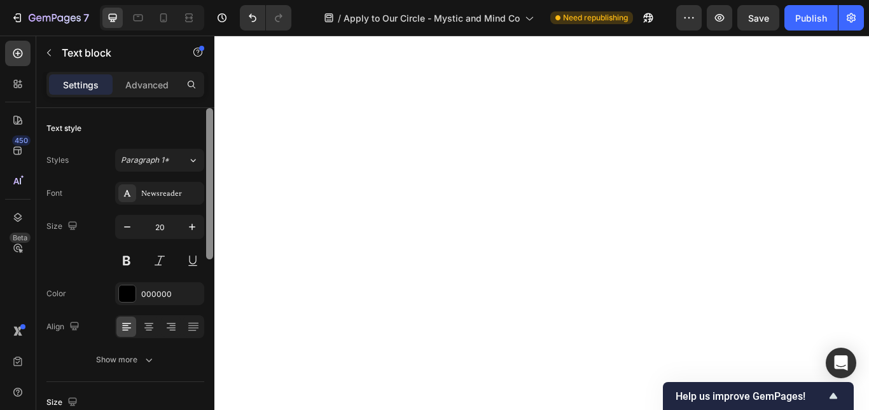
scroll to position [339, 0]
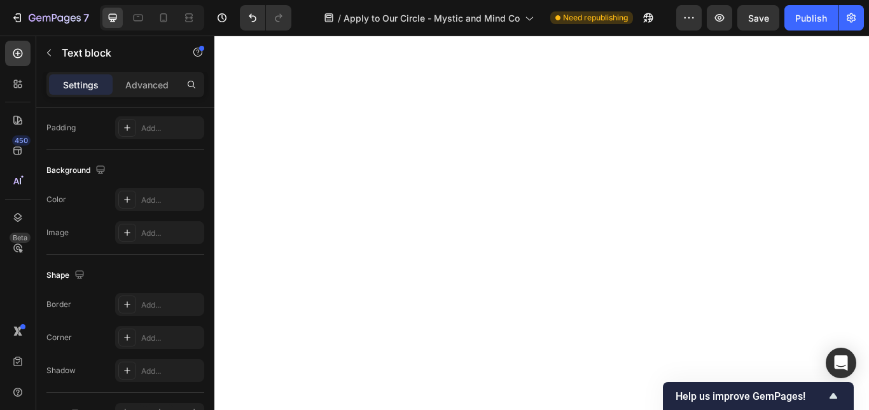
click at [151, 118] on div "Add..." at bounding box center [159, 127] width 89 height 23
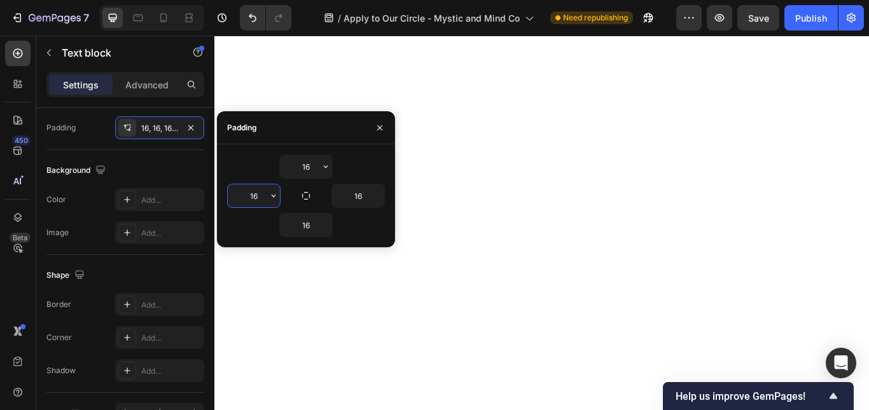
click at [246, 191] on input "16" at bounding box center [254, 196] width 52 height 23
type input "40"
click at [360, 193] on input "16" at bounding box center [358, 196] width 52 height 23
type input "40"
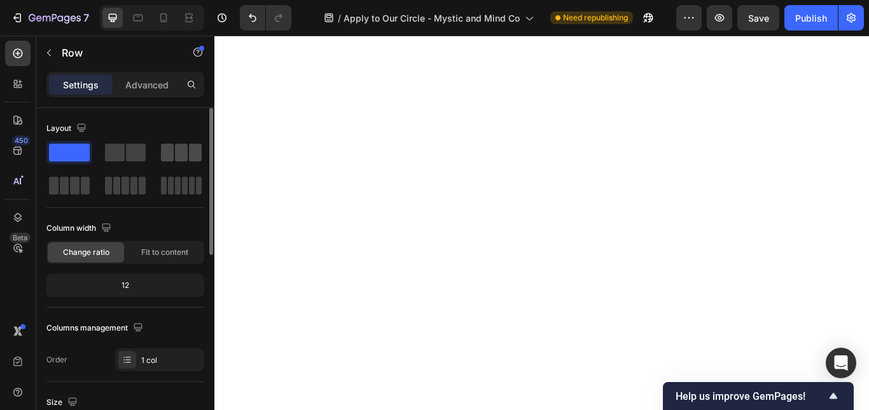
click at [176, 155] on span at bounding box center [181, 153] width 13 height 18
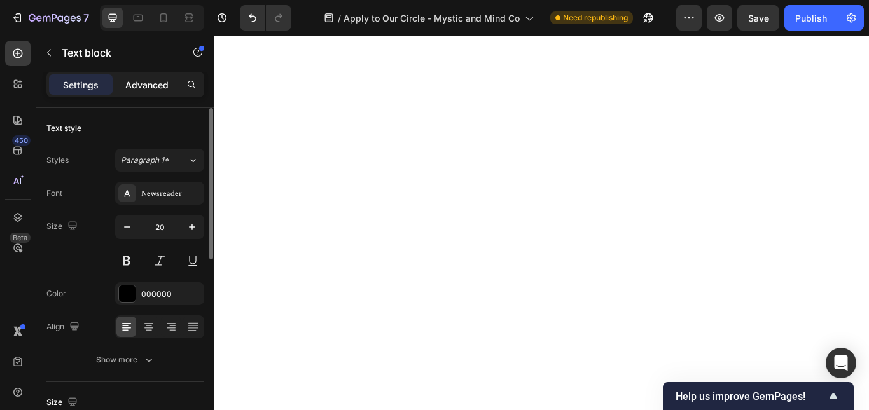
click at [144, 93] on div "Advanced" at bounding box center [147, 84] width 64 height 20
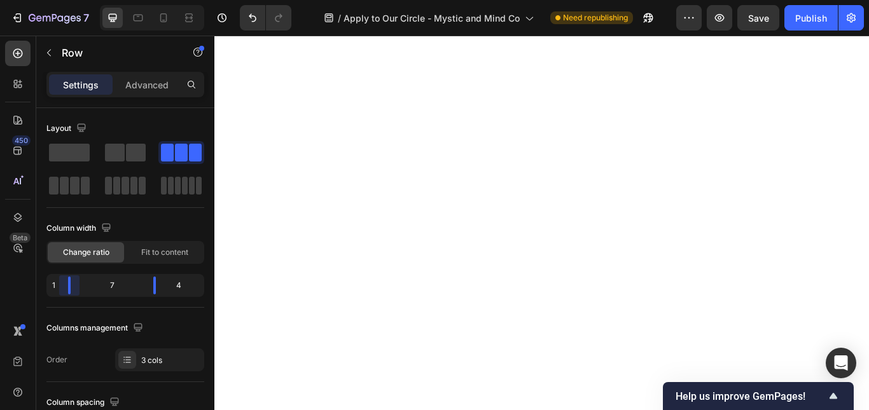
drag, startPoint x: 99, startPoint y: 285, endPoint x: 63, endPoint y: 281, distance: 36.5
click at [63, 0] on body "7 Version history / Apply to Our Circle - Mystic and Mind Co Need republishing …" at bounding box center [434, 0] width 869 height 0
drag, startPoint x: 154, startPoint y: 286, endPoint x: 177, endPoint y: 288, distance: 23.0
click at [177, 0] on body "7 Version history / Apply to Our Circle - Mystic and Mind Co Need republishing …" at bounding box center [434, 0] width 869 height 0
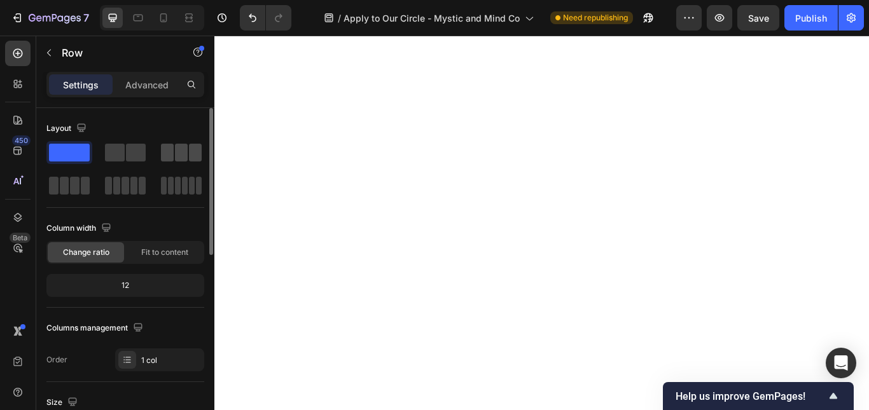
click at [168, 148] on span at bounding box center [167, 153] width 13 height 18
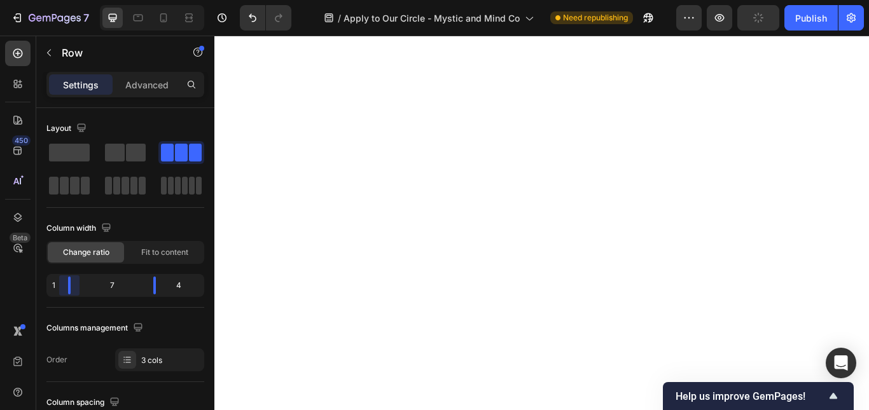
drag, startPoint x: 96, startPoint y: 286, endPoint x: 63, endPoint y: 283, distance: 33.2
click at [63, 0] on body "7 Version history / Apply to Our Circle - Mystic and Mind Co Need republishing …" at bounding box center [434, 0] width 869 height 0
drag, startPoint x: 154, startPoint y: 291, endPoint x: 193, endPoint y: 291, distance: 39.5
click at [193, 0] on body "7 Version history / Apply to Our Circle - Mystic and Mind Co Need republishing …" at bounding box center [434, 0] width 869 height 0
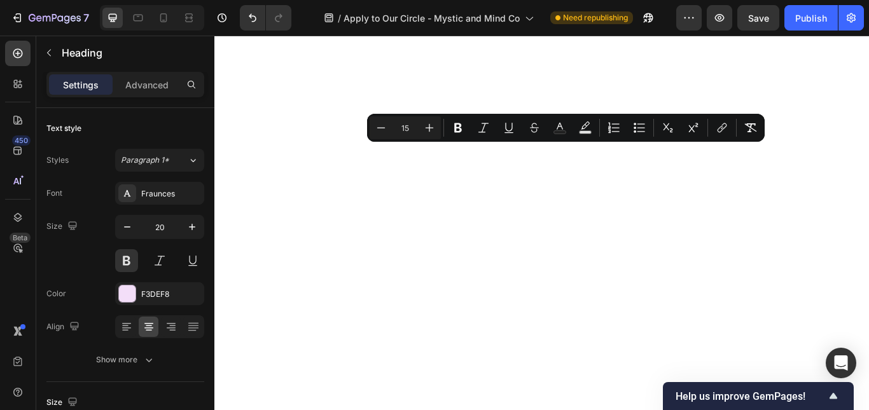
click at [408, 128] on input "15" at bounding box center [405, 127] width 25 height 15
type input "1"
type input "20"
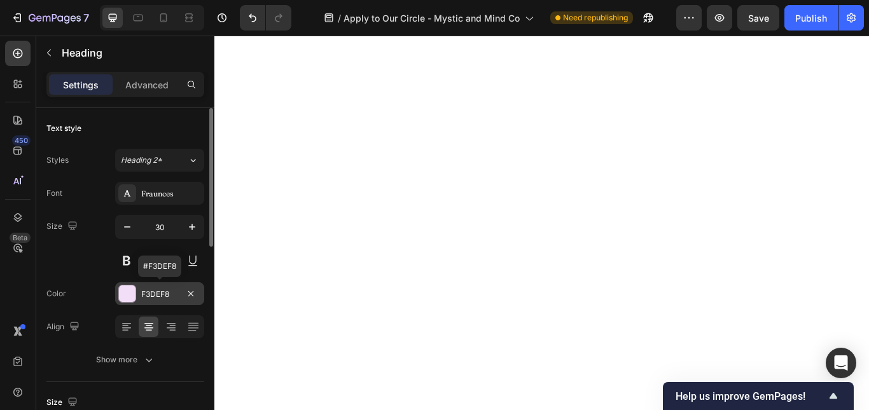
click at [151, 290] on div "F3DEF8" at bounding box center [159, 294] width 37 height 11
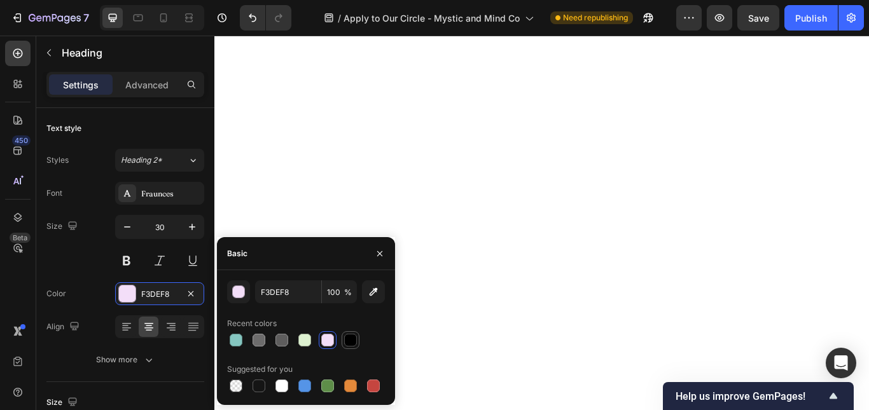
click at [347, 340] on div at bounding box center [350, 340] width 13 height 13
type input "000000"
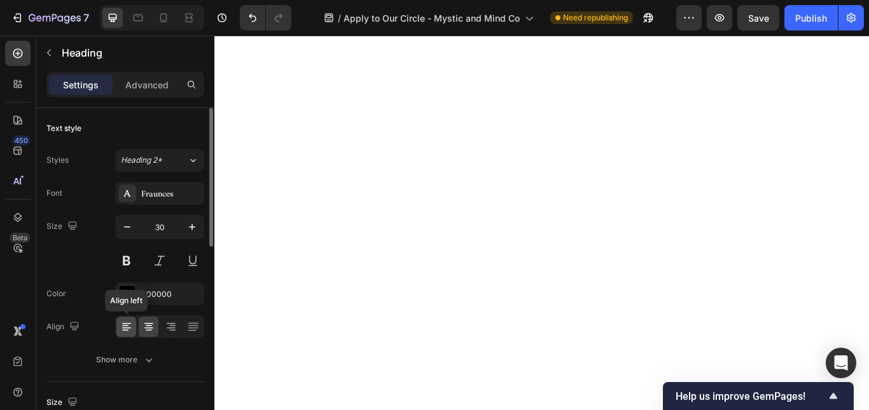
click at [128, 329] on icon at bounding box center [126, 327] width 13 height 13
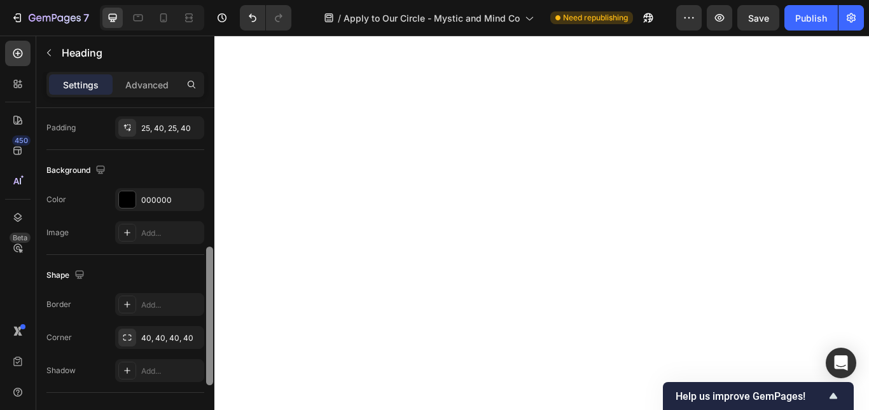
click at [208, 297] on div at bounding box center [210, 277] width 10 height 339
click at [140, 200] on div "000000" at bounding box center [159, 199] width 89 height 23
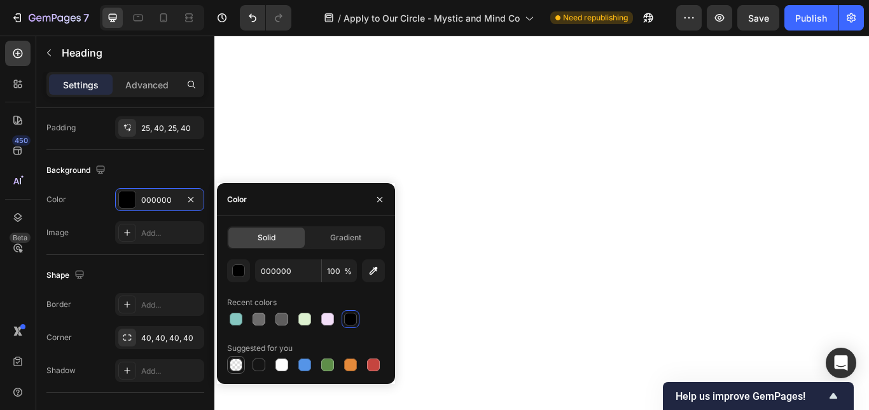
click at [241, 364] on div at bounding box center [236, 365] width 13 height 13
type input "0"
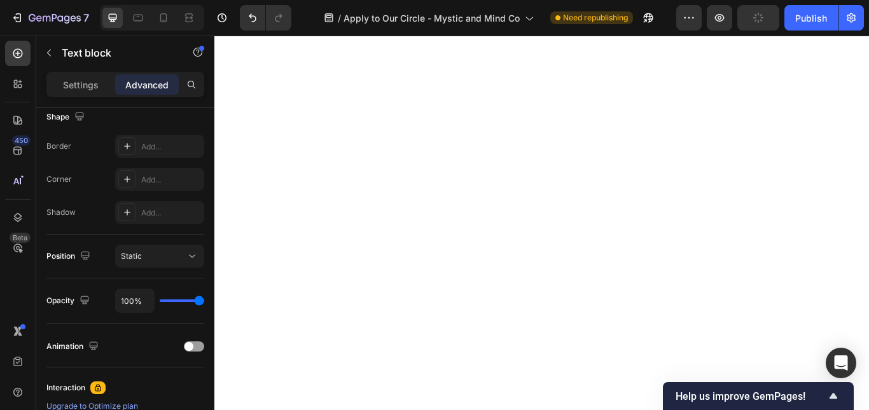
scroll to position [0, 0]
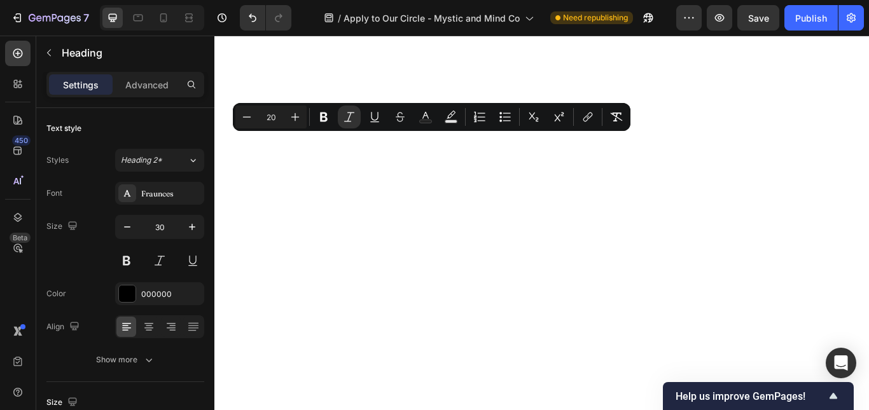
click at [275, 114] on input "20" at bounding box center [270, 116] width 25 height 15
type input "30"
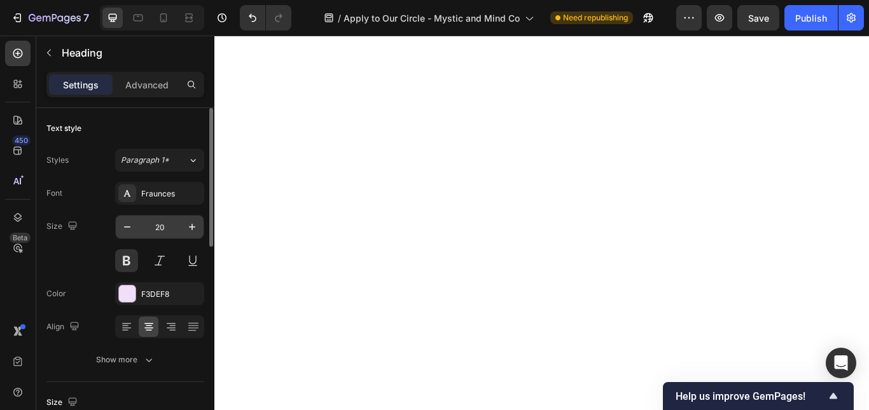
click at [159, 222] on input "20" at bounding box center [160, 227] width 42 height 23
type input "30"
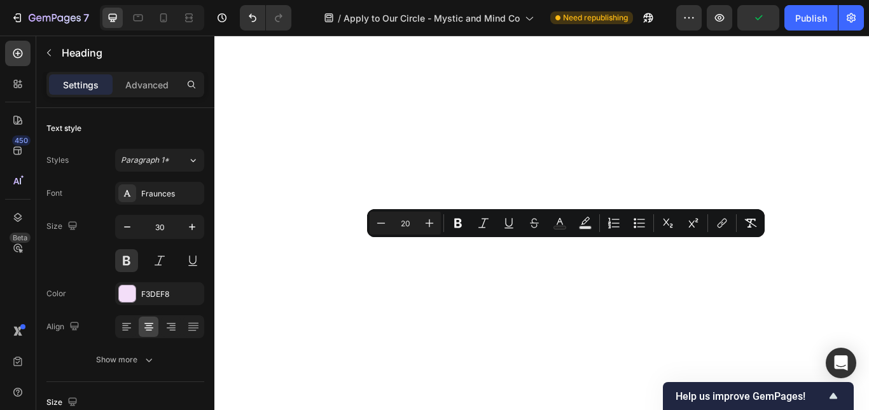
click at [411, 224] on input "20" at bounding box center [405, 223] width 25 height 15
type input "30"
click at [127, 329] on icon at bounding box center [126, 327] width 13 height 13
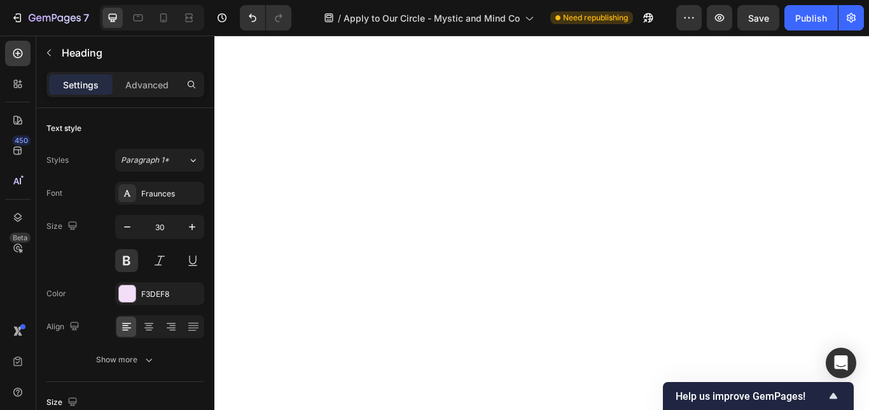
scroll to position [339, 0]
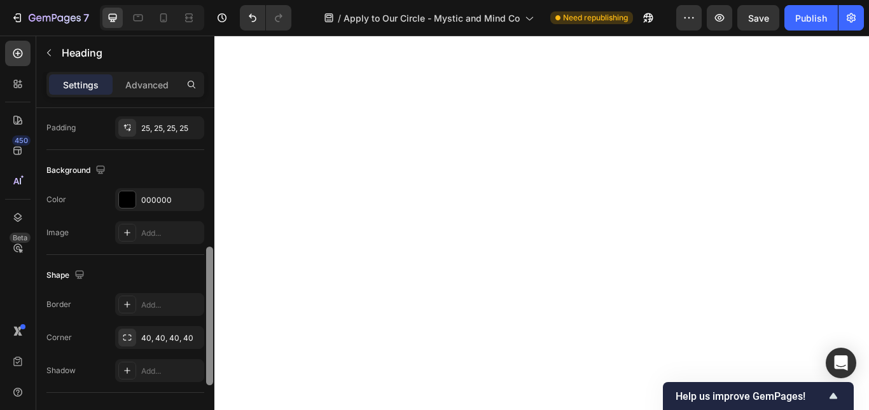
click at [207, 253] on div at bounding box center [210, 277] width 10 height 339
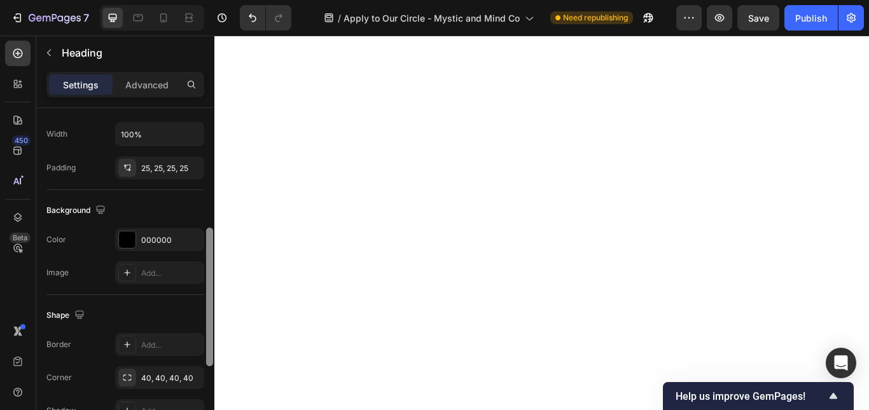
drag, startPoint x: 207, startPoint y: 253, endPoint x: 211, endPoint y: 234, distance: 18.7
click at [211, 234] on div at bounding box center [209, 297] width 7 height 139
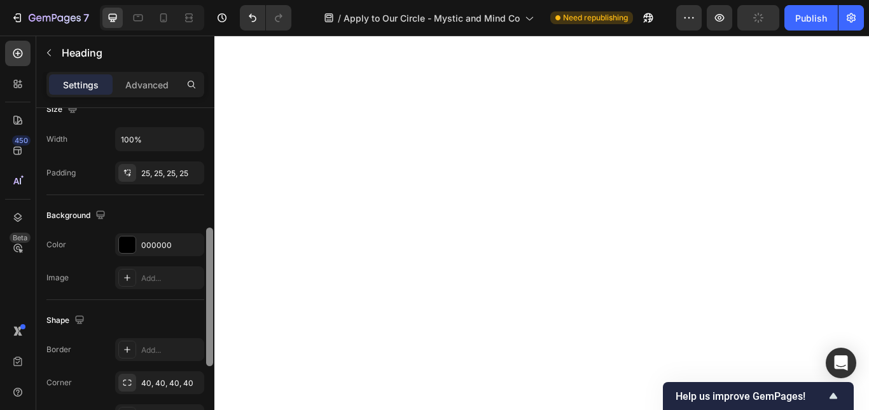
scroll to position [0, 0]
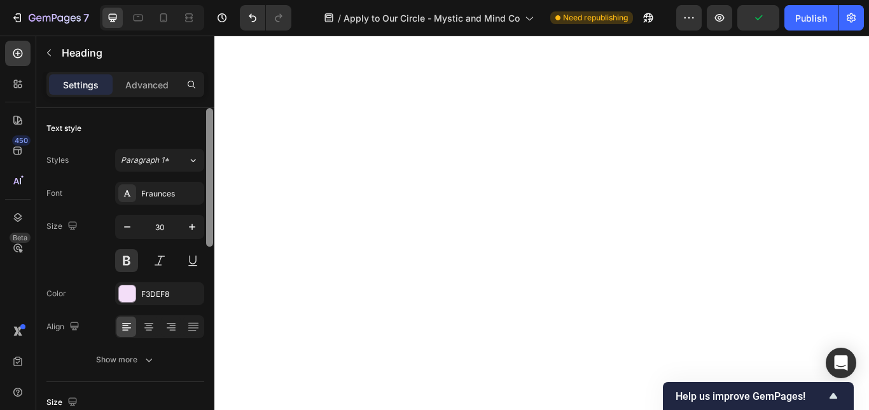
click at [208, 209] on div at bounding box center [210, 277] width 10 height 339
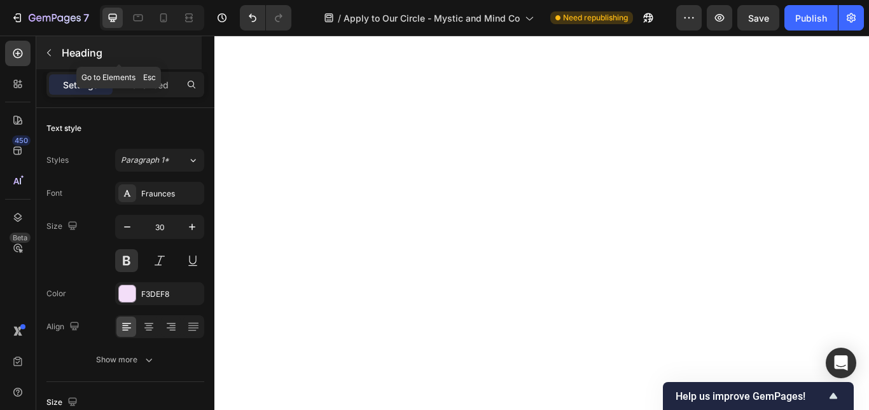
click at [50, 46] on button "button" at bounding box center [49, 53] width 20 height 20
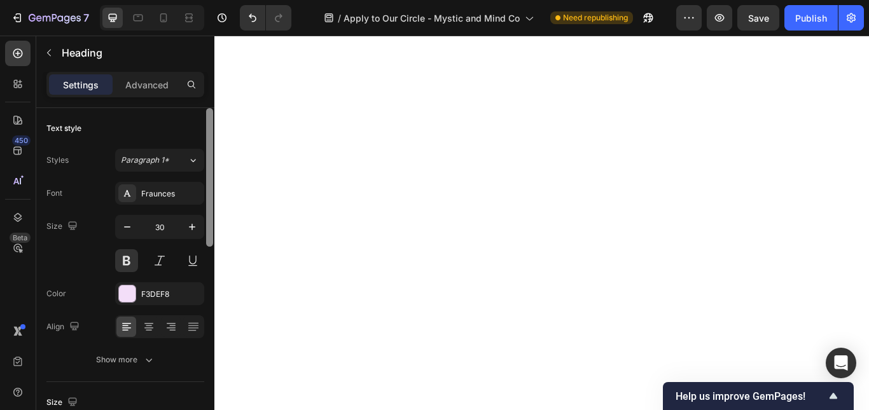
scroll to position [339, 0]
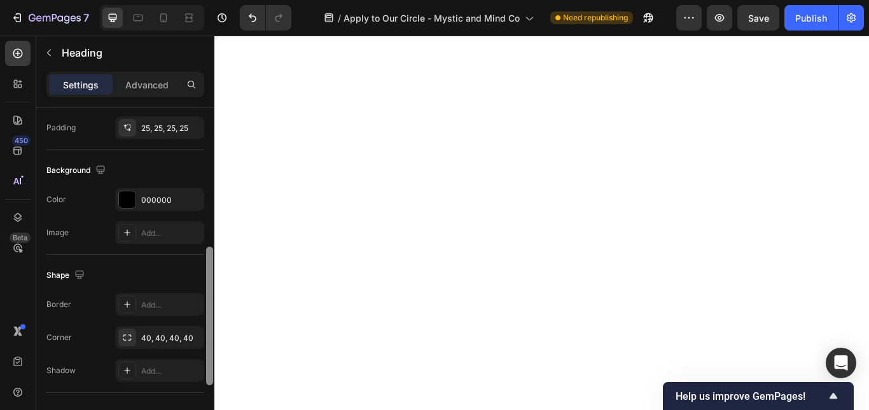
click at [209, 258] on div at bounding box center [210, 277] width 10 height 339
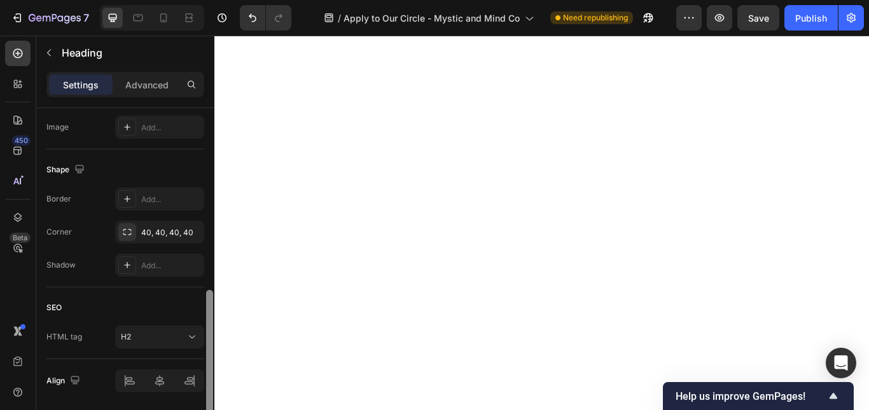
scroll to position [451, 0]
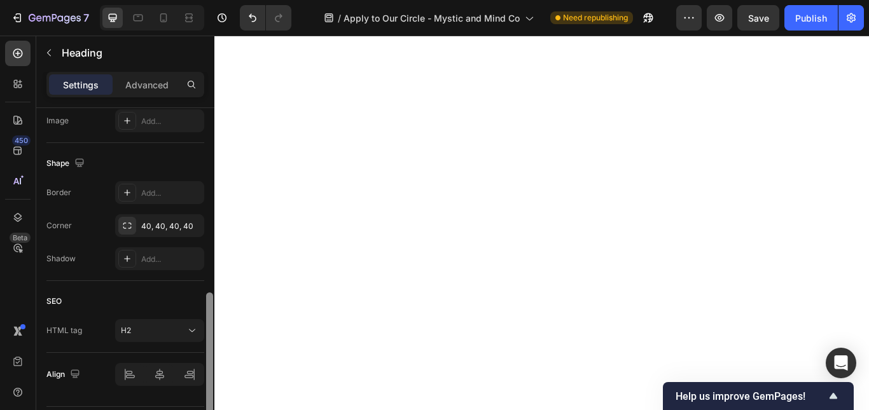
drag, startPoint x: 208, startPoint y: 272, endPoint x: 211, endPoint y: 318, distance: 45.9
click at [211, 318] on div at bounding box center [209, 362] width 7 height 139
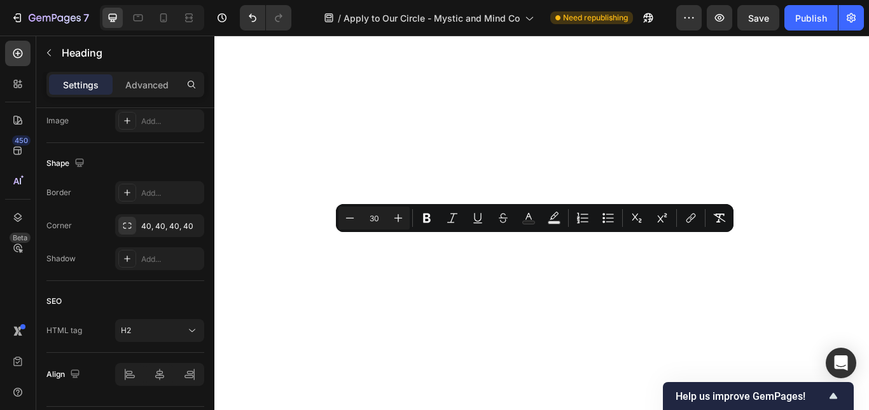
scroll to position [112, 0]
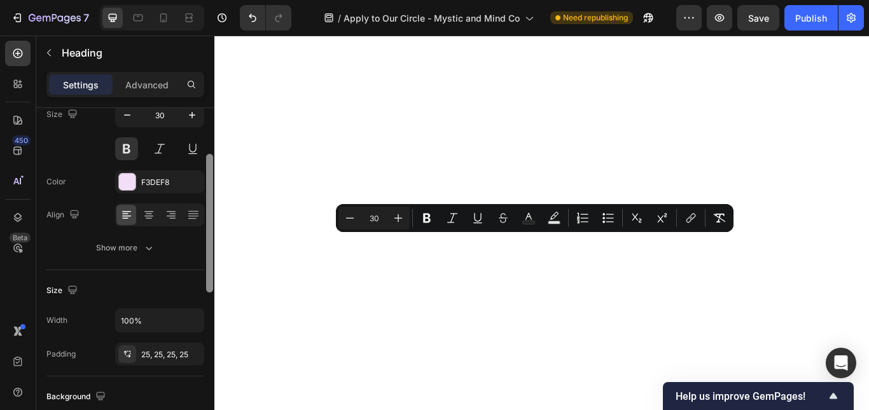
click at [210, 234] on div at bounding box center [210, 277] width 10 height 339
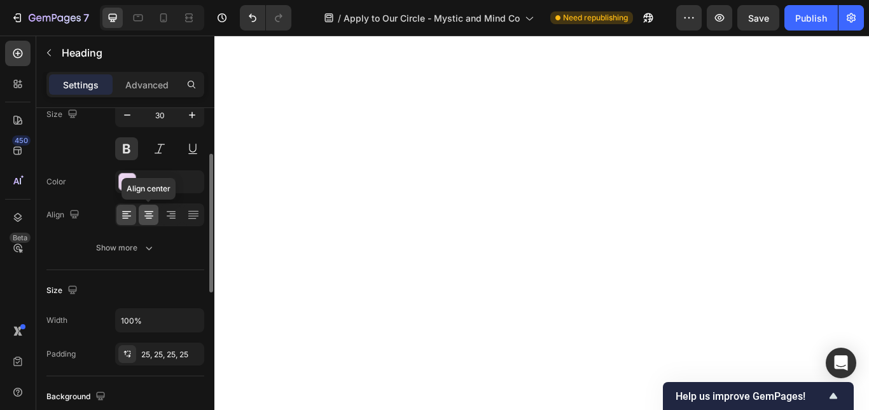
click at [153, 219] on icon at bounding box center [149, 215] width 13 height 13
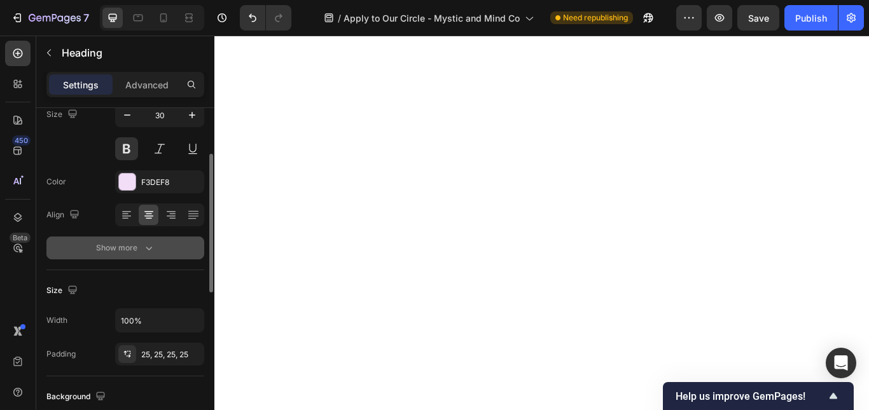
click at [137, 239] on button "Show more" at bounding box center [125, 248] width 158 height 23
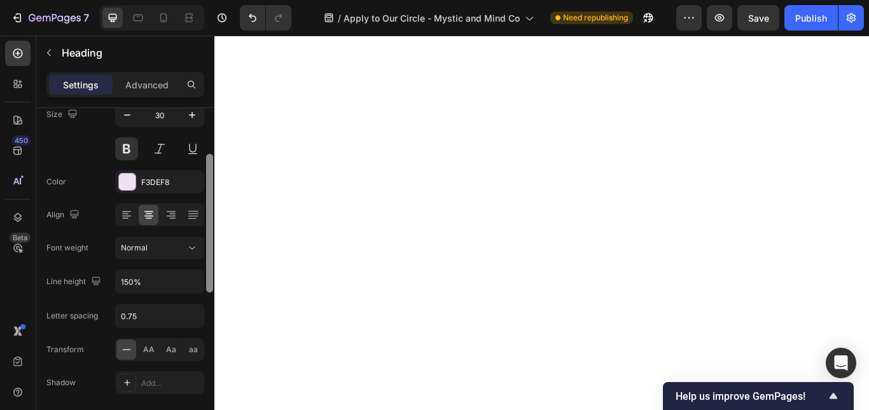
scroll to position [451, 0]
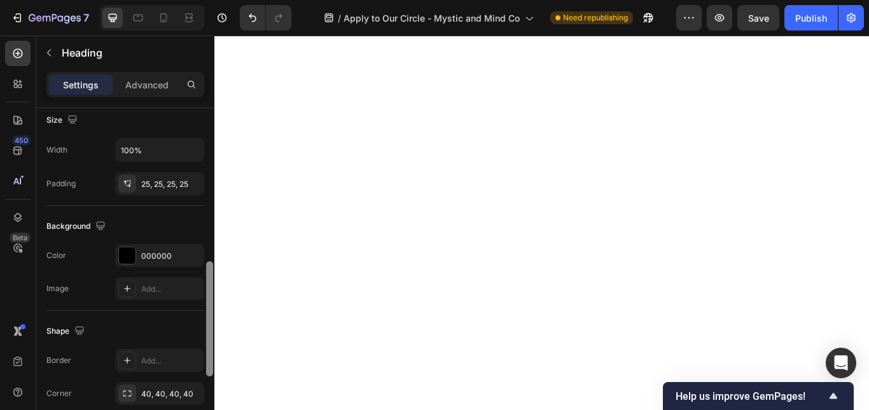
click at [211, 326] on div at bounding box center [210, 277] width 10 height 339
click at [161, 255] on div "000000" at bounding box center [159, 256] width 37 height 11
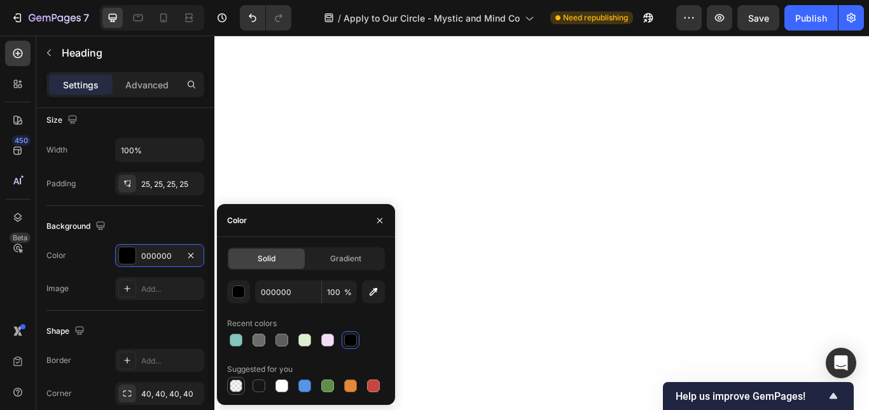
click at [233, 392] on div at bounding box center [236, 386] width 13 height 13
type input "0"
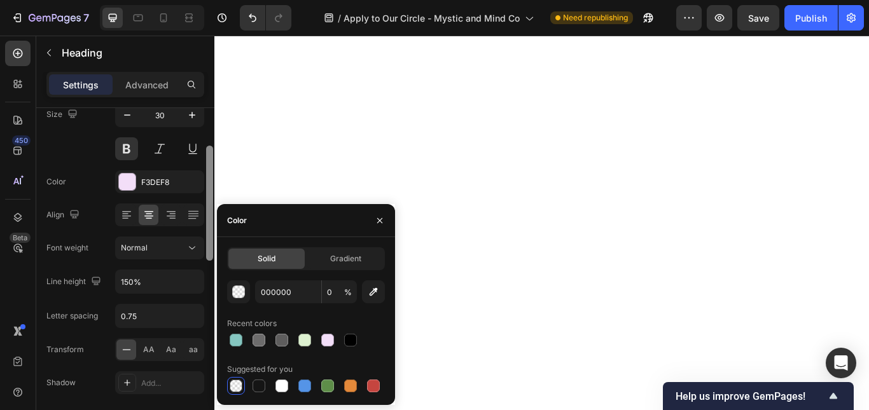
click at [213, 207] on div at bounding box center [210, 277] width 10 height 339
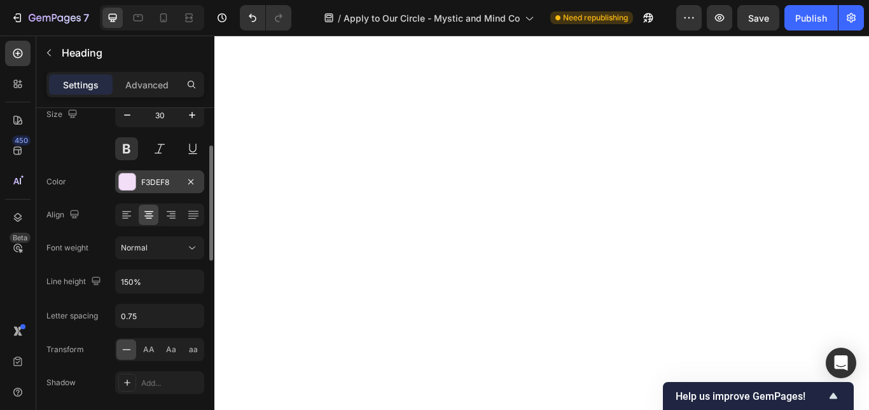
click at [163, 178] on div "F3DEF8" at bounding box center [159, 182] width 37 height 11
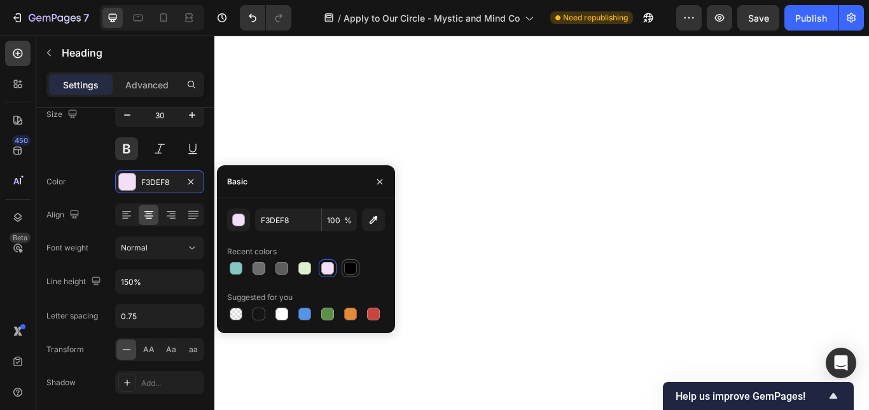
click at [347, 265] on div at bounding box center [350, 268] width 13 height 13
type input "000000"
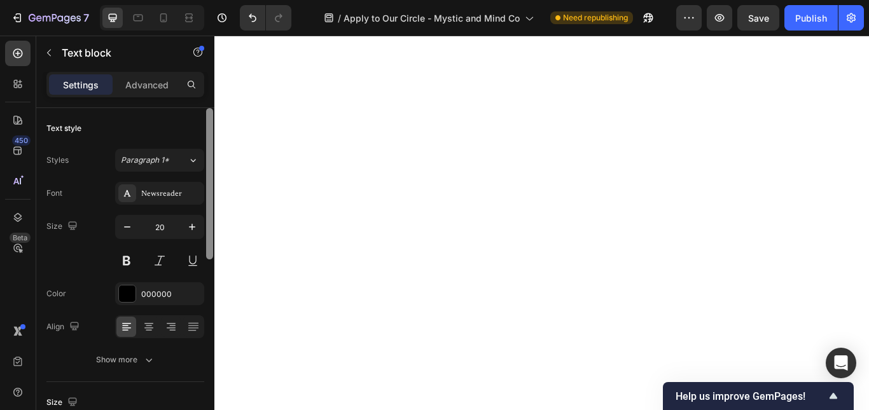
scroll to position [339, 0]
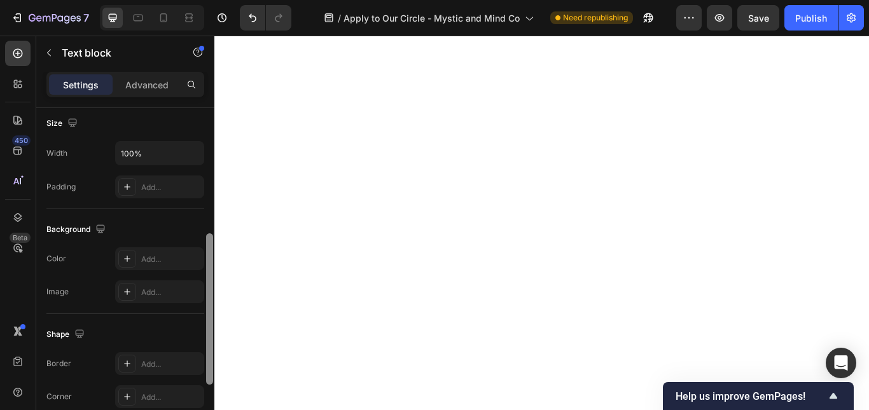
drag, startPoint x: 208, startPoint y: 262, endPoint x: 209, endPoint y: 234, distance: 27.4
click at [209, 234] on div at bounding box center [209, 309] width 7 height 151
click at [148, 81] on p "Advanced" at bounding box center [146, 84] width 43 height 13
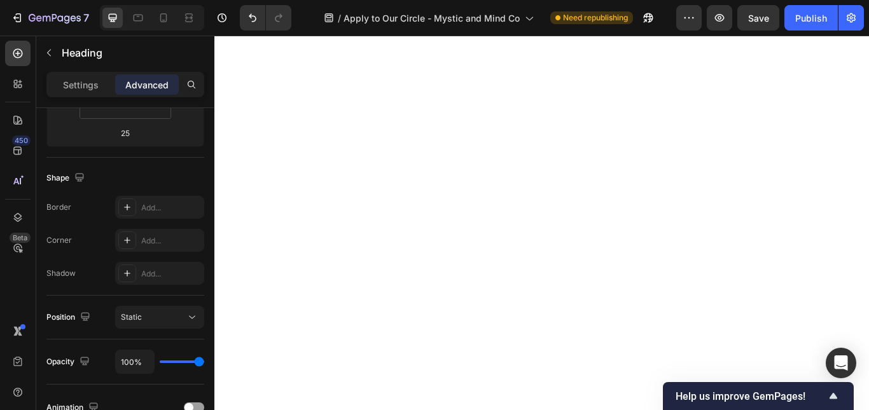
scroll to position [0, 0]
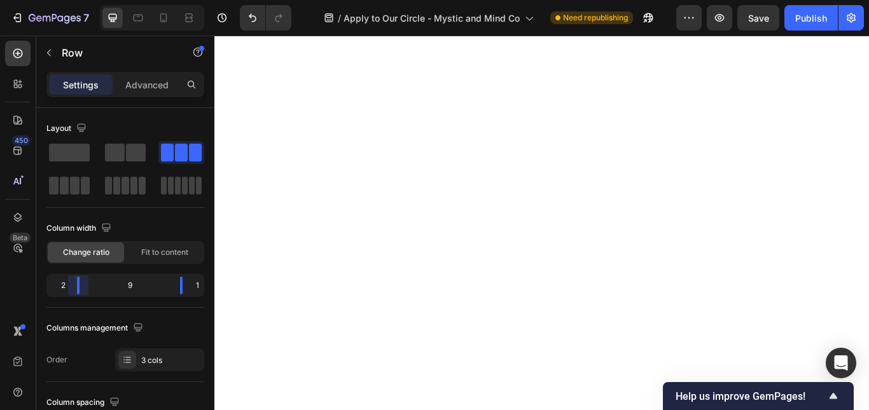
drag, startPoint x: 72, startPoint y: 288, endPoint x: 78, endPoint y: 289, distance: 6.4
click at [78, 0] on body "7 Version history / Apply to Our Circle - Mystic and Mind Co Need republishing …" at bounding box center [434, 0] width 869 height 0
drag, startPoint x: 176, startPoint y: 284, endPoint x: 182, endPoint y: 288, distance: 7.4
click at [182, 0] on body "7 Version history / Apply to Our Circle - Mystic and Mind Co Need republishing …" at bounding box center [434, 0] width 869 height 0
drag, startPoint x: 71, startPoint y: 291, endPoint x: 78, endPoint y: 293, distance: 7.9
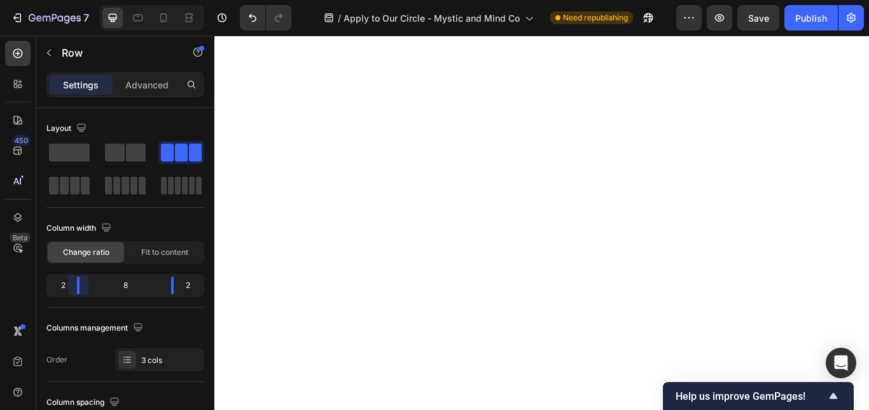
click at [78, 0] on body "7 Version history / Apply to Our Circle - Mystic and Mind Co Need republishing …" at bounding box center [434, 0] width 869 height 0
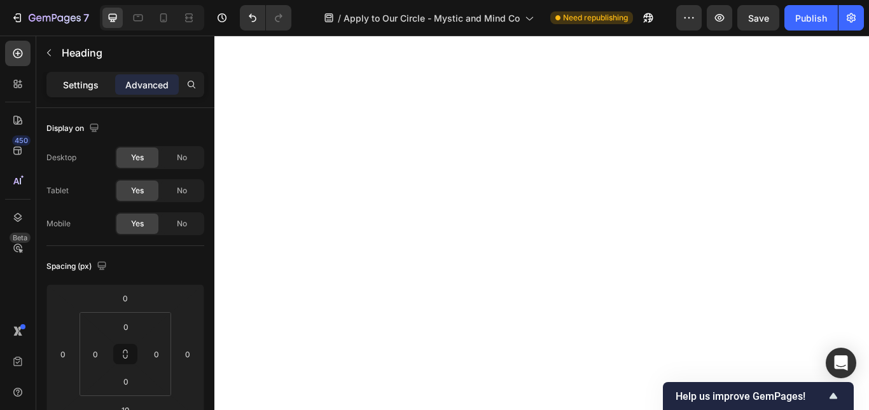
click at [95, 80] on p "Settings" at bounding box center [81, 84] width 36 height 13
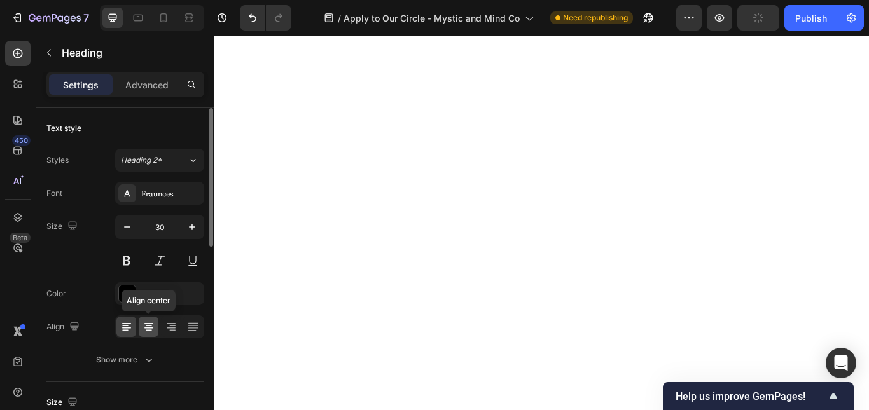
click at [146, 330] on icon at bounding box center [149, 330] width 6 height 1
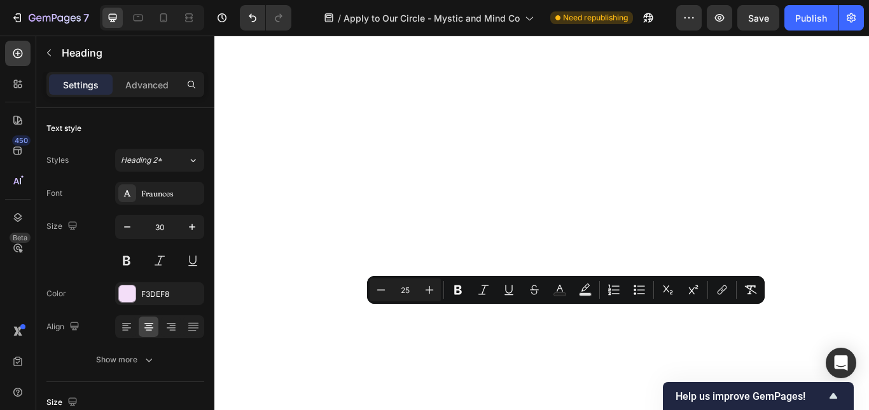
click at [407, 291] on input "25" at bounding box center [405, 290] width 25 height 15
click at [447, 279] on button "Bold" at bounding box center [458, 290] width 23 height 23
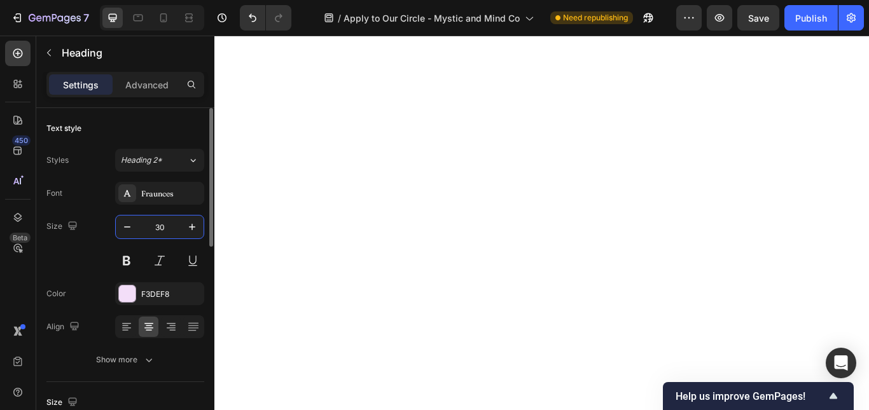
click at [164, 227] on input "30" at bounding box center [160, 227] width 42 height 23
type input "3"
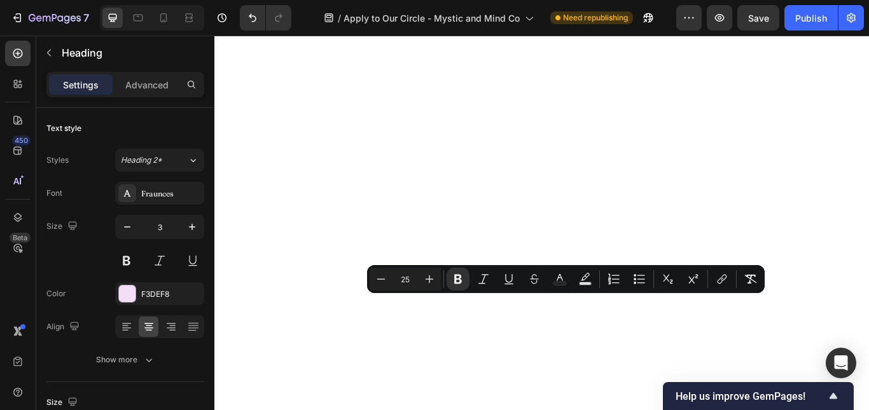
click at [410, 279] on input "25" at bounding box center [405, 279] width 25 height 15
type input "30"
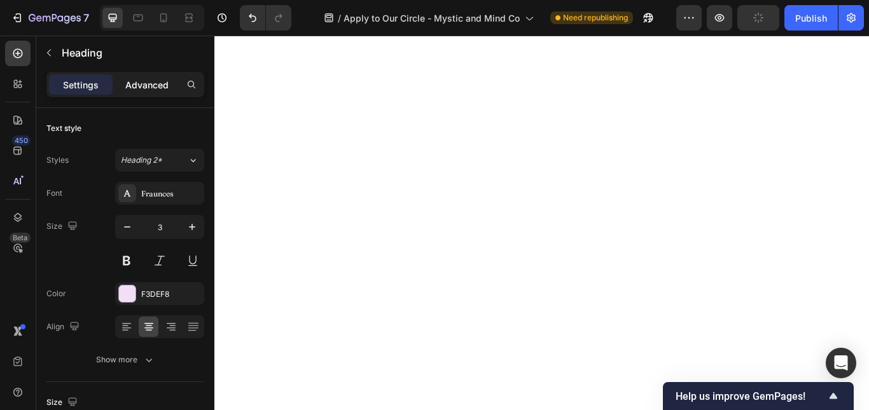
click at [143, 78] on p "Advanced" at bounding box center [146, 84] width 43 height 13
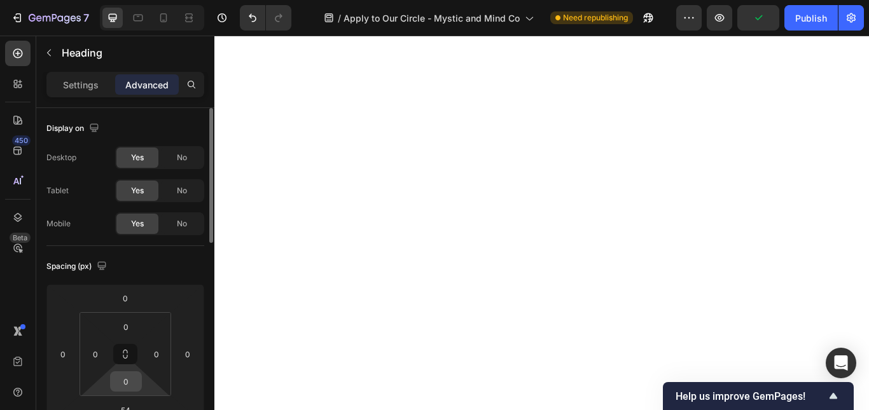
click at [125, 377] on input "0" at bounding box center [125, 381] width 25 height 19
click at [102, 0] on html "7 Version history / Apply to Our Circle - Mystic and Mind Co Need republishing …" at bounding box center [434, 0] width 869 height 0
type input "2"
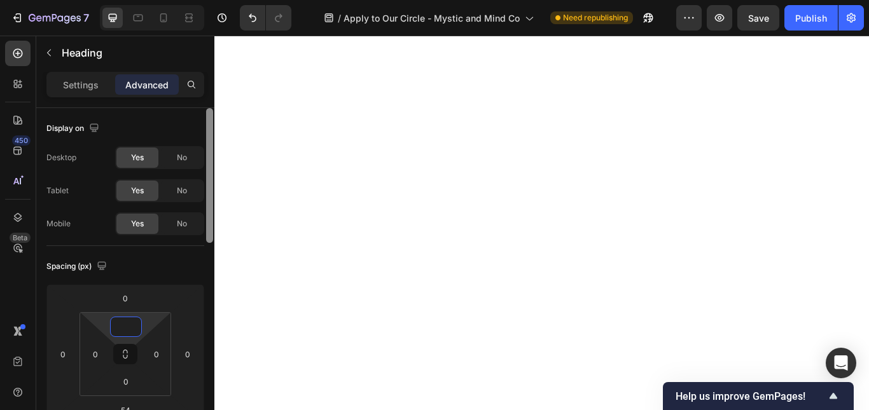
type input "0"
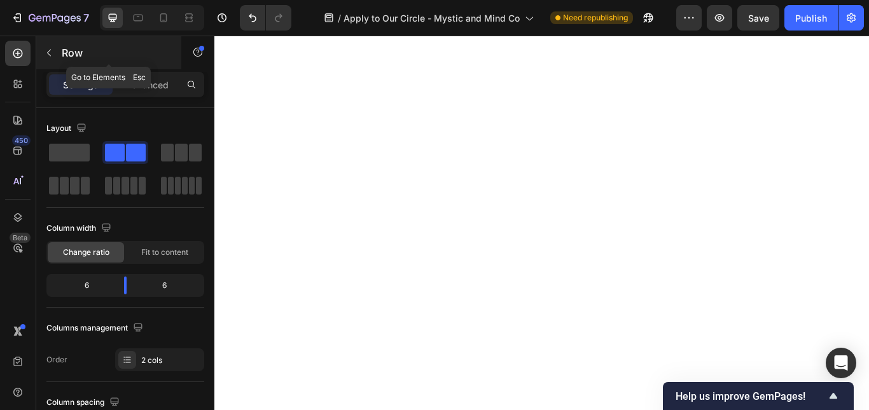
click at [44, 53] on icon "button" at bounding box center [49, 53] width 10 height 10
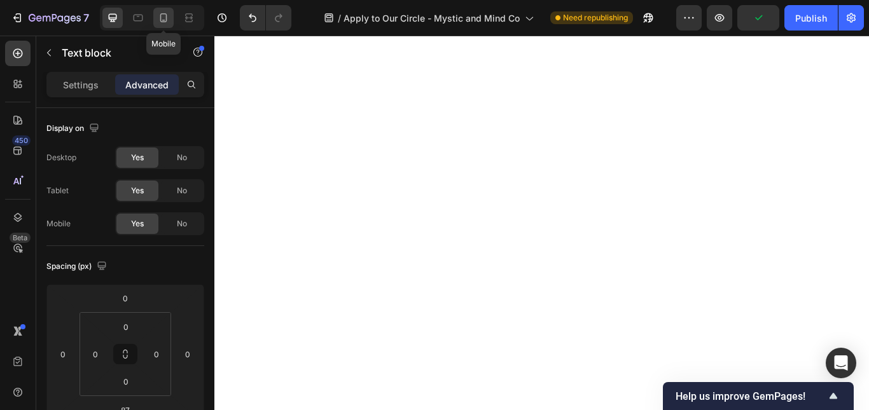
click at [157, 17] on div at bounding box center [163, 18] width 20 height 20
type input "10"
type input "88"
type input "10"
type input "30"
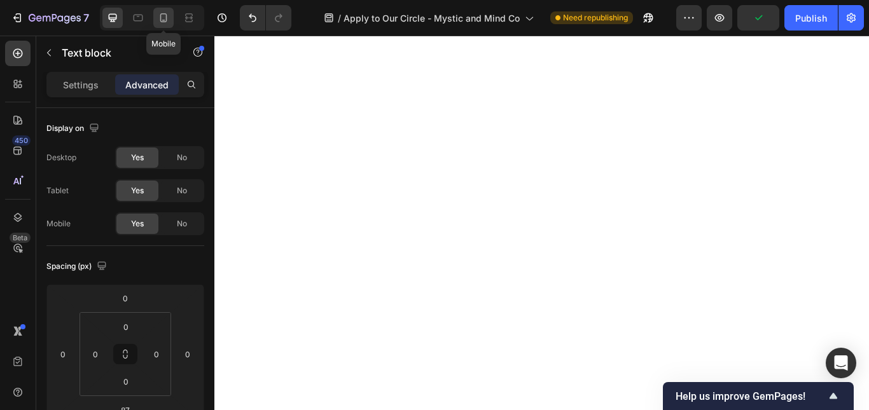
type input "30"
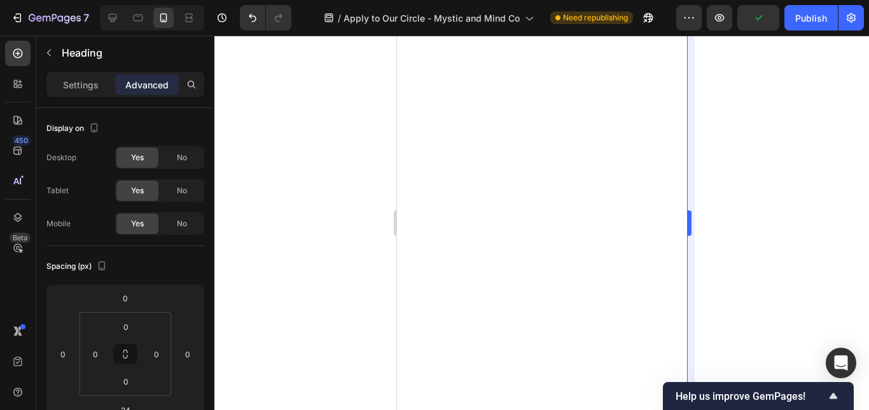
type input "11"
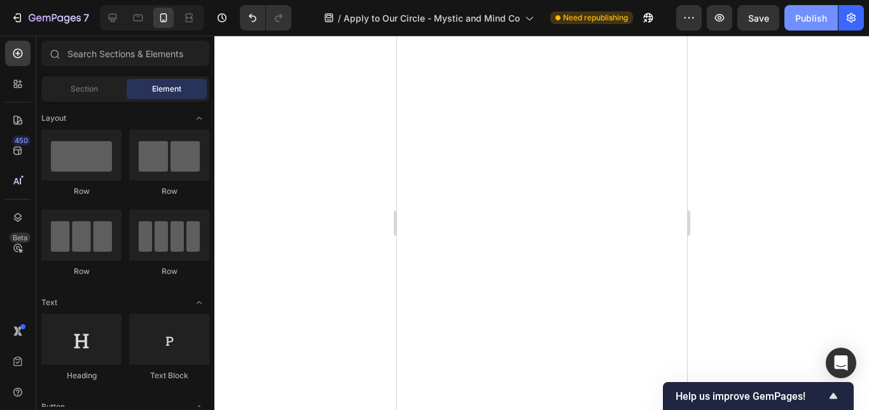
click at [813, 18] on div "Publish" at bounding box center [811, 17] width 32 height 13
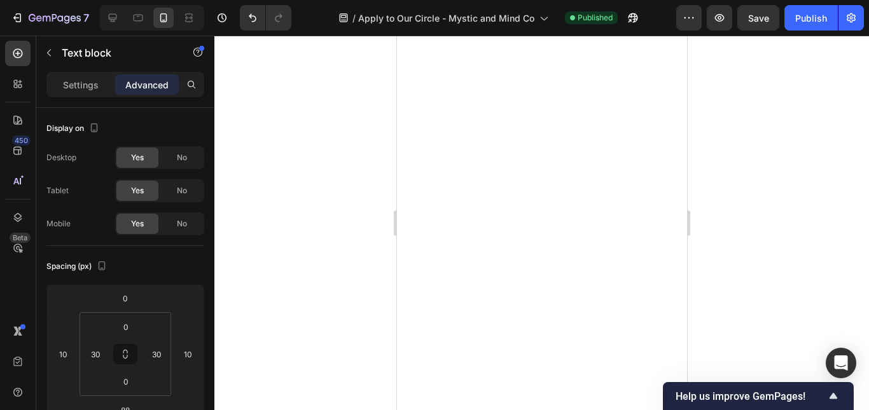
click at [797, 151] on div at bounding box center [541, 223] width 655 height 375
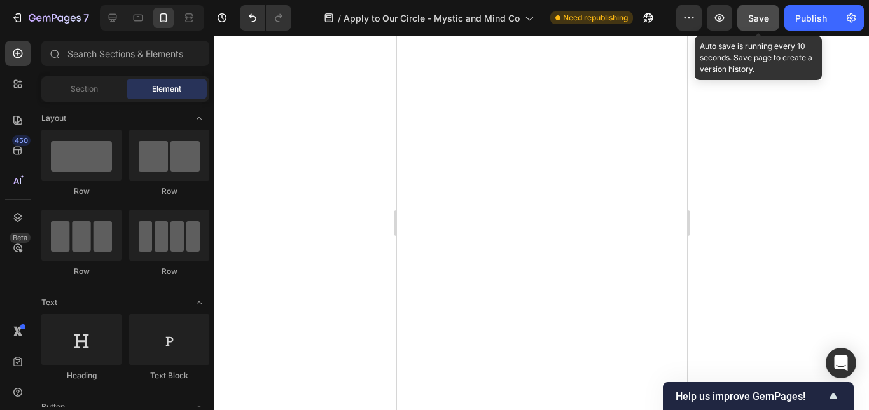
click at [760, 15] on span "Save" at bounding box center [758, 18] width 21 height 11
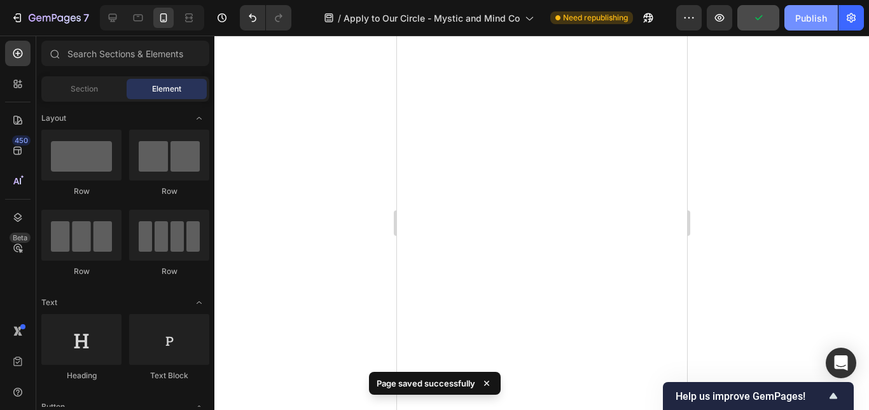
click at [794, 19] on button "Publish" at bounding box center [811, 17] width 53 height 25
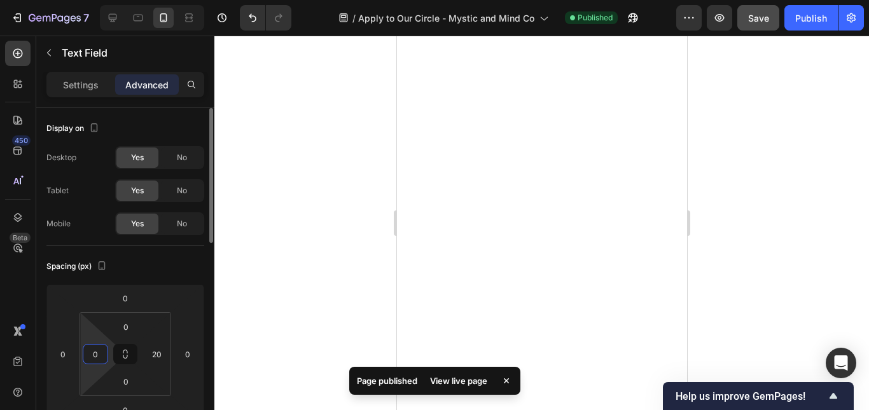
click at [97, 351] on input "0" at bounding box center [95, 354] width 19 height 19
type input "20"
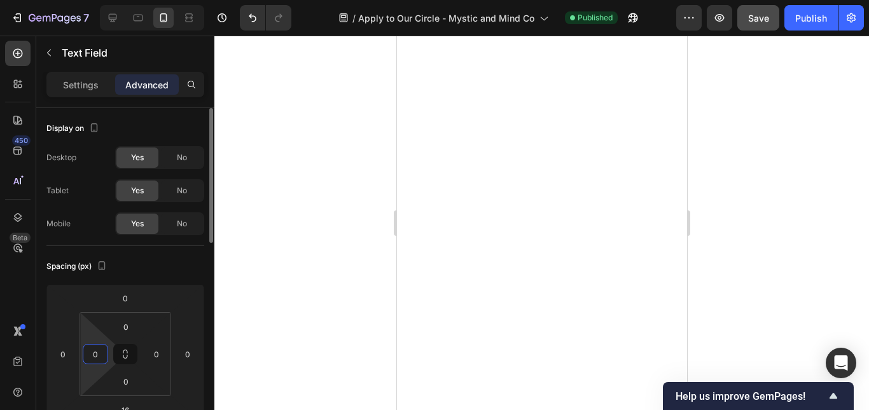
click at [95, 355] on input "0" at bounding box center [95, 354] width 19 height 19
type input "20"
click at [162, 353] on input "0" at bounding box center [156, 354] width 19 height 19
type input "20"
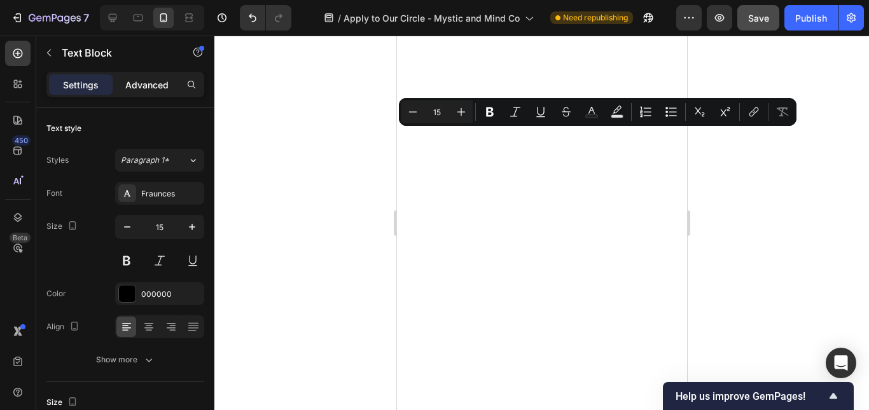
click at [148, 88] on p "Advanced" at bounding box center [146, 84] width 43 height 13
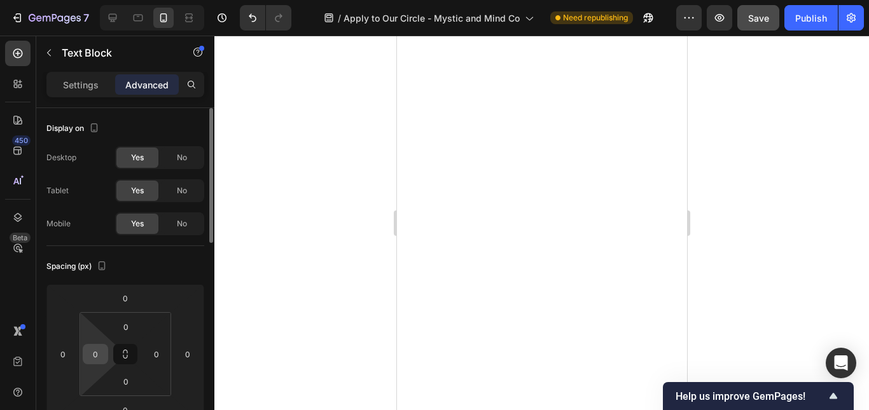
click at [101, 360] on input "0" at bounding box center [95, 354] width 19 height 19
type input "20"
click at [99, 352] on input "0" at bounding box center [95, 354] width 19 height 19
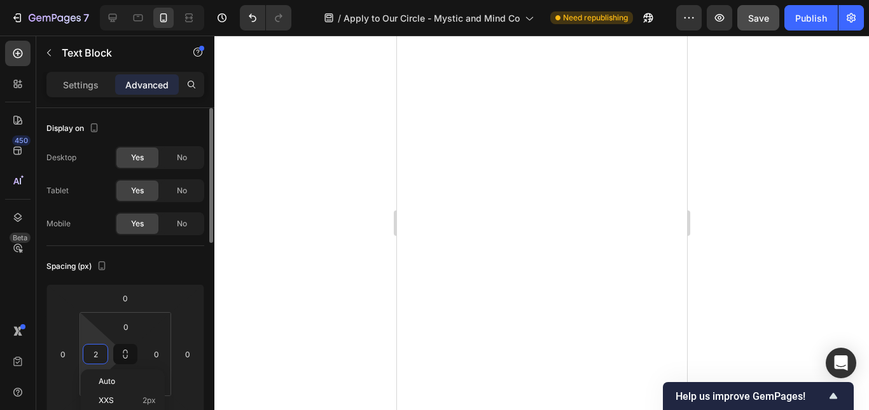
type input "20"
click at [98, 357] on input "0" at bounding box center [95, 354] width 19 height 19
type input "20"
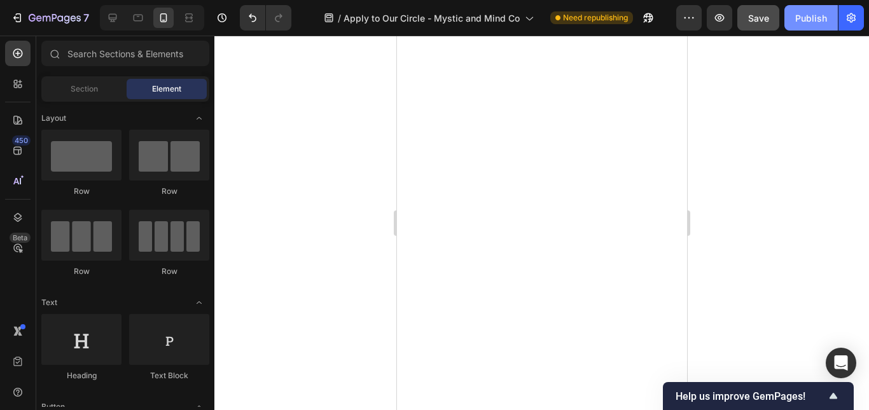
click at [804, 18] on div "Publish" at bounding box center [811, 17] width 32 height 13
click at [131, 17] on div at bounding box center [138, 18] width 20 height 20
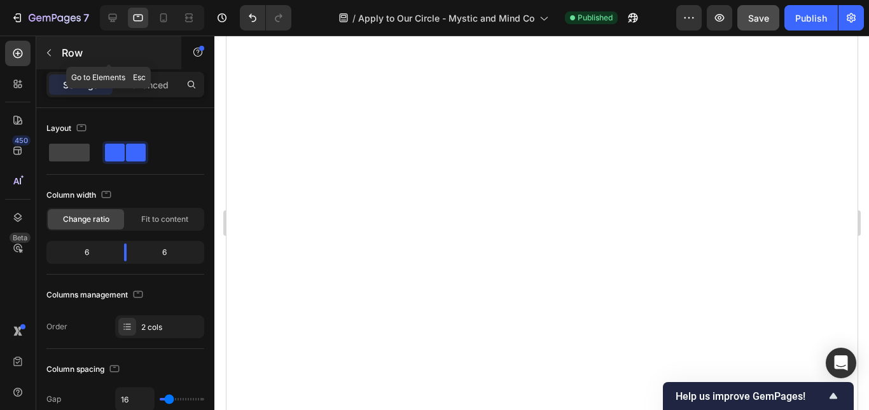
click at [52, 49] on icon "button" at bounding box center [49, 53] width 10 height 10
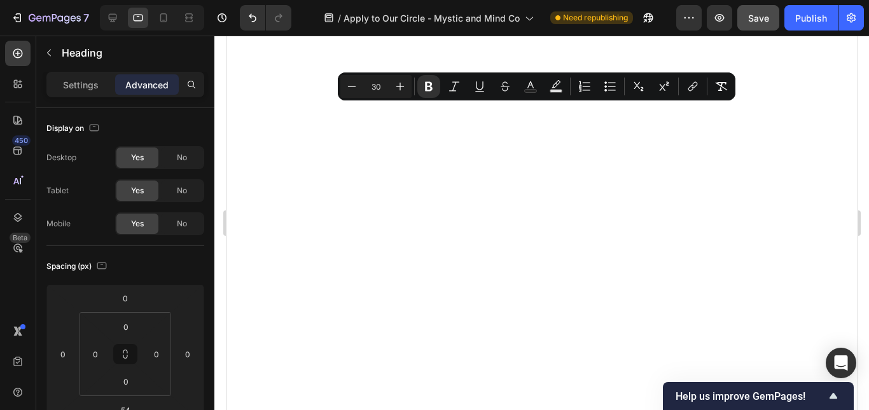
click at [378, 83] on input "30" at bounding box center [375, 86] width 25 height 15
type input "25"
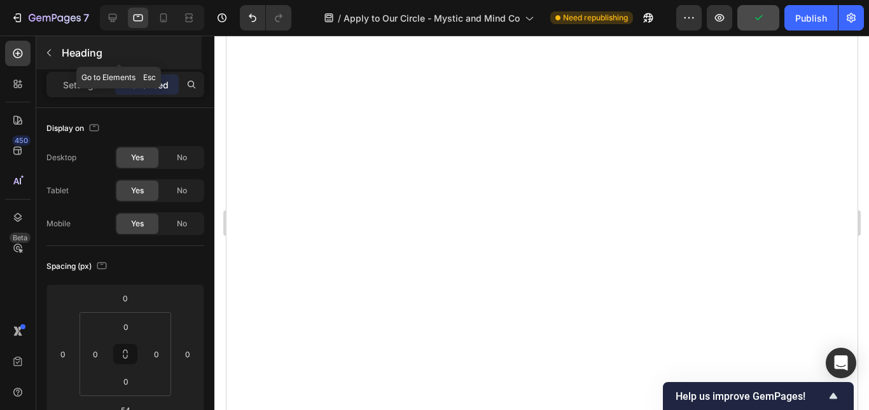
click at [50, 55] on icon "button" at bounding box center [49, 53] width 4 height 7
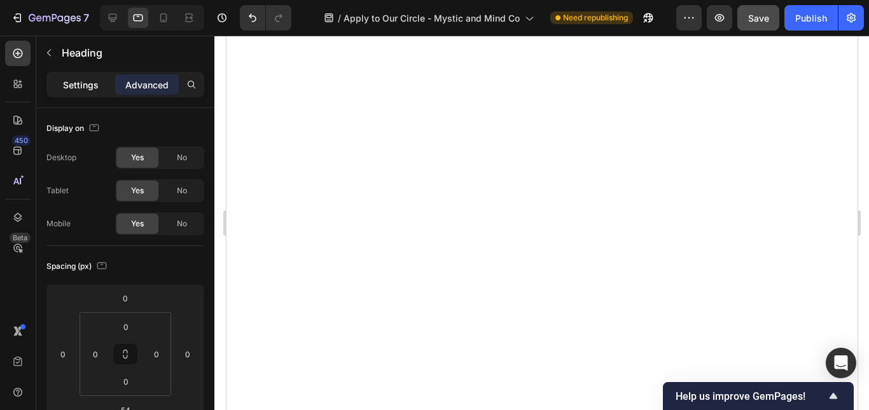
click at [70, 88] on p "Settings" at bounding box center [81, 84] width 36 height 13
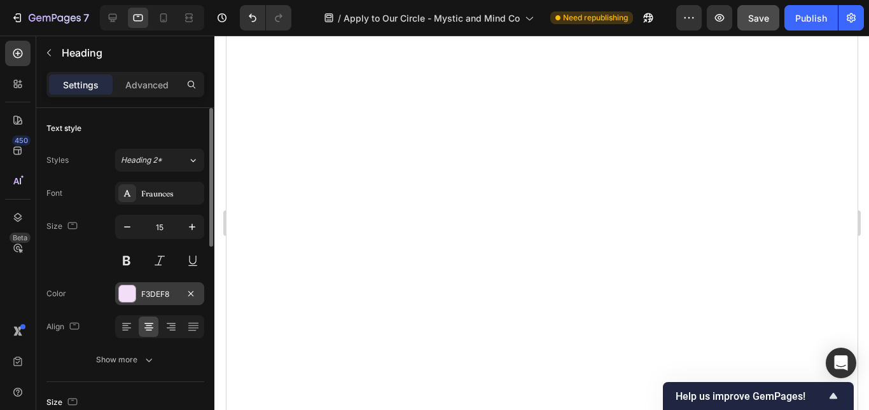
click at [160, 301] on div "F3DEF8" at bounding box center [159, 294] width 89 height 23
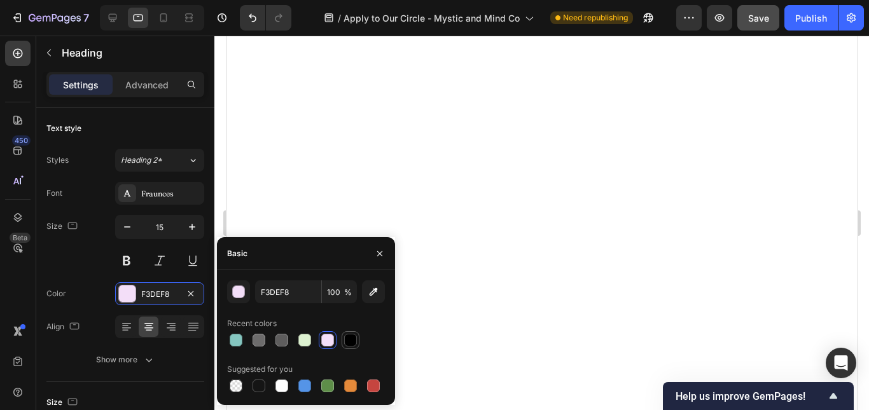
click at [349, 342] on div at bounding box center [350, 340] width 13 height 13
type input "000000"
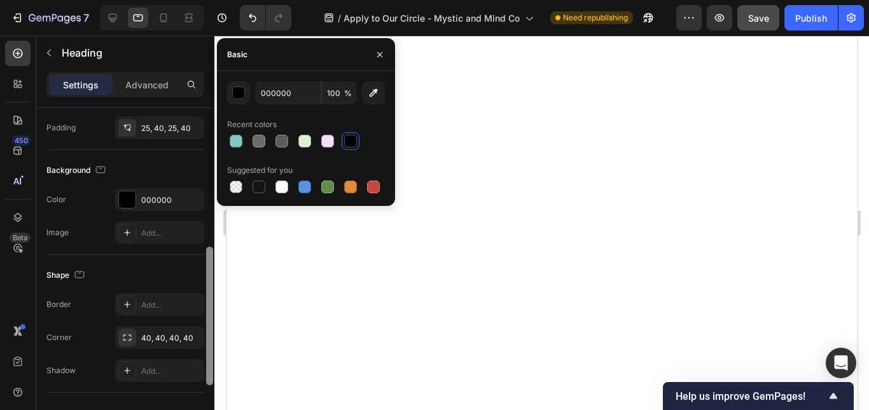
click at [211, 260] on div at bounding box center [210, 277] width 10 height 339
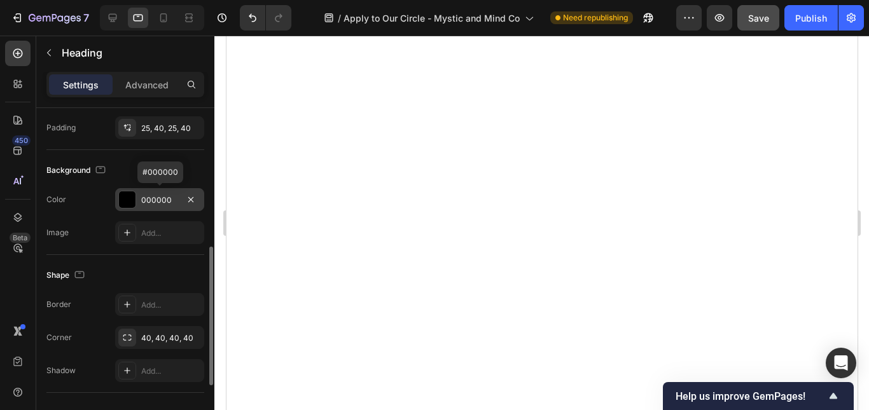
click at [149, 192] on div "000000" at bounding box center [159, 199] width 89 height 23
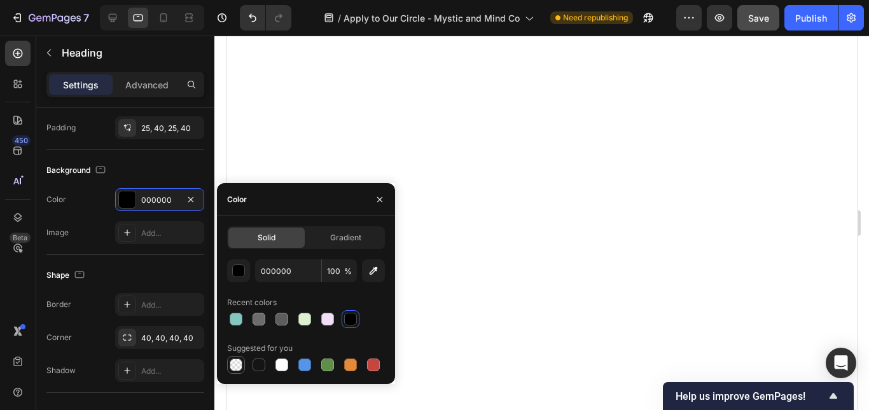
click at [239, 364] on div at bounding box center [236, 365] width 13 height 13
type input "0"
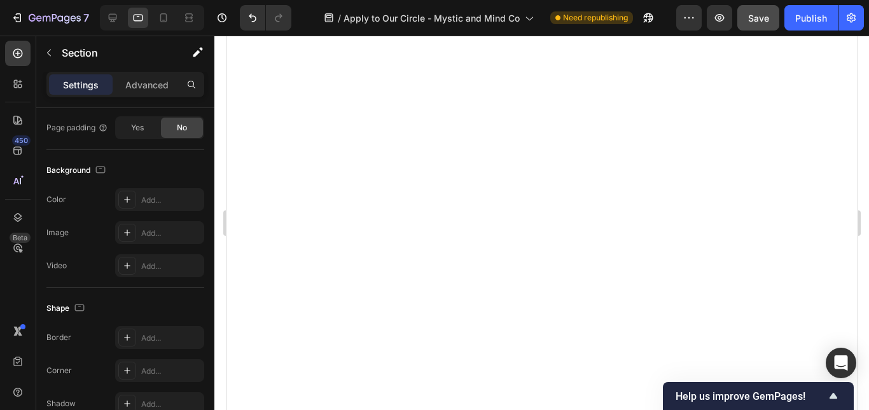
scroll to position [0, 0]
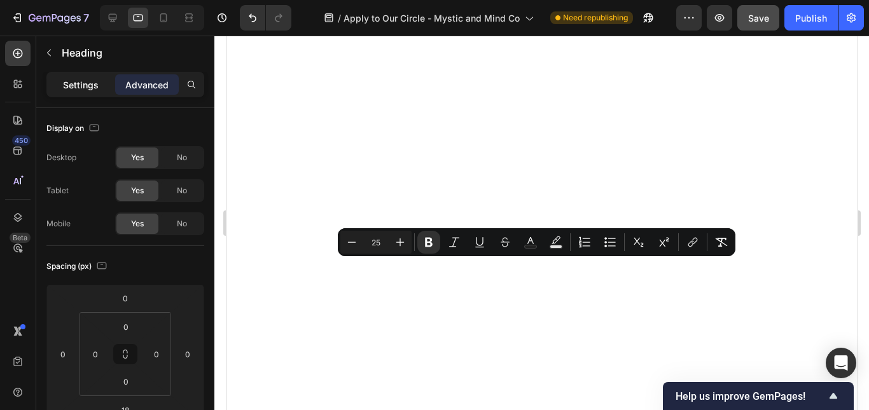
click at [78, 83] on p "Settings" at bounding box center [81, 84] width 36 height 13
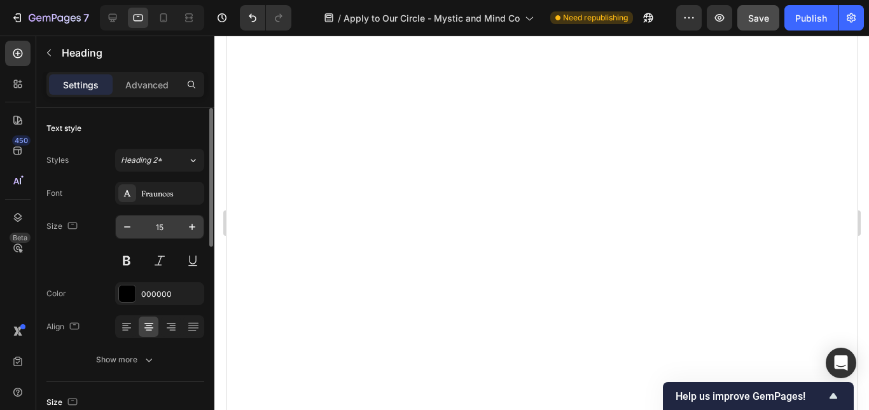
click at [158, 233] on input "15" at bounding box center [160, 227] width 42 height 23
type input "2"
type input "1"
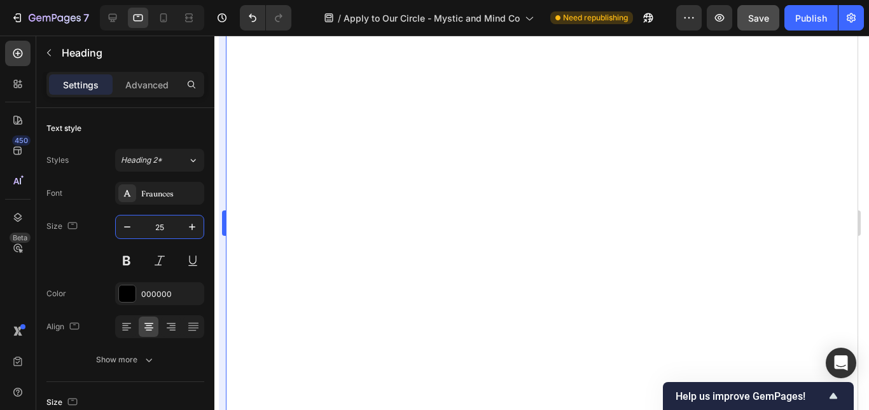
type input "25"
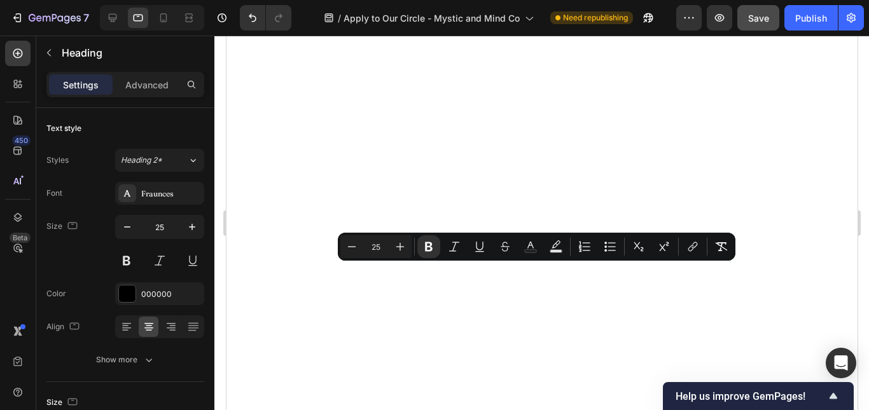
click at [382, 248] on input "25" at bounding box center [375, 246] width 25 height 15
type input "25"
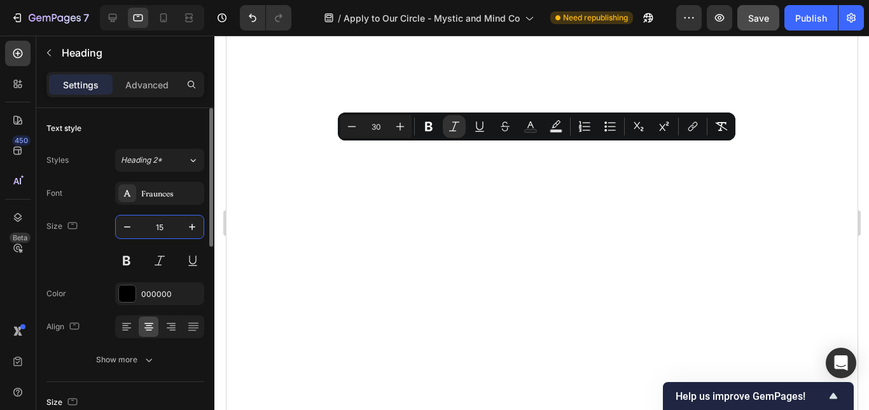
click at [167, 225] on input "15" at bounding box center [160, 227] width 42 height 23
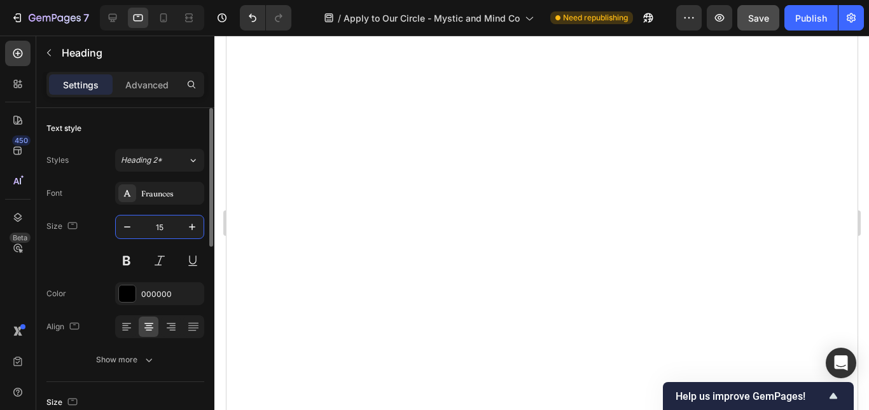
click at [167, 225] on input "15" at bounding box center [160, 227] width 42 height 23
click at [167, 225] on input "10" at bounding box center [160, 227] width 42 height 23
type input "20"
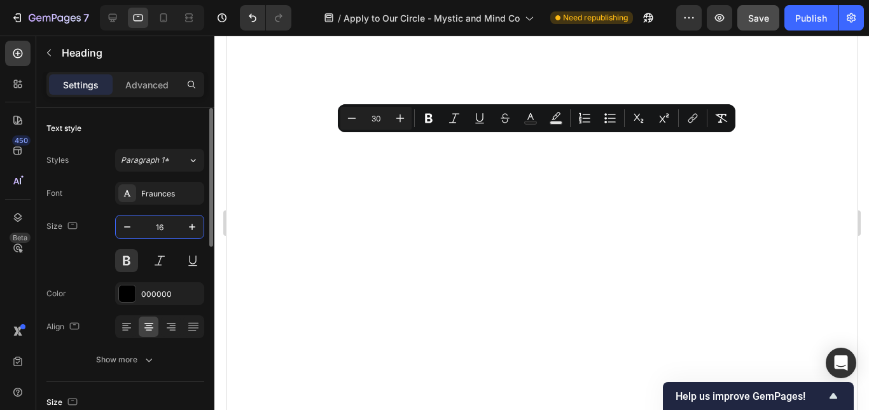
click at [159, 232] on input "16" at bounding box center [160, 227] width 42 height 23
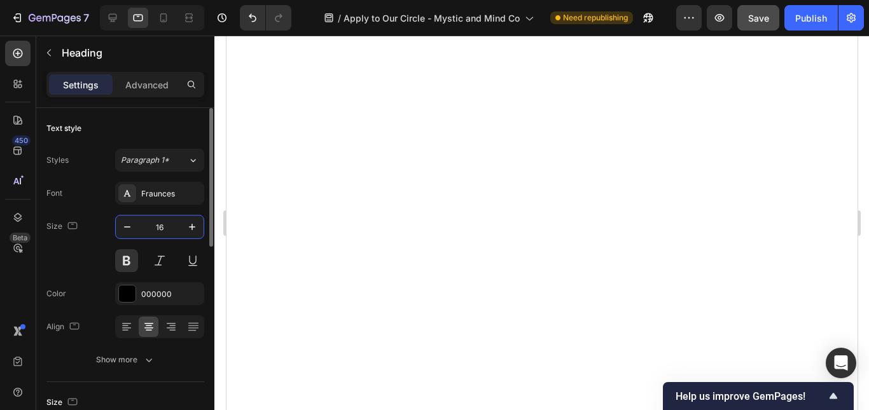
click at [159, 232] on input "16" at bounding box center [160, 227] width 42 height 23
type input "20"
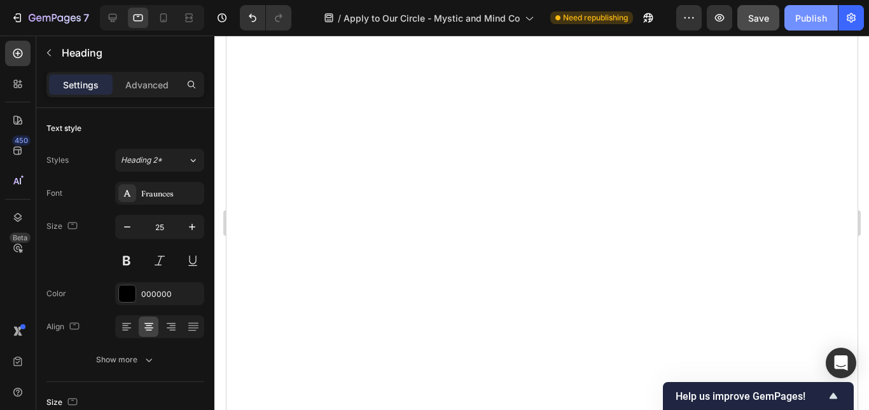
click at [818, 17] on div "Publish" at bounding box center [811, 17] width 32 height 13
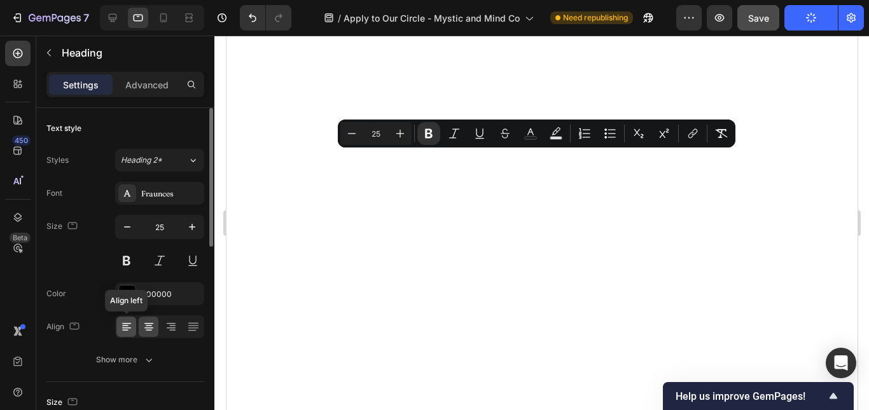
click at [132, 332] on icon at bounding box center [126, 327] width 13 height 13
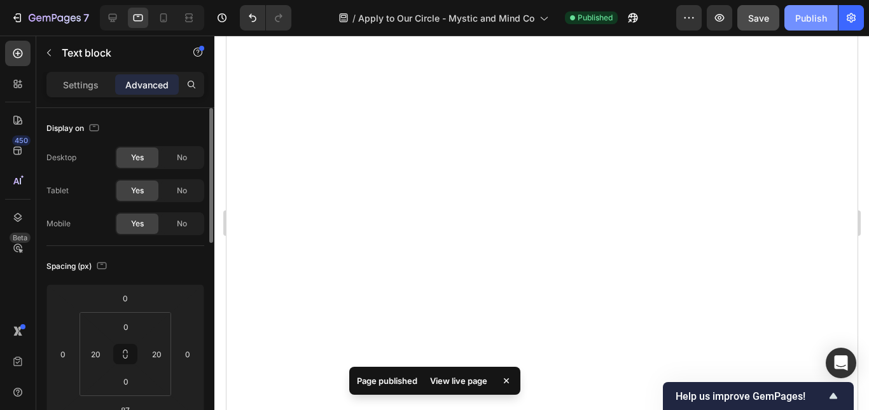
click at [808, 25] on button "Publish" at bounding box center [811, 17] width 53 height 25
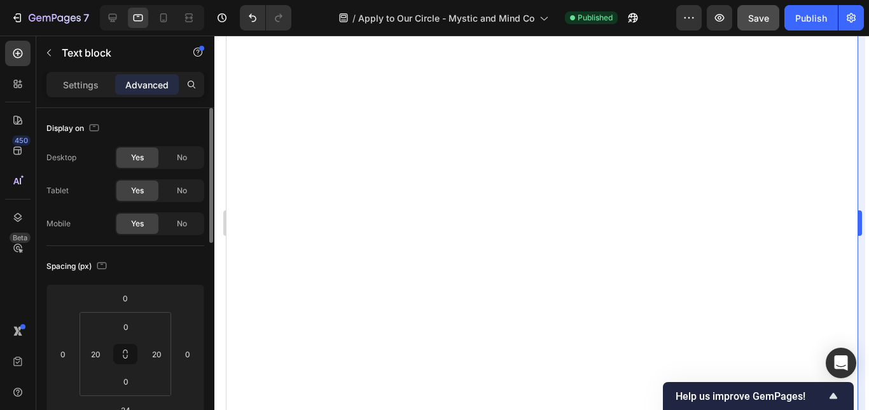
type input "0"
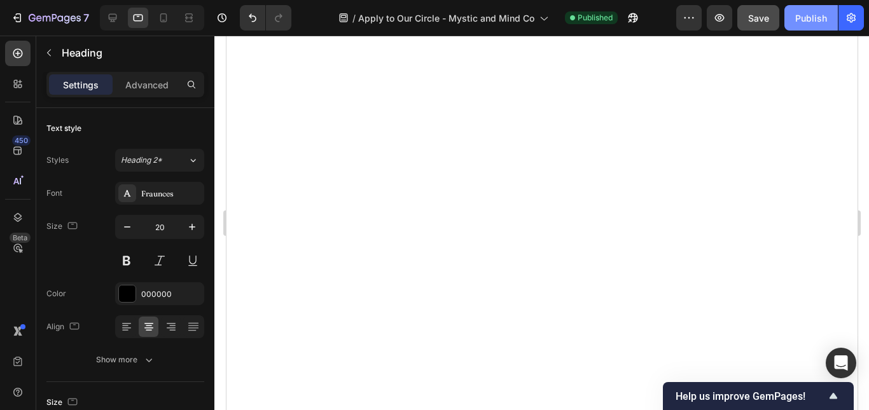
click at [820, 11] on div "Publish" at bounding box center [811, 17] width 32 height 13
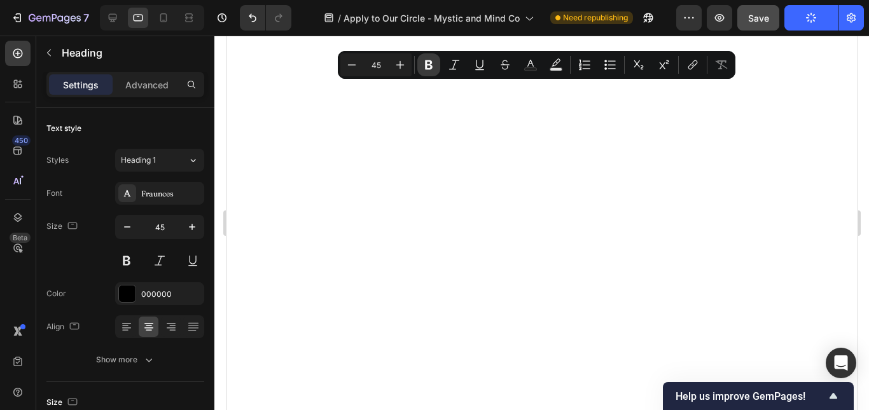
click at [430, 63] on icon "Editor contextual toolbar" at bounding box center [429, 65] width 13 height 13
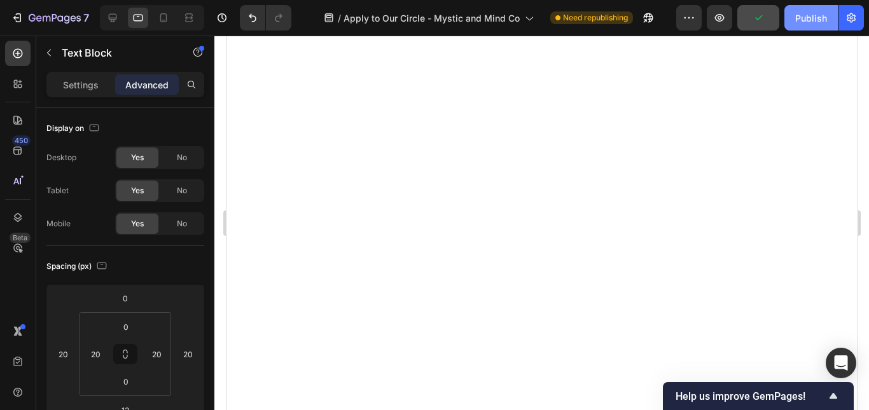
click at [804, 25] on button "Publish" at bounding box center [811, 17] width 53 height 25
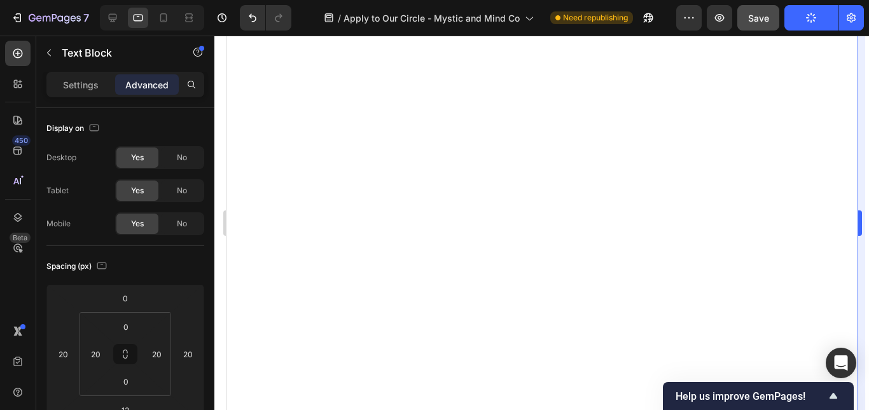
type input "0"
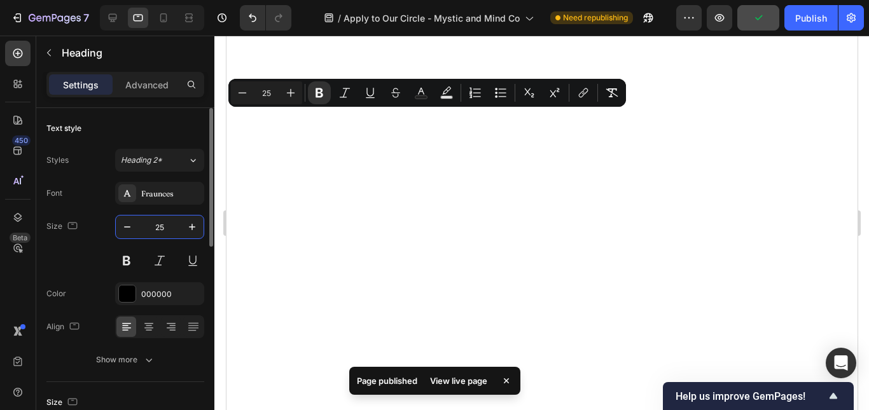
click at [167, 220] on input "25" at bounding box center [160, 227] width 42 height 23
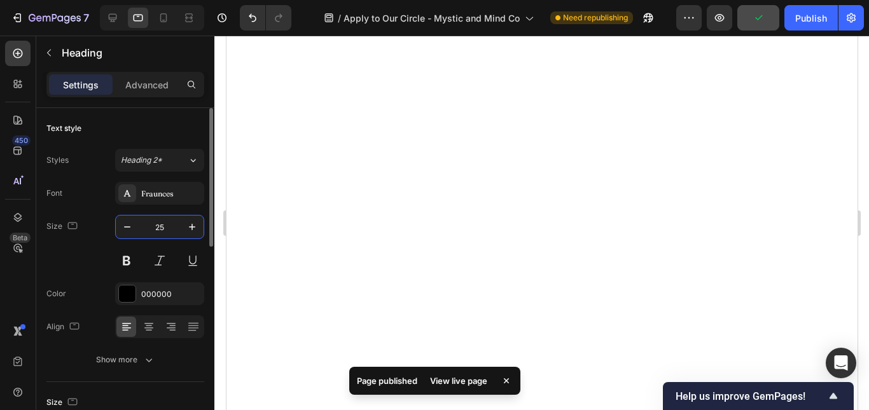
click at [167, 220] on input "25" at bounding box center [160, 227] width 42 height 23
type input "30"
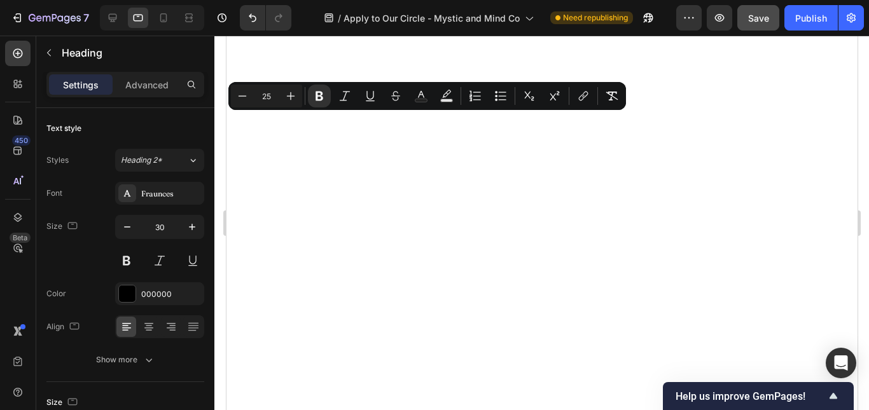
click at [270, 99] on input "25" at bounding box center [266, 95] width 25 height 15
type input "30"
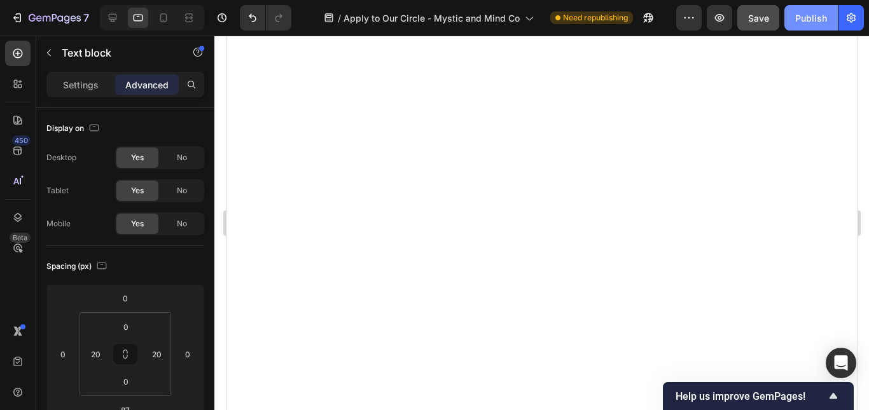
click at [821, 15] on div "Publish" at bounding box center [811, 17] width 32 height 13
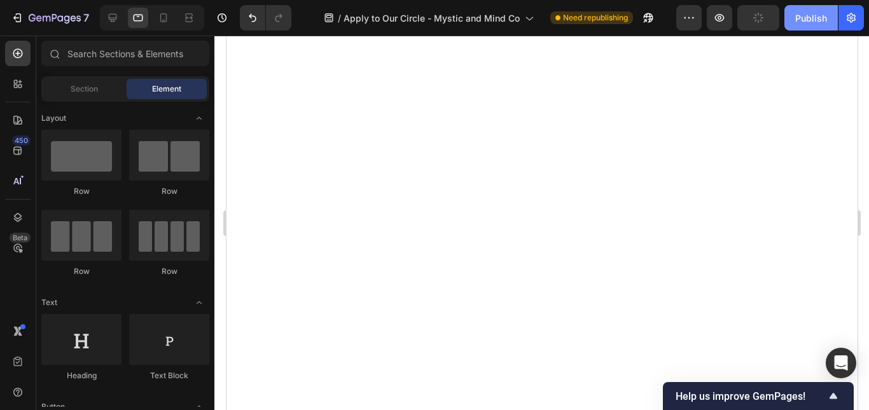
click at [816, 20] on div "Publish" at bounding box center [811, 17] width 32 height 13
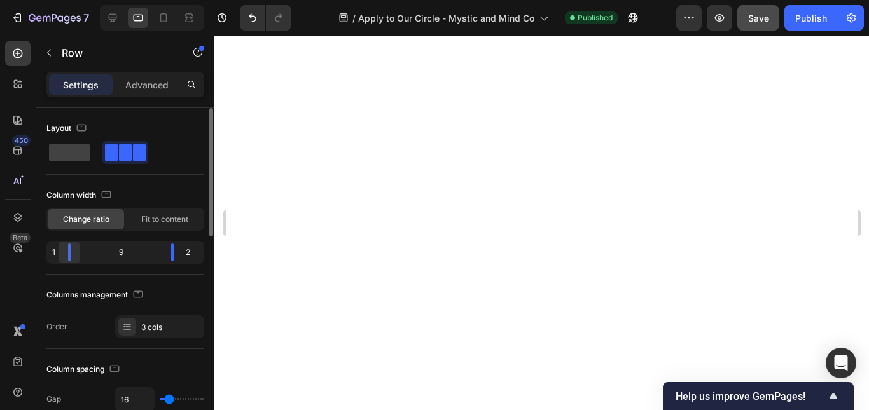
drag, startPoint x: 81, startPoint y: 249, endPoint x: 62, endPoint y: 250, distance: 18.5
click at [62, 250] on div at bounding box center [69, 253] width 23 height 18
drag, startPoint x: 173, startPoint y: 250, endPoint x: 189, endPoint y: 252, distance: 16.0
click at [189, 252] on div at bounding box center [181, 253] width 23 height 18
drag, startPoint x: 81, startPoint y: 253, endPoint x: 62, endPoint y: 252, distance: 19.1
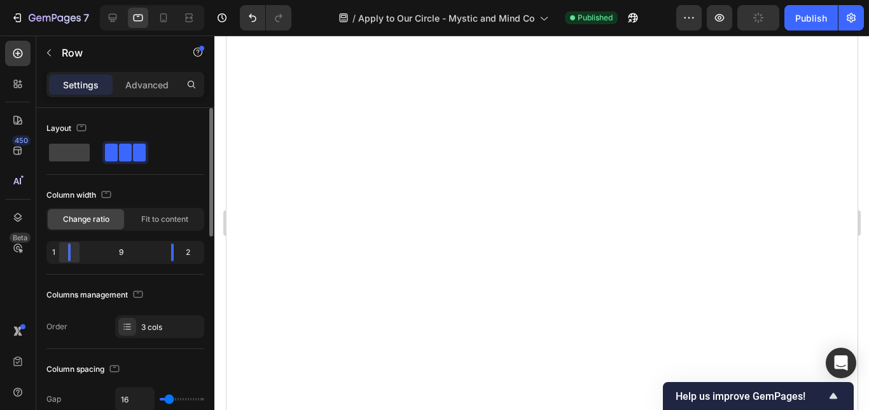
click at [62, 252] on div at bounding box center [69, 253] width 23 height 18
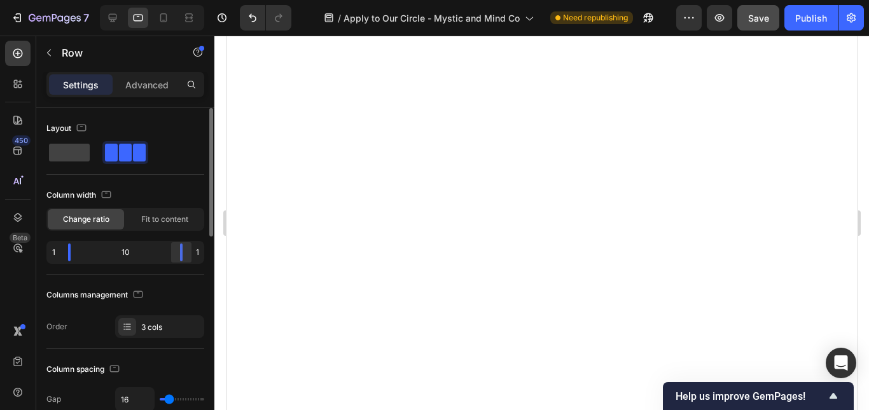
drag, startPoint x: 172, startPoint y: 249, endPoint x: 192, endPoint y: 257, distance: 20.6
click at [192, 257] on div at bounding box center [181, 253] width 23 height 18
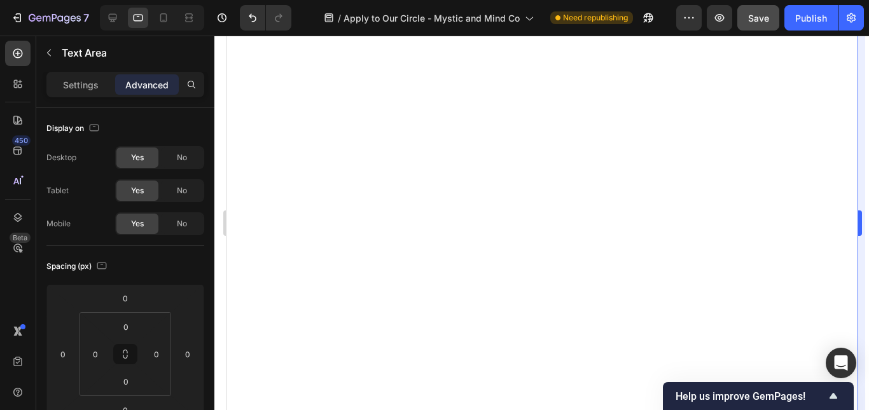
type input "22"
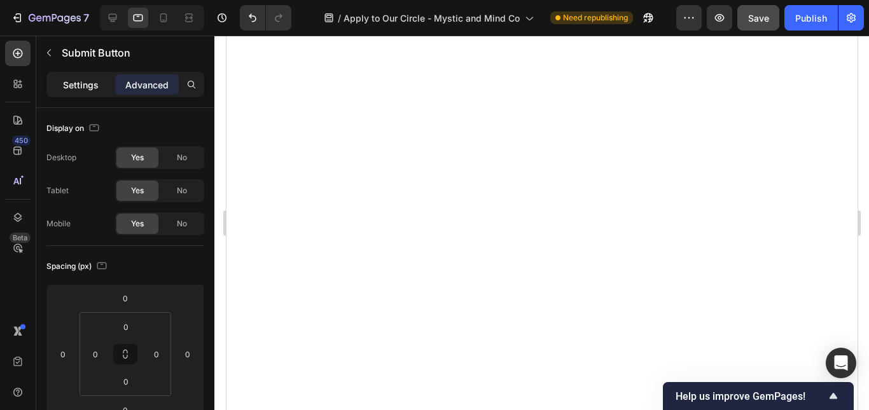
click at [92, 88] on p "Settings" at bounding box center [81, 84] width 36 height 13
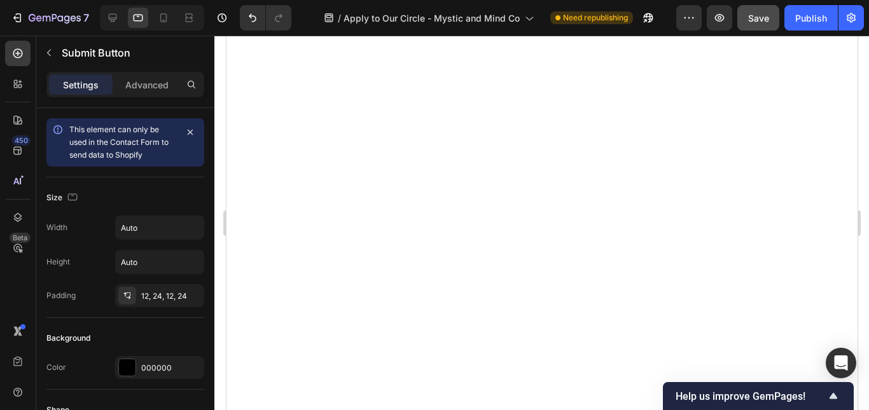
scroll to position [339, 0]
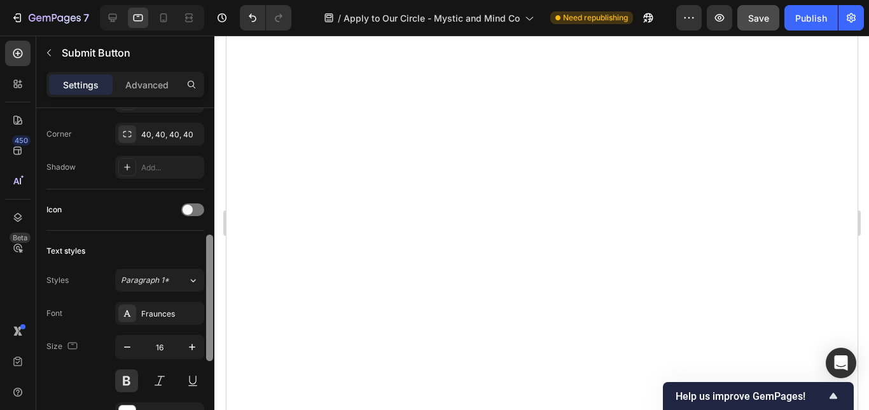
click at [205, 322] on div at bounding box center [210, 277] width 10 height 339
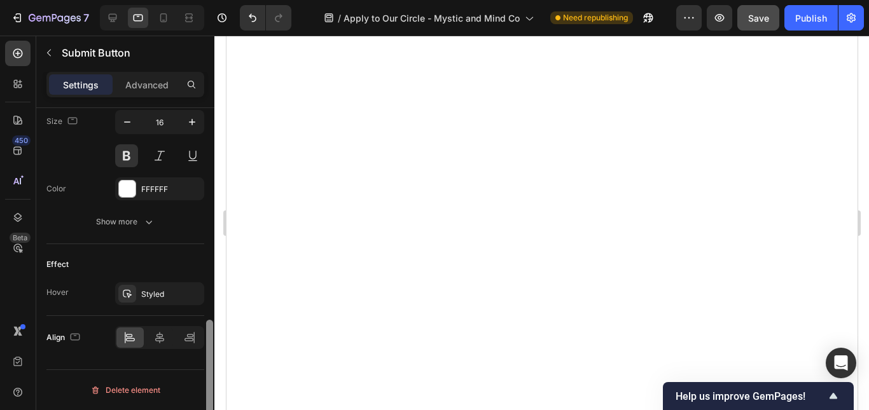
click at [209, 367] on div at bounding box center [210, 277] width 10 height 339
click at [160, 339] on icon at bounding box center [159, 338] width 13 height 13
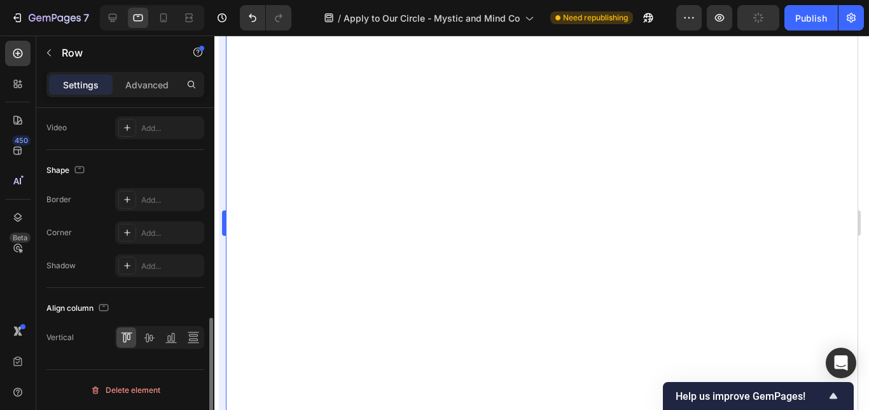
scroll to position [0, 0]
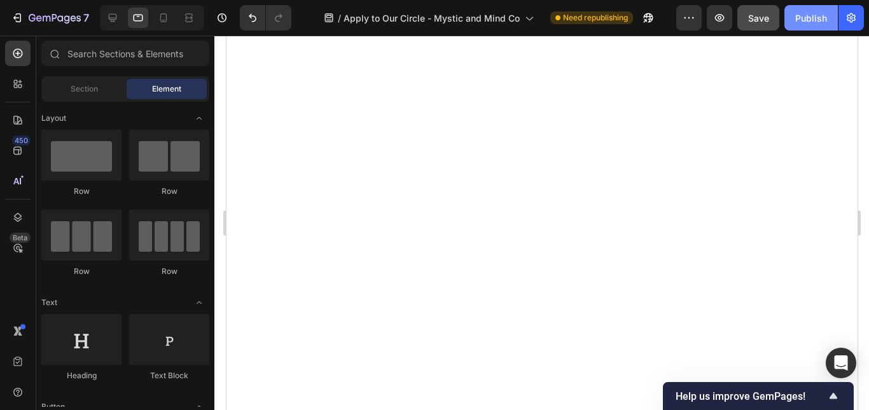
click at [815, 25] on button "Publish" at bounding box center [811, 17] width 53 height 25
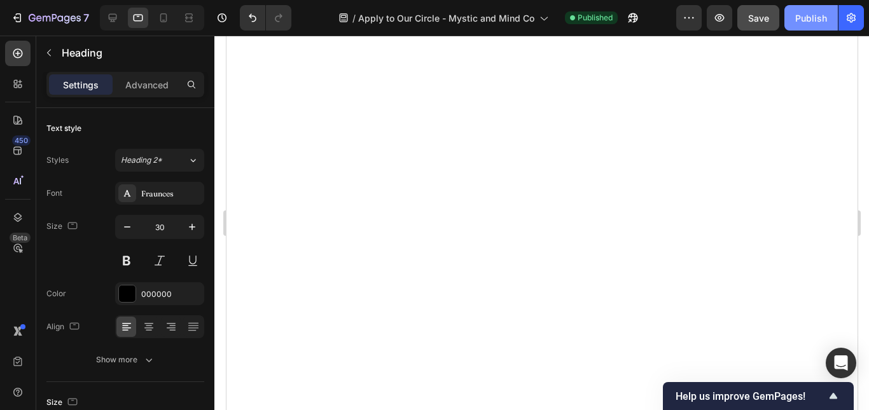
click at [813, 30] on button "Publish" at bounding box center [811, 17] width 53 height 25
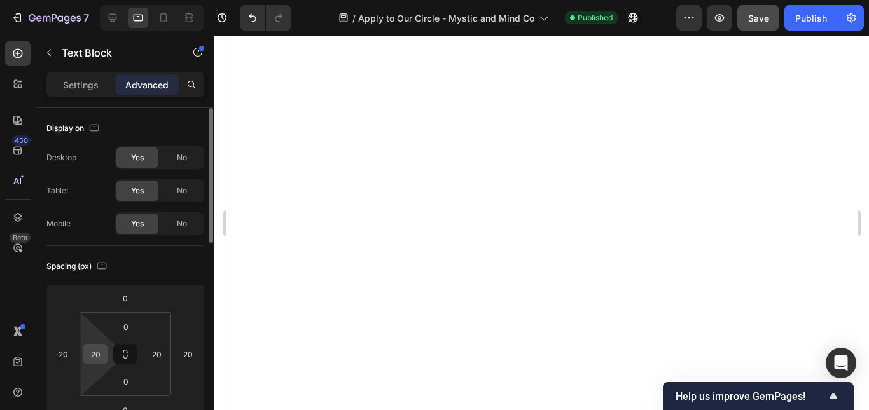
click at [99, 358] on input "20" at bounding box center [95, 354] width 19 height 19
type input "30"
click at [158, 356] on input "20" at bounding box center [156, 354] width 19 height 19
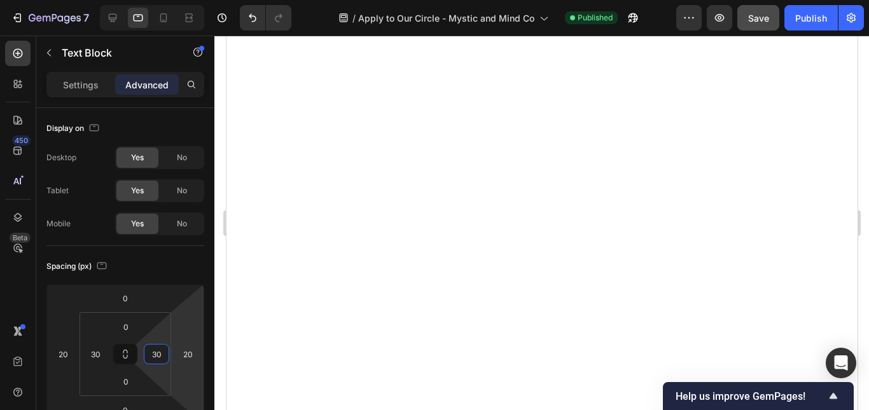
type input "30"
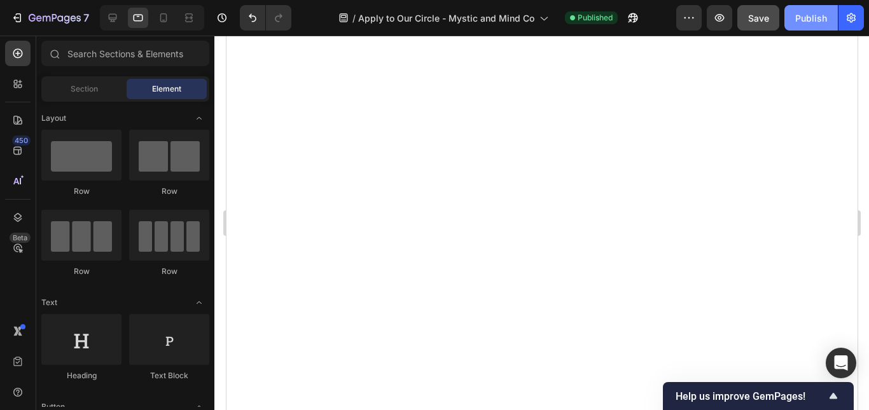
click at [809, 27] on button "Publish" at bounding box center [811, 17] width 53 height 25
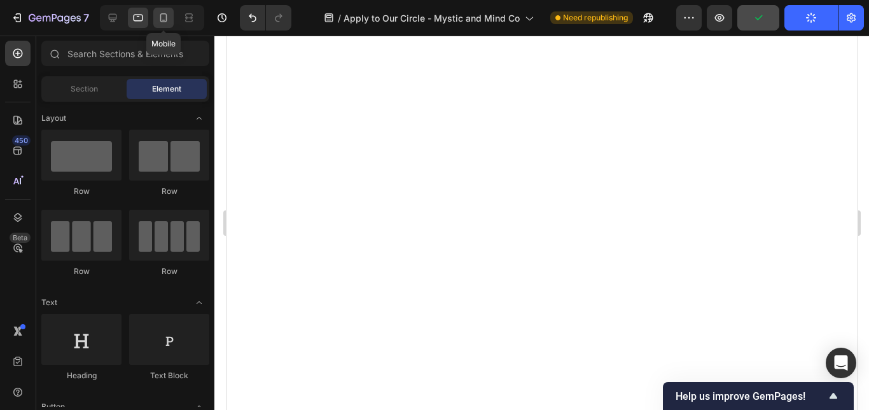
click at [164, 18] on icon at bounding box center [163, 17] width 13 height 13
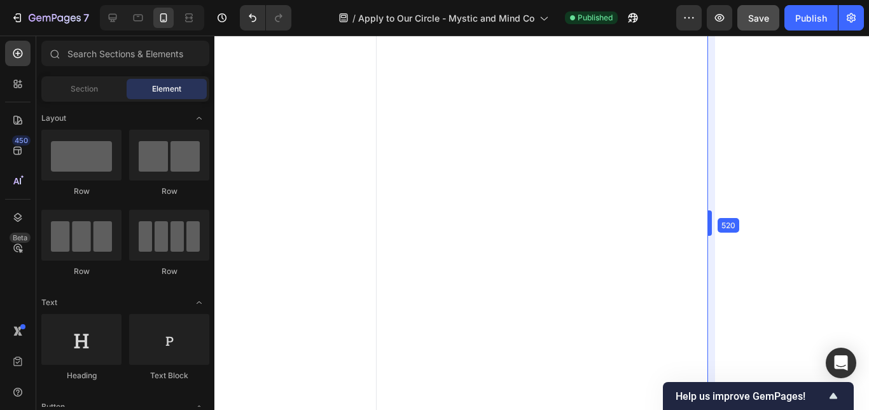
drag, startPoint x: 688, startPoint y: 217, endPoint x: 729, endPoint y: 173, distance: 60.3
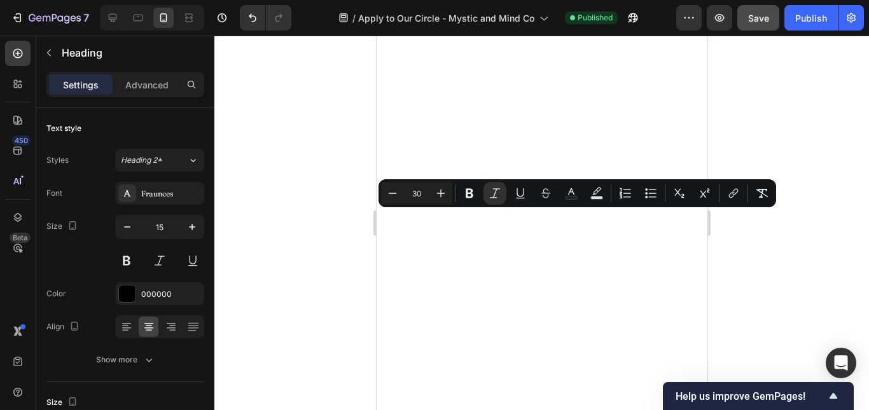
click at [423, 192] on input "30" at bounding box center [416, 193] width 25 height 15
click at [171, 232] on input "15" at bounding box center [160, 227] width 42 height 23
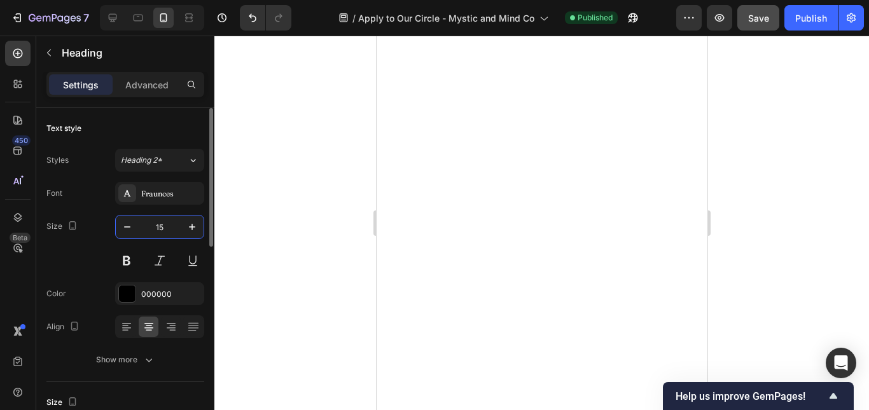
type input "1"
type input "20"
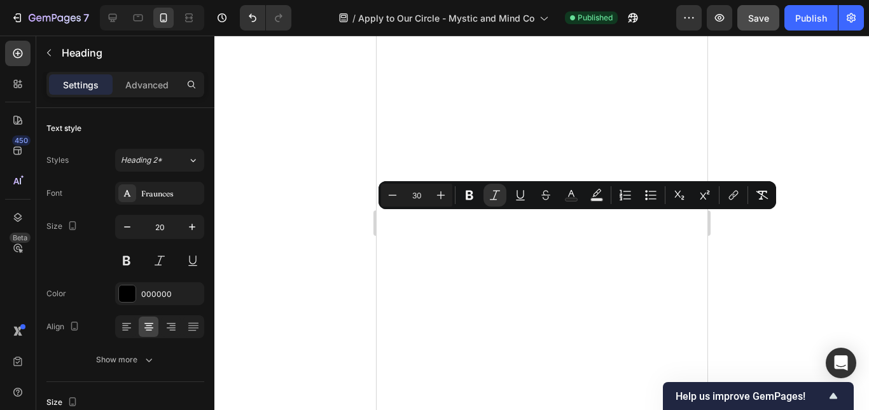
click at [419, 198] on input "30" at bounding box center [416, 195] width 25 height 15
type input "25"
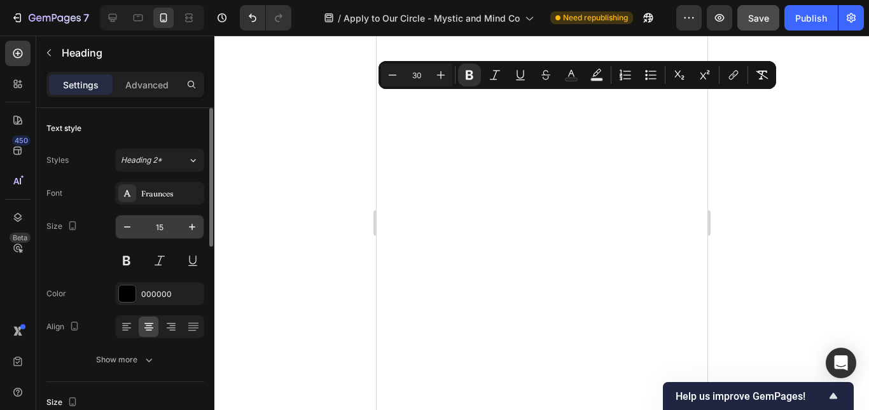
click at [161, 228] on input "15" at bounding box center [160, 227] width 42 height 23
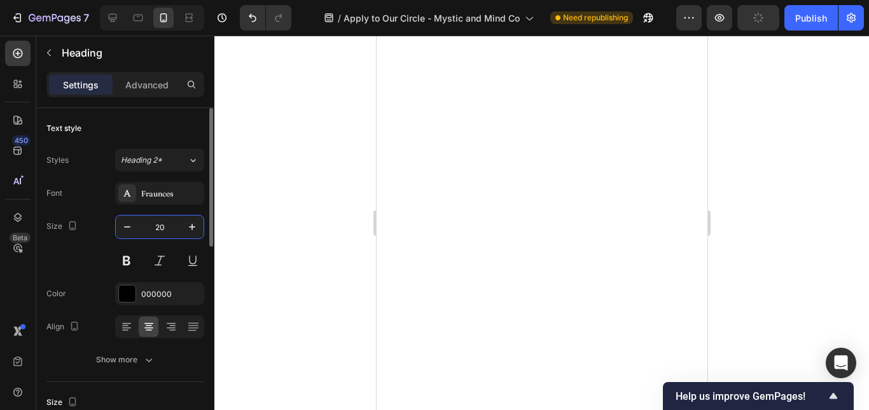
type input "20"
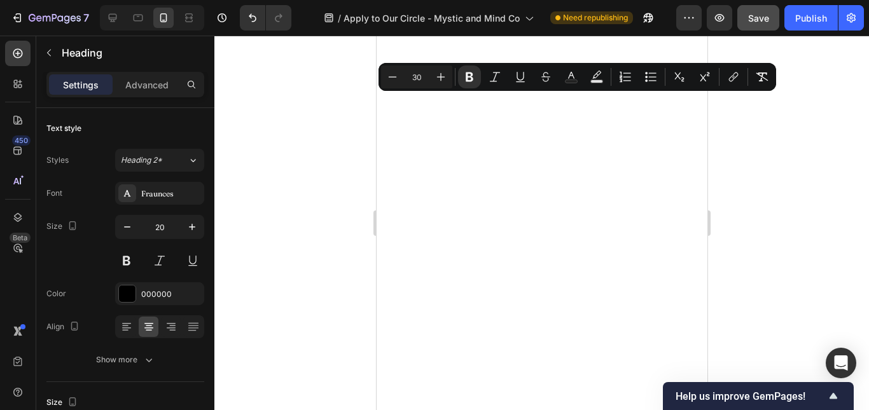
click at [418, 83] on input "30" at bounding box center [416, 76] width 25 height 15
type input "20"
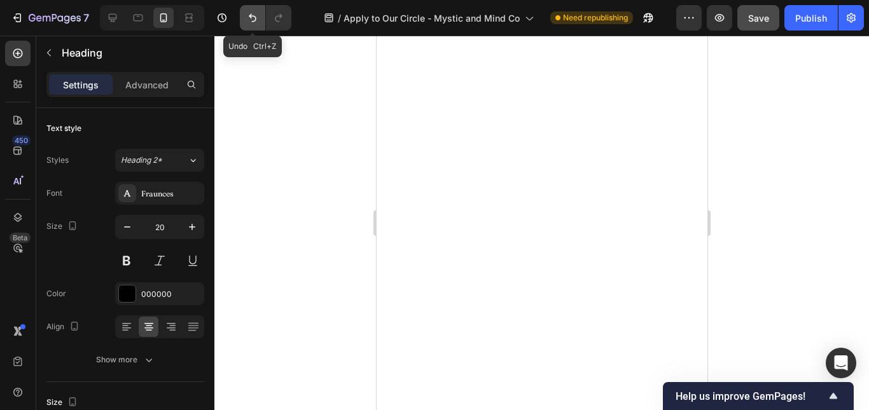
click at [249, 20] on icon "Undo/Redo" at bounding box center [252, 17] width 13 height 13
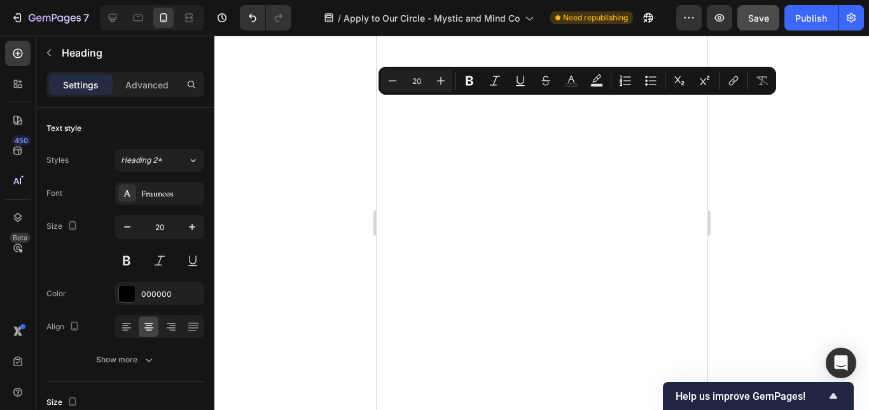
click at [426, 80] on input "20" at bounding box center [416, 80] width 25 height 15
type input "25"
click at [172, 221] on input "20" at bounding box center [160, 227] width 42 height 23
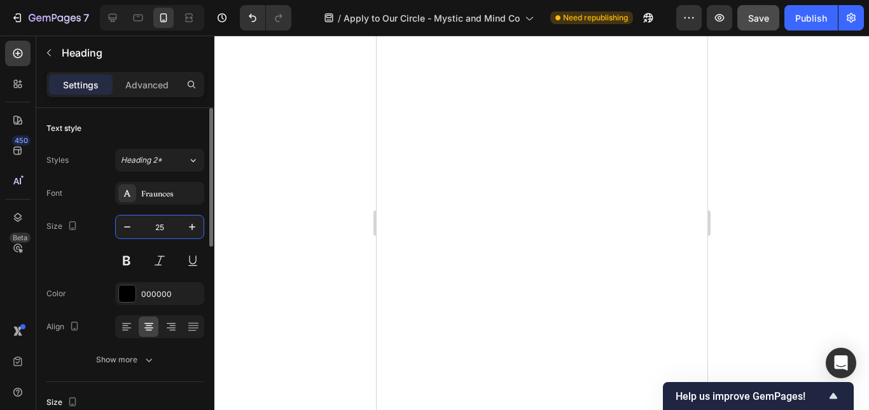
type input "25"
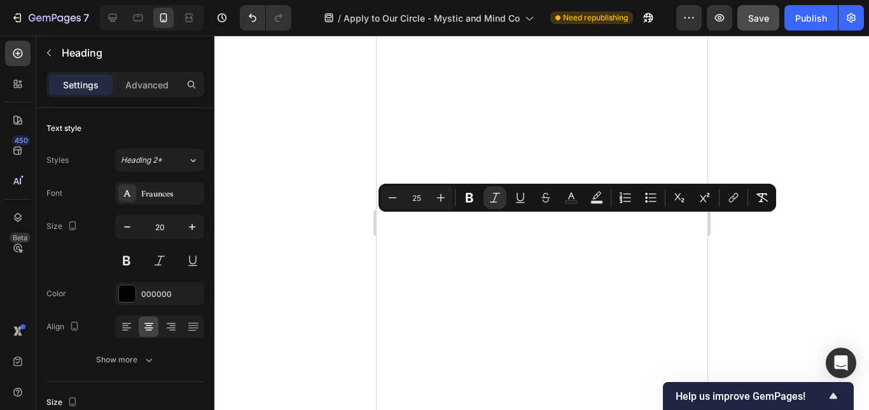
click at [420, 200] on input "25" at bounding box center [416, 197] width 25 height 15
type input "25"
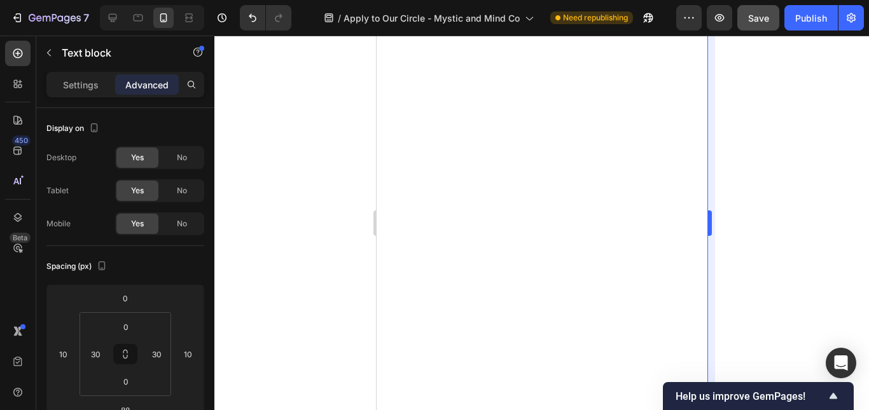
type input "27"
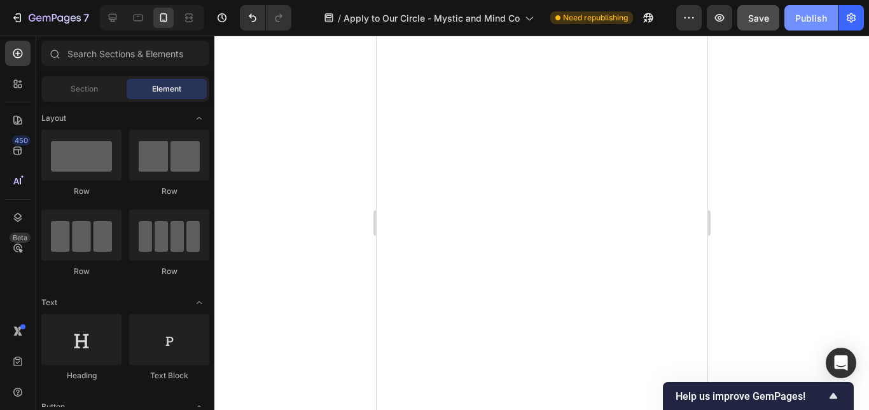
click at [792, 15] on button "Publish" at bounding box center [811, 17] width 53 height 25
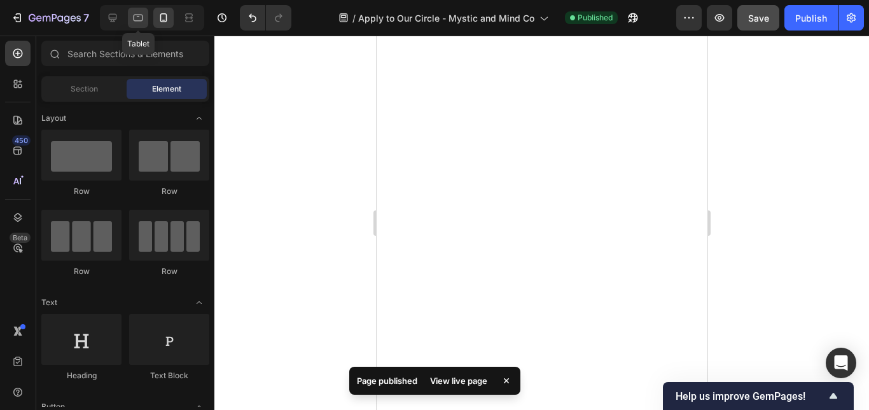
click at [139, 18] on icon at bounding box center [138, 17] width 13 height 13
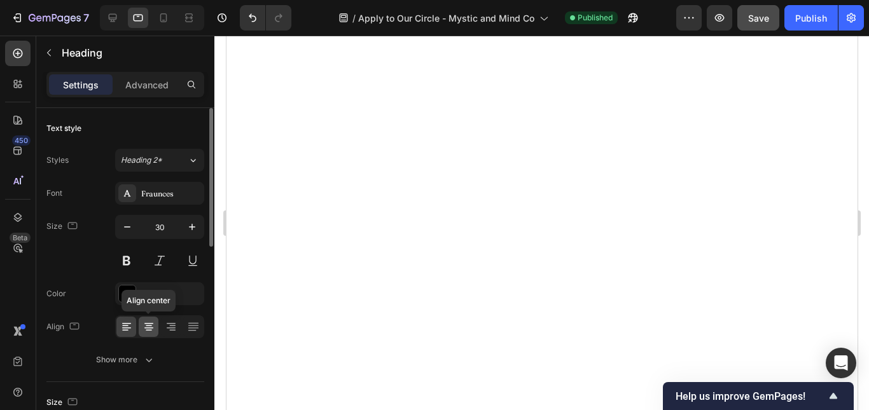
click at [148, 322] on icon at bounding box center [149, 327] width 13 height 13
click at [165, 298] on div "000000" at bounding box center [159, 294] width 37 height 11
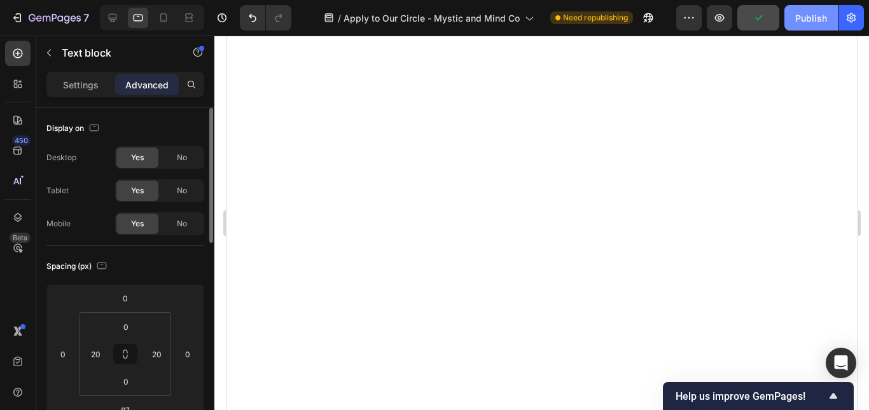
click at [806, 20] on div "Publish" at bounding box center [811, 17] width 32 height 13
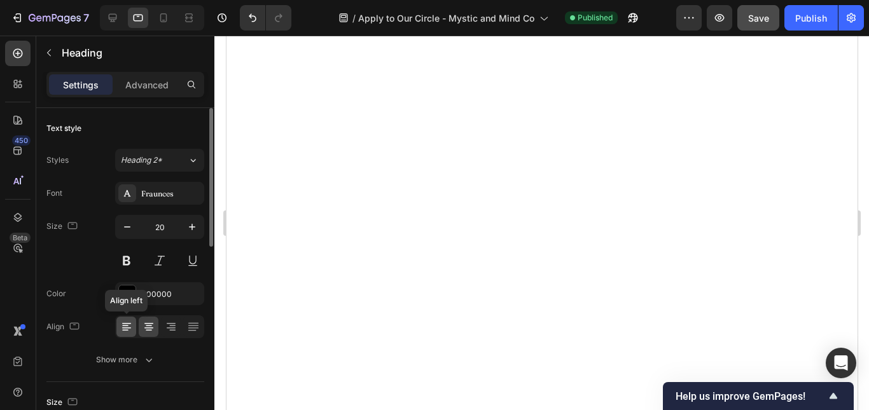
click at [127, 325] on icon at bounding box center [126, 327] width 13 height 13
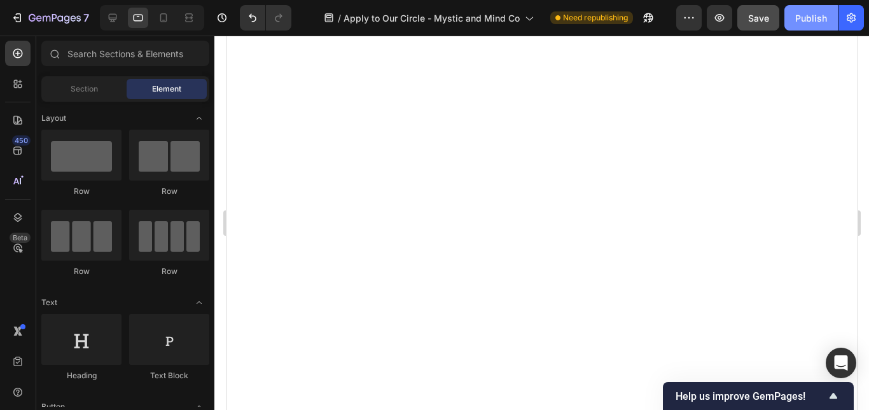
click at [811, 22] on div "Publish" at bounding box center [811, 17] width 32 height 13
click at [805, 24] on div "Publish" at bounding box center [811, 17] width 32 height 13
